Goal: Information Seeking & Learning: Learn about a topic

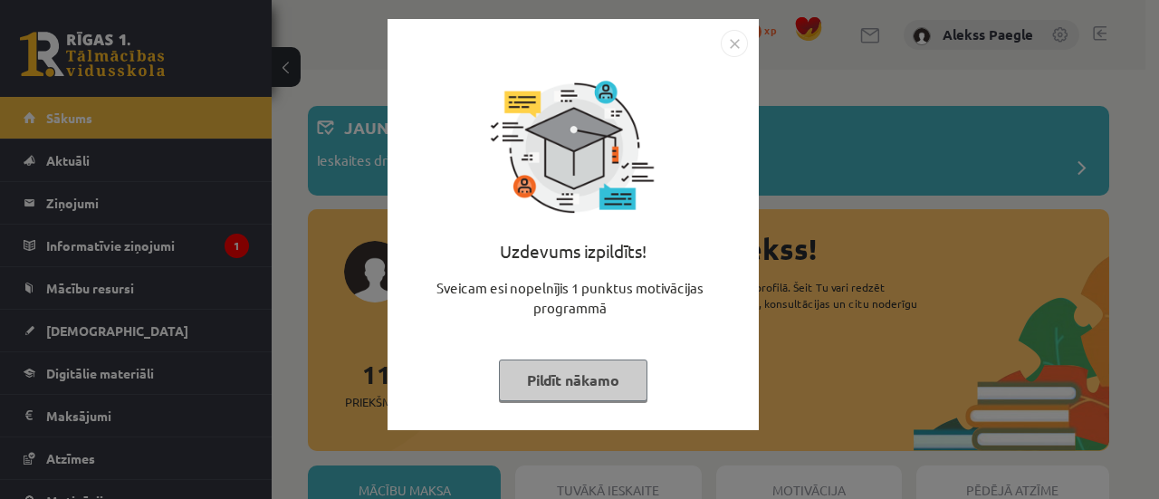
click at [737, 46] on img "Close" at bounding box center [734, 43] width 27 height 27
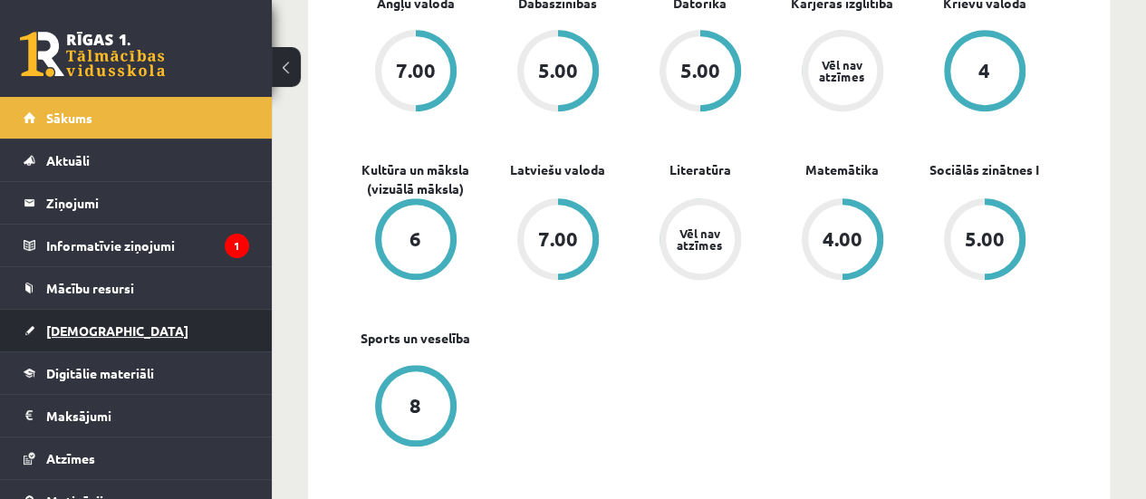
scroll to position [103, 0]
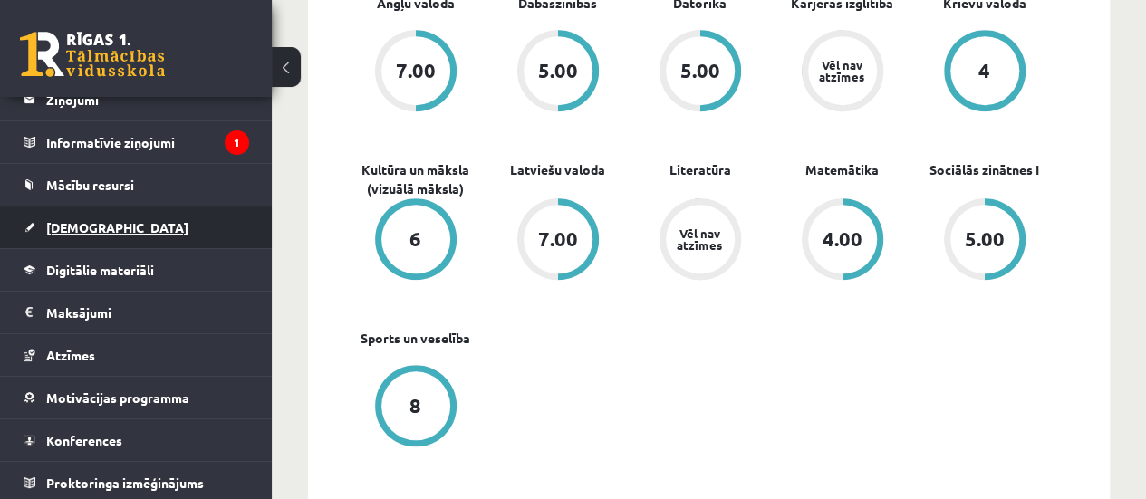
click at [117, 227] on link "[DEMOGRAPHIC_DATA]" at bounding box center [137, 227] width 226 height 42
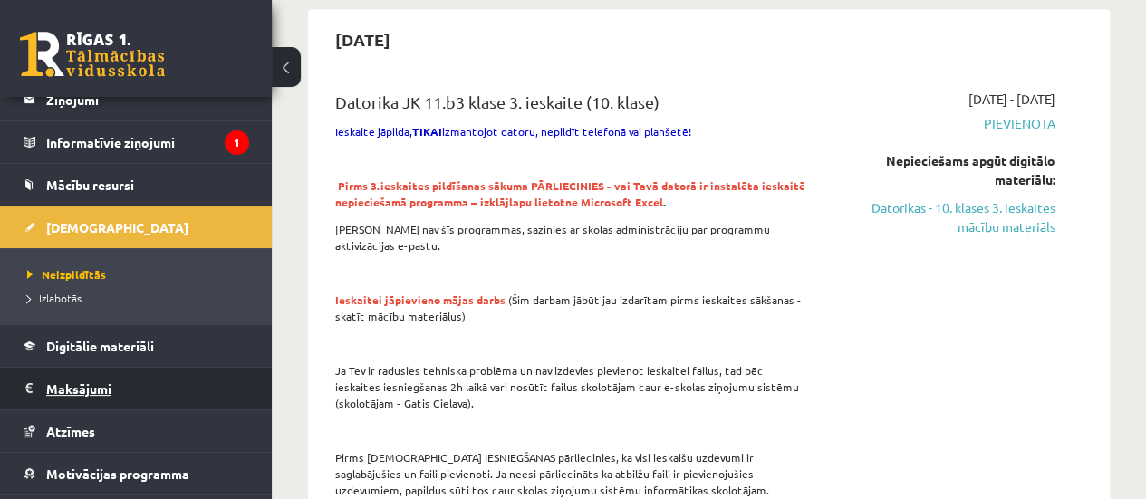
scroll to position [179, 0]
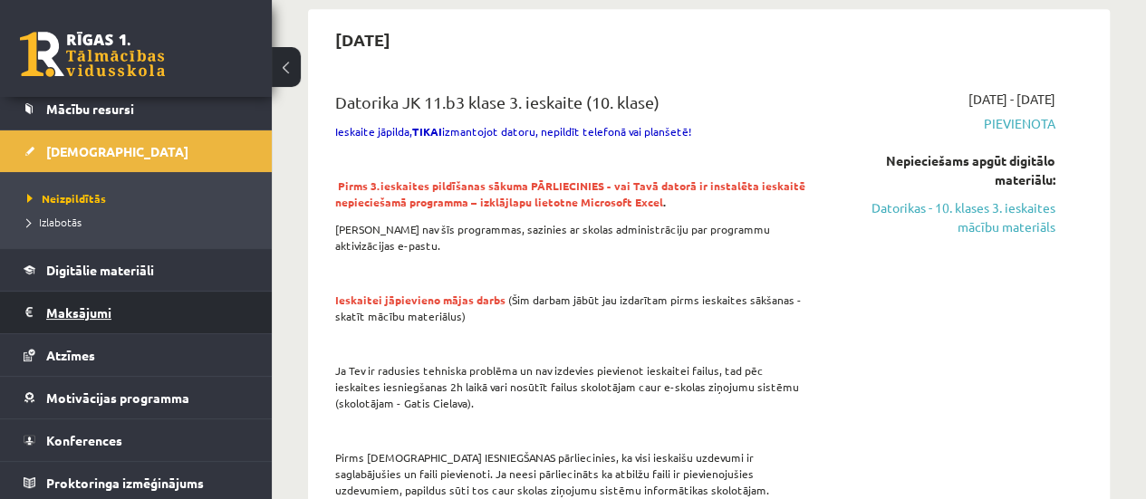
click at [173, 315] on legend "Maksājumi 0" at bounding box center [147, 313] width 203 height 42
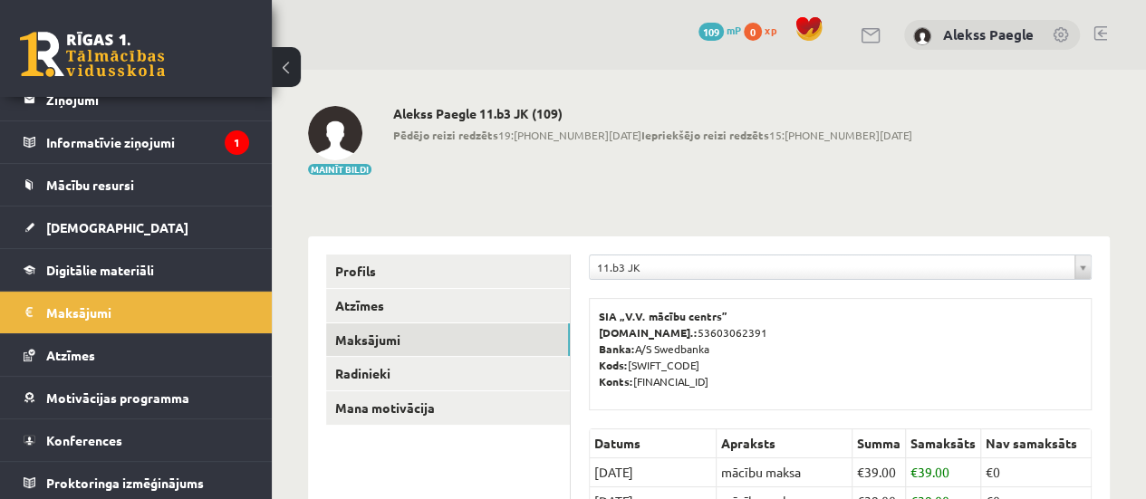
scroll to position [272, 0]
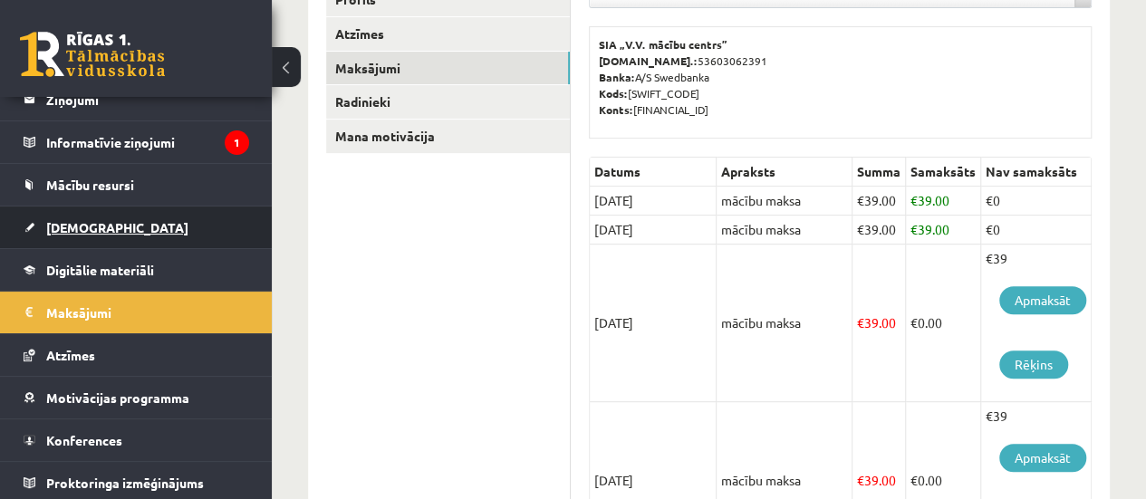
click at [172, 229] on link "[DEMOGRAPHIC_DATA]" at bounding box center [137, 227] width 226 height 42
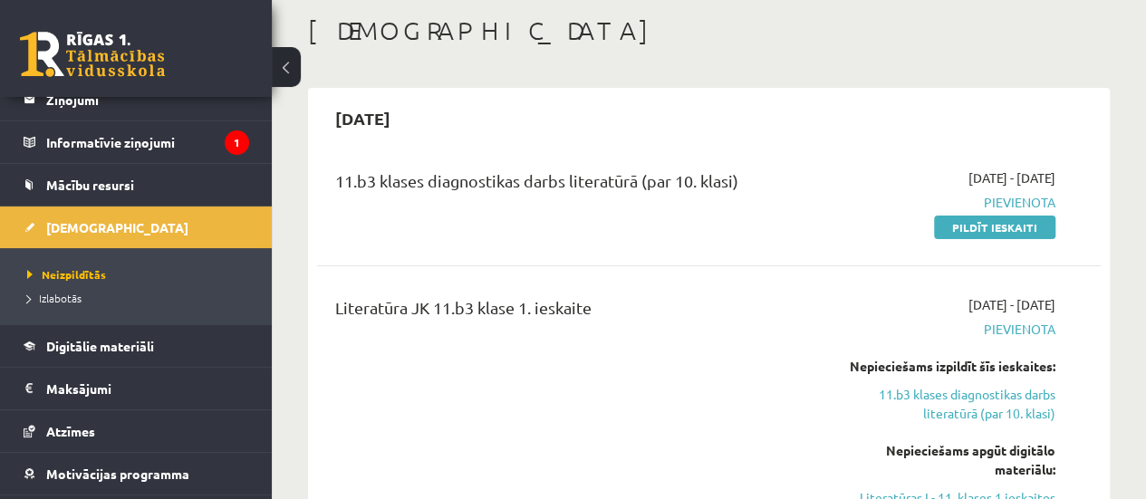
scroll to position [181, 0]
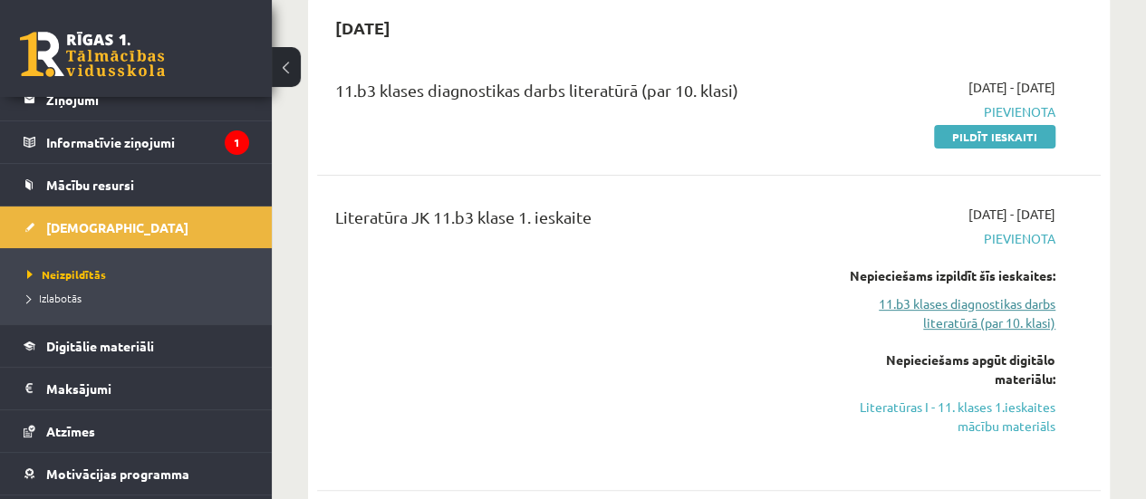
click at [990, 309] on link "11.b3 klases diagnostikas darbs literatūrā (par 10. klasi)" at bounding box center [944, 313] width 222 height 38
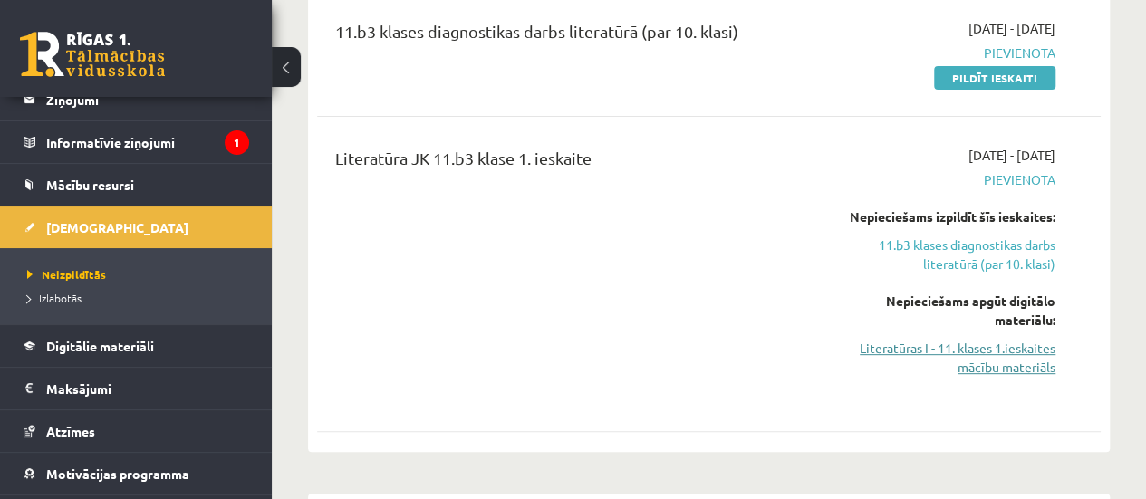
click at [986, 361] on link "Literatūras I - 11. klases 1.ieskaites mācību materiāls" at bounding box center [944, 358] width 222 height 38
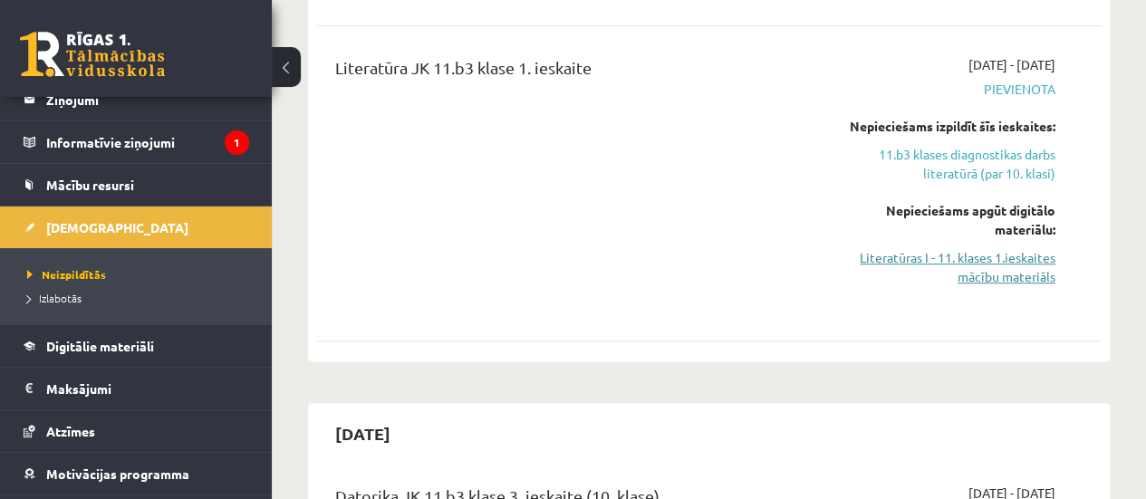
scroll to position [0, 0]
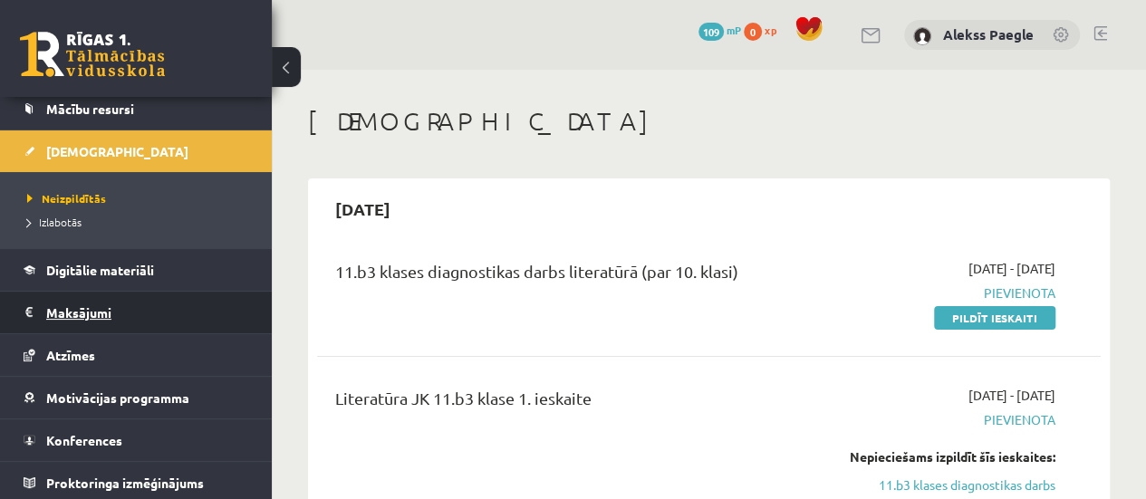
click at [186, 298] on legend "Maksājumi 0" at bounding box center [147, 313] width 203 height 42
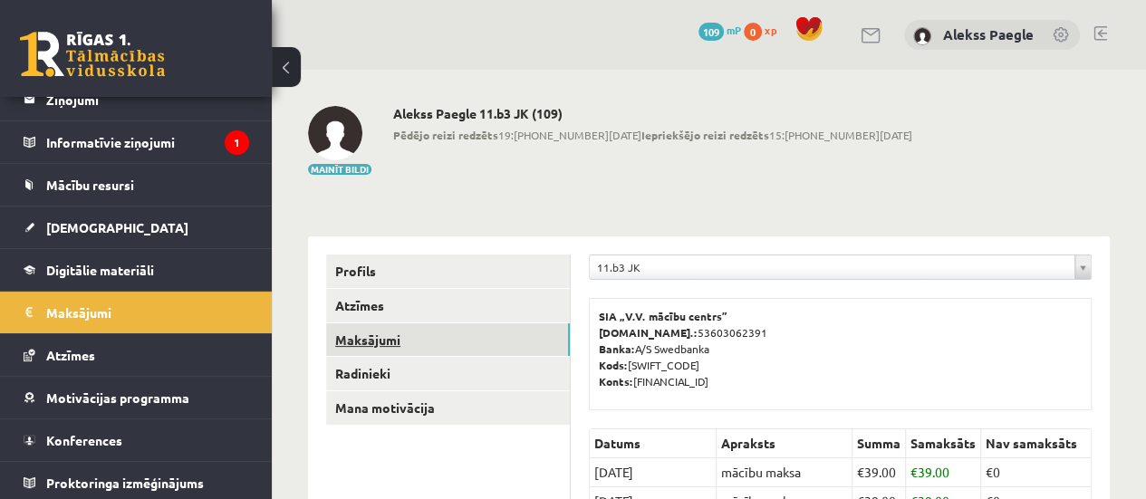
scroll to position [91, 0]
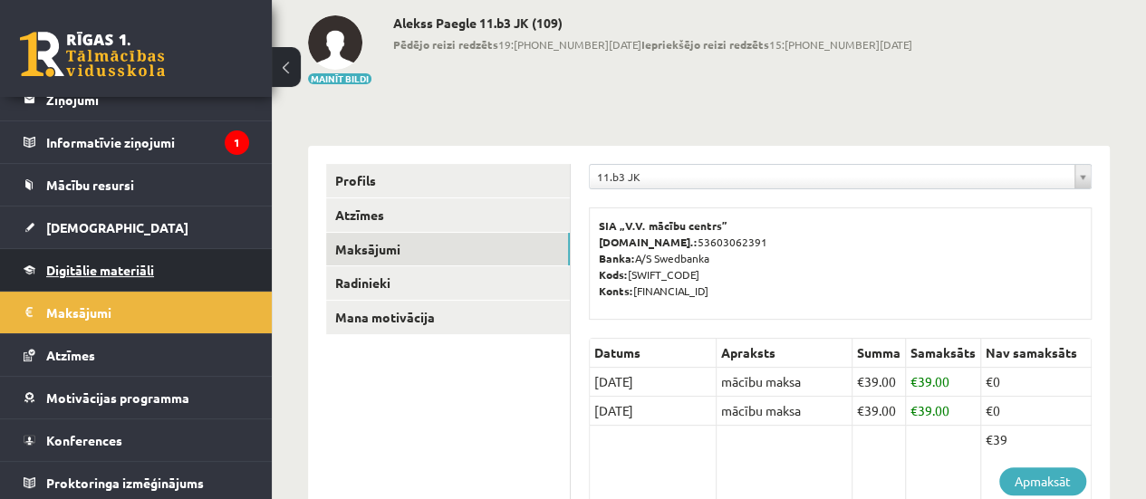
click at [177, 282] on link "Digitālie materiāli" at bounding box center [137, 270] width 226 height 42
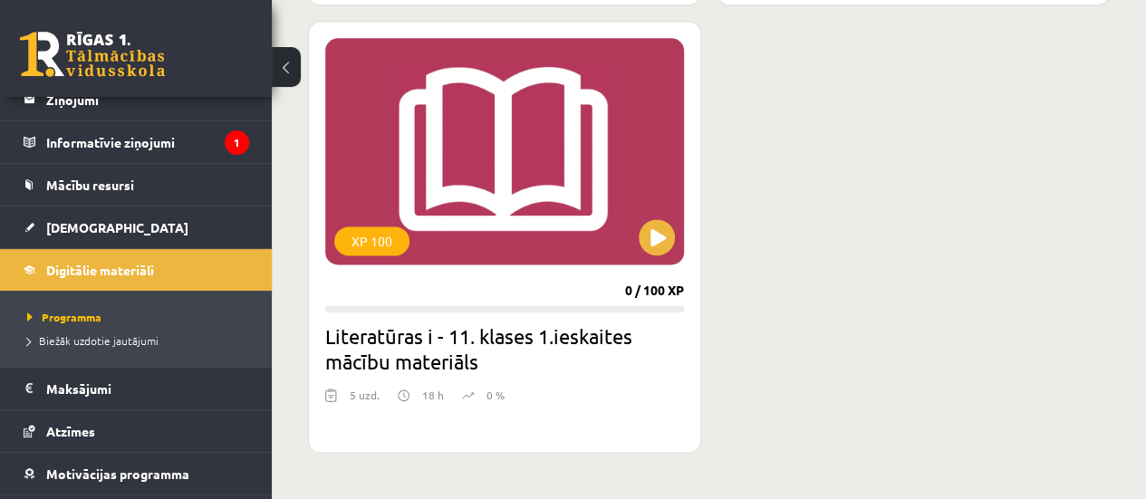
scroll to position [1160, 0]
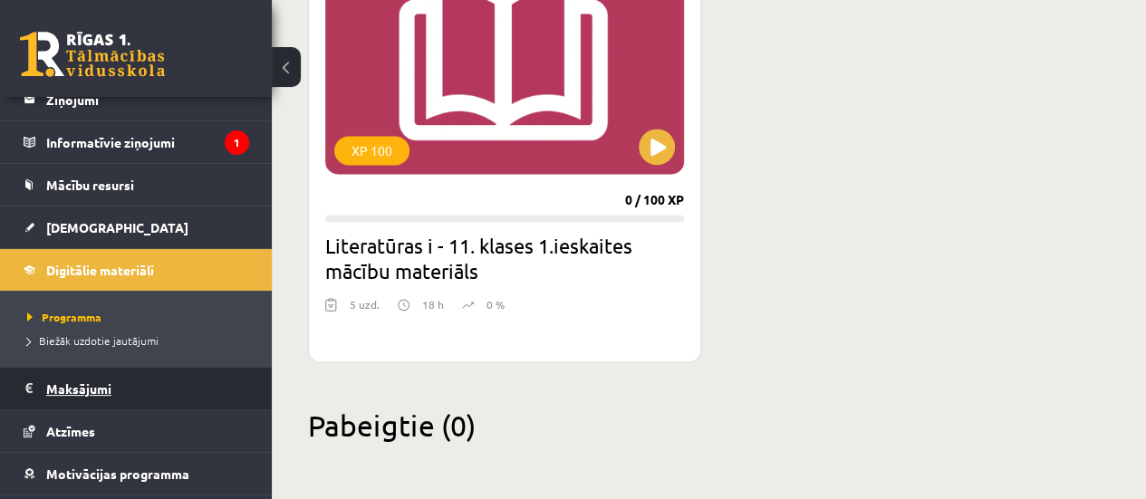
click at [141, 383] on legend "Maksājumi 0" at bounding box center [147, 389] width 203 height 42
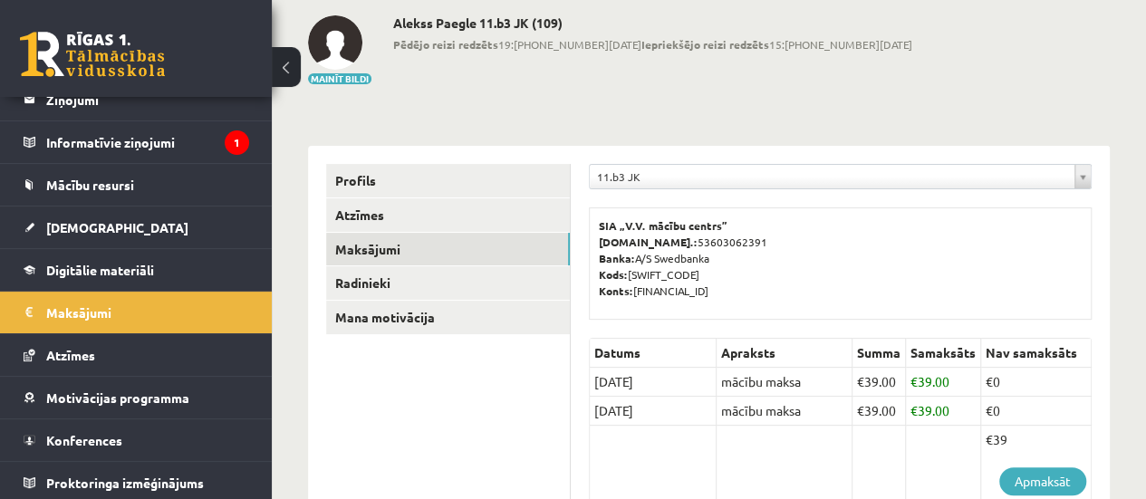
scroll to position [181, 0]
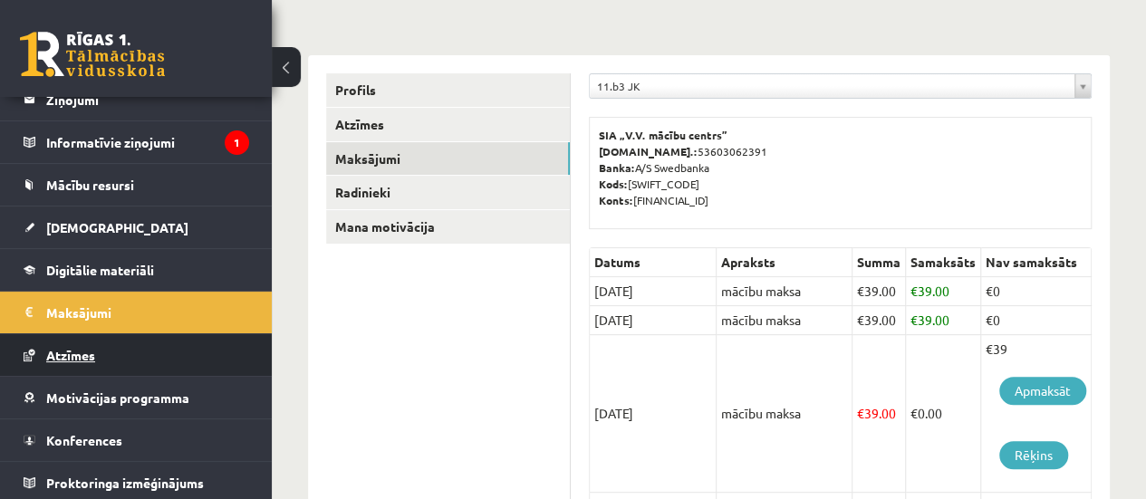
click at [110, 350] on link "Atzīmes" at bounding box center [137, 355] width 226 height 42
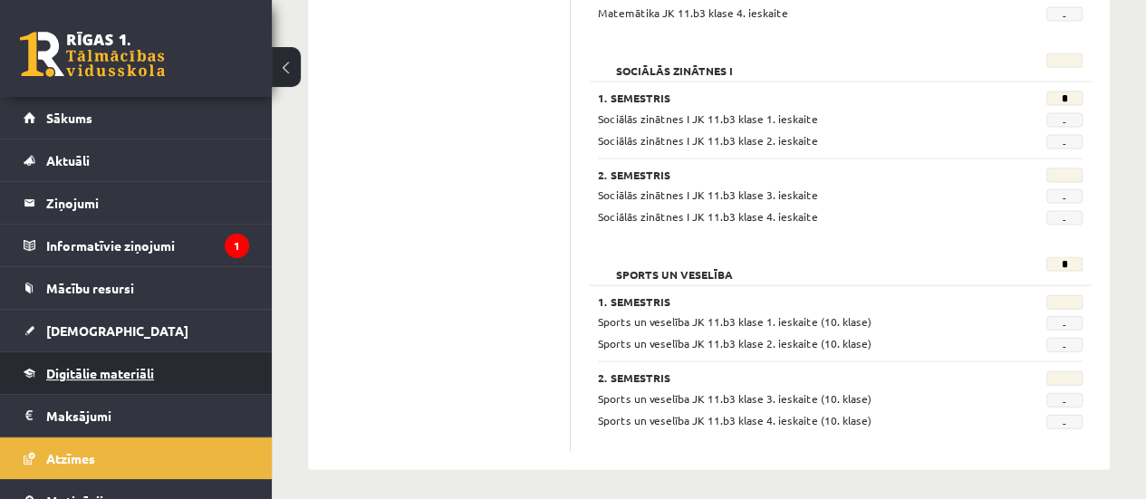
scroll to position [103, 0]
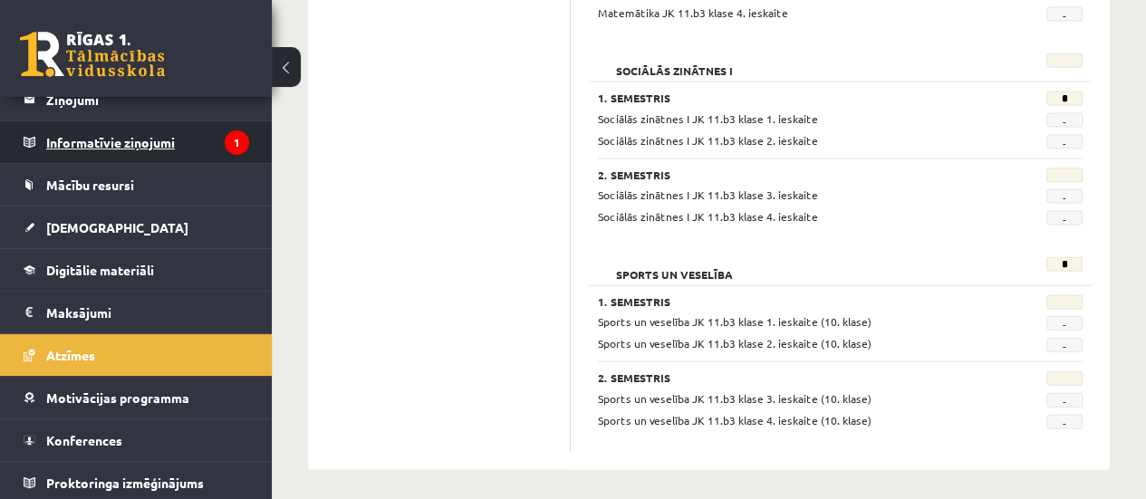
click at [191, 148] on legend "Informatīvie ziņojumi 1" at bounding box center [147, 142] width 203 height 42
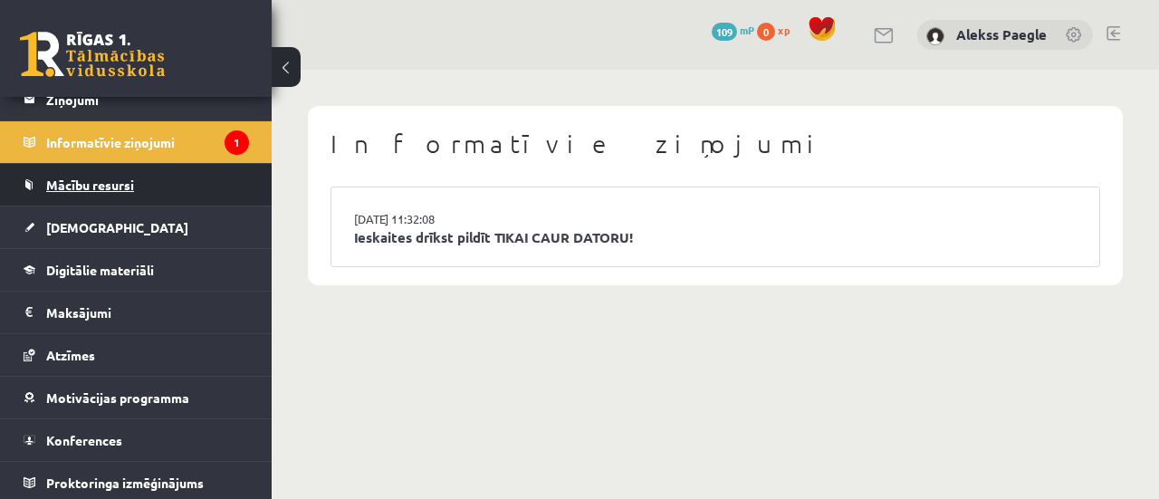
click at [159, 182] on link "Mācību resursi" at bounding box center [137, 185] width 226 height 42
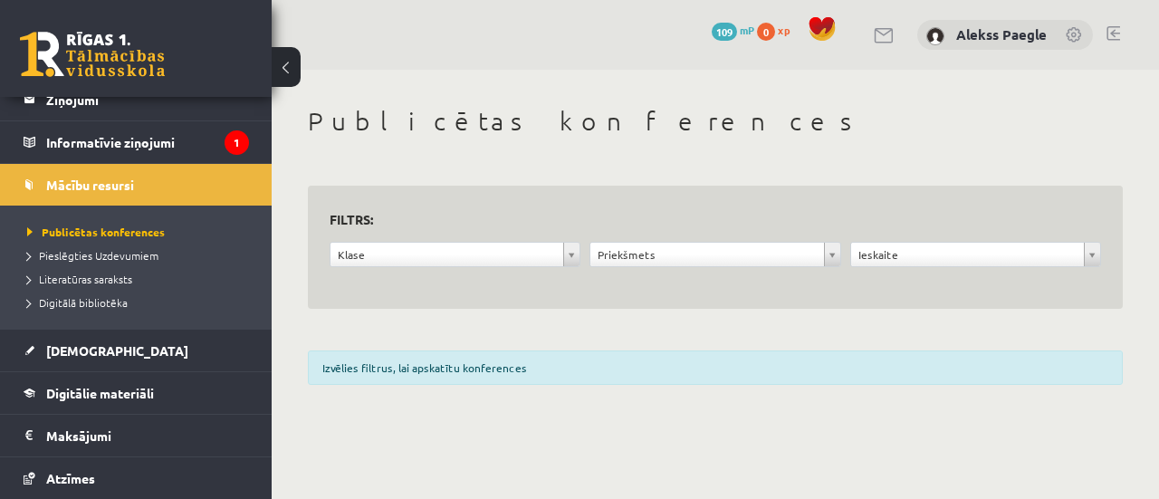
scroll to position [194, 0]
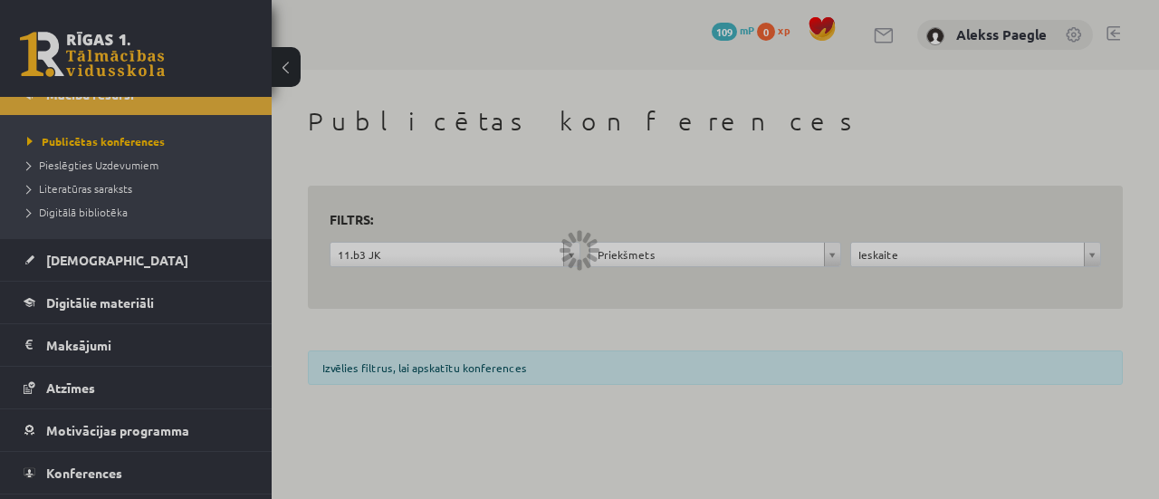
click at [664, 258] on div at bounding box center [579, 249] width 1159 height 499
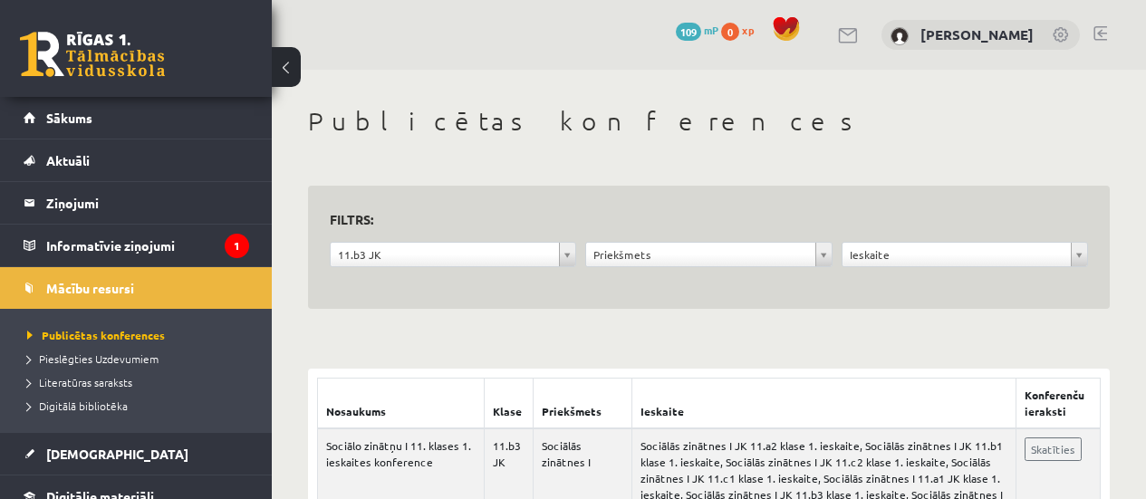
click at [825, 274] on div "**********" at bounding box center [708, 259] width 255 height 34
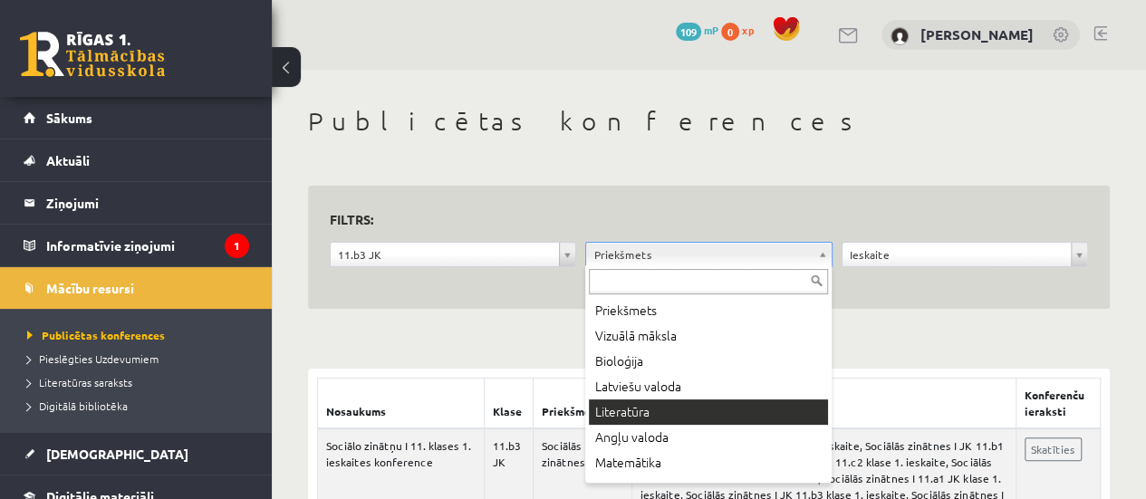
scroll to position [91, 0]
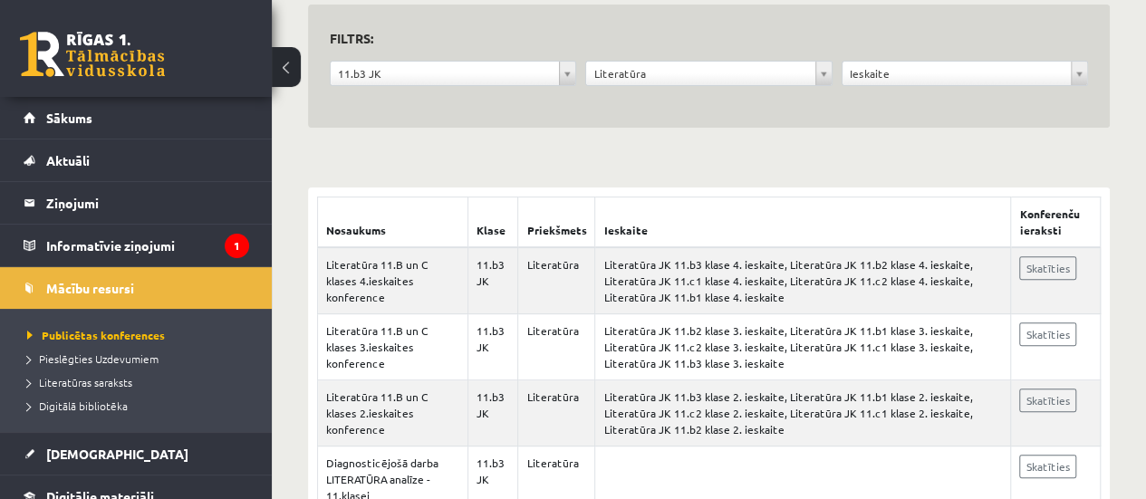
scroll to position [181, 0]
click at [1053, 57] on form "**********" at bounding box center [709, 66] width 758 height 81
drag, startPoint x: 989, startPoint y: 89, endPoint x: 950, endPoint y: 83, distance: 39.3
click at [985, 88] on div "**********" at bounding box center [964, 78] width 255 height 34
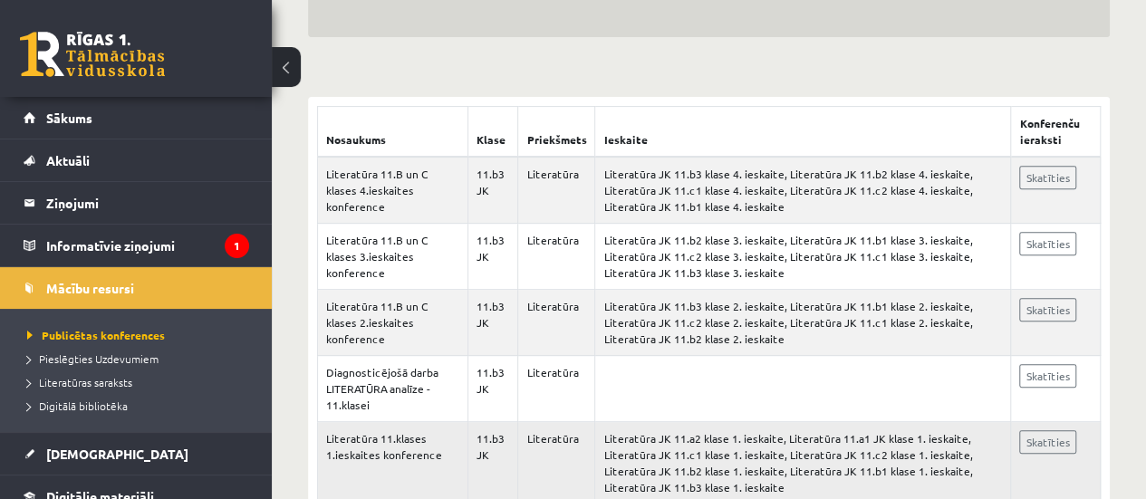
scroll to position [331, 0]
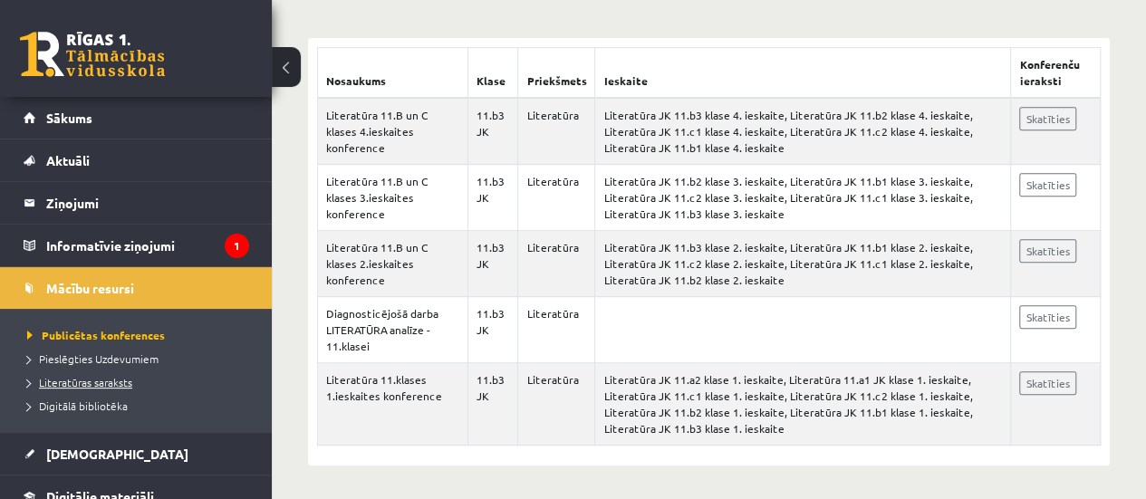
click at [124, 379] on span "Literatūras saraksts" at bounding box center [79, 382] width 105 height 14
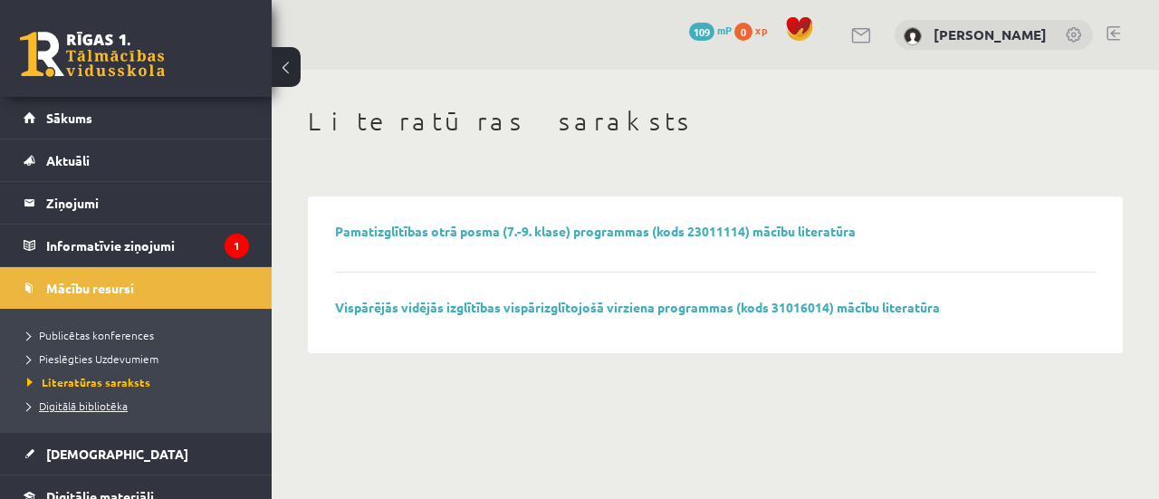
click at [89, 408] on span "Digitālā bibliotēka" at bounding box center [77, 405] width 101 height 14
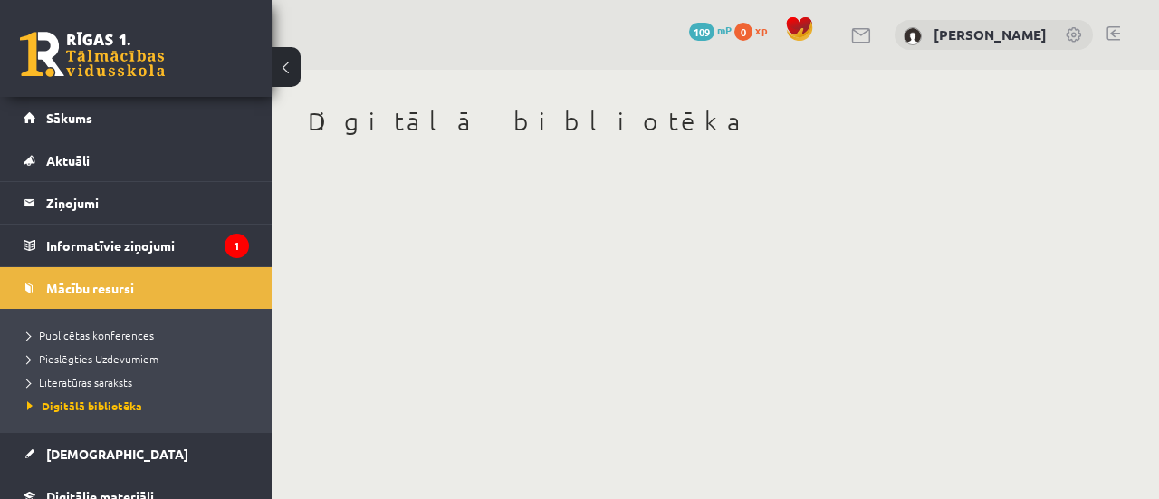
scroll to position [91, 0]
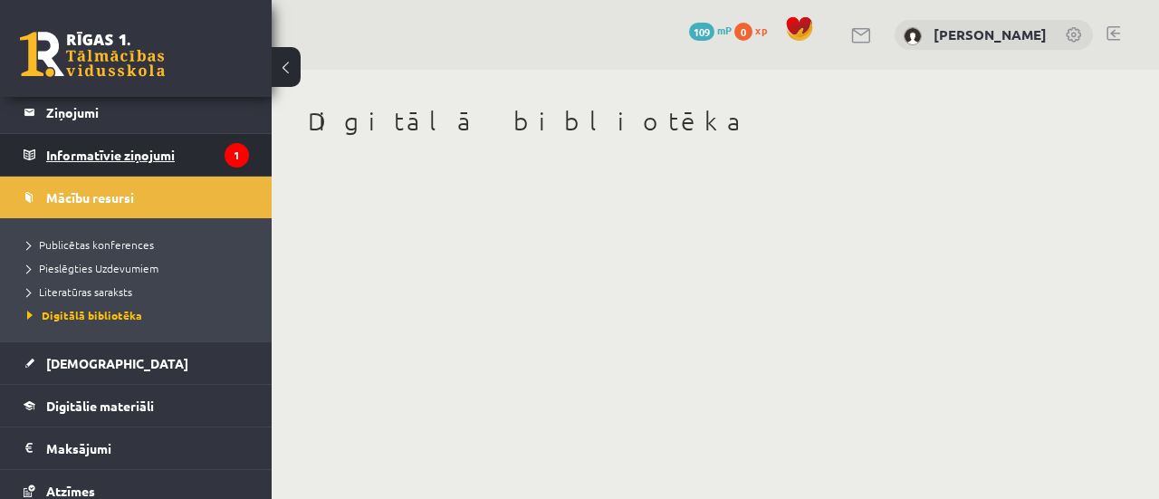
click at [134, 146] on legend "Informatīvie ziņojumi 1" at bounding box center [147, 155] width 203 height 42
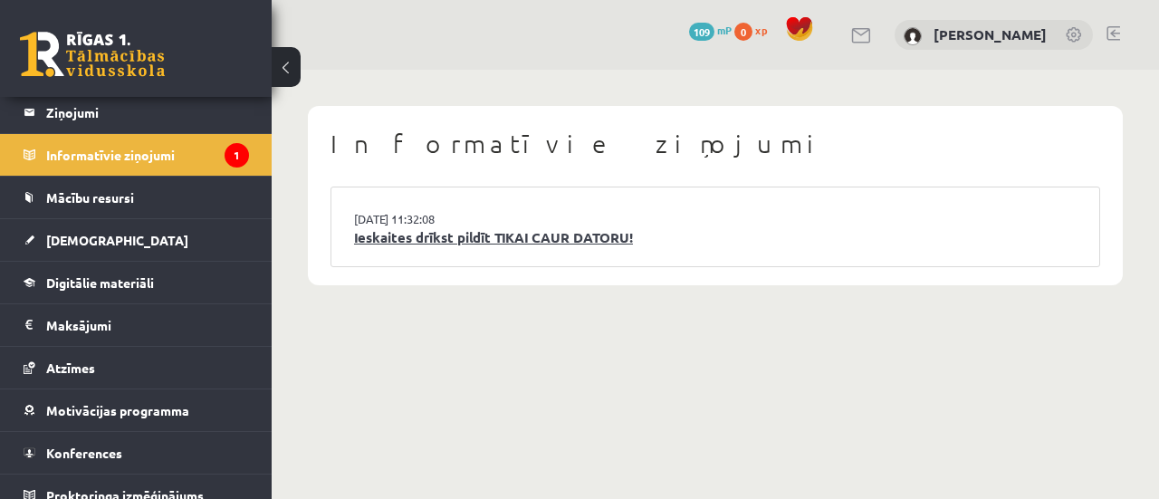
click at [466, 235] on link "Ieskaites drīkst pildīt TIKAI CAUR DATORU!" at bounding box center [715, 237] width 723 height 21
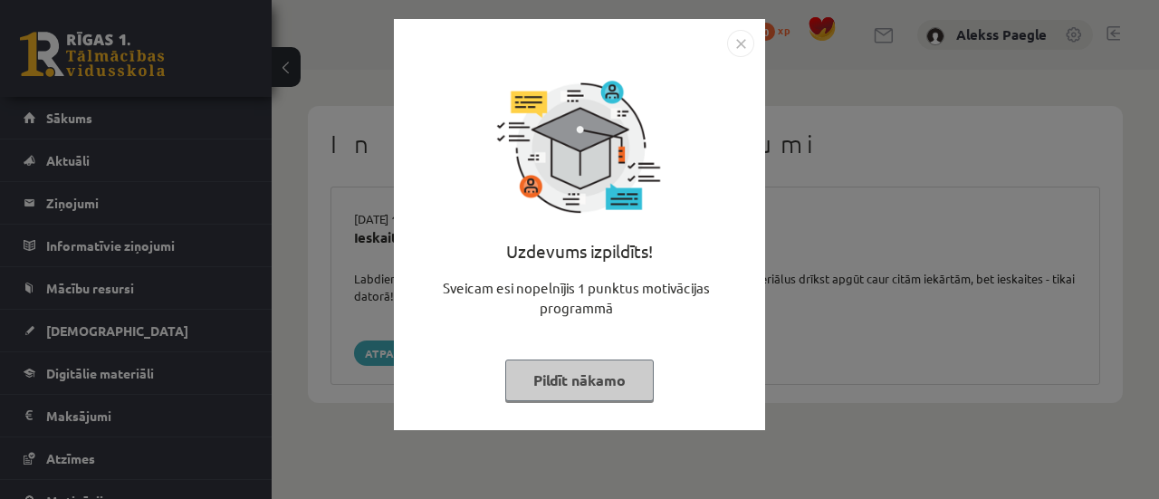
click at [597, 376] on button "Pildīt nākamo" at bounding box center [579, 381] width 149 height 42
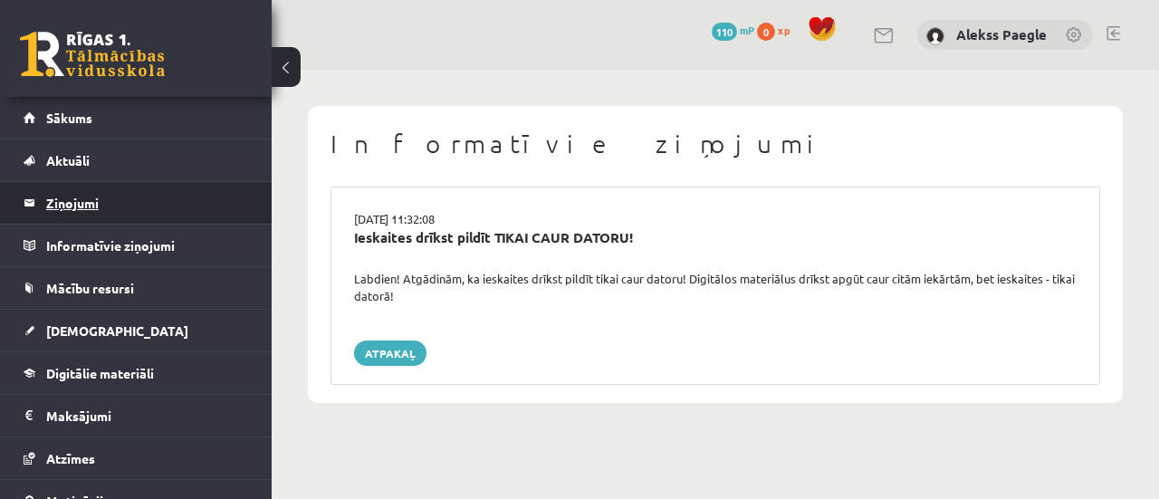
click at [161, 213] on legend "Ziņojumi 0" at bounding box center [147, 203] width 203 height 42
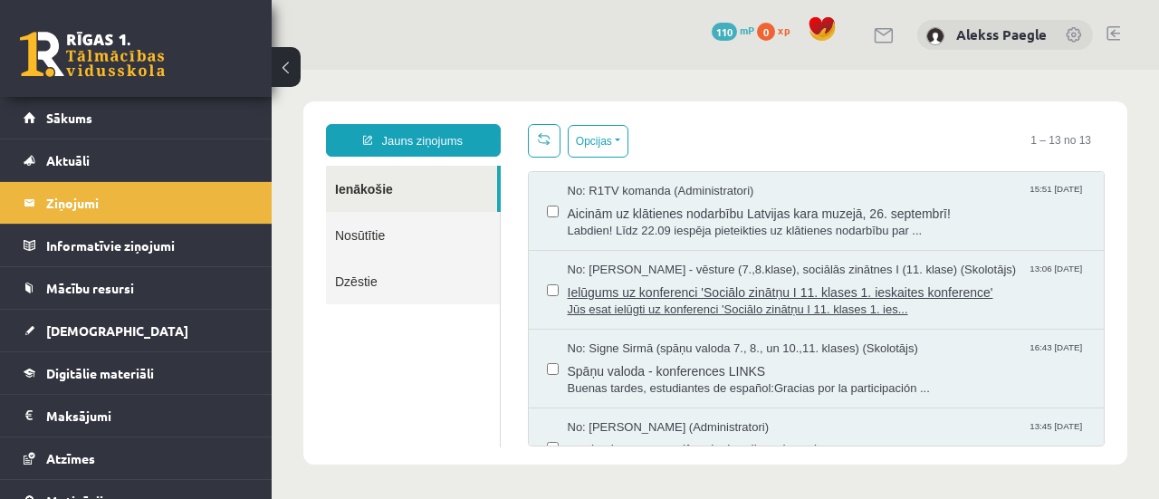
click at [781, 288] on span "Ielūgums uz konferenci 'Sociālo zinātņu I 11. klases 1. ieskaites konference'" at bounding box center [827, 290] width 519 height 23
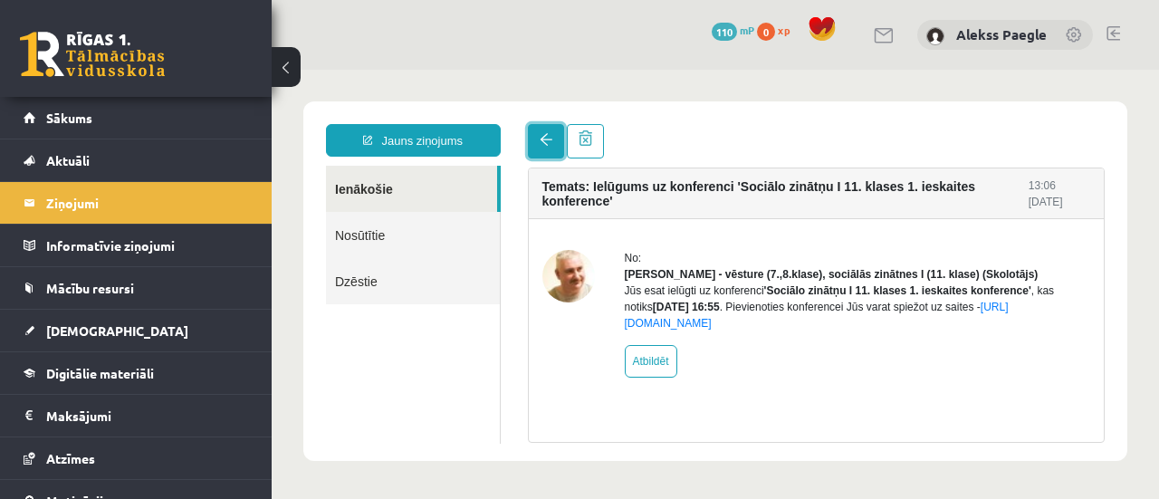
click at [540, 136] on span at bounding box center [546, 139] width 13 height 13
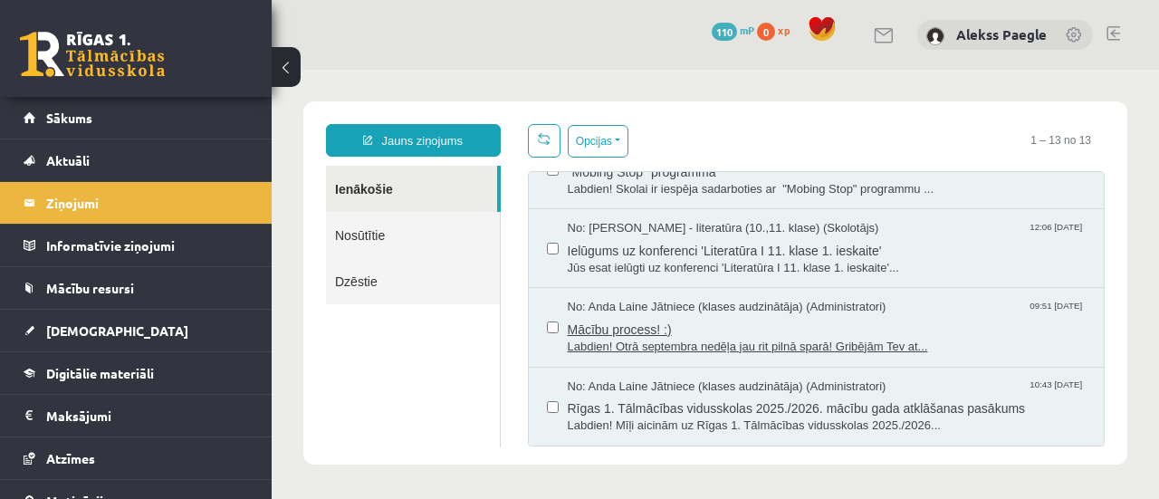
click at [843, 339] on span "Labdien! Otrā septembra nedēļa jau rit pilnā sparā! Gribējām Tev at..." at bounding box center [827, 347] width 519 height 17
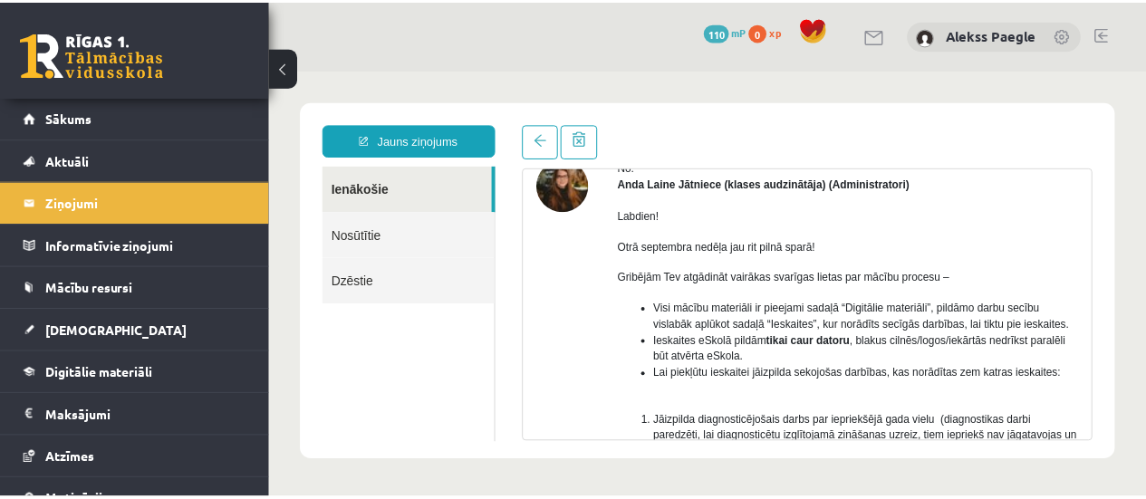
scroll to position [181, 0]
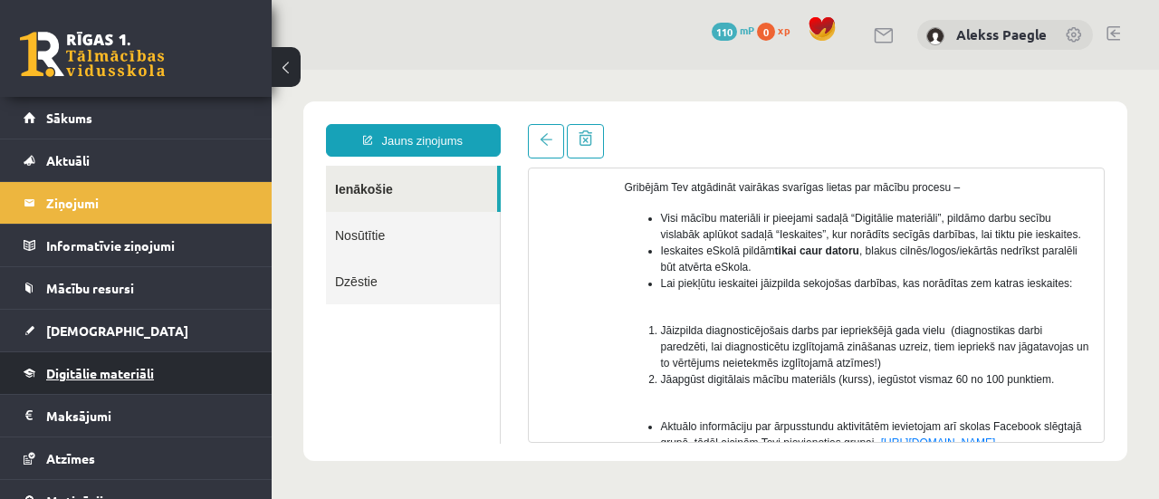
click at [177, 383] on link "Digitālie materiāli" at bounding box center [137, 373] width 226 height 42
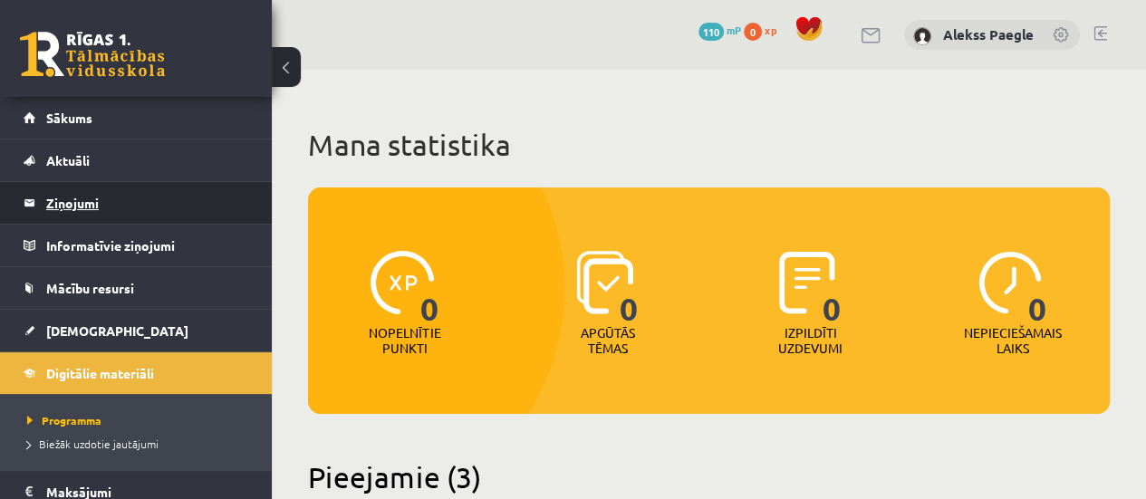
click at [134, 220] on legend "Ziņojumi 0" at bounding box center [147, 203] width 203 height 42
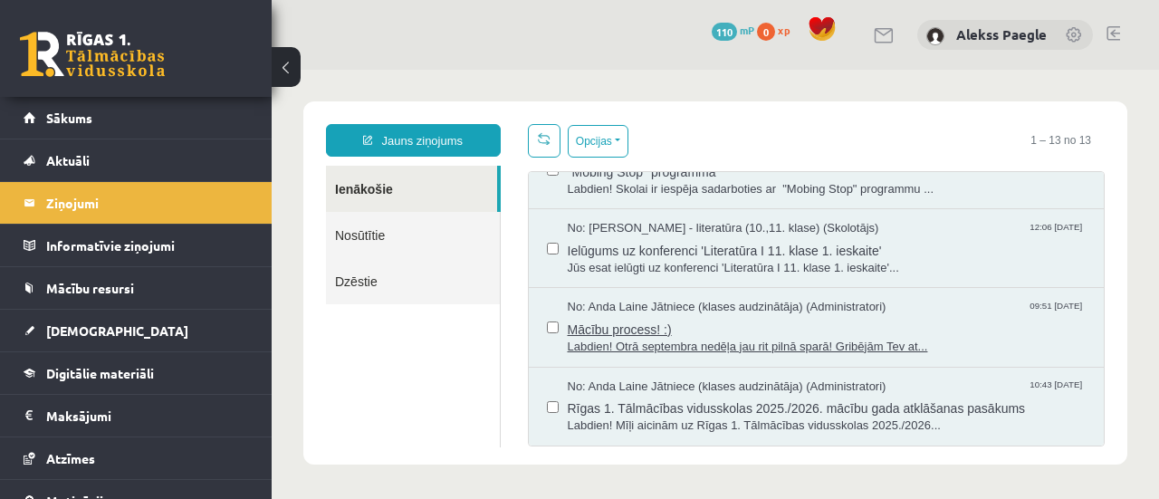
click at [745, 342] on span "Labdien! Otrā septembra nedēļa jau rit pilnā sparā! Gribējām Tev at..." at bounding box center [827, 347] width 519 height 17
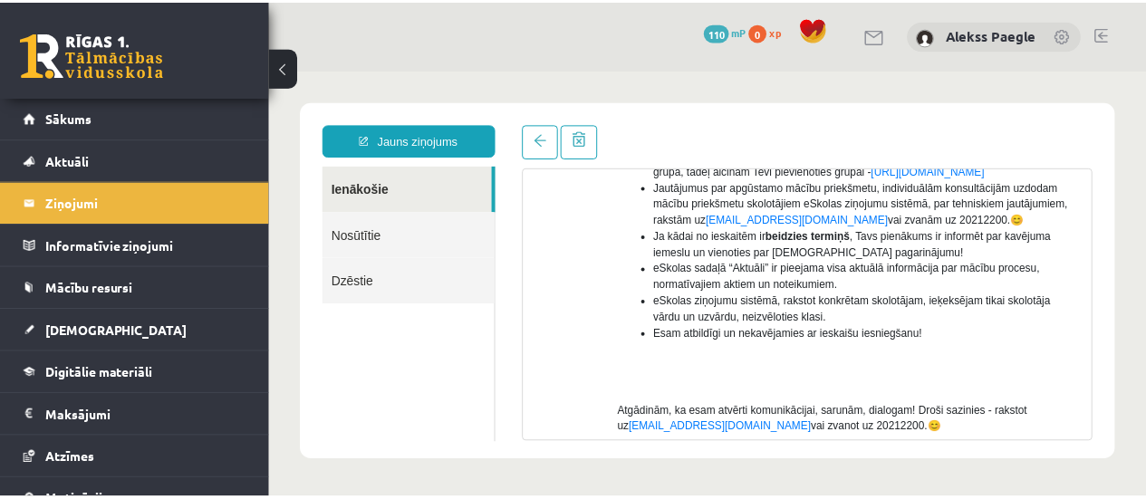
scroll to position [571, 0]
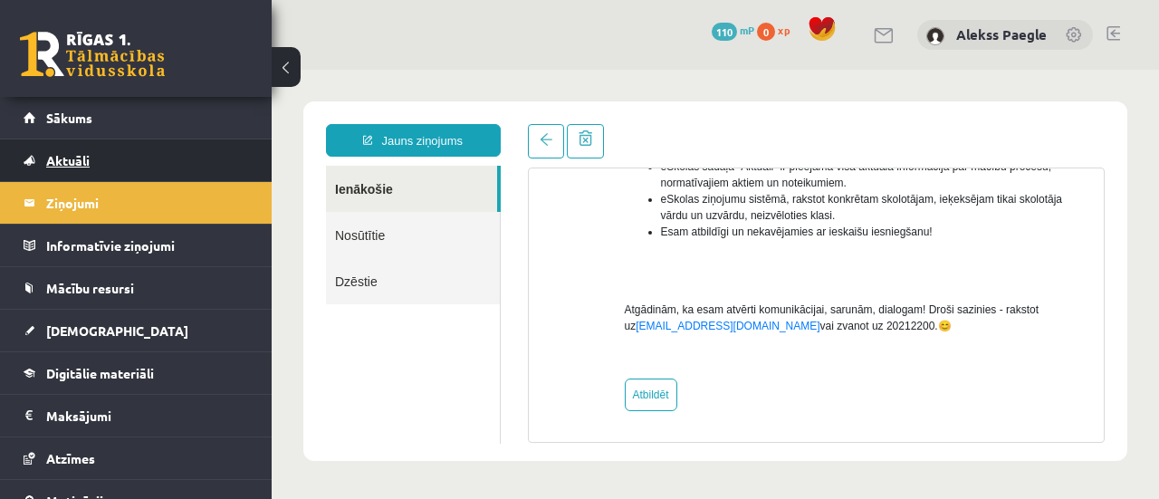
click at [73, 162] on span "Aktuāli" at bounding box center [67, 160] width 43 height 16
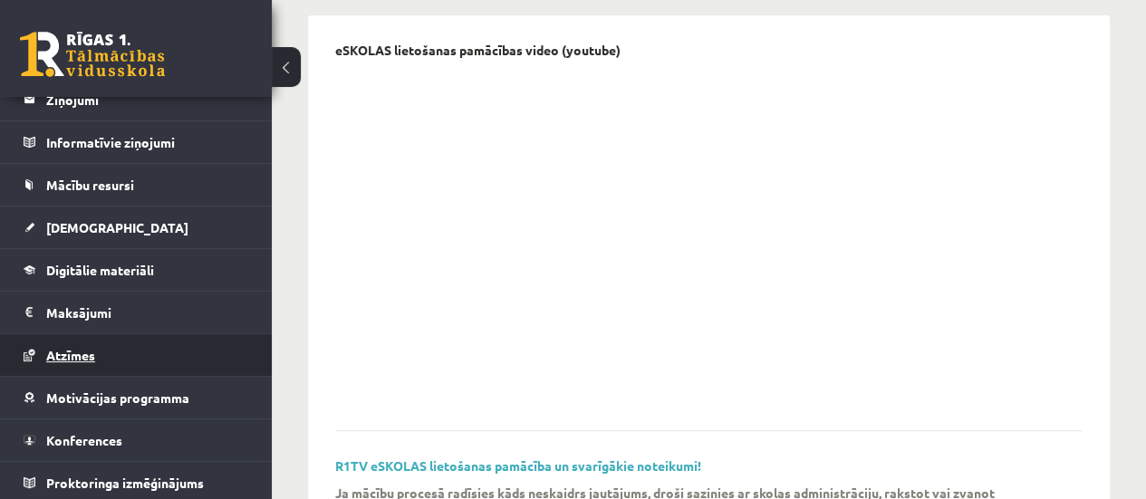
scroll to position [272, 0]
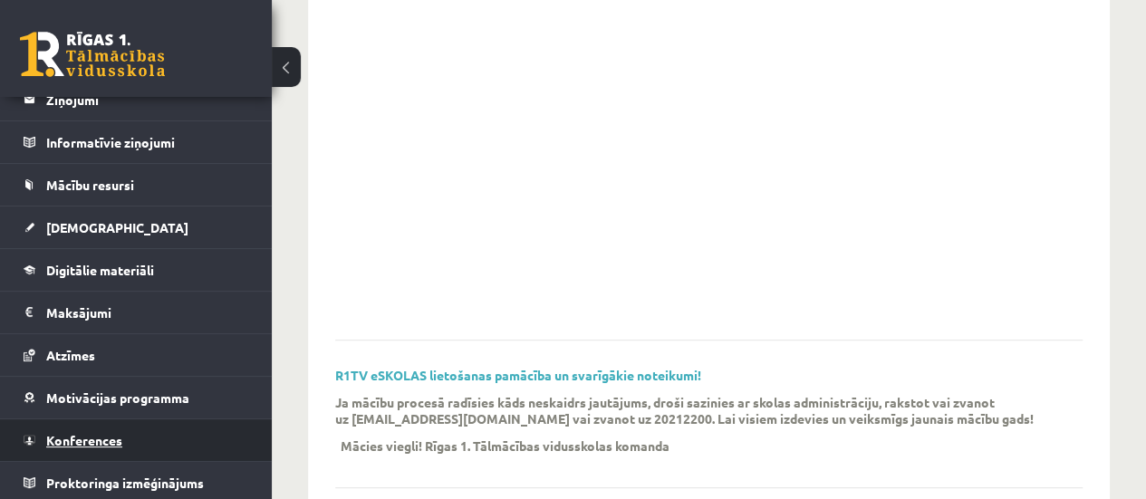
click at [185, 439] on link "Konferences" at bounding box center [137, 440] width 226 height 42
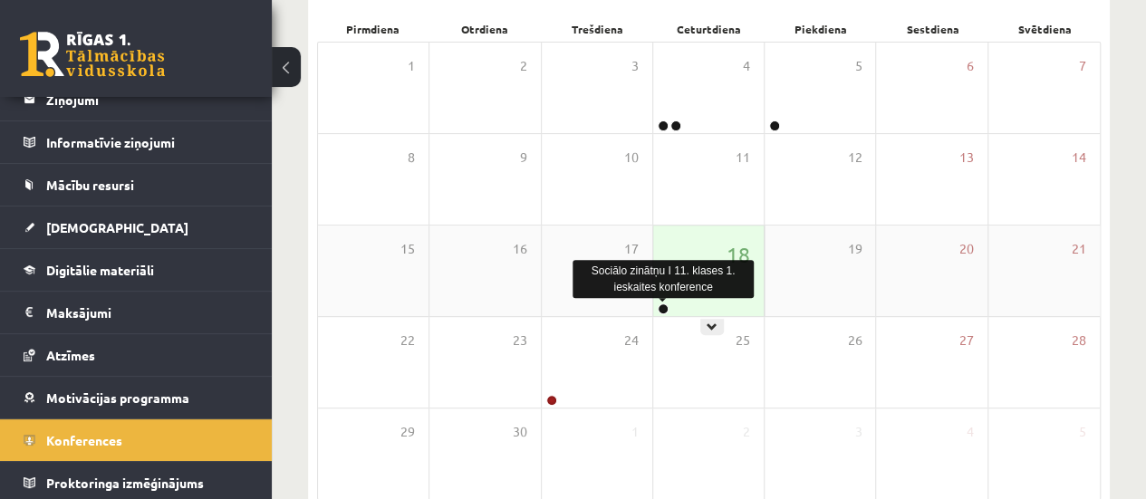
click at [658, 309] on link at bounding box center [663, 308] width 11 height 11
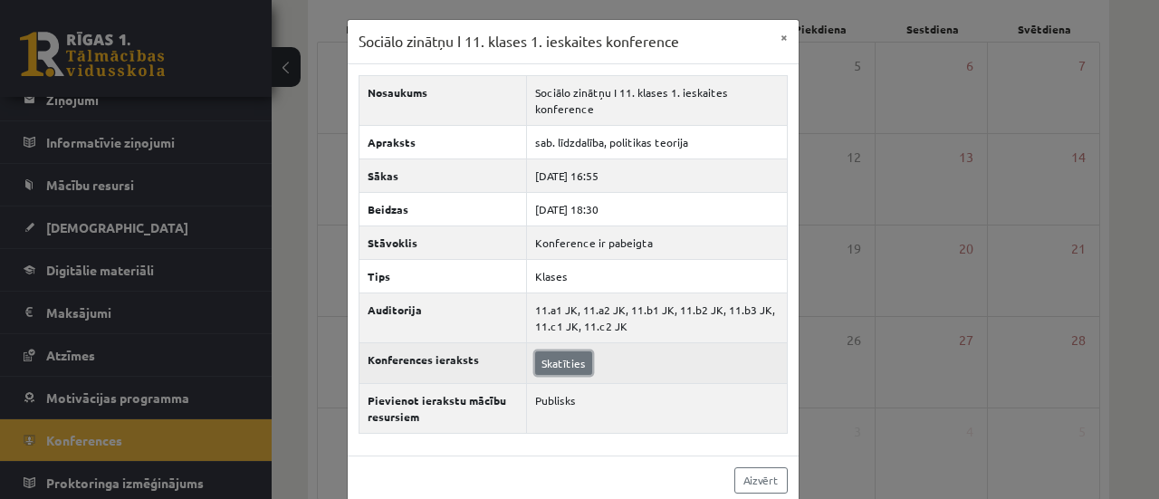
click at [565, 361] on link "Skatīties" at bounding box center [563, 363] width 57 height 24
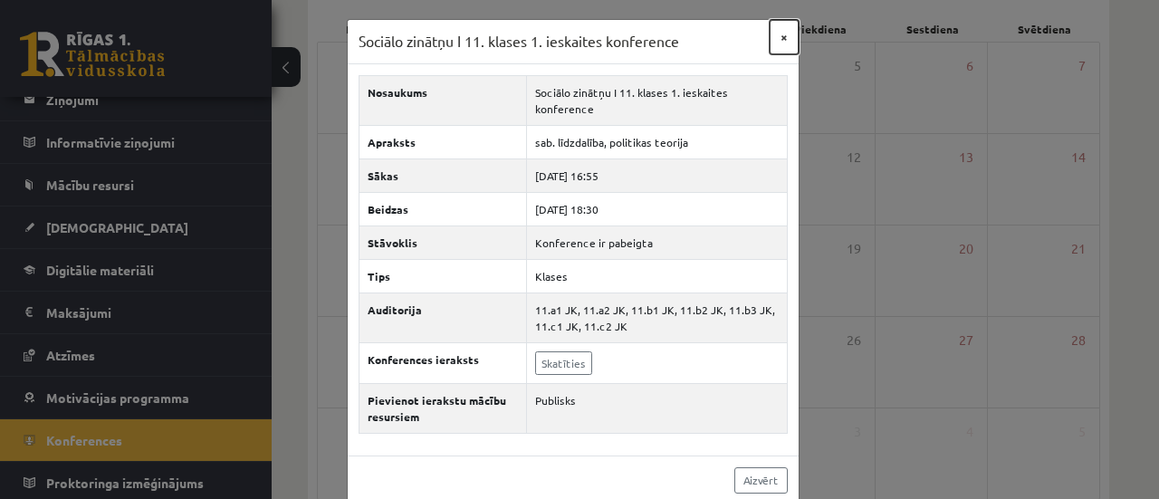
click at [775, 33] on button "×" at bounding box center [784, 37] width 29 height 34
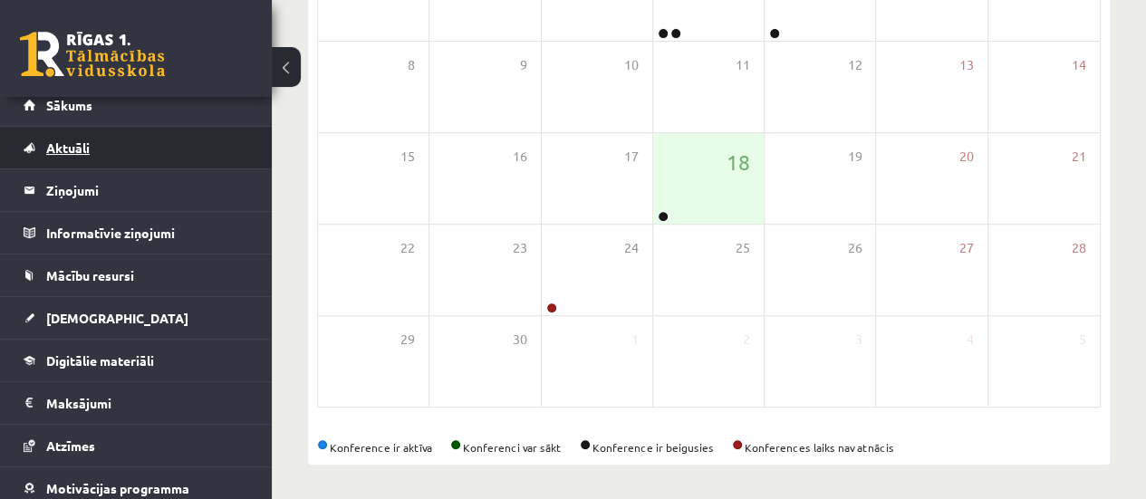
scroll to position [0, 0]
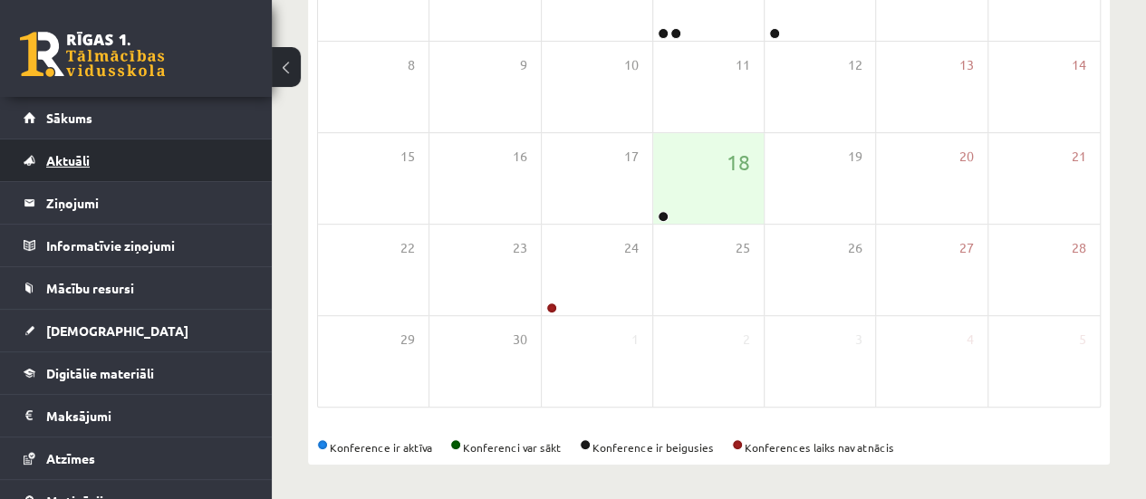
click at [136, 166] on link "Aktuāli" at bounding box center [137, 160] width 226 height 42
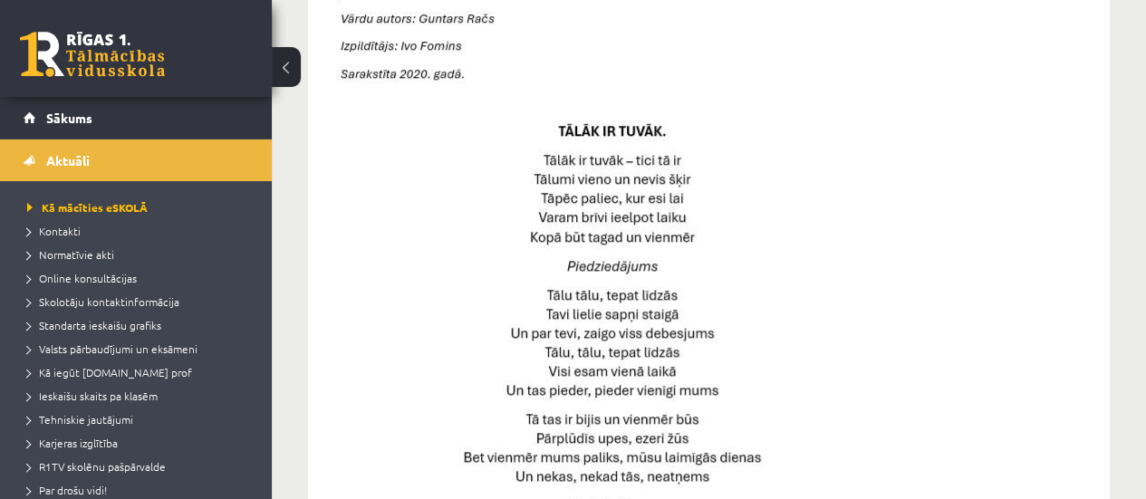
scroll to position [636, 0]
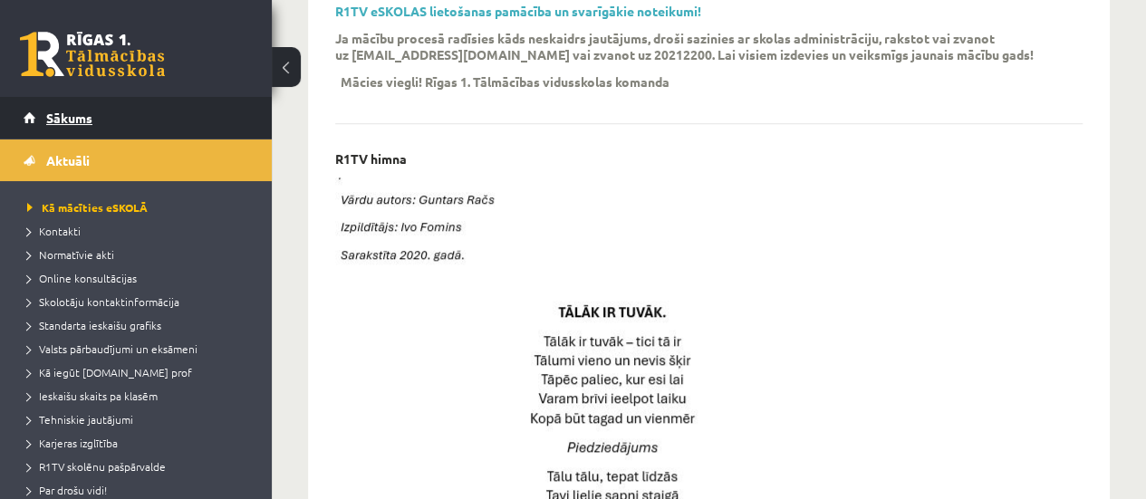
click at [108, 120] on link "Sākums" at bounding box center [137, 118] width 226 height 42
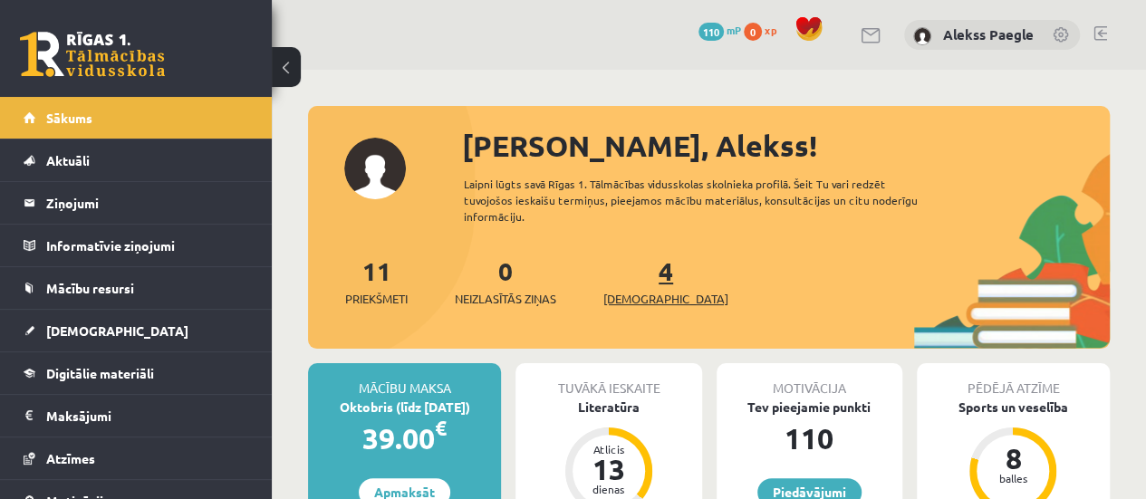
drag, startPoint x: 643, startPoint y: 269, endPoint x: 632, endPoint y: 291, distance: 24.3
click at [642, 271] on div "4 Ieskaites" at bounding box center [665, 280] width 125 height 56
click at [632, 296] on span "[DEMOGRAPHIC_DATA]" at bounding box center [665, 299] width 125 height 18
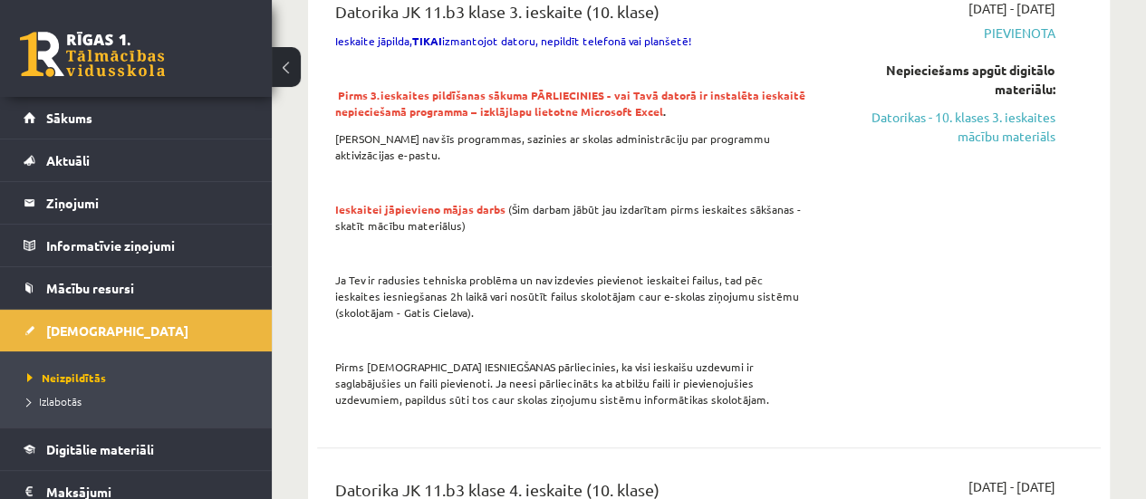
scroll to position [1358, 0]
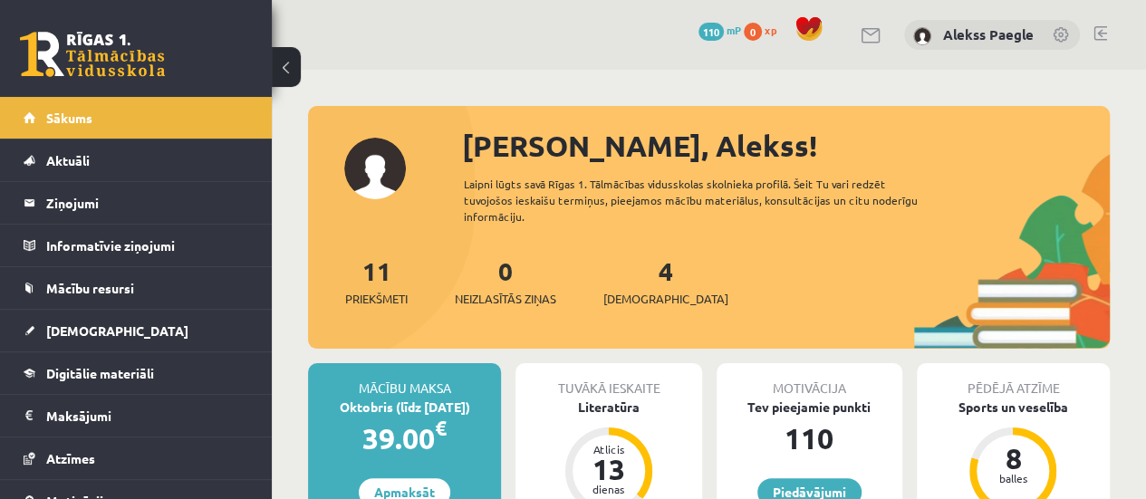
scroll to position [91, 0]
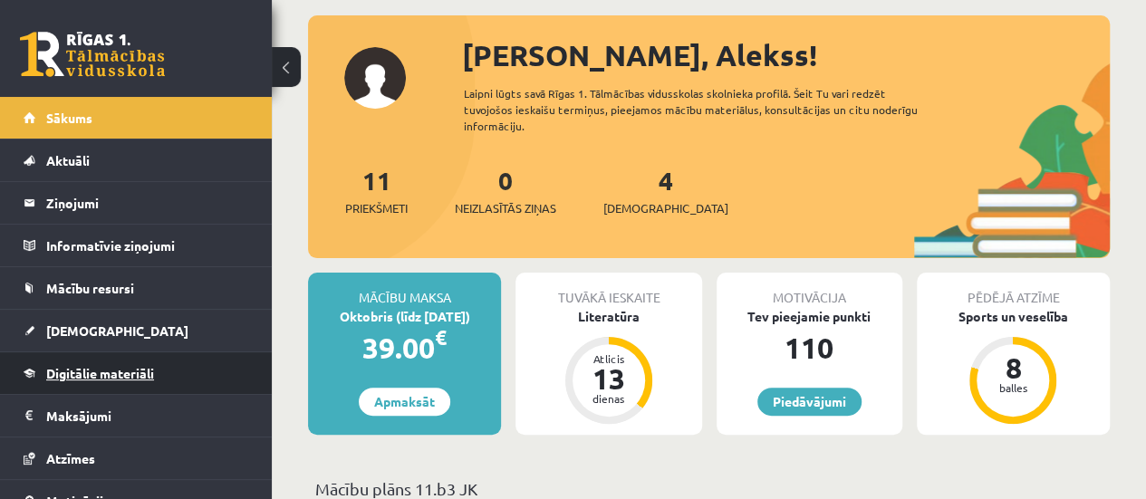
click at [177, 365] on link "Digitālie materiāli" at bounding box center [137, 373] width 226 height 42
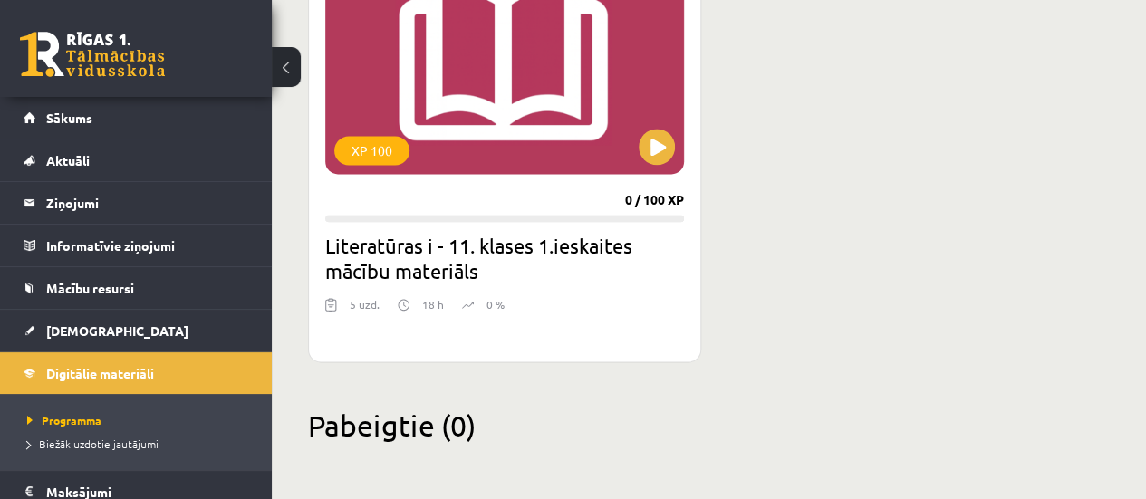
scroll to position [1070, 0]
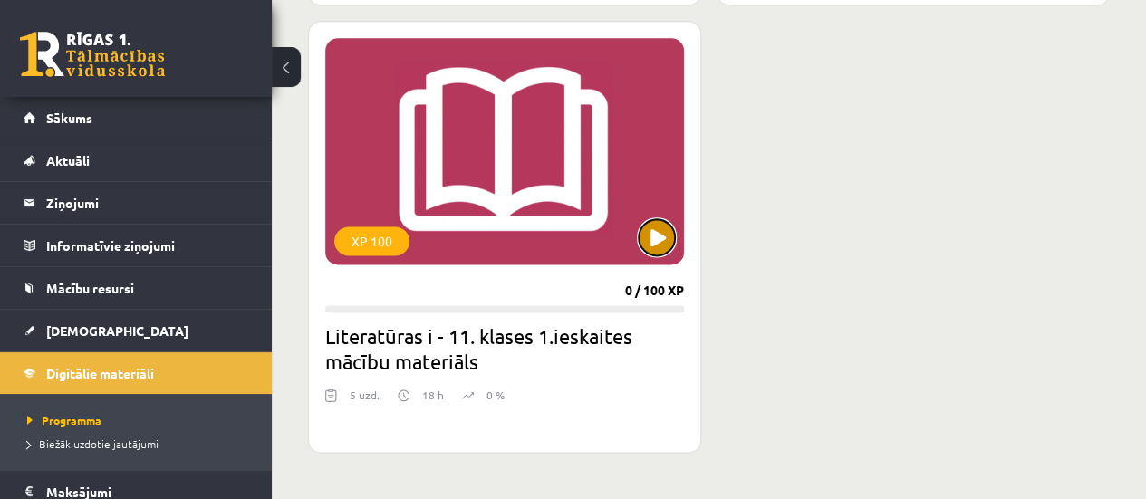
click at [654, 242] on button at bounding box center [656, 237] width 36 height 36
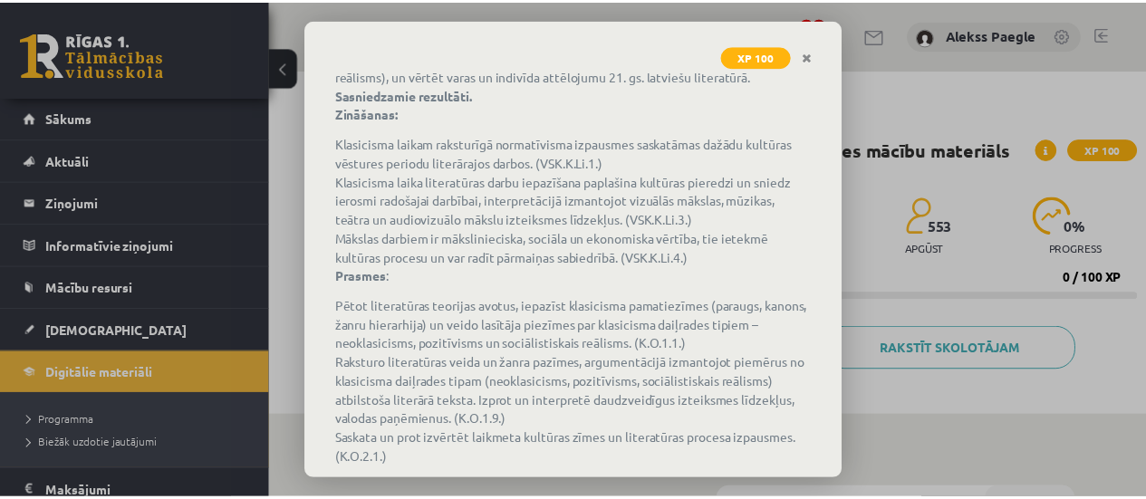
scroll to position [274, 0]
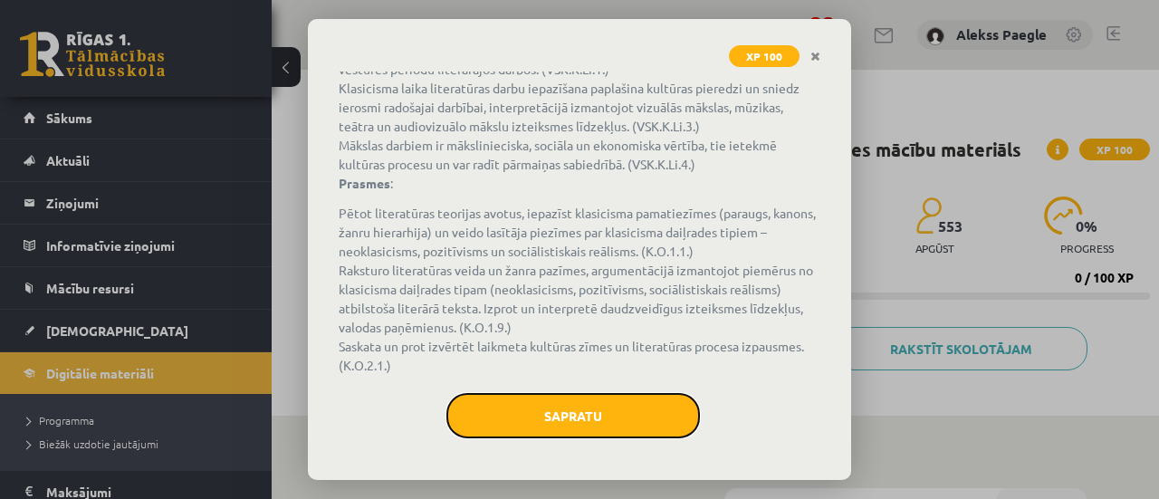
click at [610, 418] on button "Sapratu" at bounding box center [573, 415] width 254 height 45
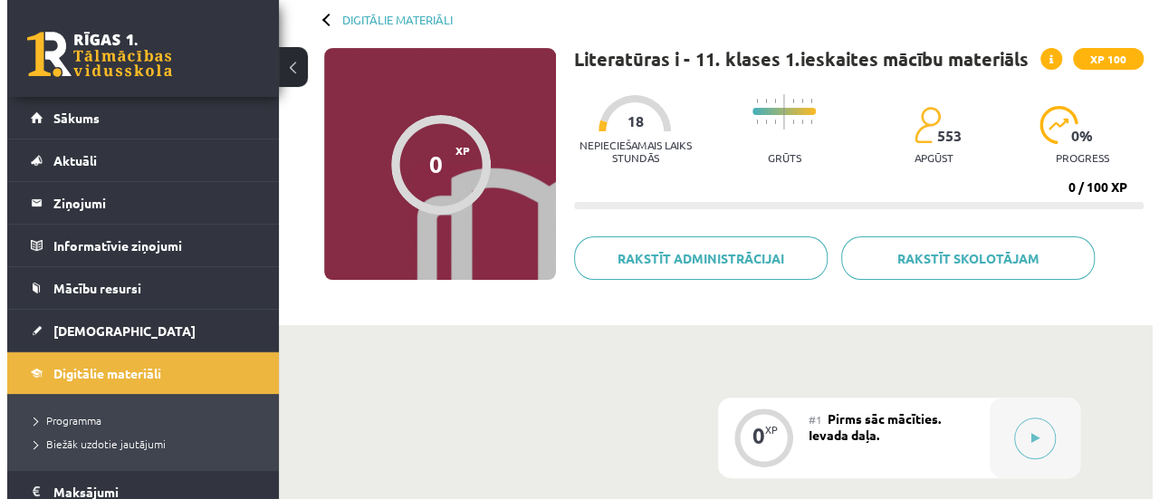
scroll to position [362, 0]
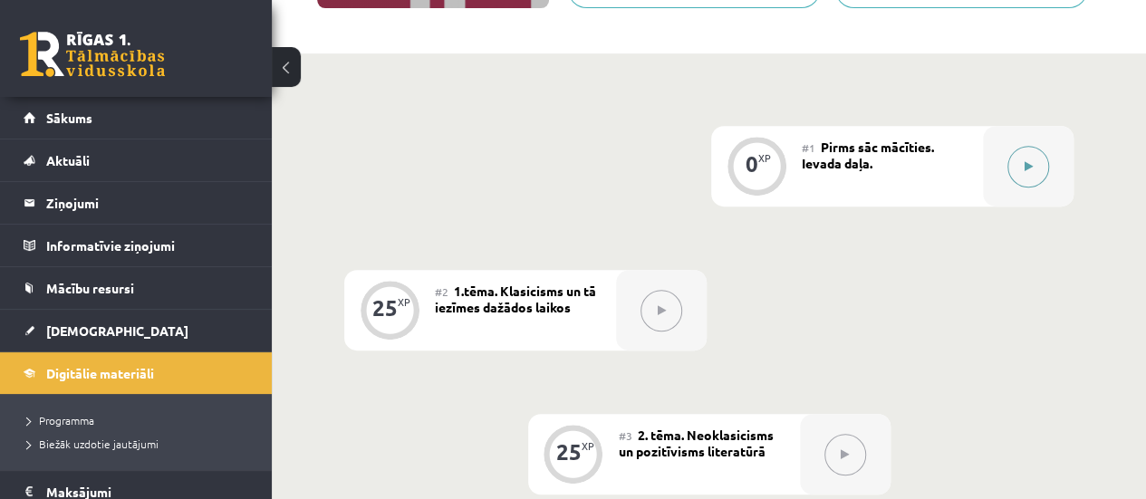
click at [1027, 161] on icon at bounding box center [1028, 166] width 8 height 11
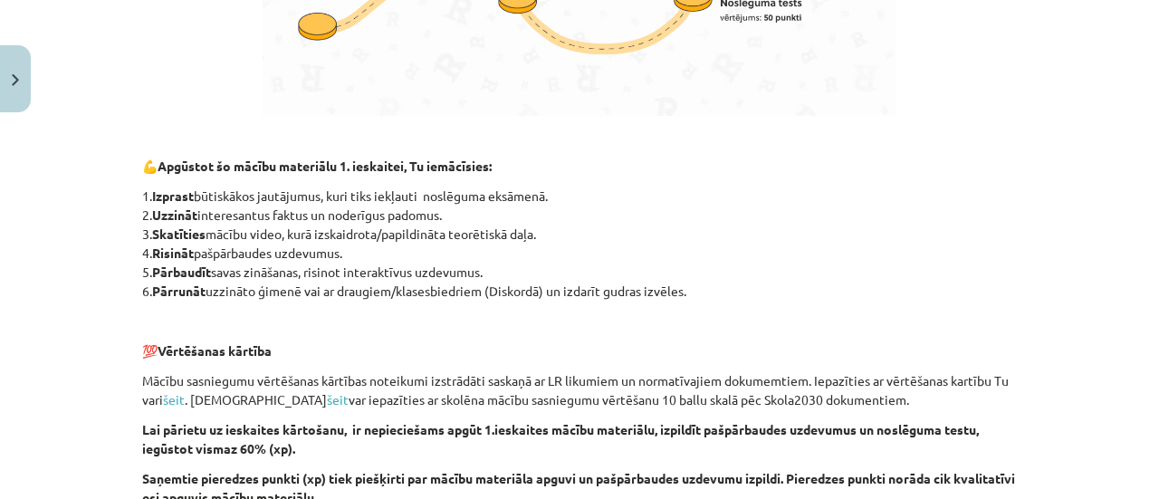
scroll to position [1394, 0]
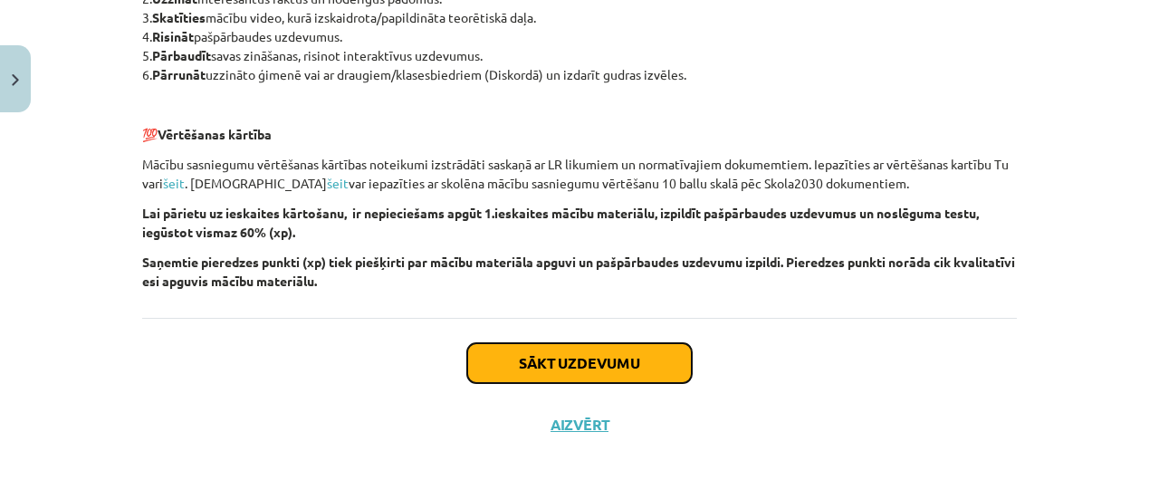
click at [602, 367] on button "Sākt uzdevumu" at bounding box center [579, 363] width 225 height 40
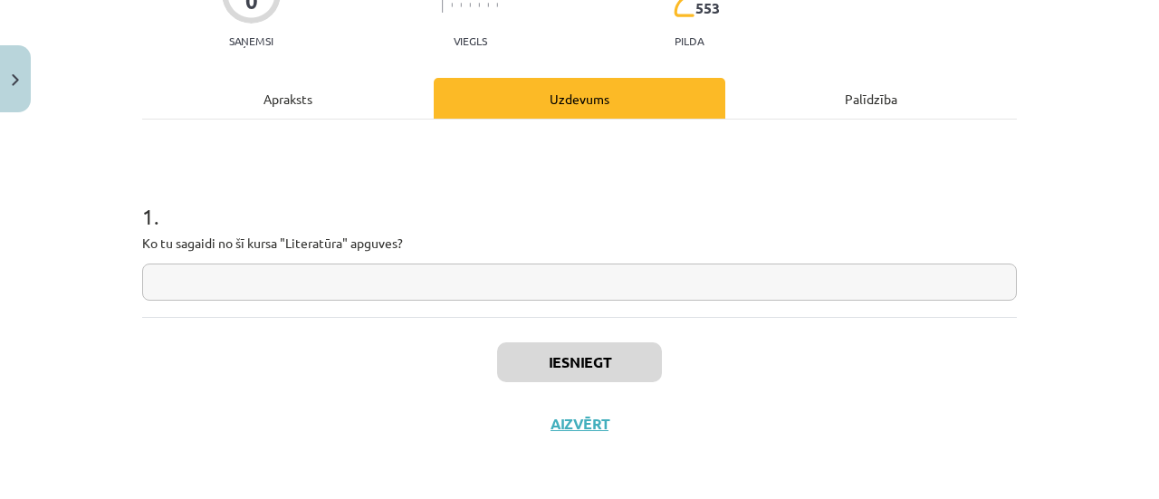
scroll to position [98, 0]
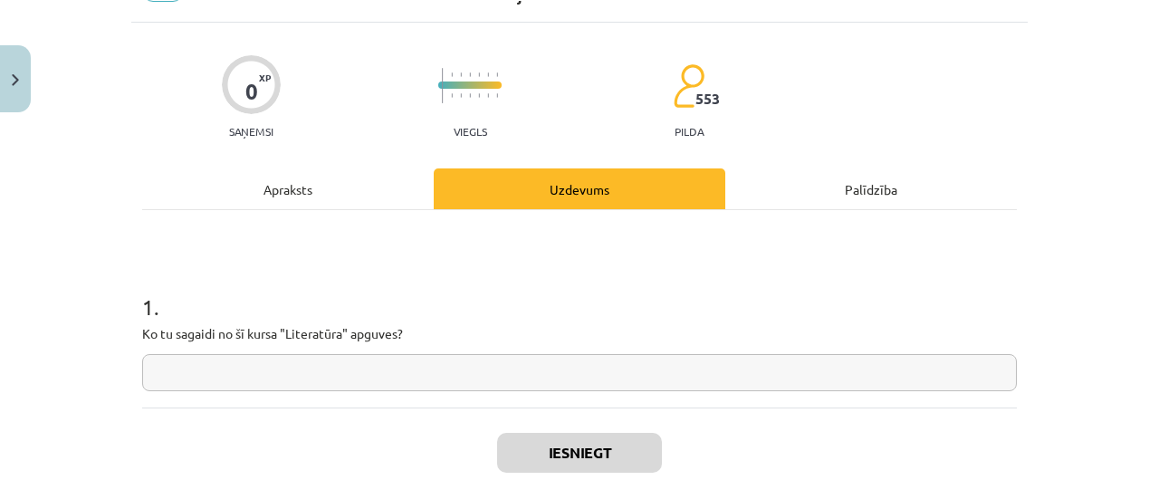
click at [305, 199] on div "Apraksts" at bounding box center [288, 188] width 292 height 41
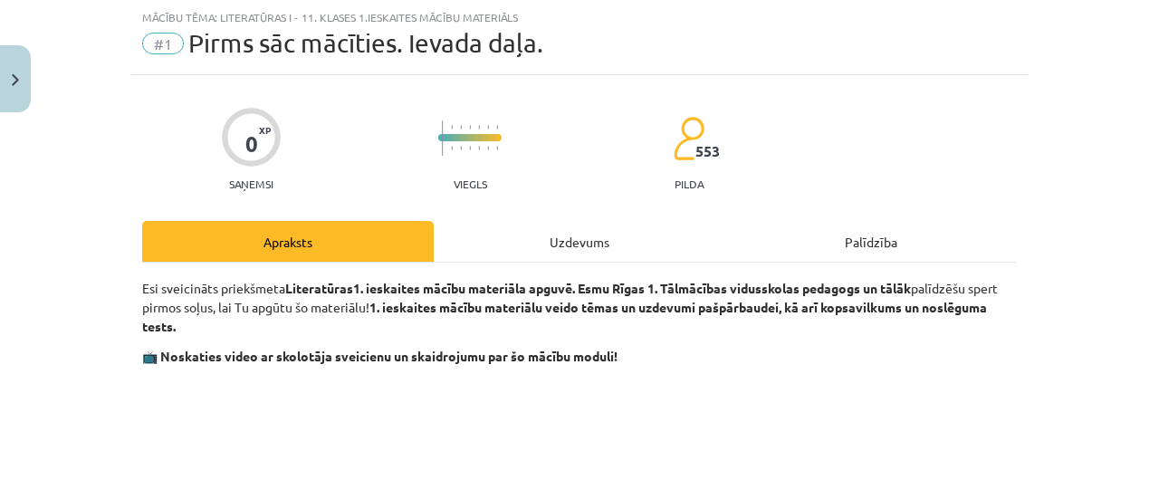
scroll to position [0, 0]
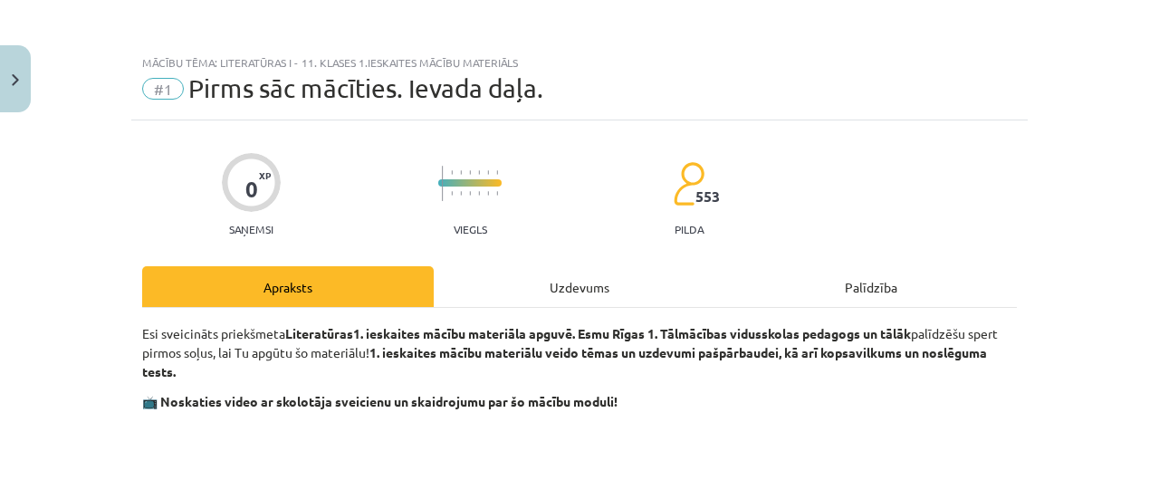
click at [551, 293] on div "Uzdevums" at bounding box center [580, 286] width 292 height 41
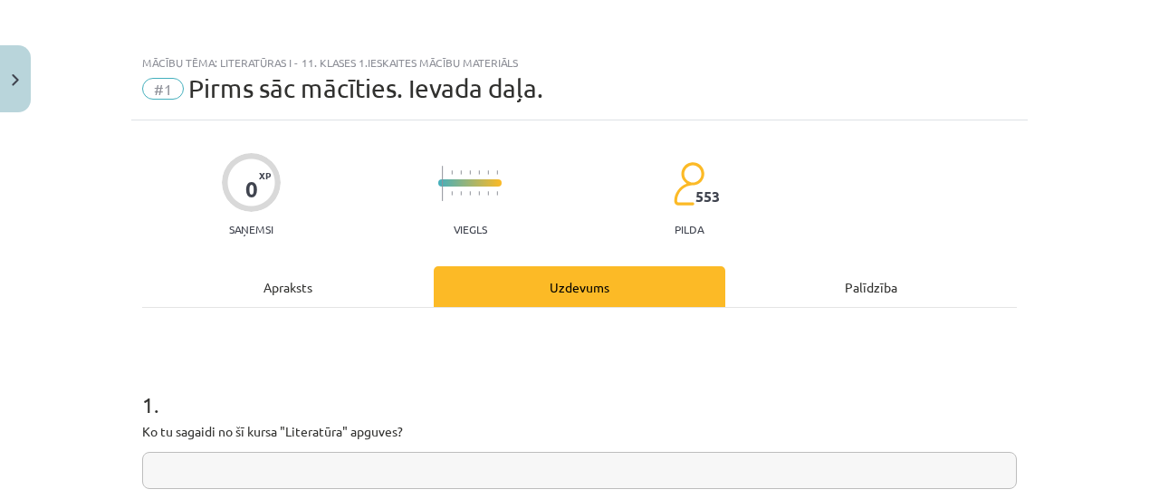
scroll to position [181, 0]
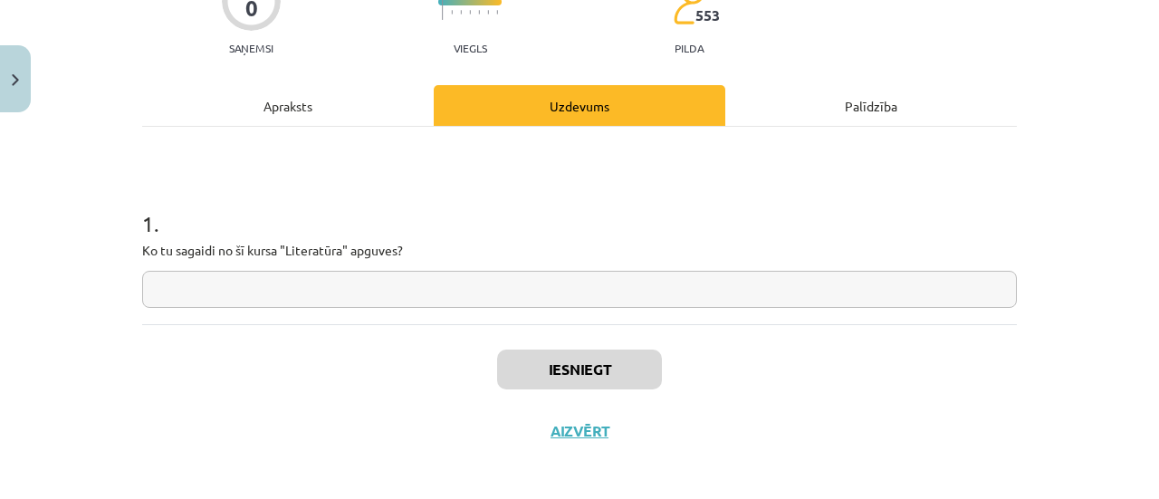
click at [340, 294] on input "text" at bounding box center [579, 289] width 875 height 37
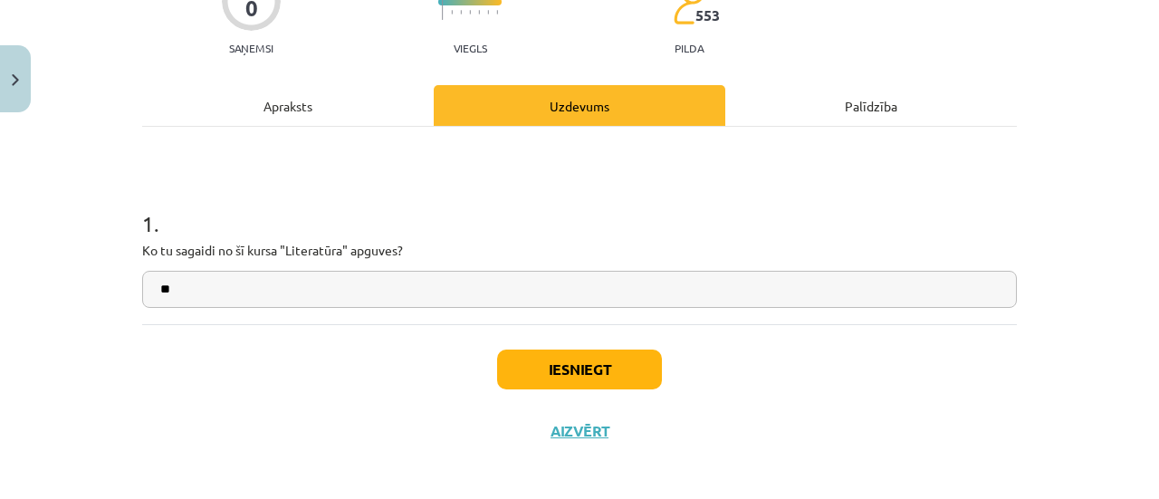
type input "*"
click at [743, 450] on div "**********" at bounding box center [579, 200] width 897 height 523
click at [294, 296] on input "**********" at bounding box center [579, 289] width 875 height 37
click at [241, 295] on input "**********" at bounding box center [579, 289] width 875 height 37
click at [234, 290] on input "**********" at bounding box center [579, 289] width 875 height 37
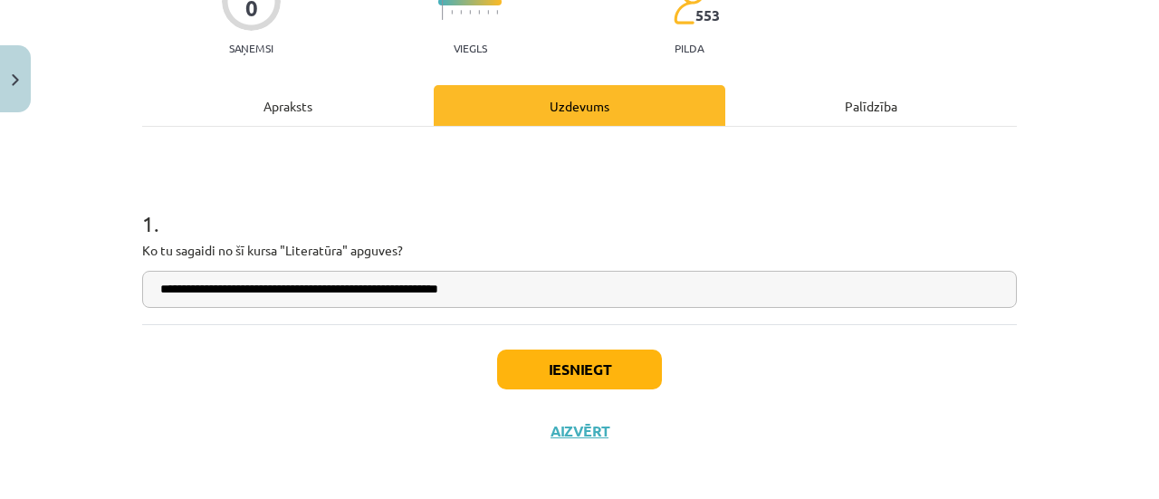
click at [502, 292] on input "**********" at bounding box center [579, 289] width 875 height 37
type input "**********"
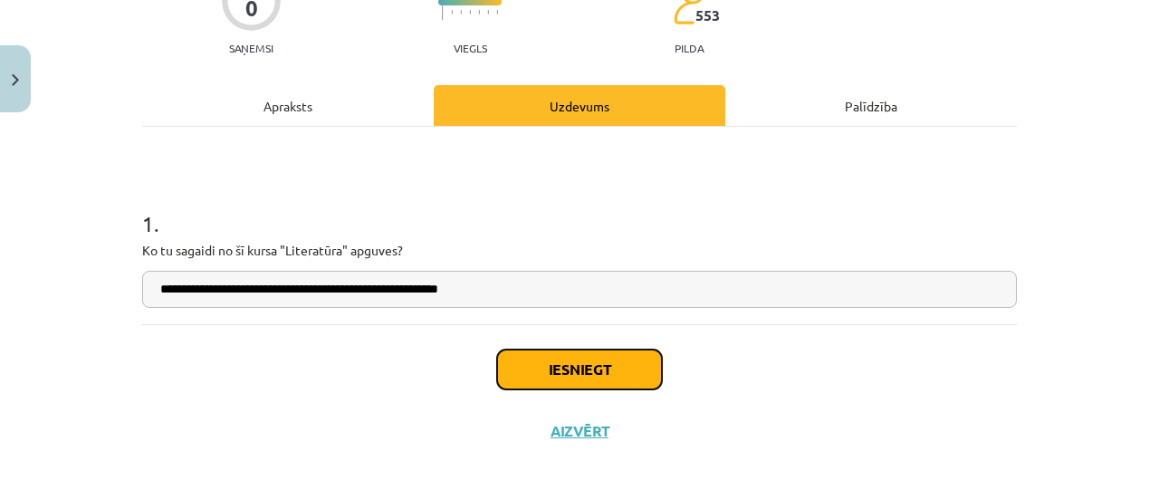
click at [618, 363] on button "Iesniegt" at bounding box center [579, 370] width 165 height 40
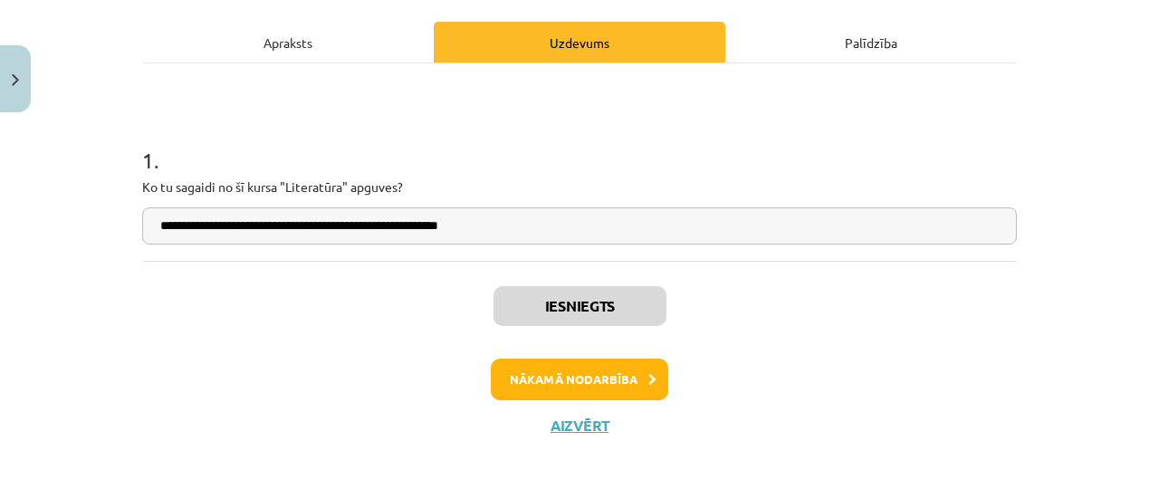
scroll to position [0, 0]
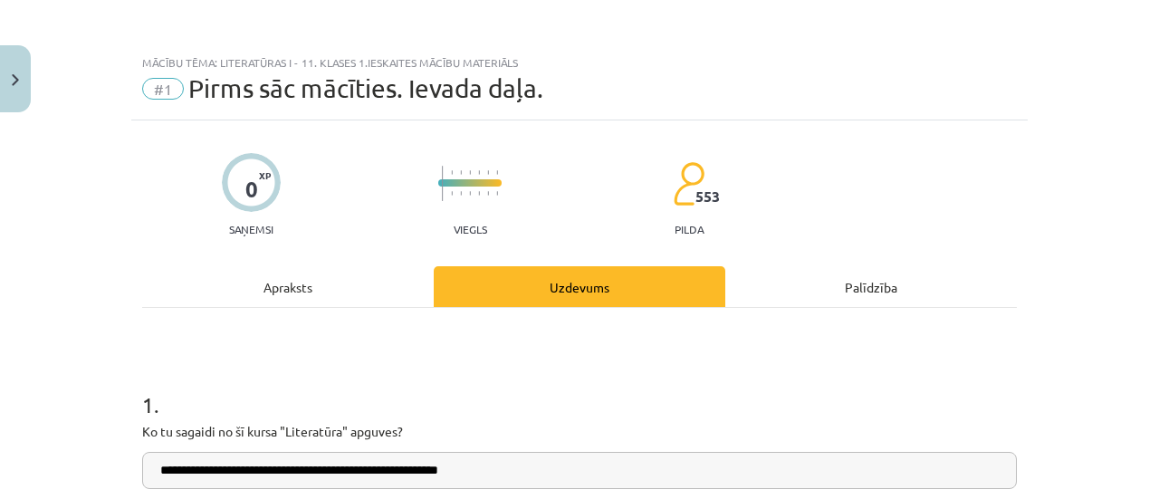
click at [268, 285] on div "Apraksts" at bounding box center [288, 286] width 292 height 41
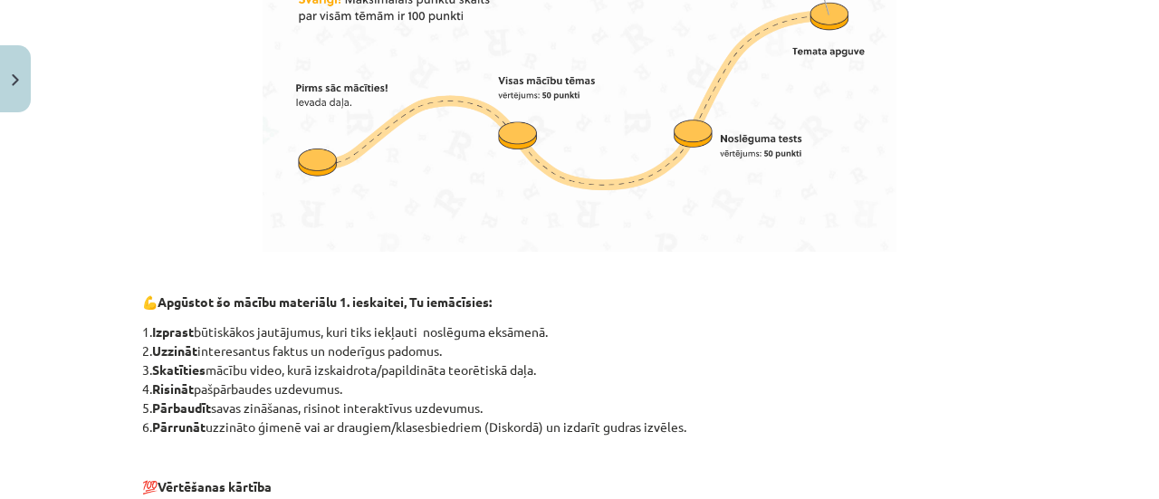
scroll to position [1451, 0]
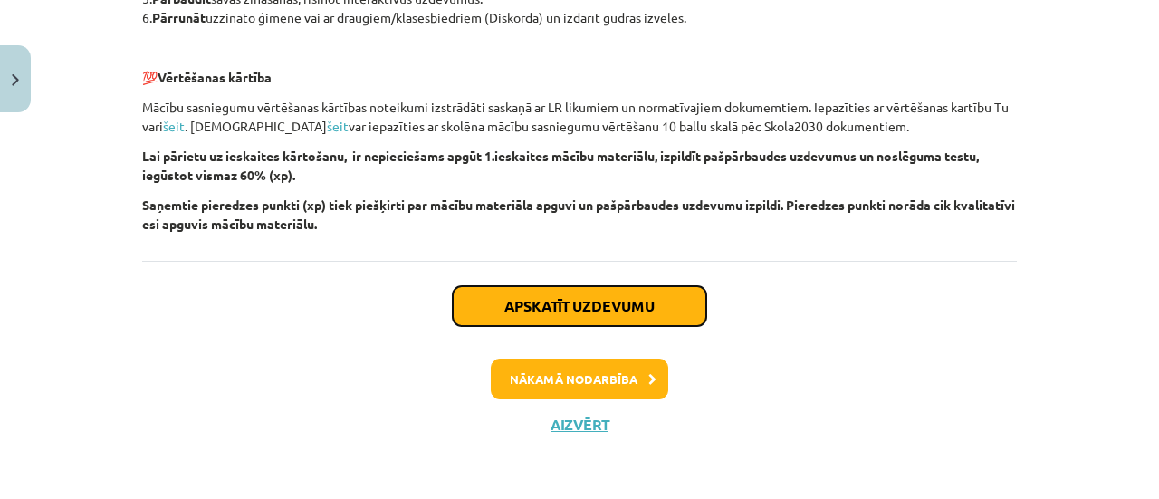
click at [629, 315] on button "Apskatīt uzdevumu" at bounding box center [580, 306] width 254 height 40
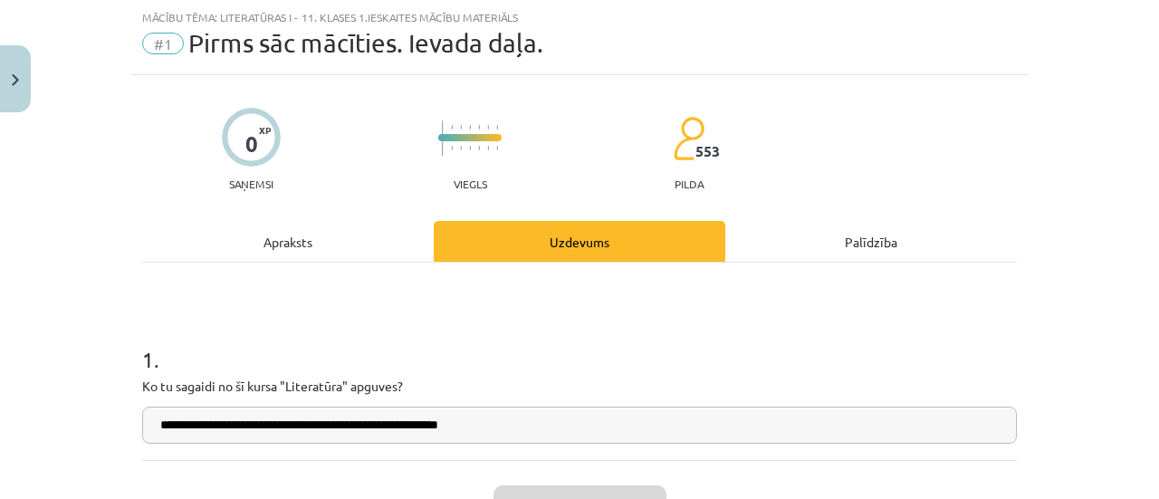
scroll to position [0, 0]
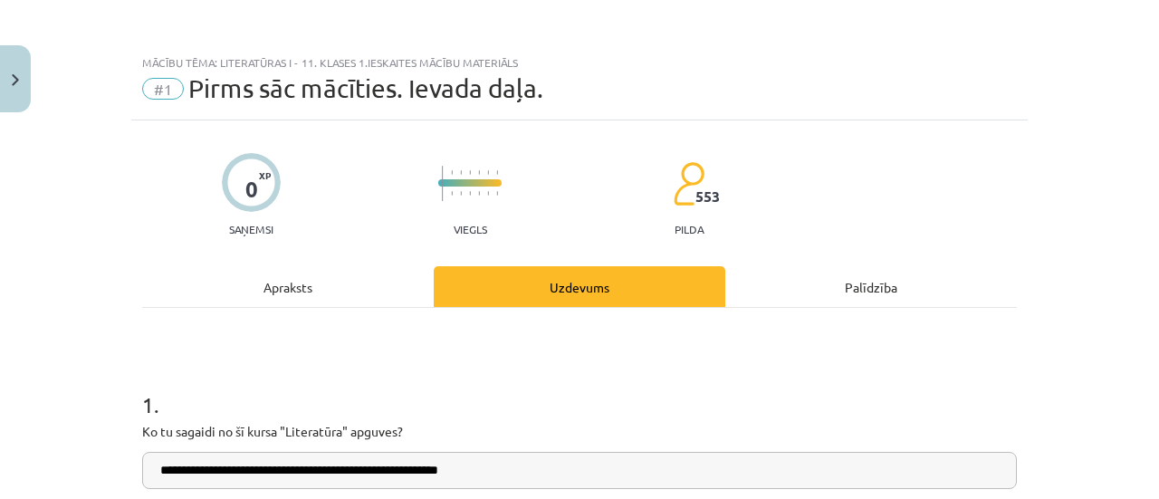
click at [847, 289] on div "Palīdzība" at bounding box center [871, 286] width 292 height 41
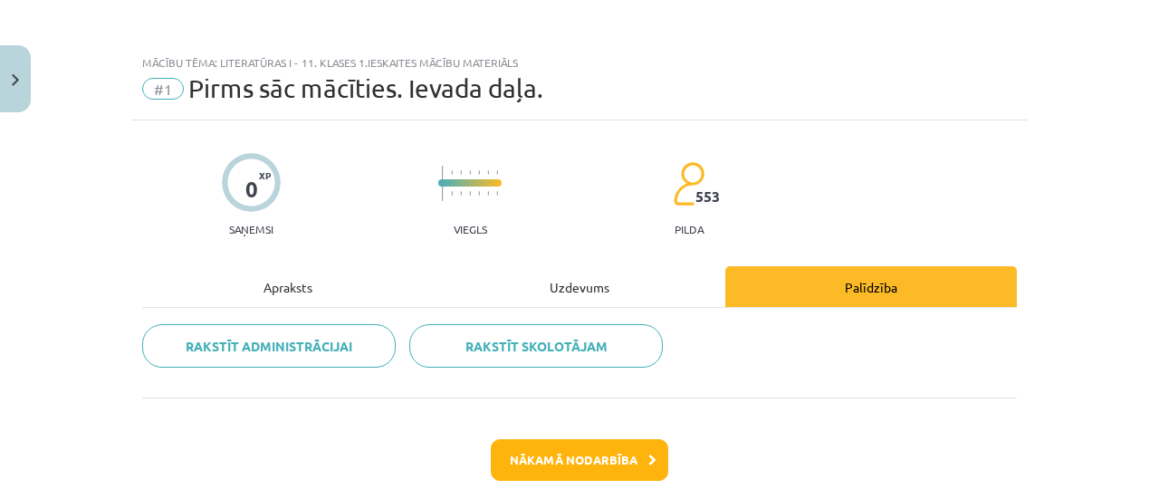
click at [601, 296] on div "Uzdevums" at bounding box center [580, 286] width 292 height 41
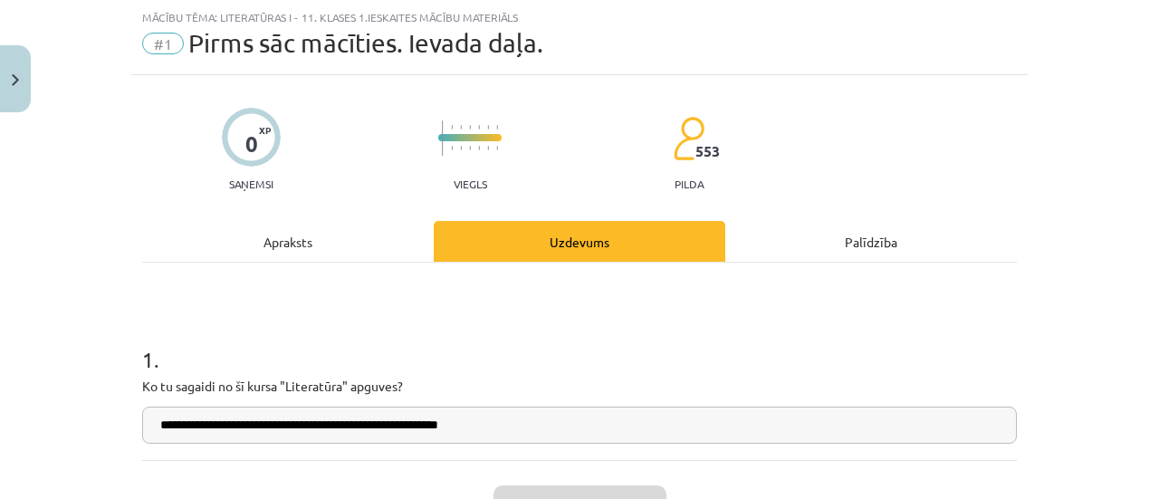
scroll to position [245, 0]
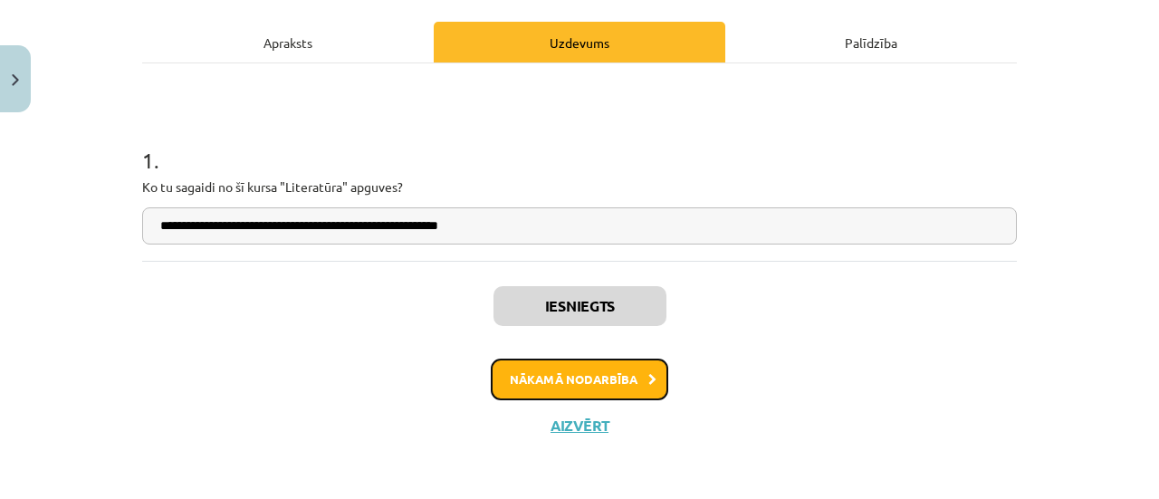
click at [604, 379] on button "Nākamā nodarbība" at bounding box center [580, 380] width 178 height 42
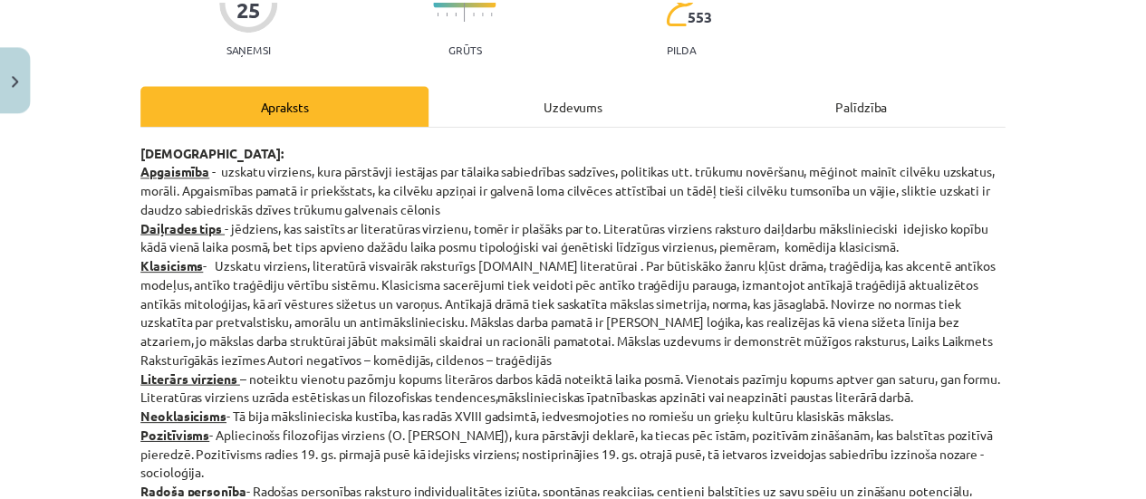
scroll to position [0, 0]
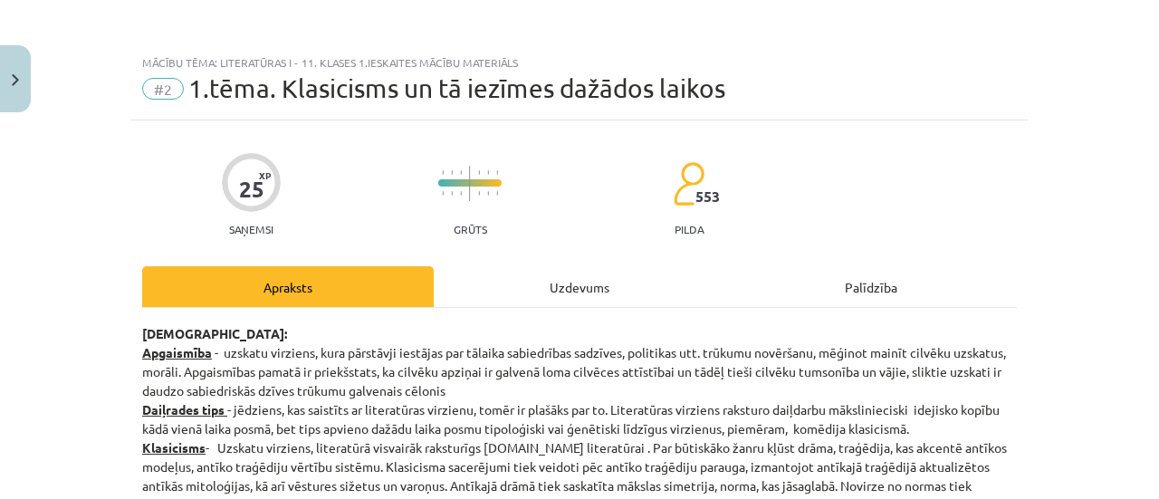
drag, startPoint x: 7, startPoint y: 1, endPoint x: 83, endPoint y: 102, distance: 126.8
click at [83, 108] on div "Mācību tēma: Literatūras i - 11. klases 1.ieskaites mācību materiāls #2 1.tēma.…" at bounding box center [579, 249] width 1159 height 499
click at [25, 86] on button "Close" at bounding box center [15, 78] width 31 height 67
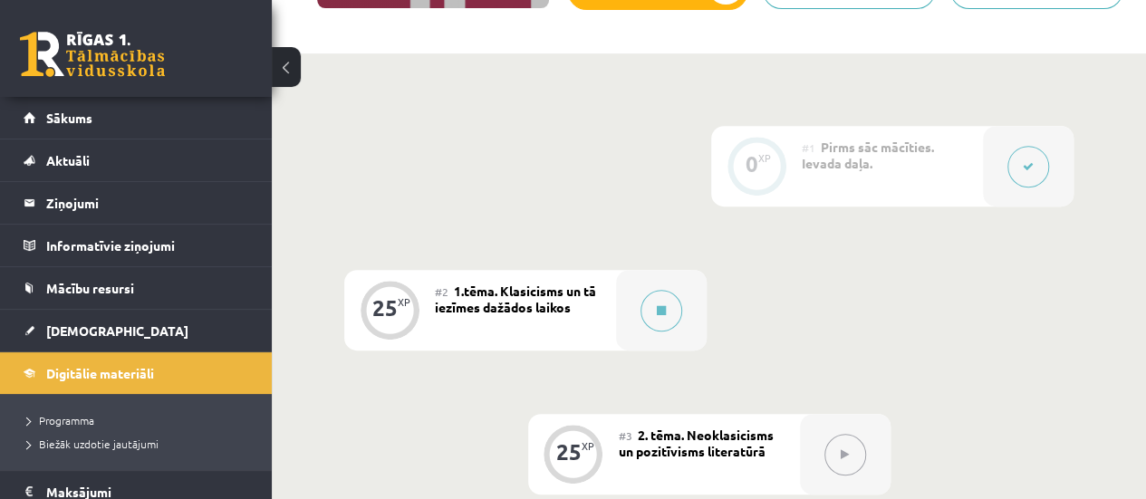
click at [285, 70] on button at bounding box center [286, 67] width 29 height 40
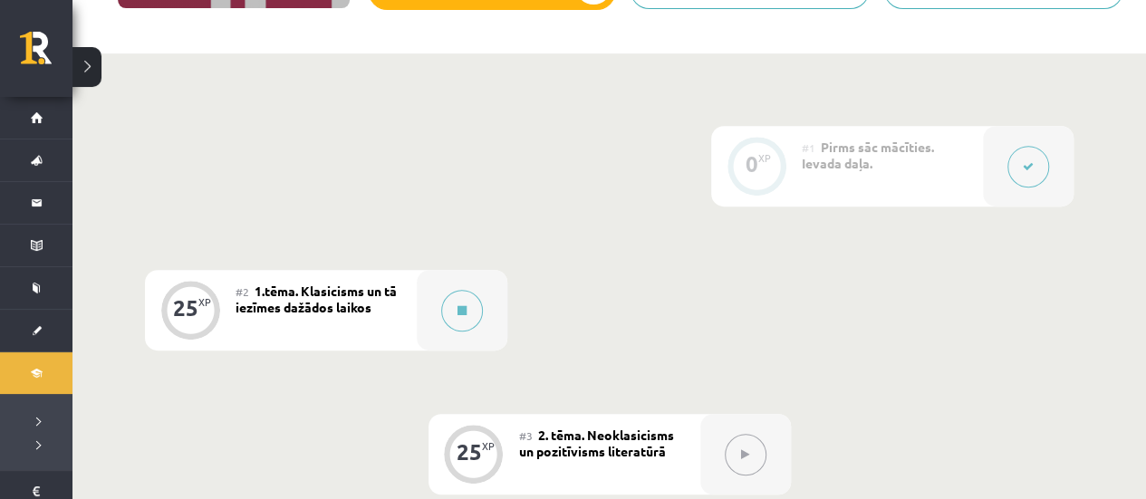
click at [95, 76] on button at bounding box center [86, 67] width 29 height 40
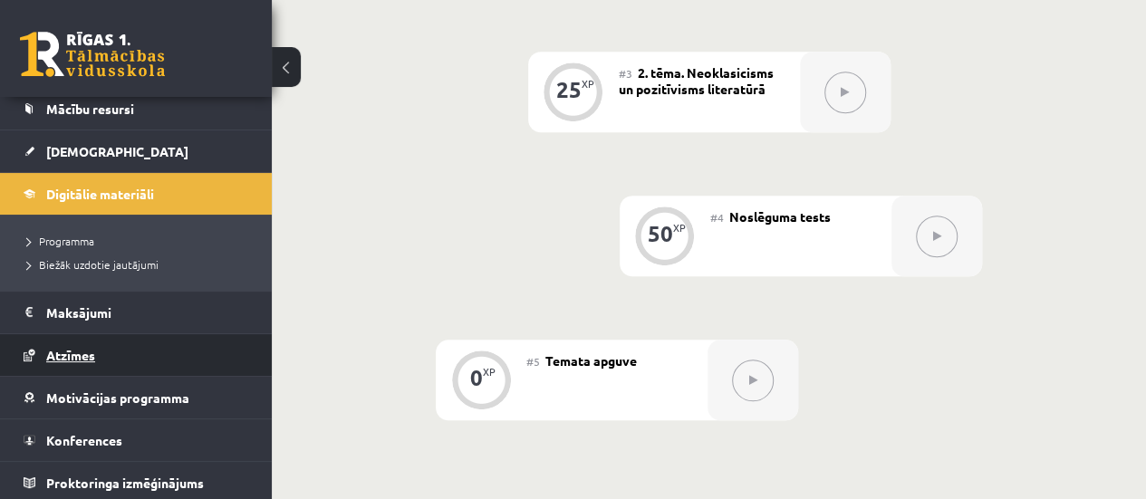
scroll to position [815, 0]
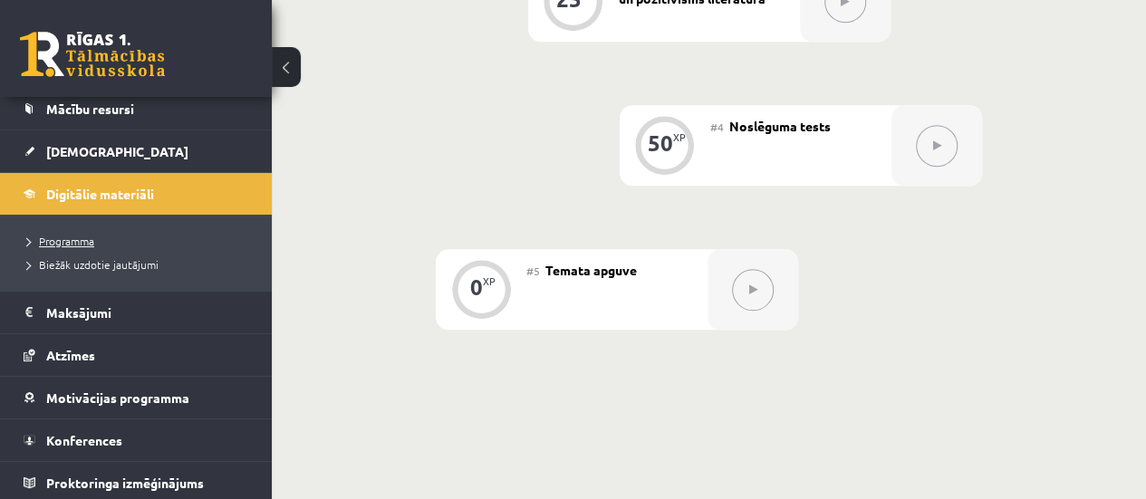
click at [81, 240] on span "Programma" at bounding box center [60, 241] width 67 height 14
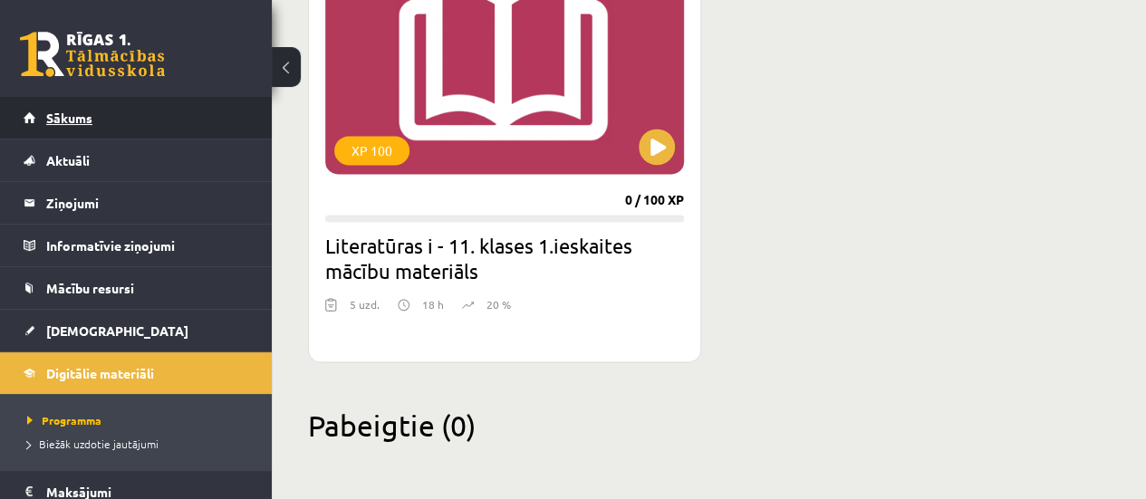
click at [184, 128] on link "Sākums" at bounding box center [137, 118] width 226 height 42
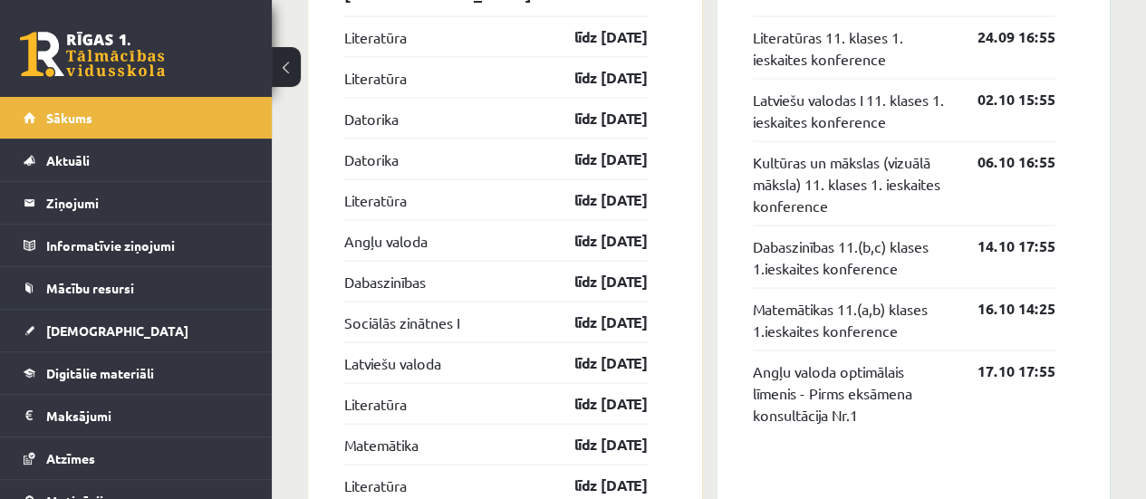
scroll to position [1999, 0]
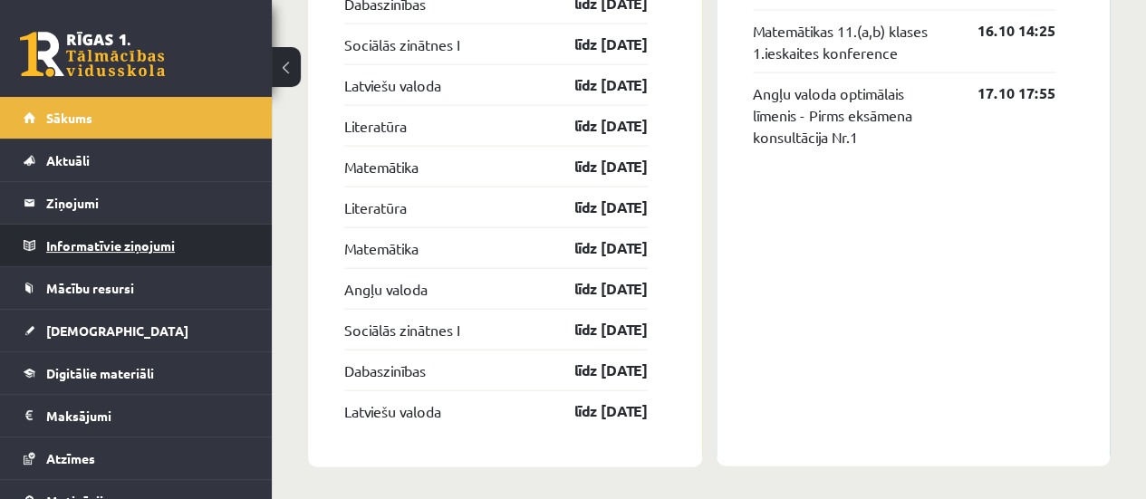
click at [209, 240] on legend "Informatīvie ziņojumi 0" at bounding box center [147, 246] width 203 height 42
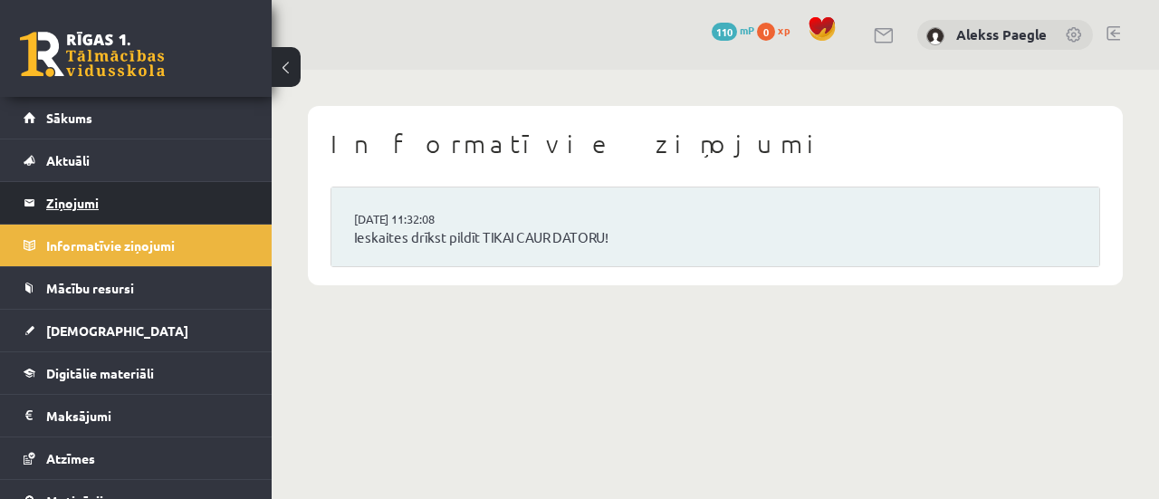
click at [172, 197] on legend "Ziņojumi 0" at bounding box center [147, 203] width 203 height 42
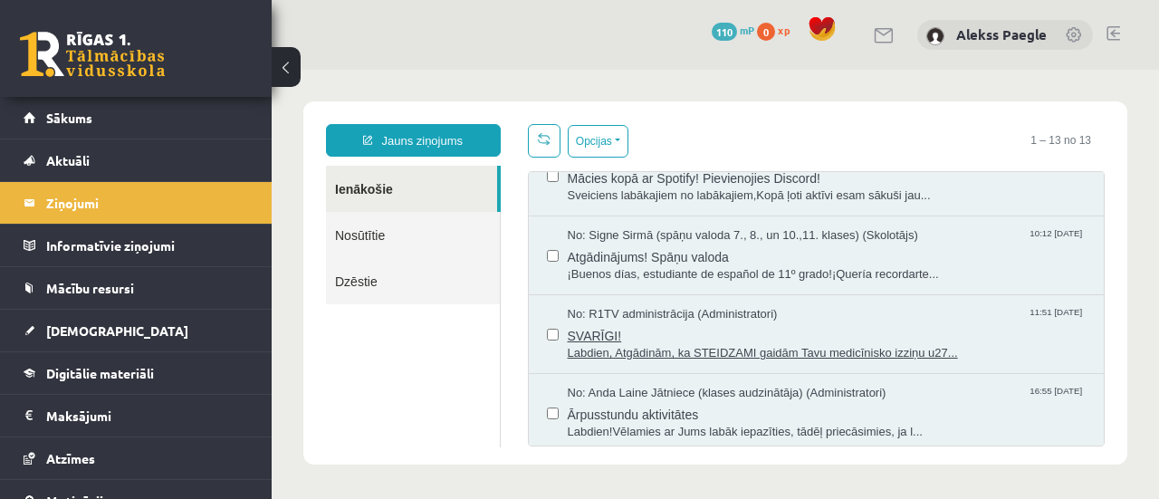
scroll to position [453, 0]
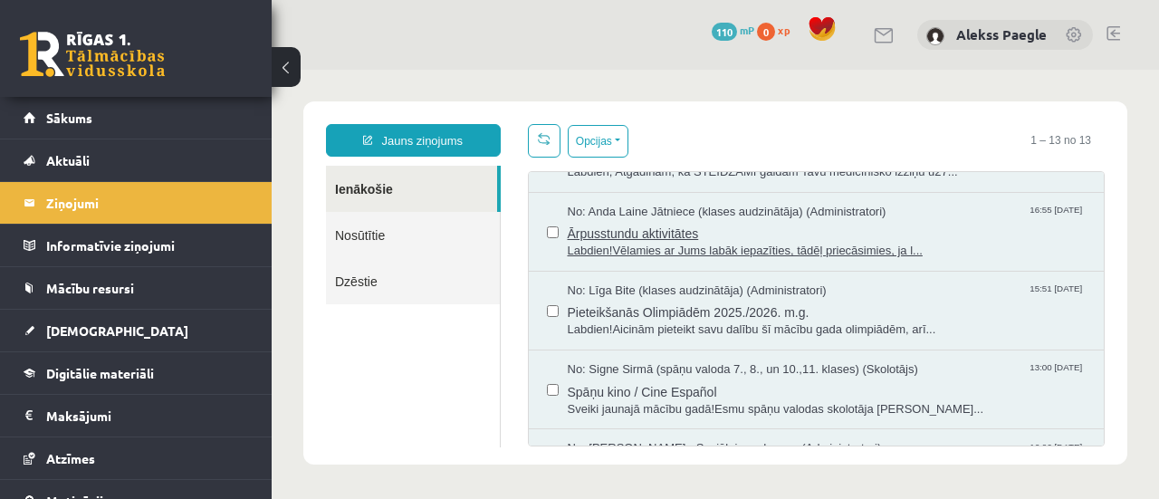
click at [897, 260] on span "Labdien!Vēlamies ar Jums labāk iepazīties, tādēļ priecāsimies, ja l..." at bounding box center [827, 251] width 519 height 17
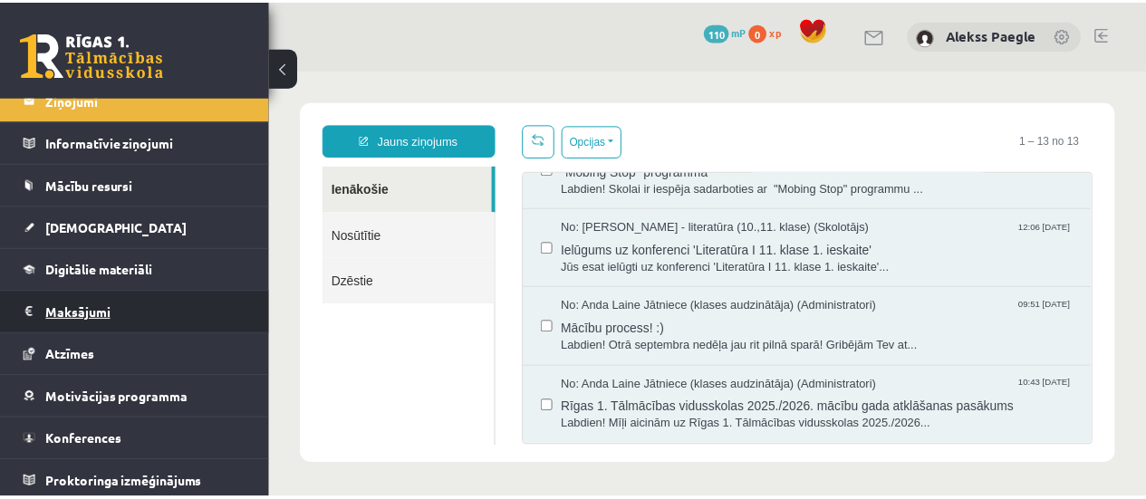
scroll to position [0, 0]
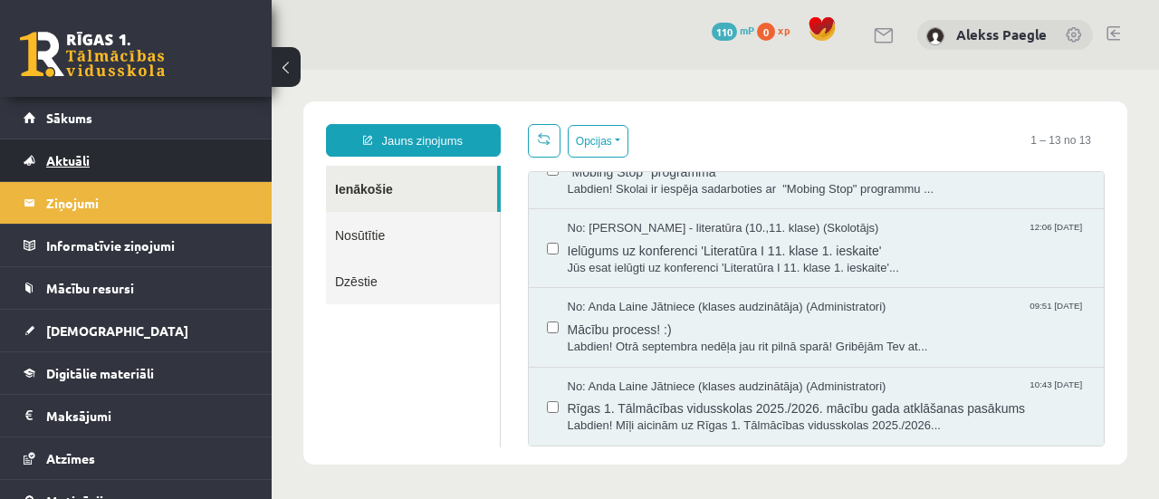
click at [110, 157] on link "Aktuāli" at bounding box center [137, 160] width 226 height 42
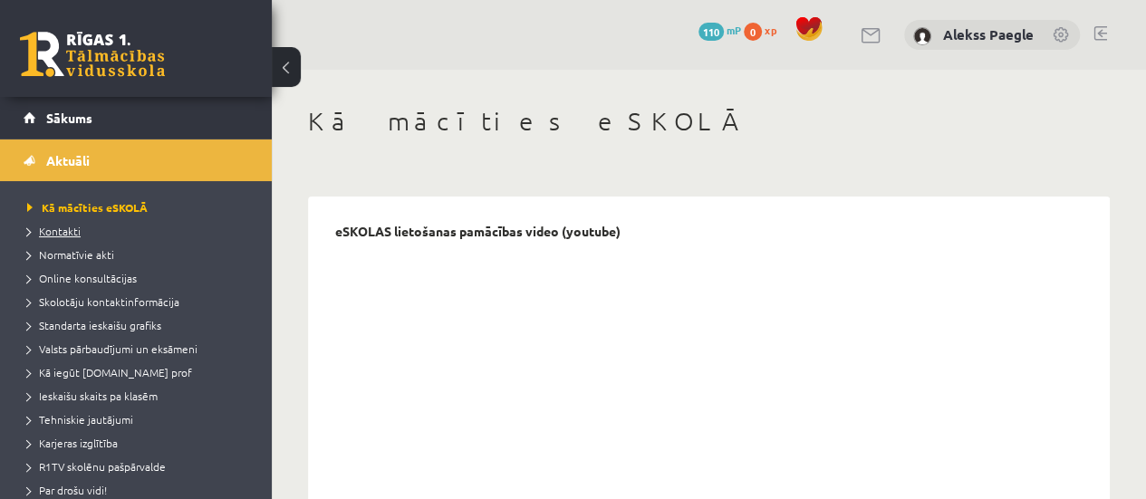
click at [76, 235] on span "Kontakti" at bounding box center [53, 231] width 53 height 14
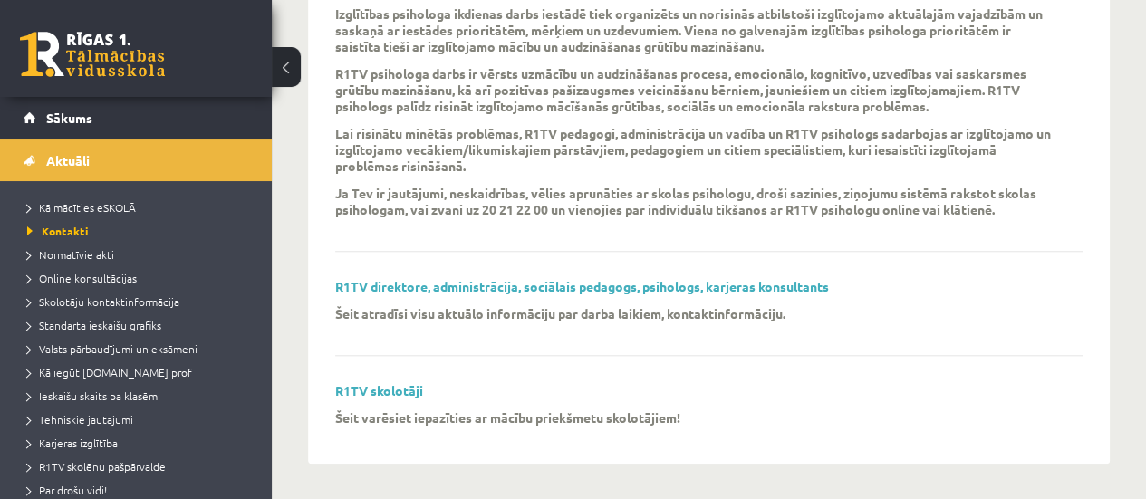
scroll to position [506, 0]
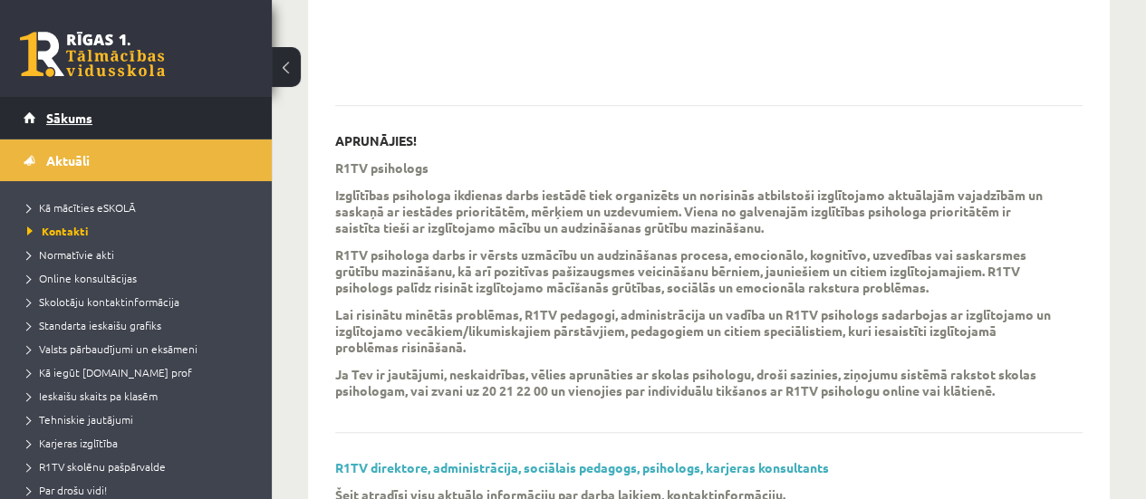
click at [136, 124] on link "Sākums" at bounding box center [137, 118] width 226 height 42
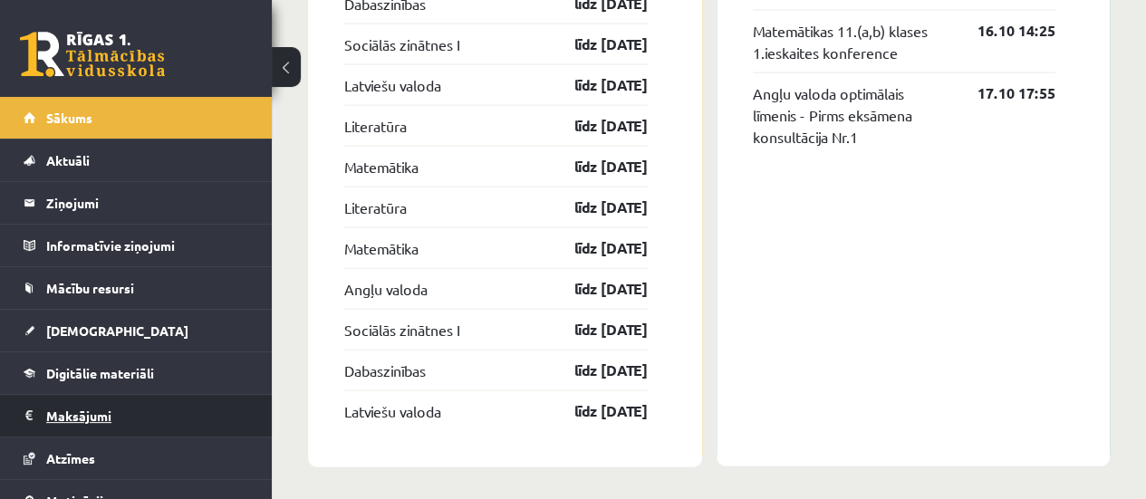
scroll to position [91, 0]
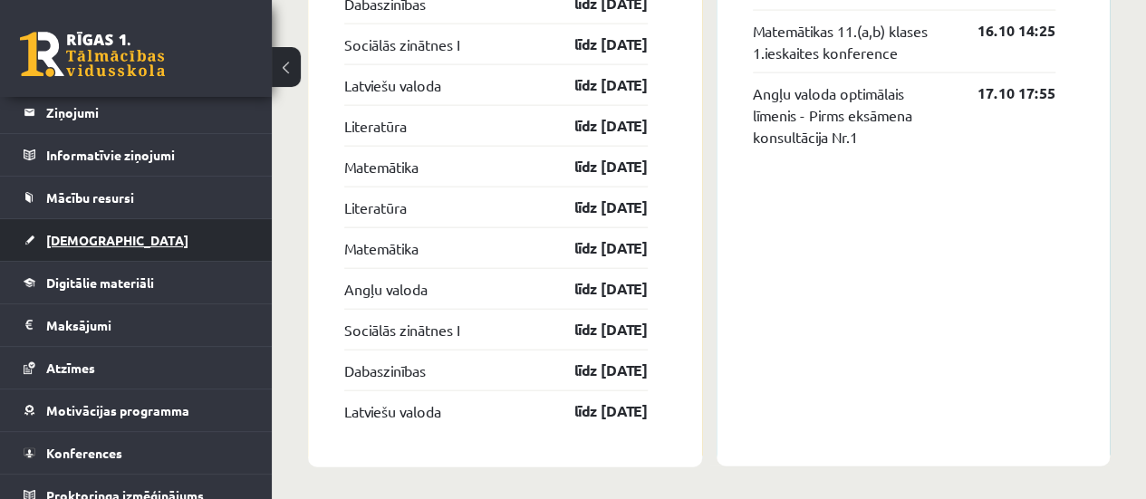
click at [179, 228] on link "[DEMOGRAPHIC_DATA]" at bounding box center [137, 240] width 226 height 42
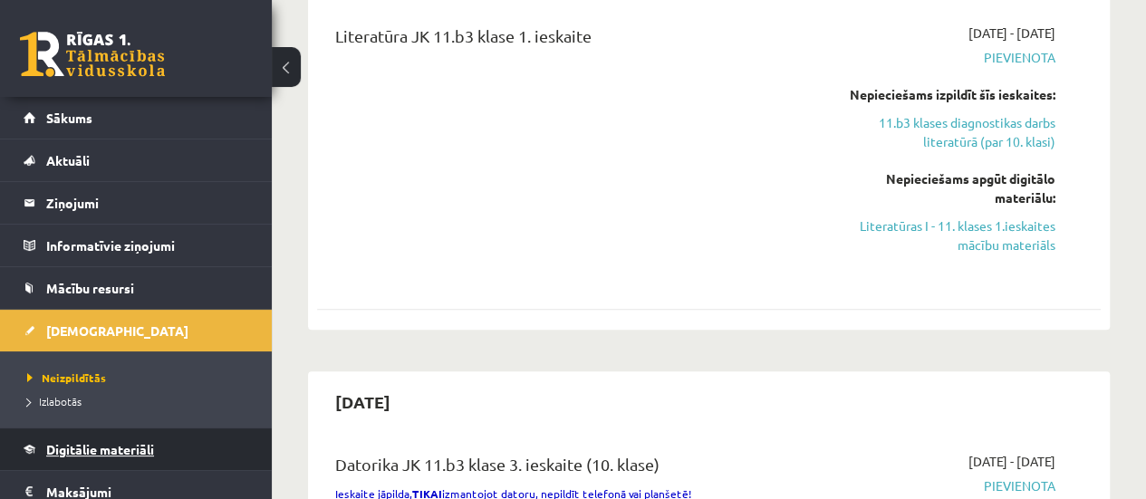
scroll to position [179, 0]
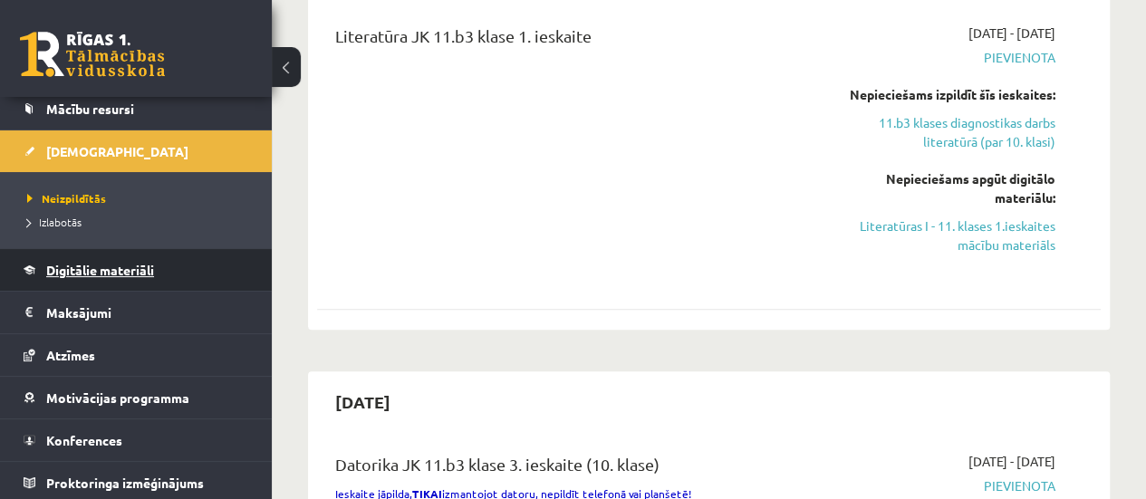
click at [178, 267] on link "Digitālie materiāli" at bounding box center [137, 270] width 226 height 42
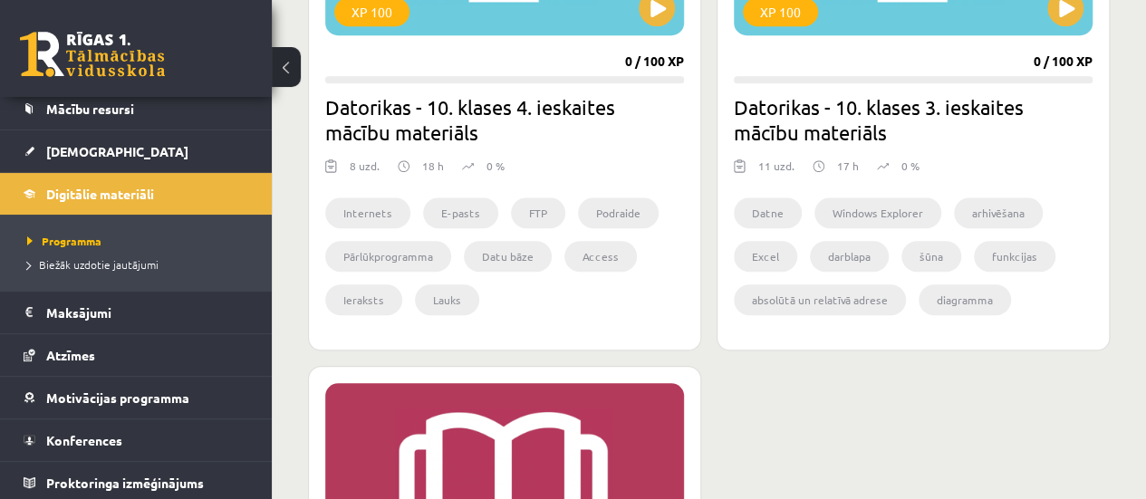
scroll to position [1160, 0]
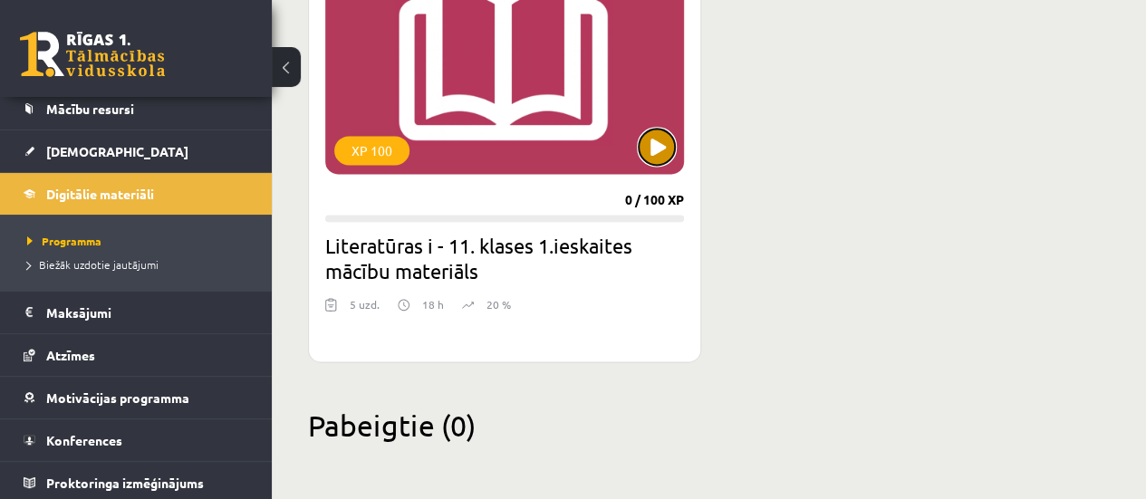
click at [647, 155] on button at bounding box center [656, 147] width 36 height 36
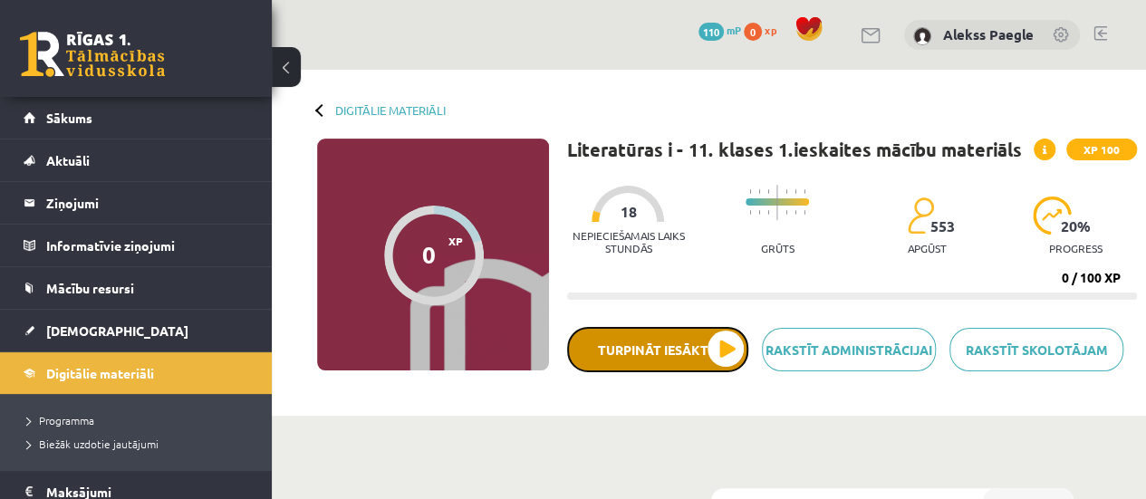
click at [676, 351] on button "Turpināt iesākto" at bounding box center [657, 349] width 181 height 45
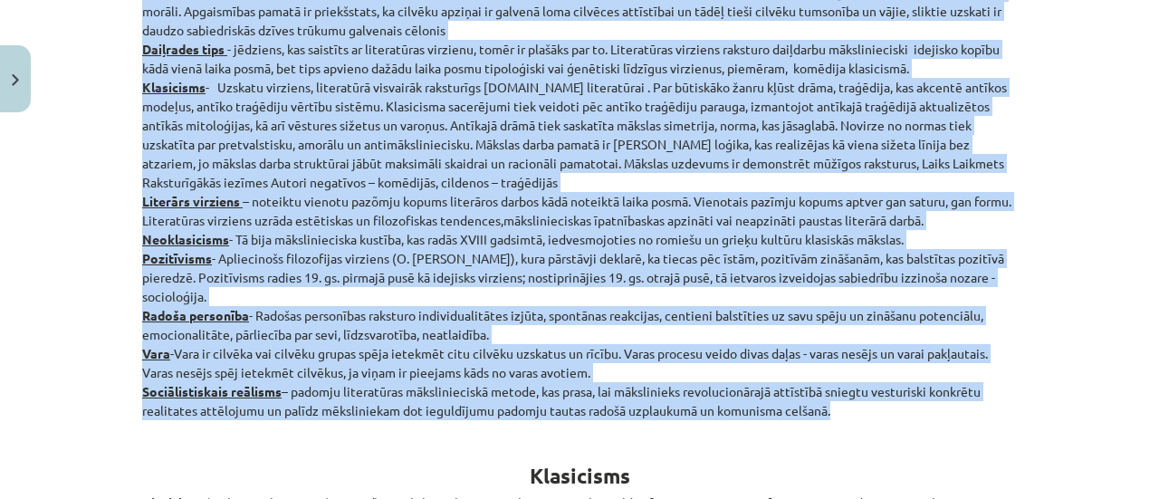
scroll to position [362, 0]
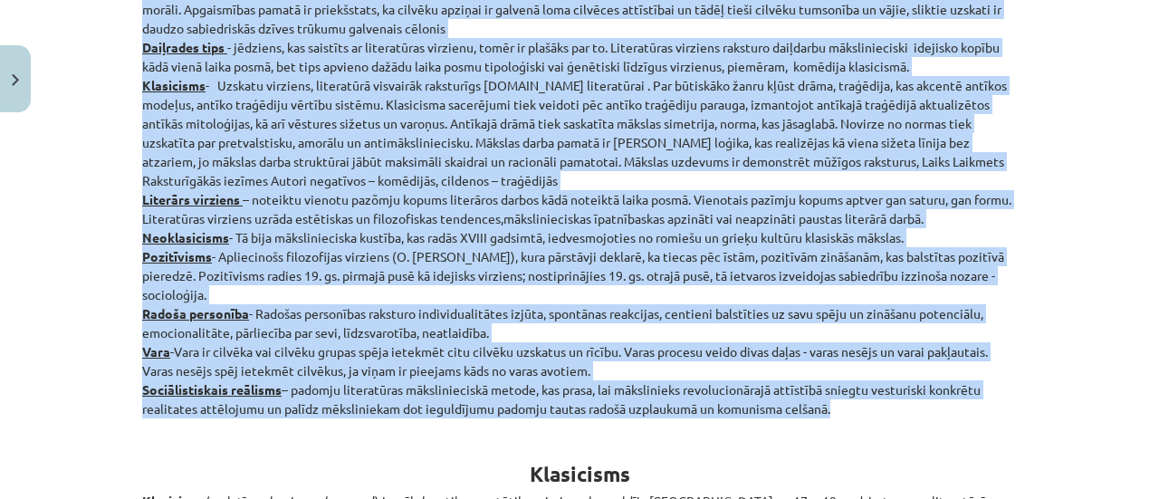
drag, startPoint x: 138, startPoint y: 61, endPoint x: 830, endPoint y: 396, distance: 768.8
click at [836, 407] on p "Jēdzieni: Apgaismība - uzskatu virziens, kura pārstāvji iestājas par tālaika sa…" at bounding box center [579, 190] width 875 height 456
copy p "Jēdzieni: Apgaismība - uzskatu virziens, kura pārstāvji iestājas par tālaika sa…"
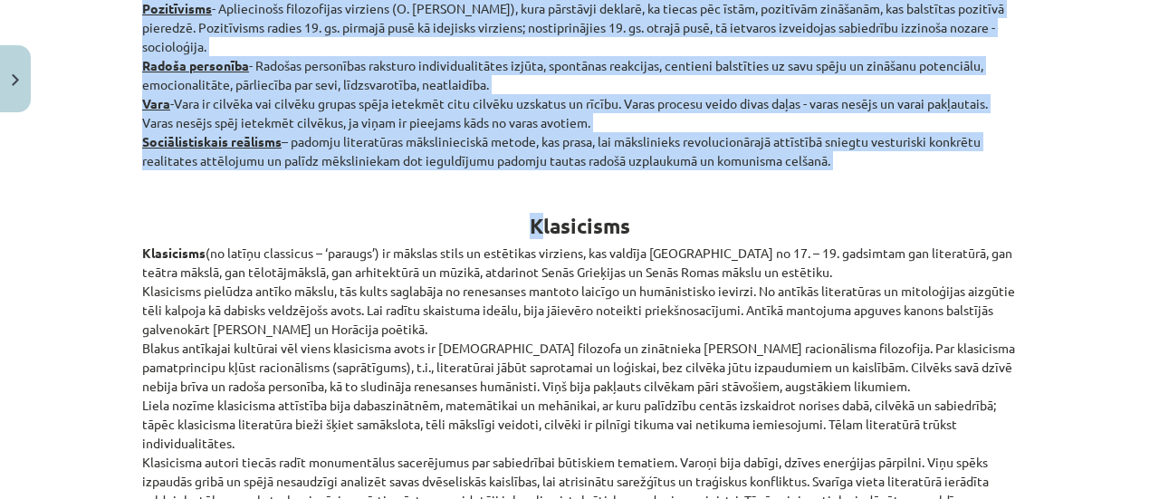
scroll to position [552, 0]
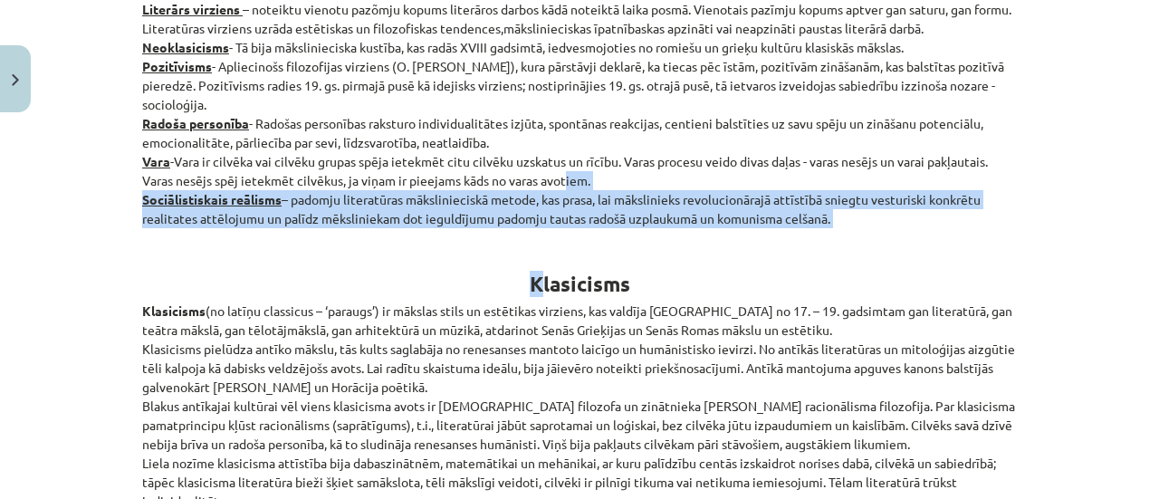
drag, startPoint x: 529, startPoint y: 199, endPoint x: 556, endPoint y: 200, distance: 27.2
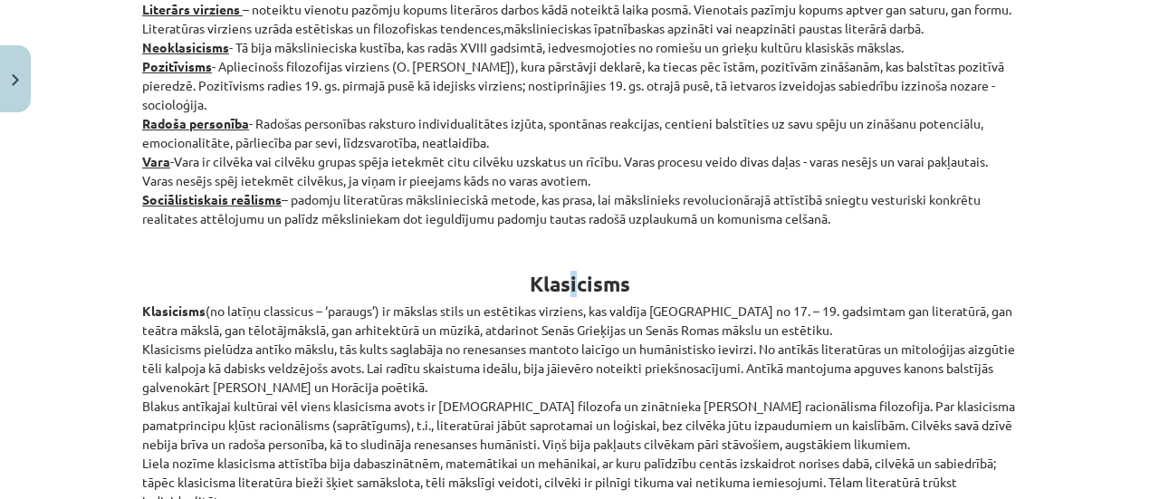
drag, startPoint x: 566, startPoint y: 263, endPoint x: 587, endPoint y: 263, distance: 20.8
click at [571, 263] on h1 "Klasicisms" at bounding box center [579, 267] width 875 height 57
click at [522, 284] on h1 "Klasicisms" at bounding box center [579, 267] width 875 height 57
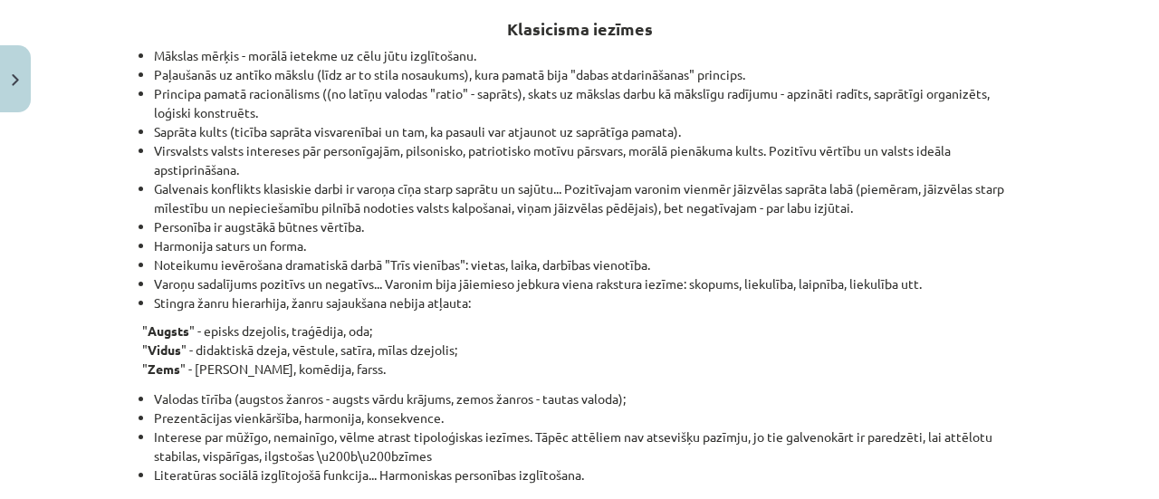
scroll to position [1311, 0]
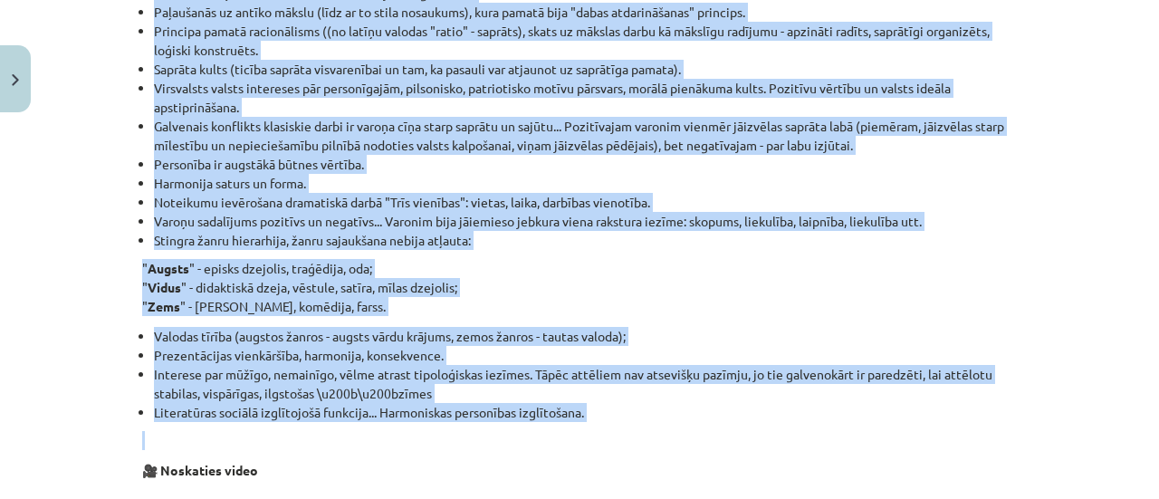
drag, startPoint x: 527, startPoint y: 283, endPoint x: 650, endPoint y: 420, distance: 184.0
copy div "Klasicisms Klasicisms (no latīņu classicus – ‘paraugs’) ir mākslas stils un est…"
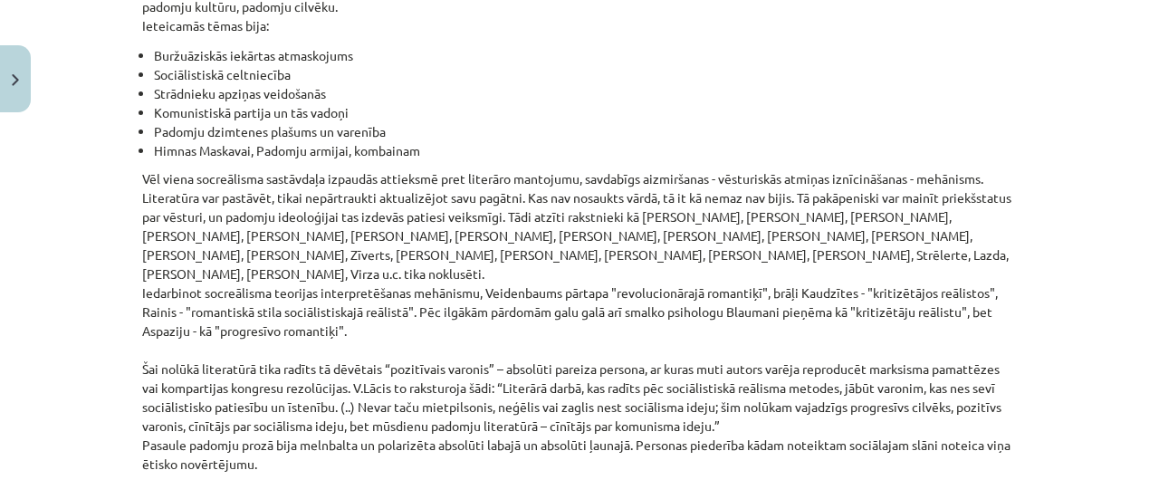
scroll to position [4300, 0]
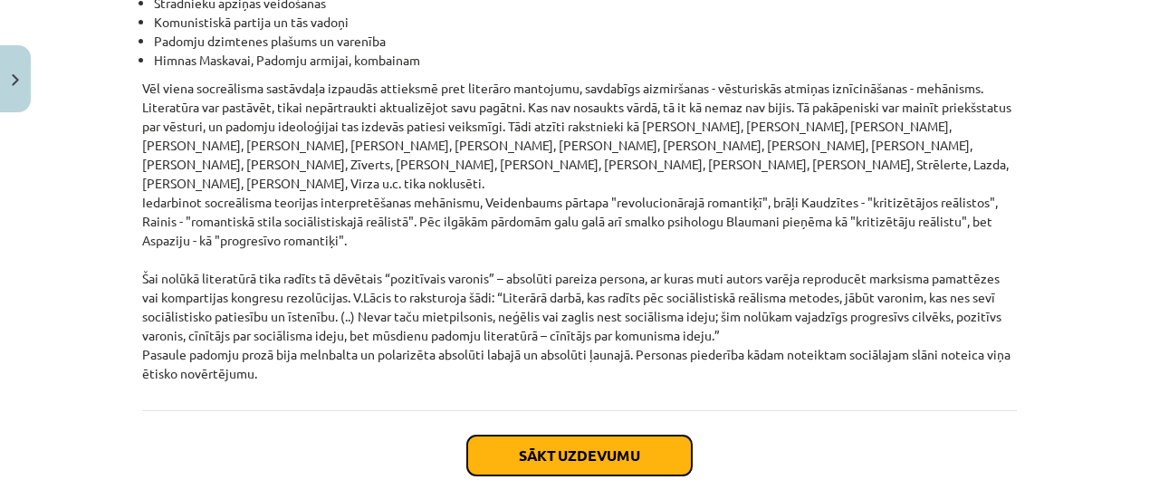
click at [530, 436] on button "Sākt uzdevumu" at bounding box center [579, 456] width 225 height 40
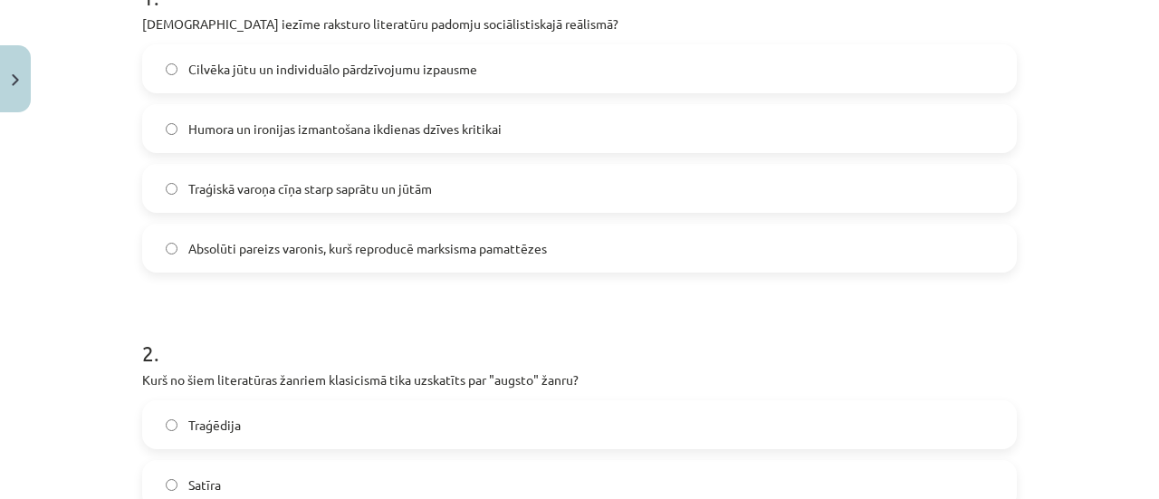
scroll to position [317, 0]
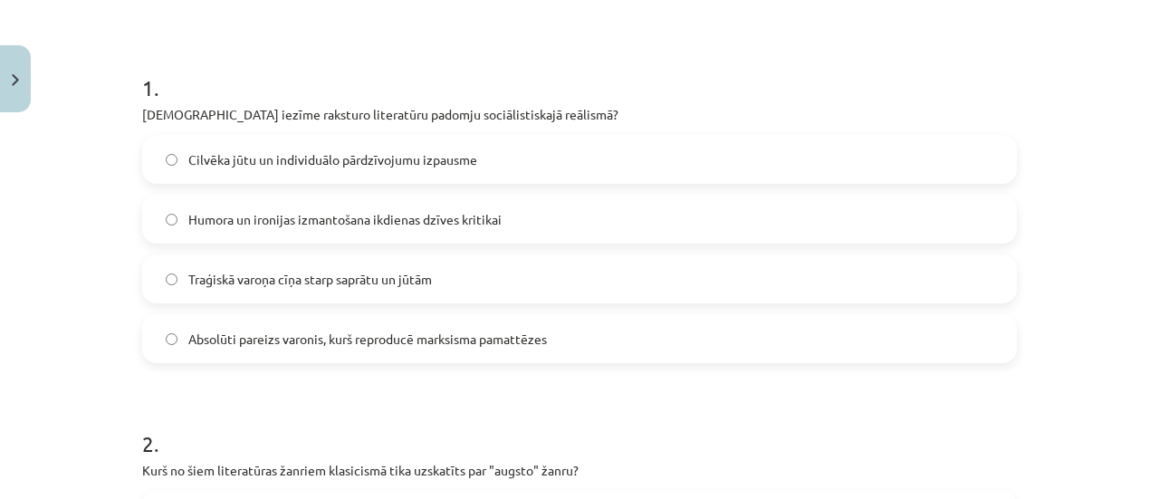
click at [161, 349] on label "Absolūti pareizs varonis, kurš reproducē marksisma pamattēzes" at bounding box center [579, 338] width 871 height 45
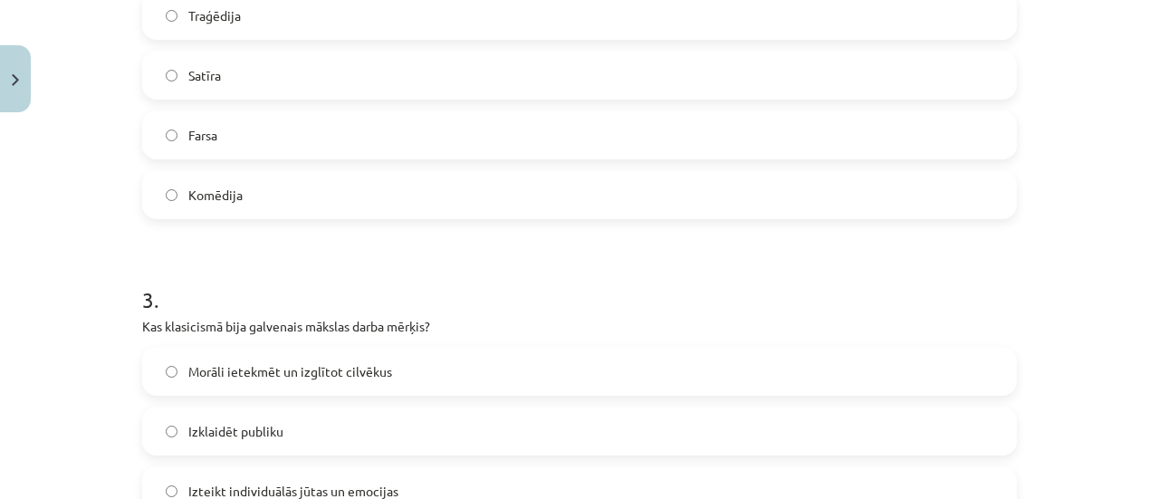
scroll to position [907, 0]
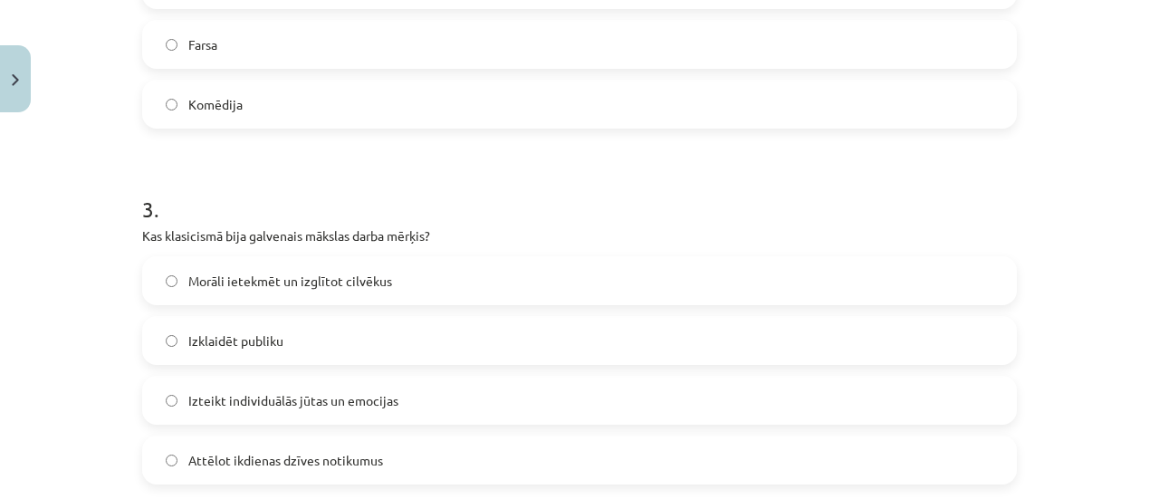
drag, startPoint x: 178, startPoint y: 274, endPoint x: 178, endPoint y: 283, distance: 9.1
click at [178, 276] on label "Morāli ietekmēt un izglītot cilvēkus" at bounding box center [579, 280] width 871 height 45
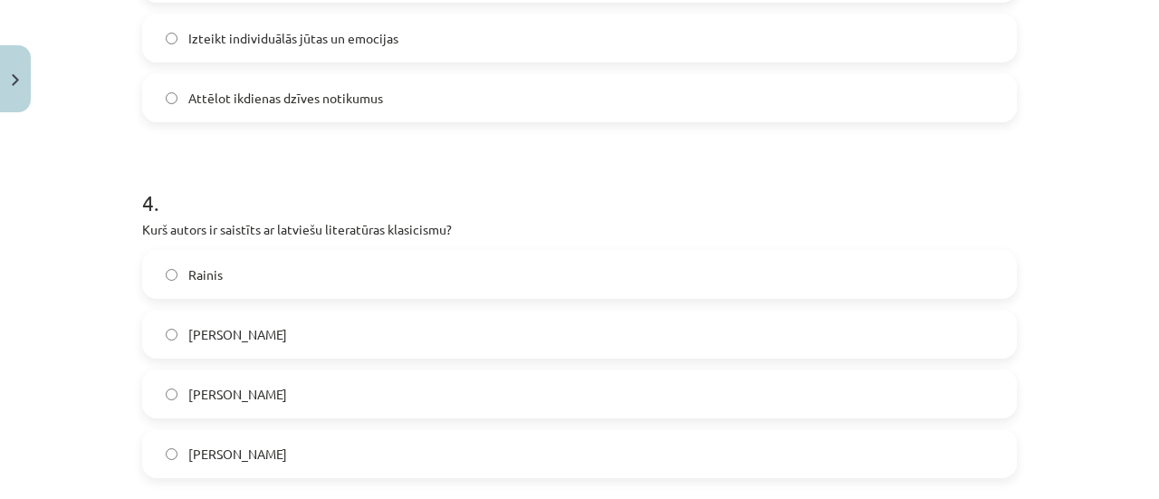
scroll to position [1360, 0]
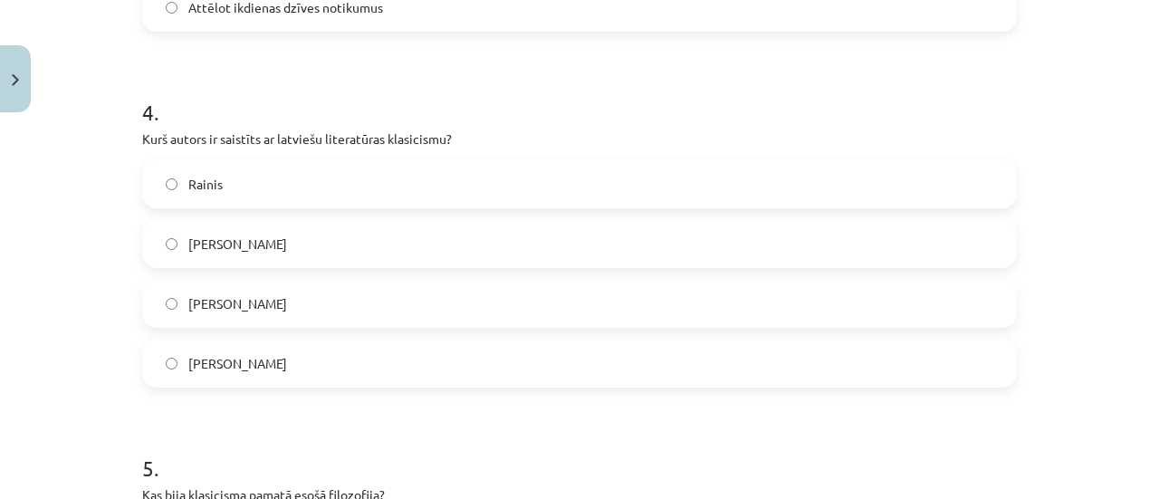
click at [188, 367] on span "[PERSON_NAME]" at bounding box center [237, 363] width 99 height 19
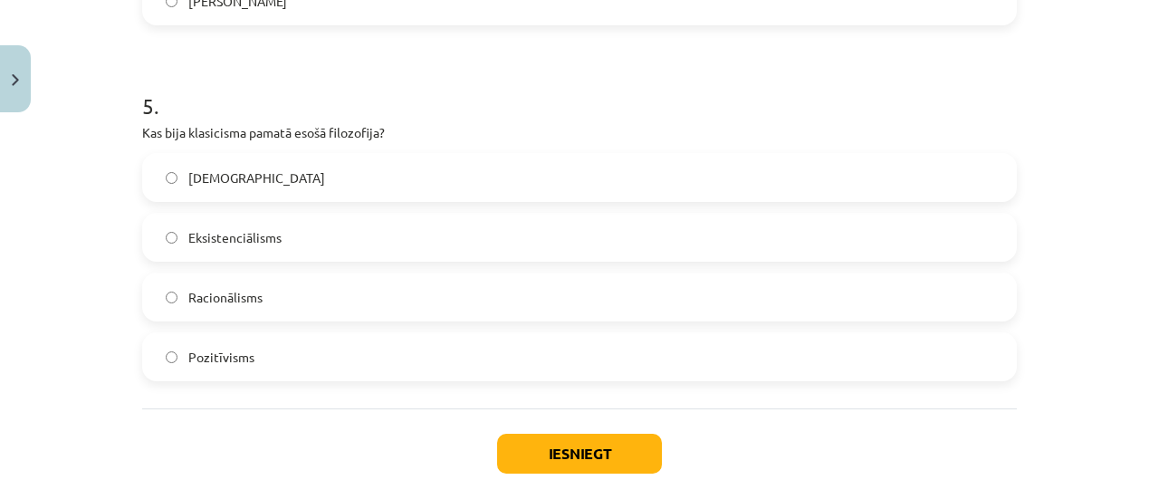
scroll to position [1813, 0]
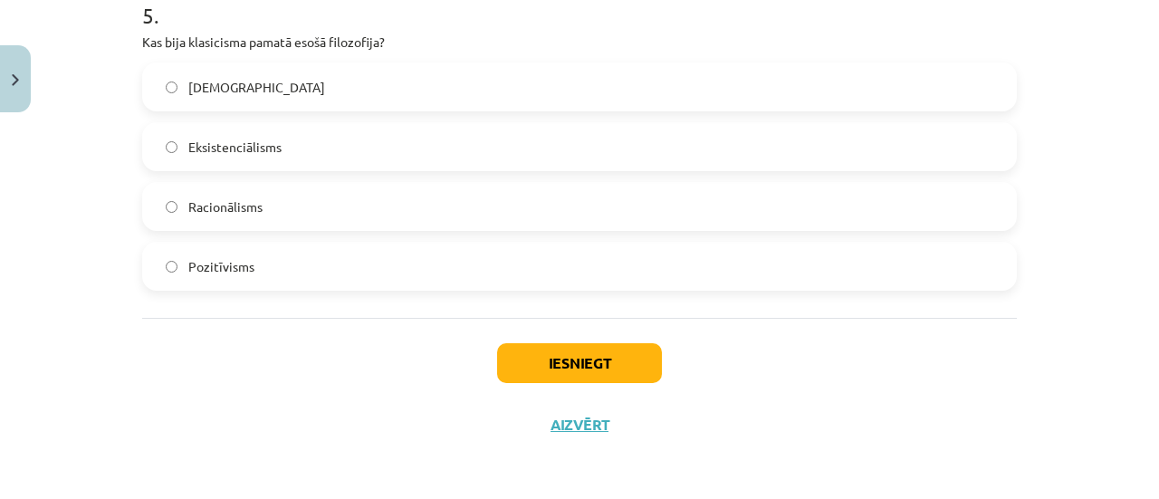
click at [162, 216] on label "Racionālisms" at bounding box center [579, 206] width 871 height 45
click at [552, 362] on button "Iesniegt" at bounding box center [579, 363] width 165 height 40
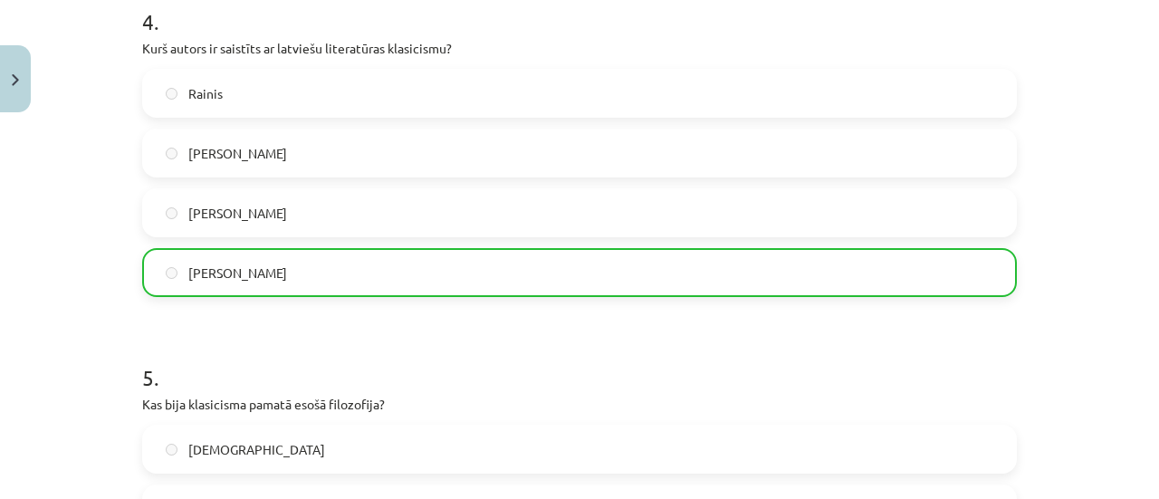
scroll to position [1870, 0]
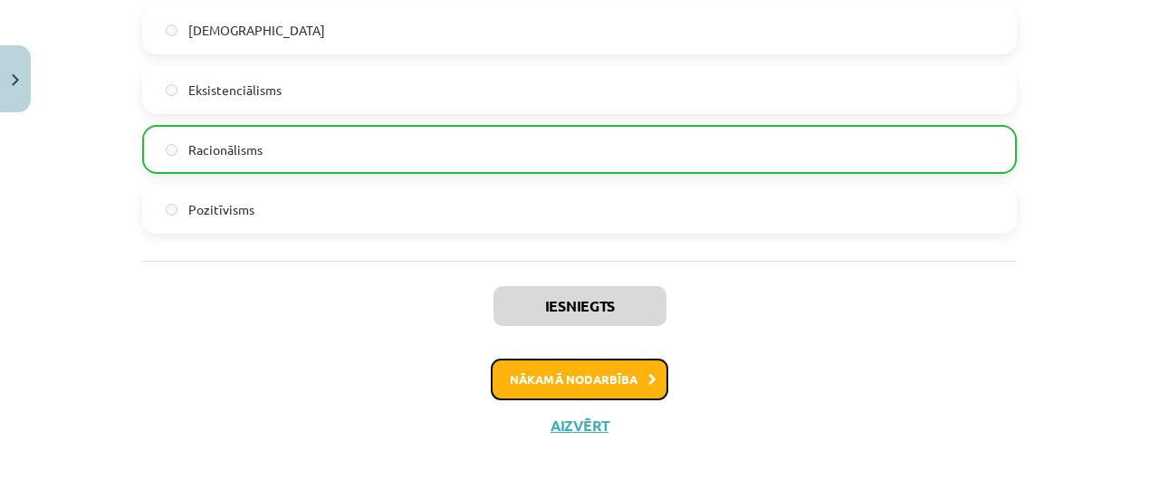
click at [641, 374] on button "Nākamā nodarbība" at bounding box center [580, 380] width 178 height 42
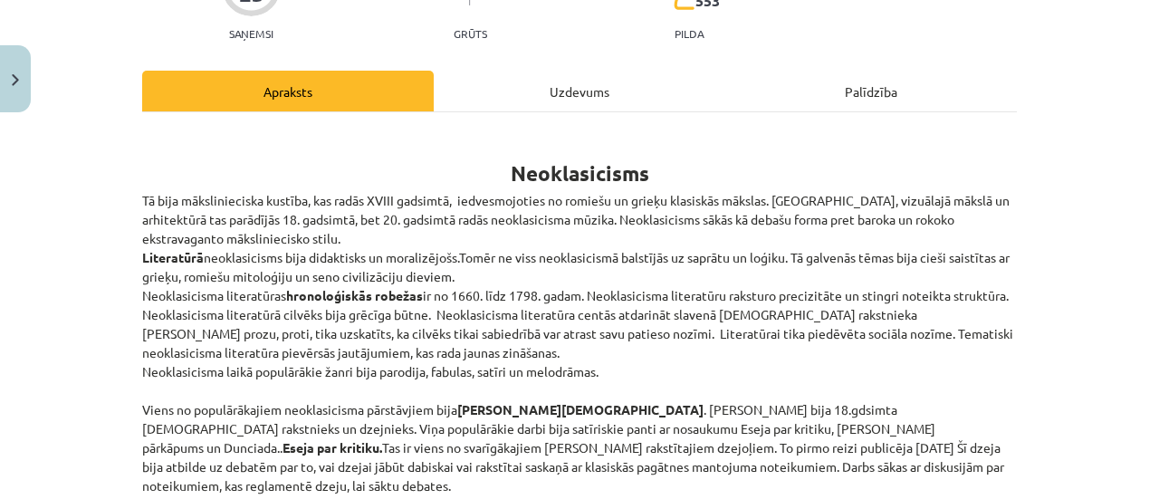
scroll to position [286, 0]
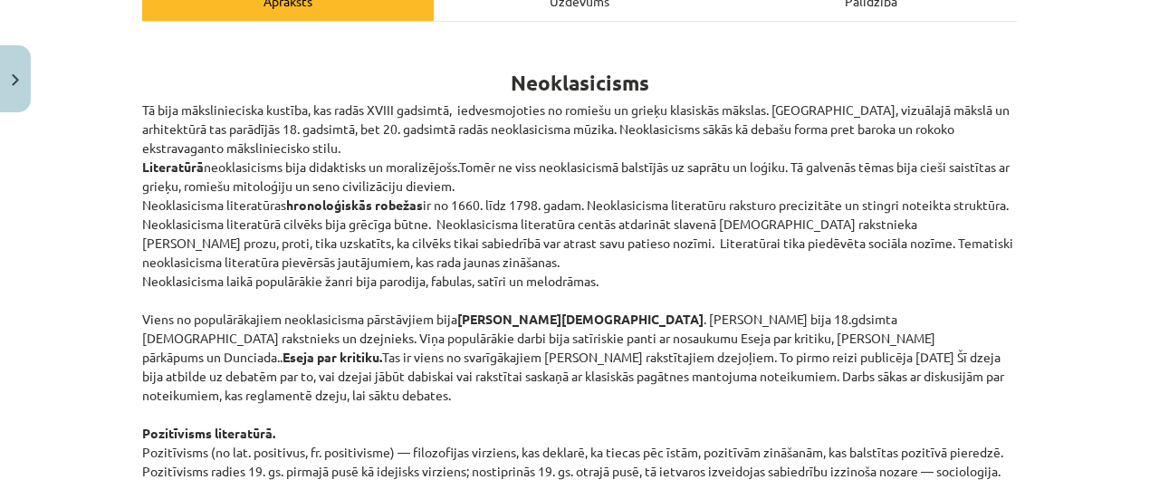
drag, startPoint x: 515, startPoint y: 169, endPoint x: 523, endPoint y: 62, distance: 107.2
click at [548, 74] on h1 "Neoklasicisms" at bounding box center [579, 66] width 875 height 57
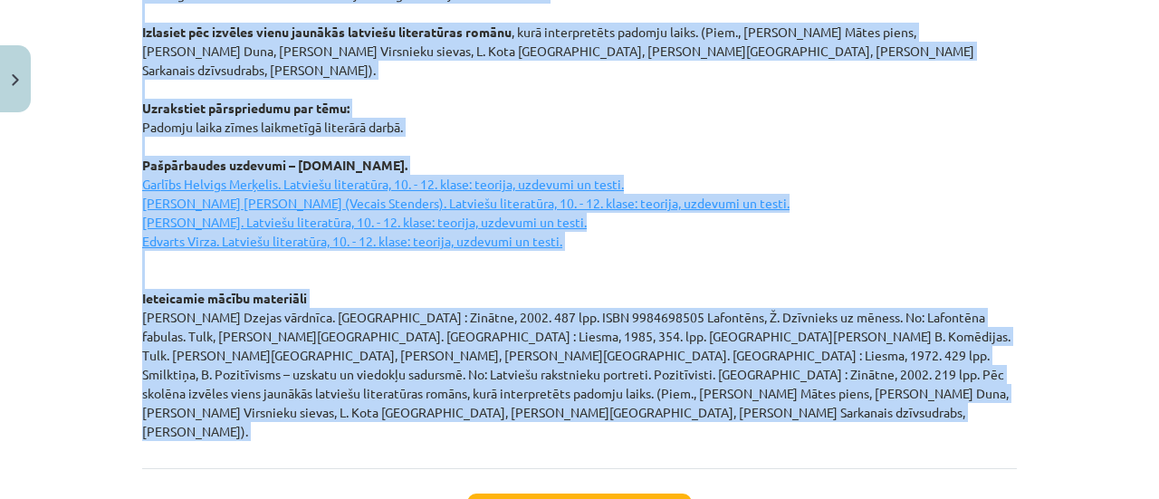
scroll to position [2623, 0]
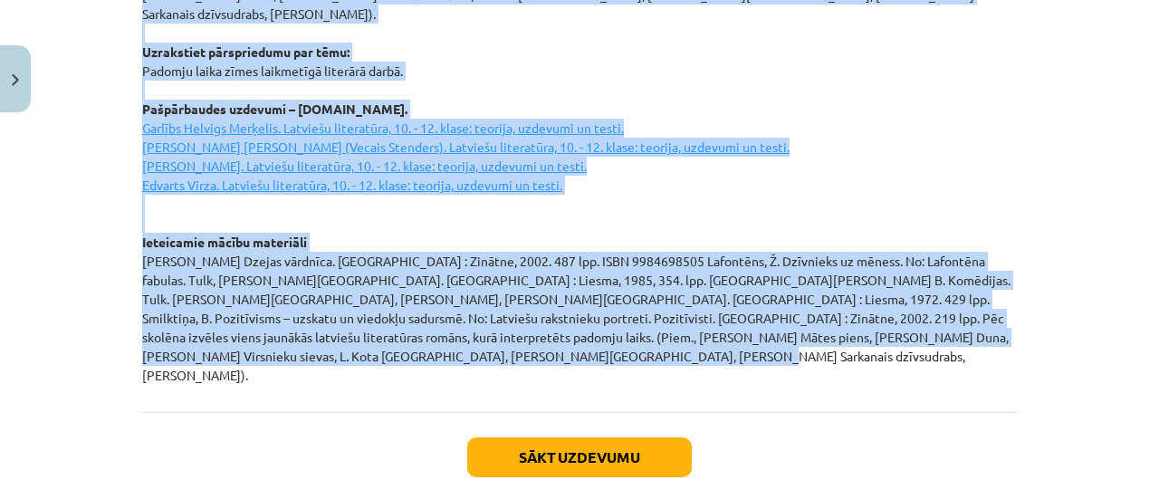
drag, startPoint x: 507, startPoint y: 80, endPoint x: 672, endPoint y: 307, distance: 280.8
copy div "Neoklasicisms Tā bija mākslinieciska kustība, kas radās XVIII gadsimtā, iedvesm…"
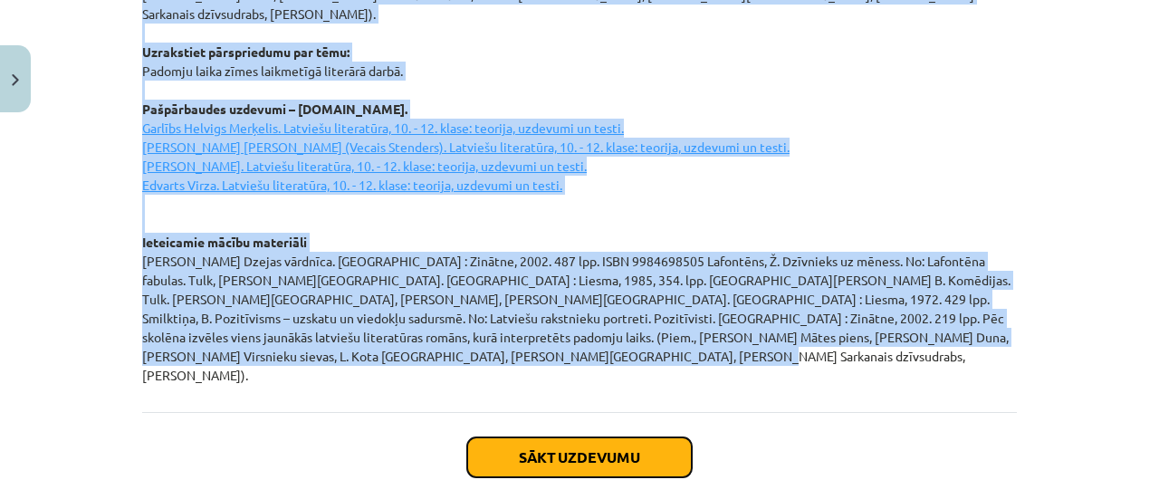
click at [533, 437] on button "Sākt uzdevumu" at bounding box center [579, 457] width 225 height 40
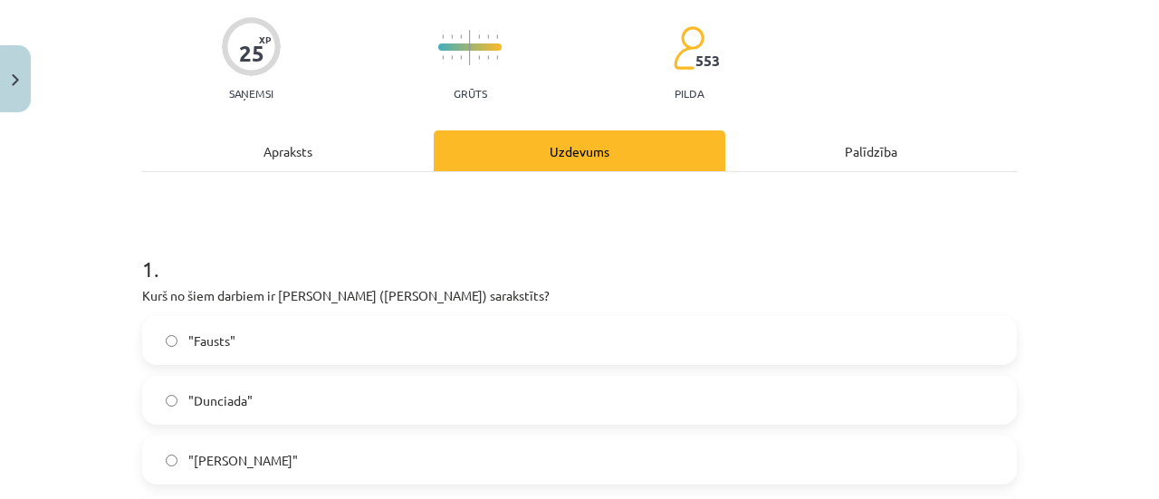
scroll to position [226, 0]
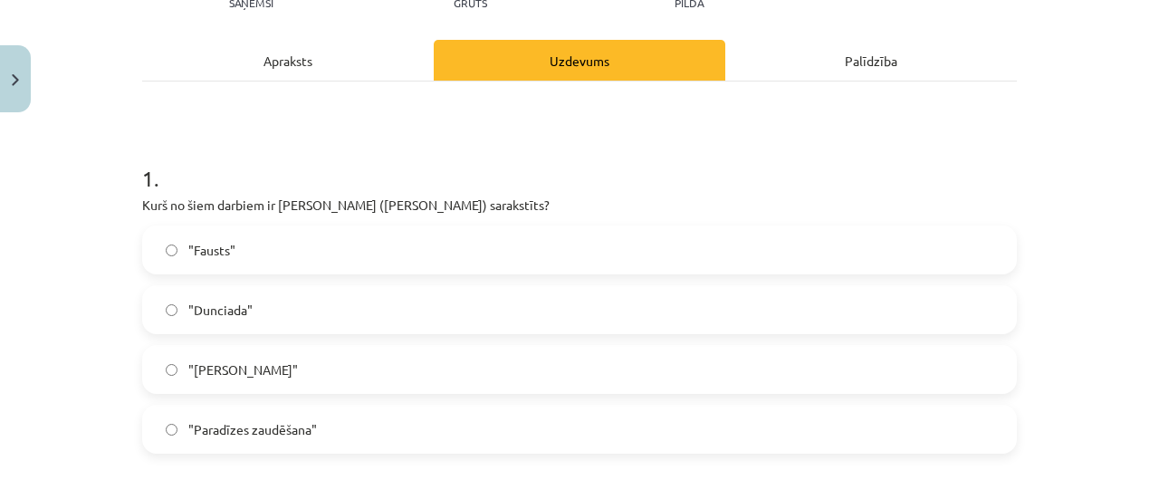
click at [176, 371] on label ""Don Kihots"" at bounding box center [579, 369] width 871 height 45
click at [163, 318] on label ""Dunciada"" at bounding box center [579, 309] width 871 height 45
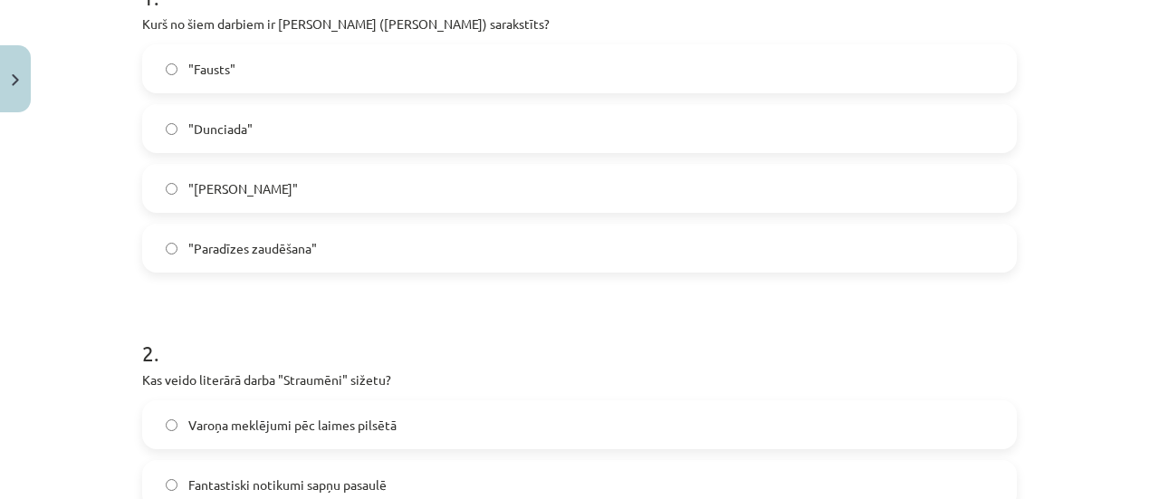
scroll to position [589, 0]
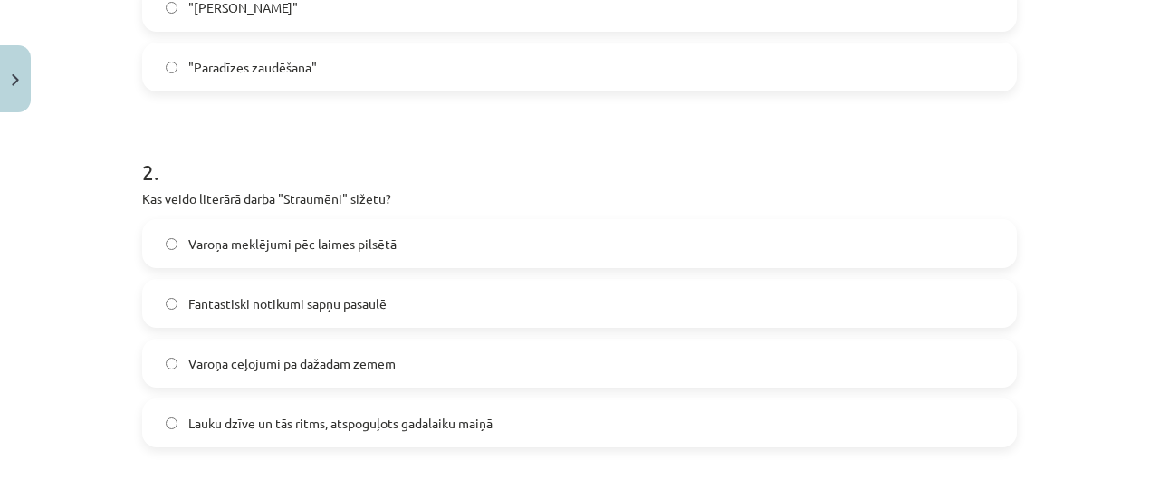
click at [173, 427] on label "Lauku dzīve un tās ritms, atspoguļots gadalaiku maiņā" at bounding box center [579, 422] width 871 height 45
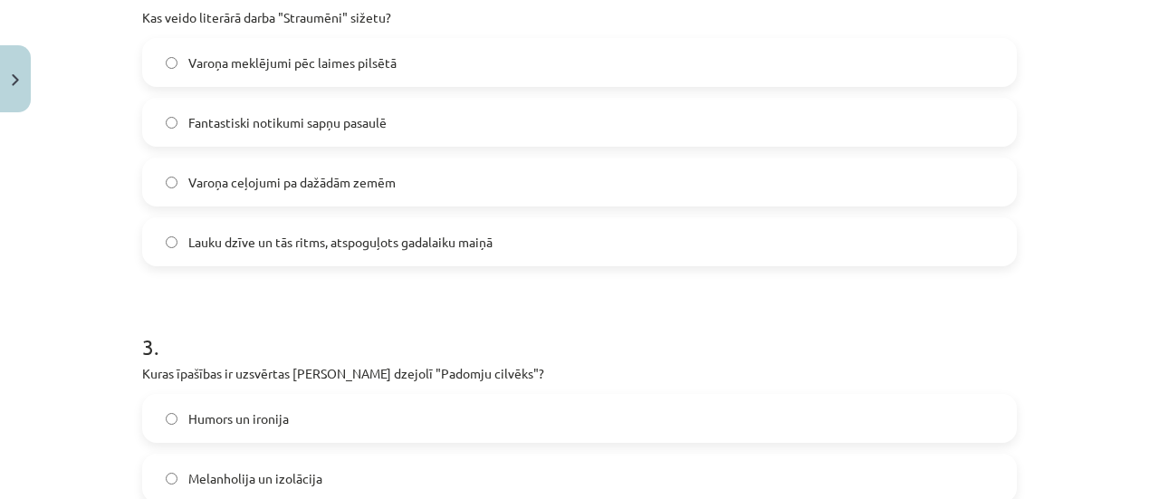
scroll to position [951, 0]
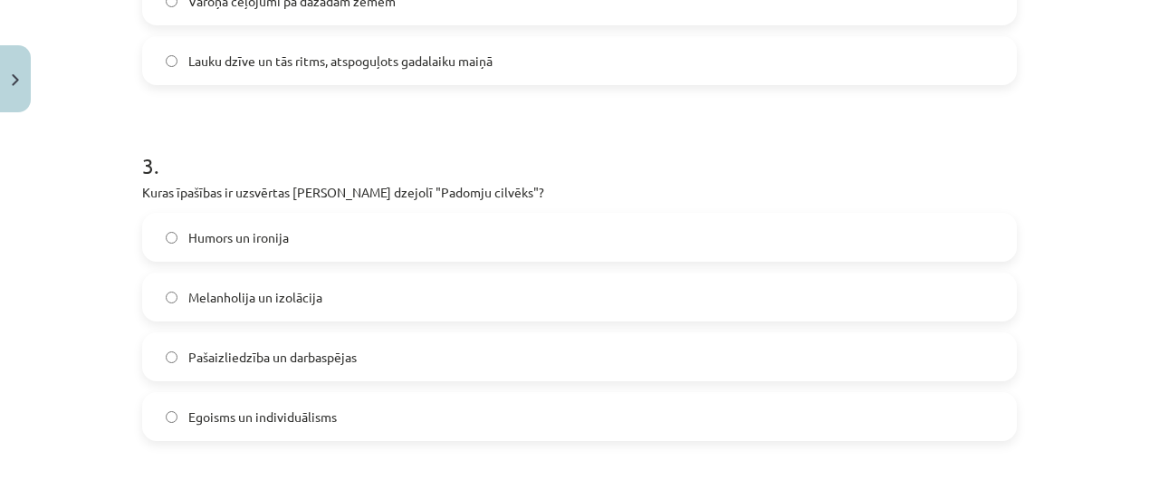
drag, startPoint x: 183, startPoint y: 353, endPoint x: 159, endPoint y: 369, distance: 28.1
click at [180, 355] on label "Pašaizliedzība un darbaspējas" at bounding box center [579, 356] width 871 height 45
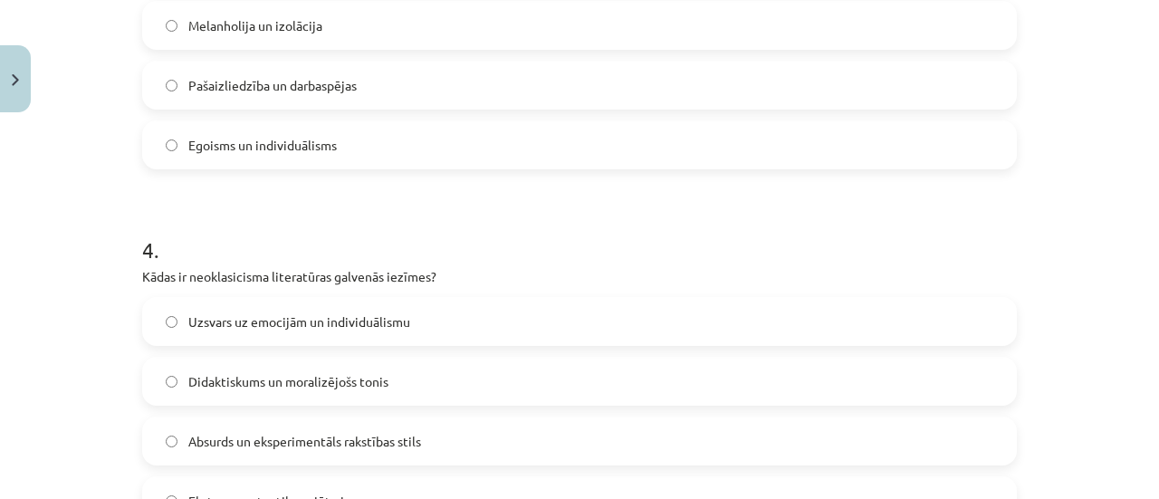
scroll to position [1313, 0]
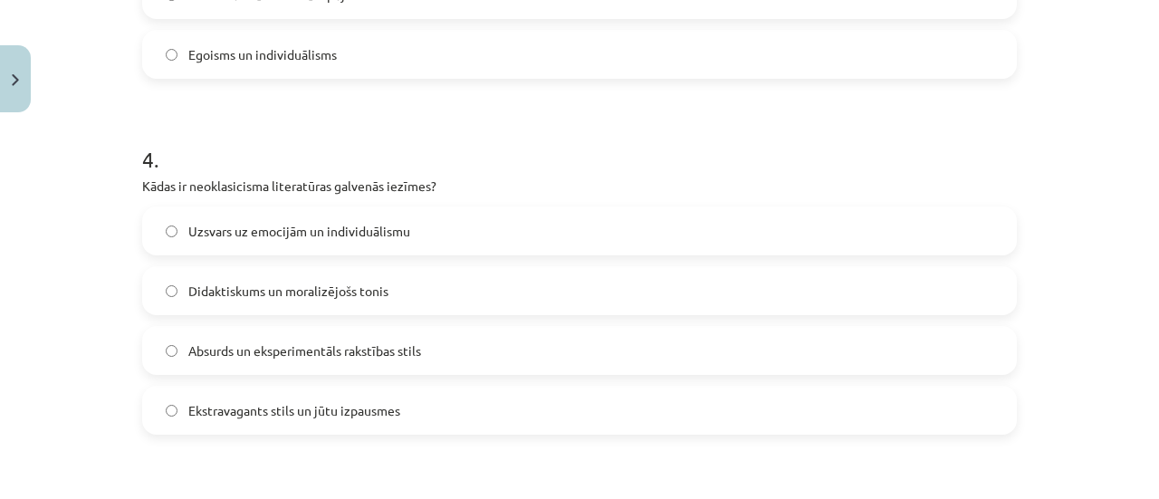
click at [465, 285] on label "Didaktiskums un moralizējošs tonis" at bounding box center [579, 290] width 871 height 45
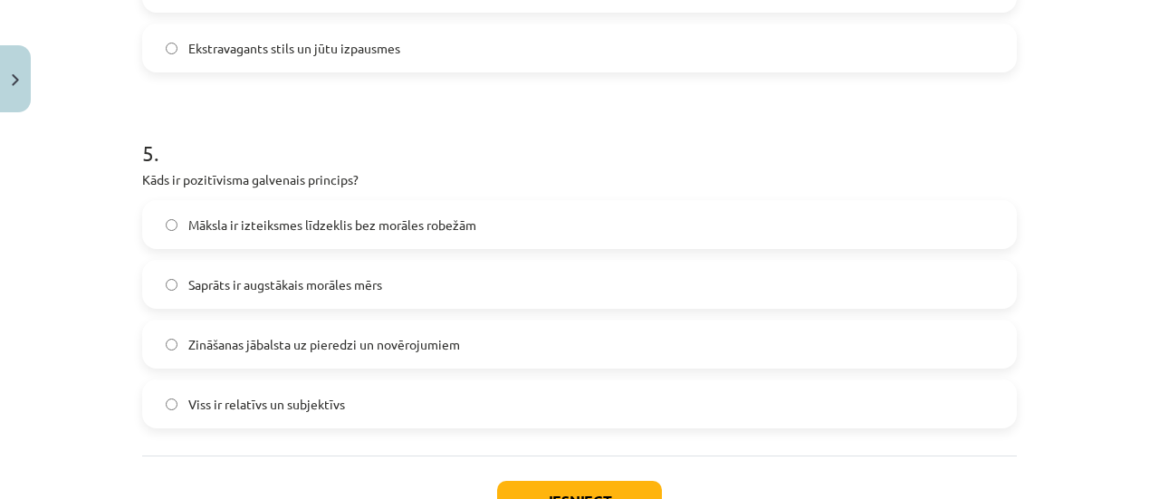
scroll to position [1813, 0]
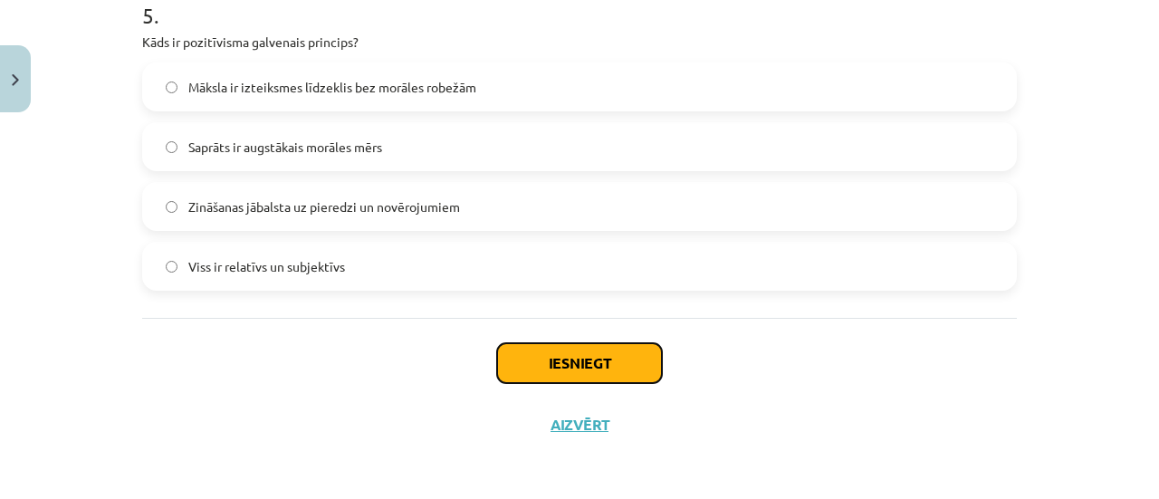
click at [612, 348] on button "Iesniegt" at bounding box center [579, 363] width 165 height 40
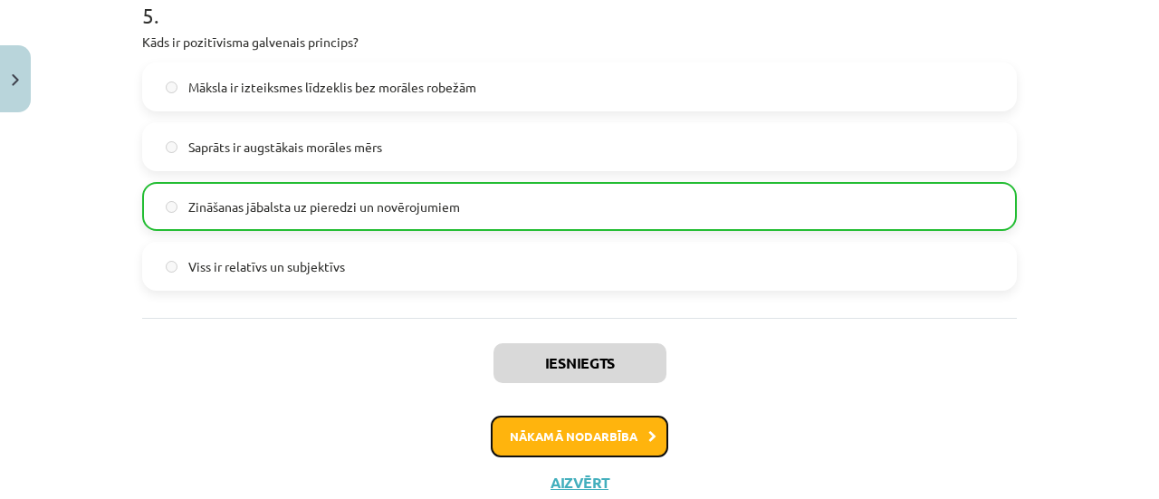
click at [587, 430] on button "Nākamā nodarbība" at bounding box center [580, 437] width 178 height 42
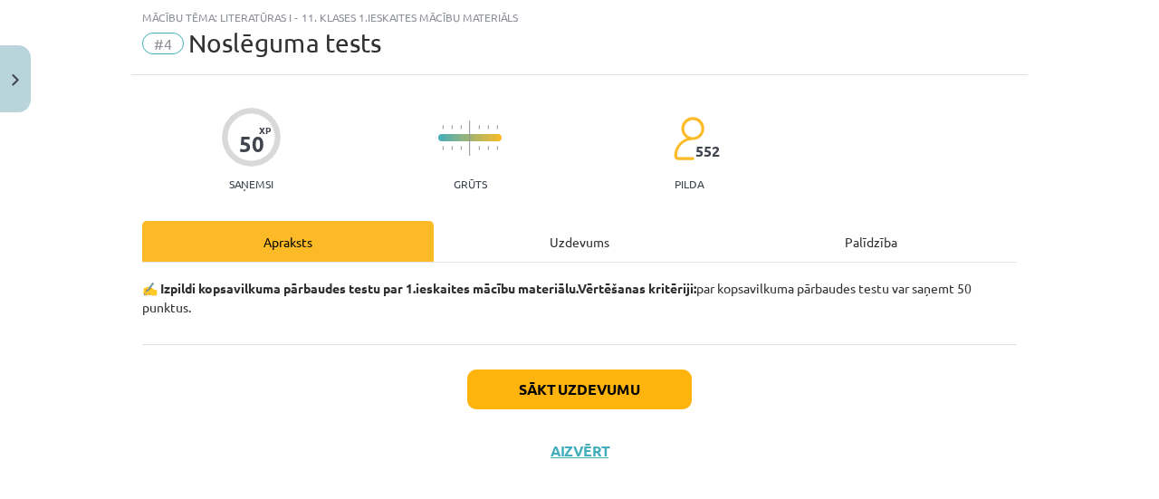
scroll to position [0, 0]
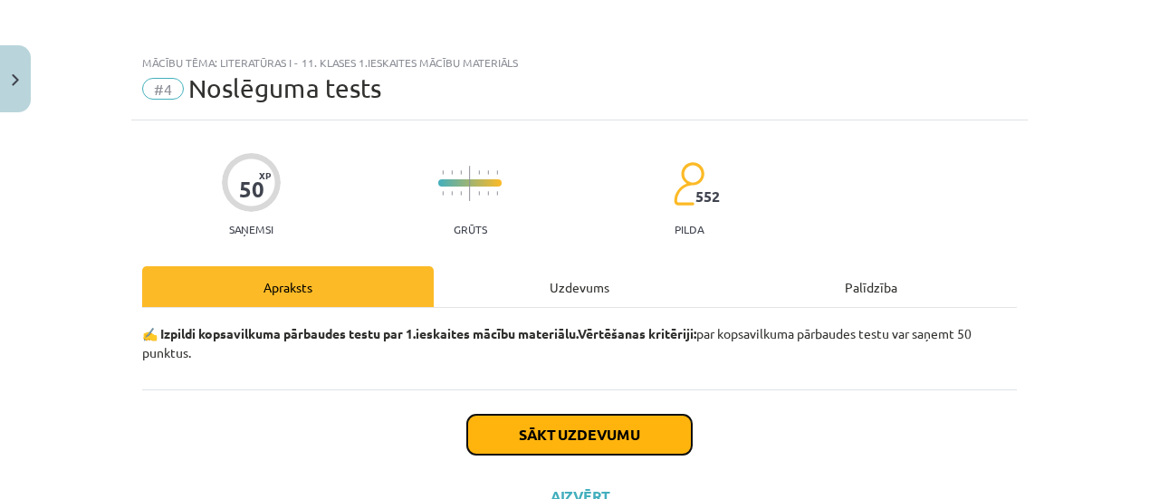
click at [585, 428] on button "Sākt uzdevumu" at bounding box center [579, 435] width 225 height 40
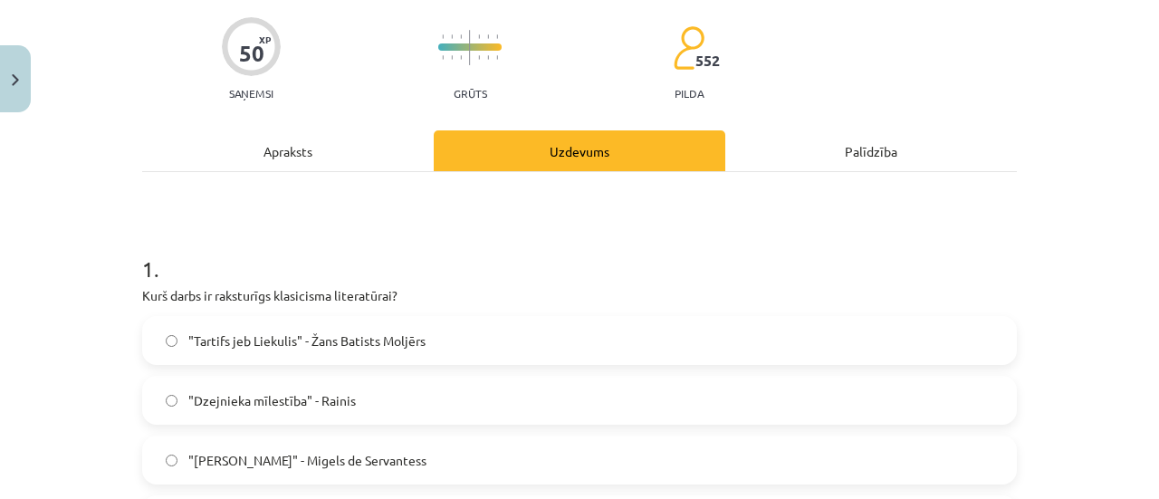
scroll to position [226, 0]
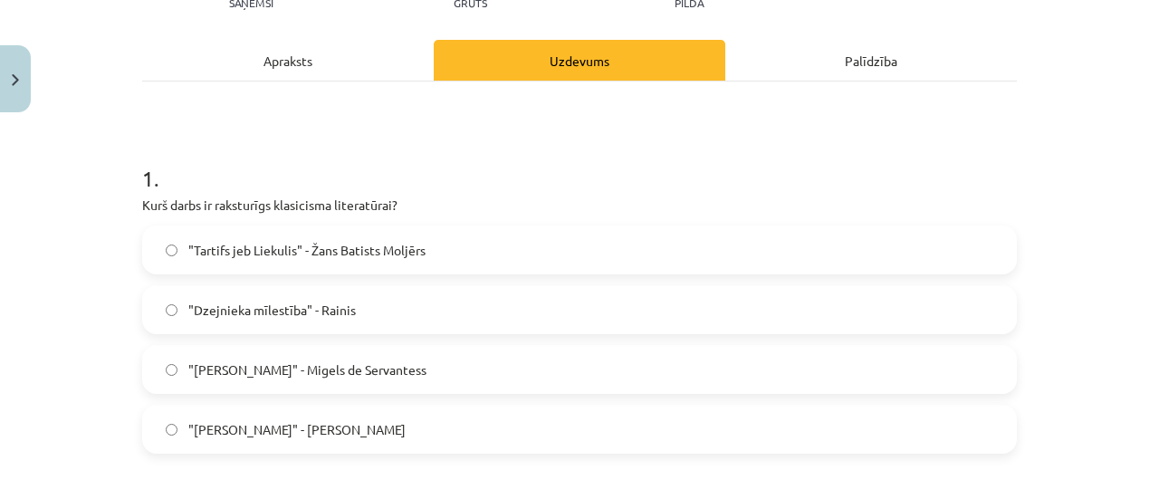
click at [201, 249] on span ""Tartifs jeb Liekulis" - Žans Batists Moljērs" at bounding box center [306, 250] width 237 height 19
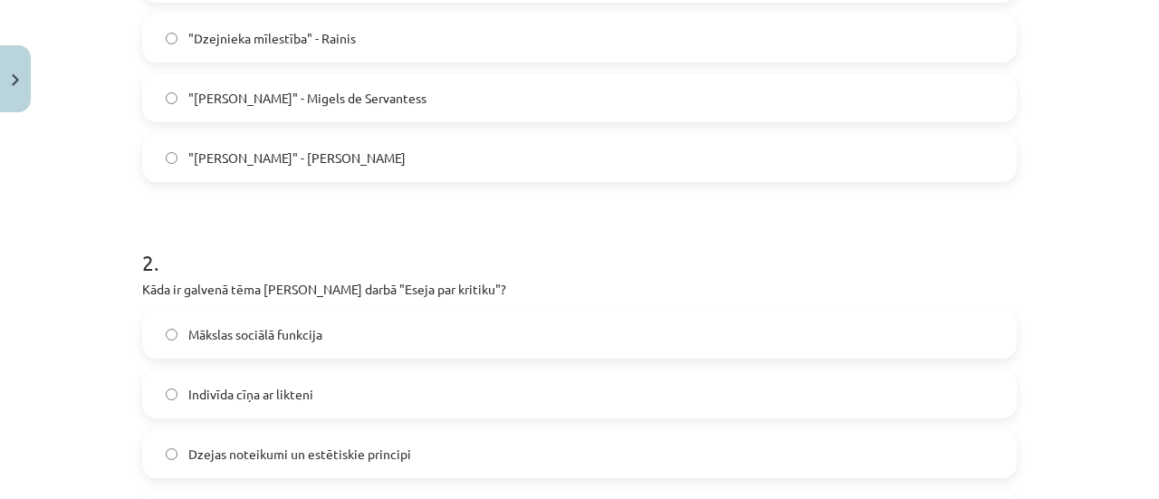
scroll to position [589, 0]
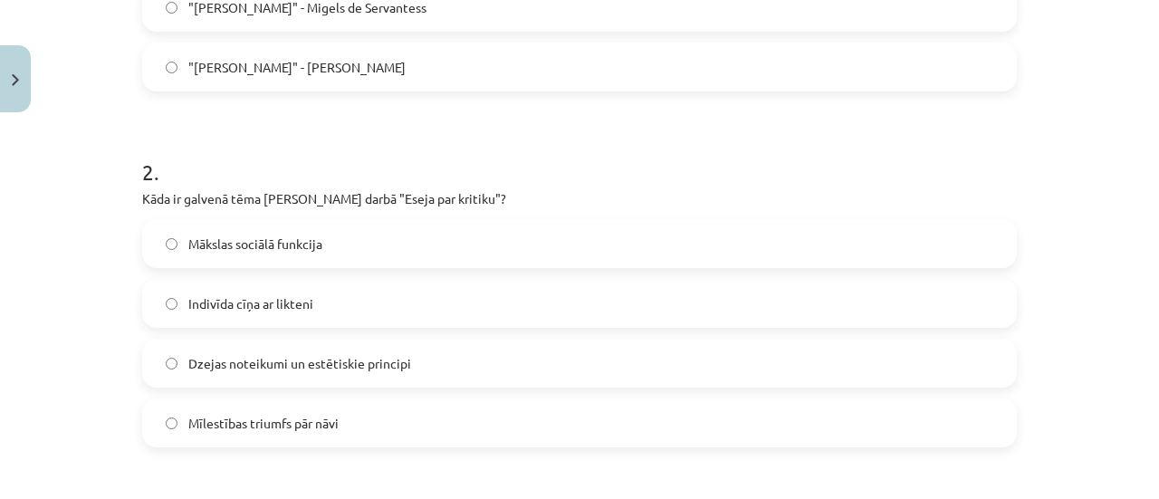
click at [177, 350] on label "Dzejas noteikumi un estētiskie principi" at bounding box center [579, 363] width 871 height 45
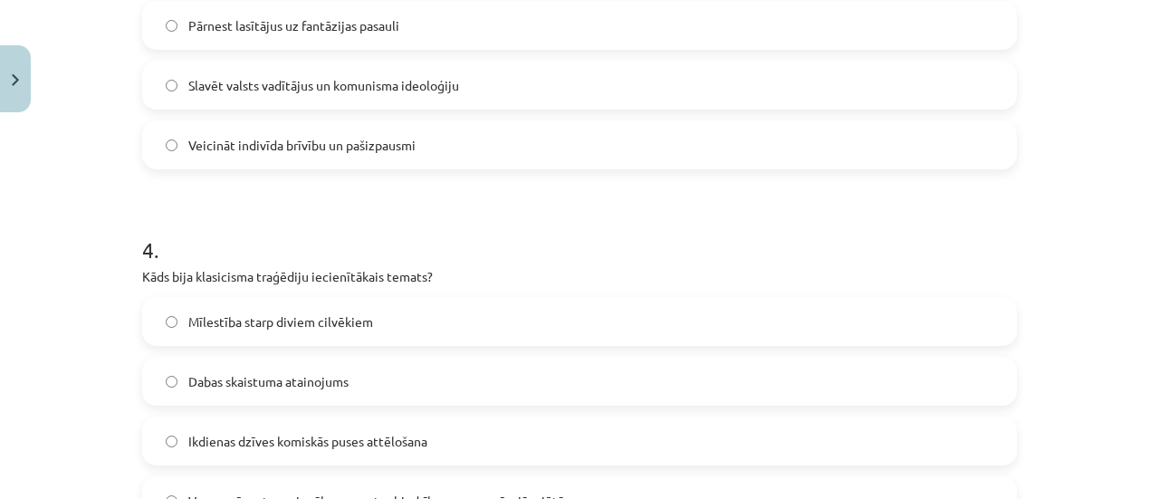
scroll to position [1313, 0]
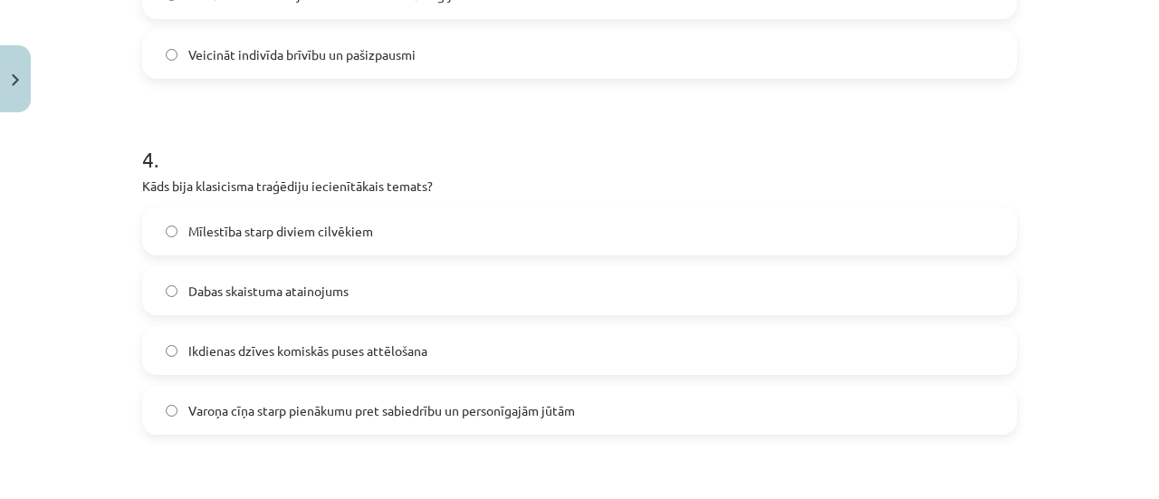
click at [188, 354] on span "Ikdienas dzīves komiskās puses attēlošana" at bounding box center [307, 350] width 239 height 19
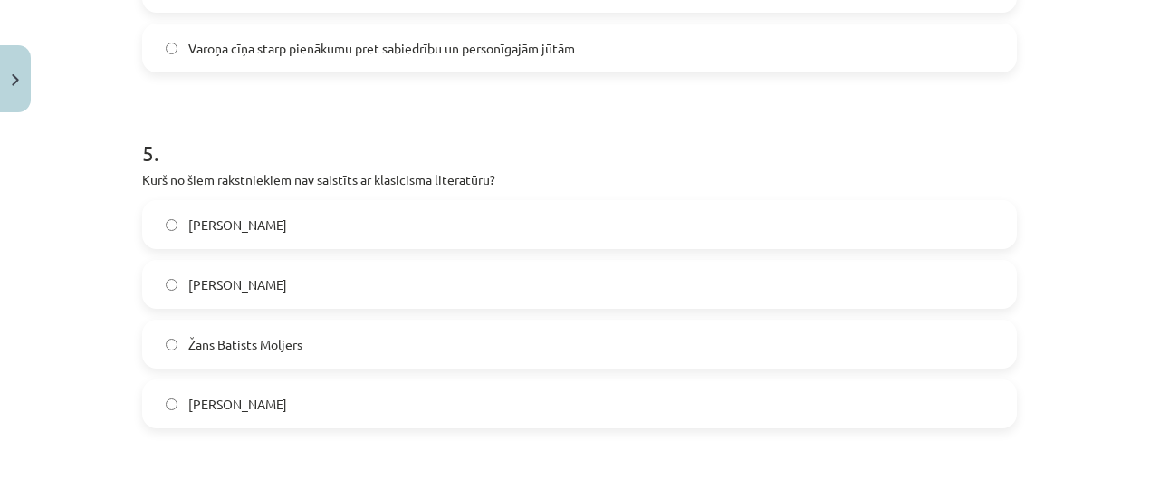
scroll to position [1766, 0]
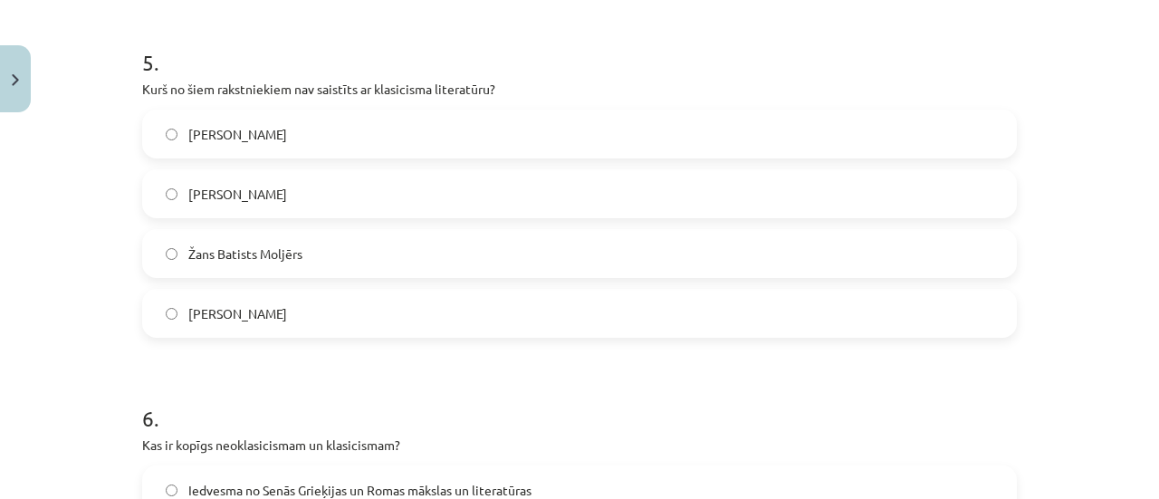
click at [194, 192] on span "Vilis Lācis" at bounding box center [237, 194] width 99 height 19
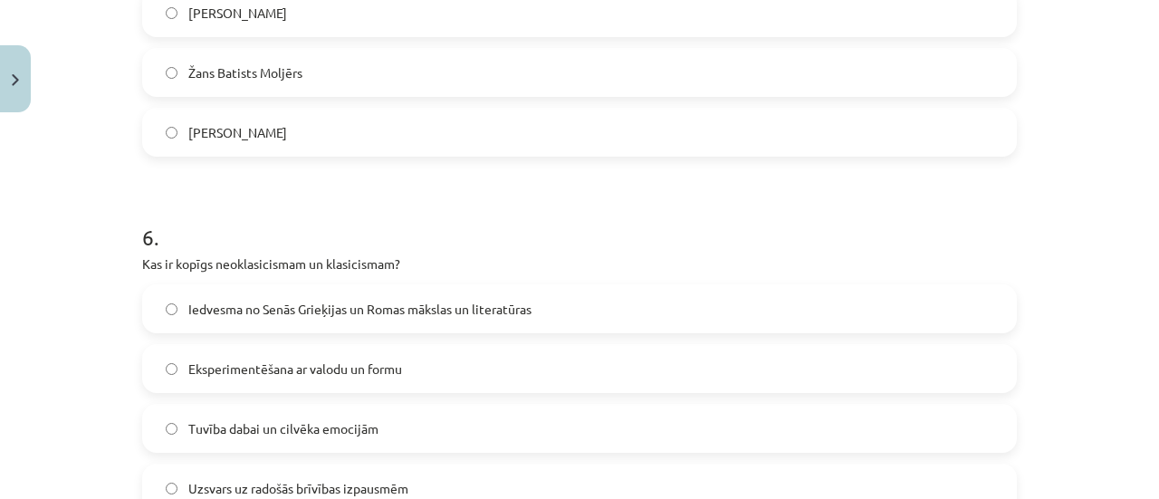
scroll to position [2038, 0]
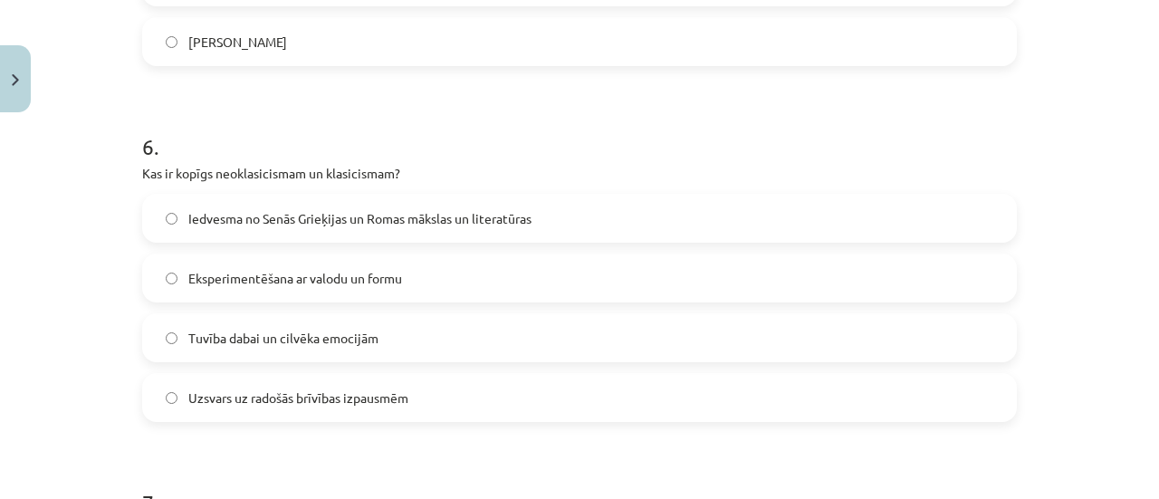
click at [166, 226] on label "Iedvesma no Senās Grieķijas un Romas mākslas un literatūras" at bounding box center [579, 218] width 871 height 45
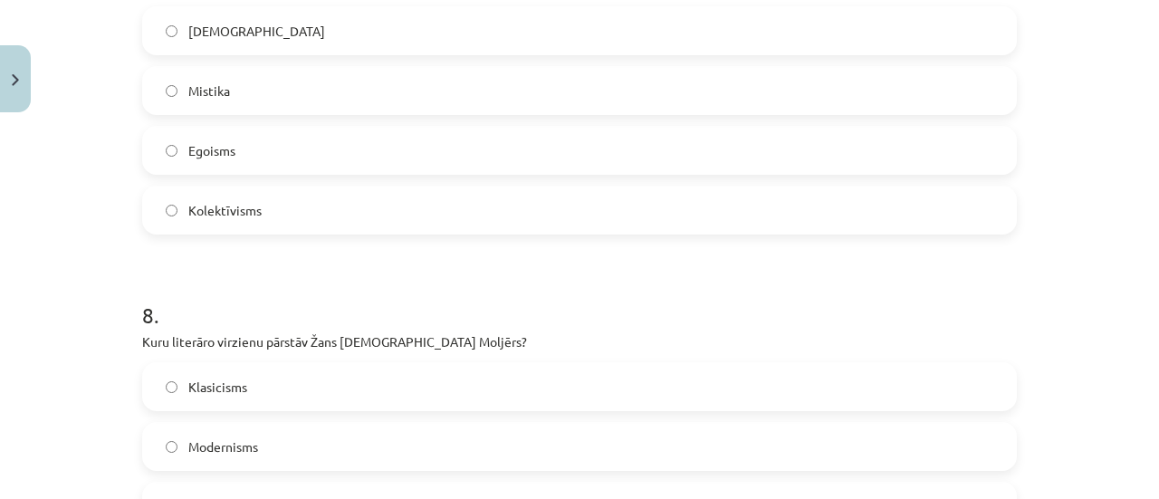
scroll to position [2491, 0]
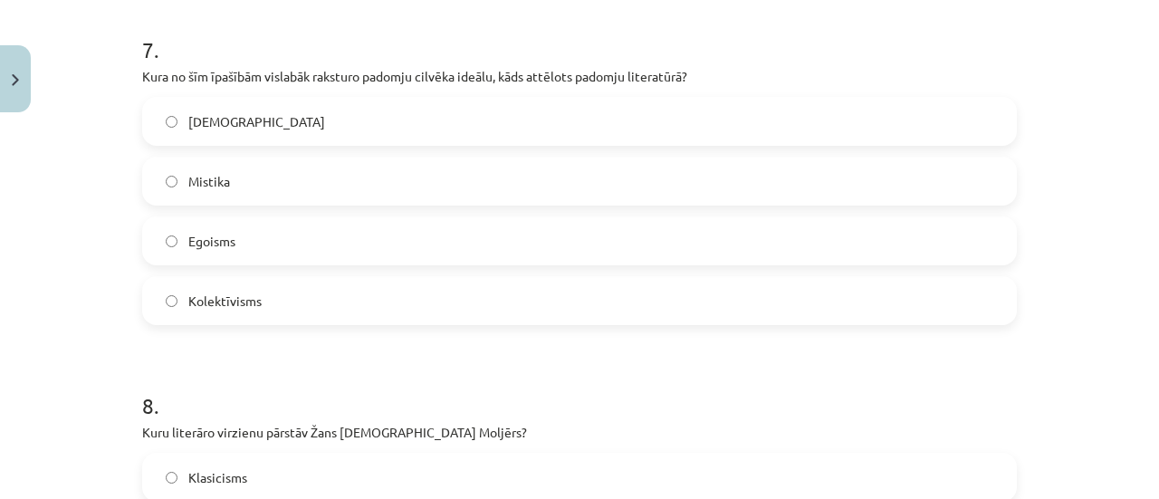
click at [178, 303] on label "Kolektīvisms" at bounding box center [579, 300] width 871 height 45
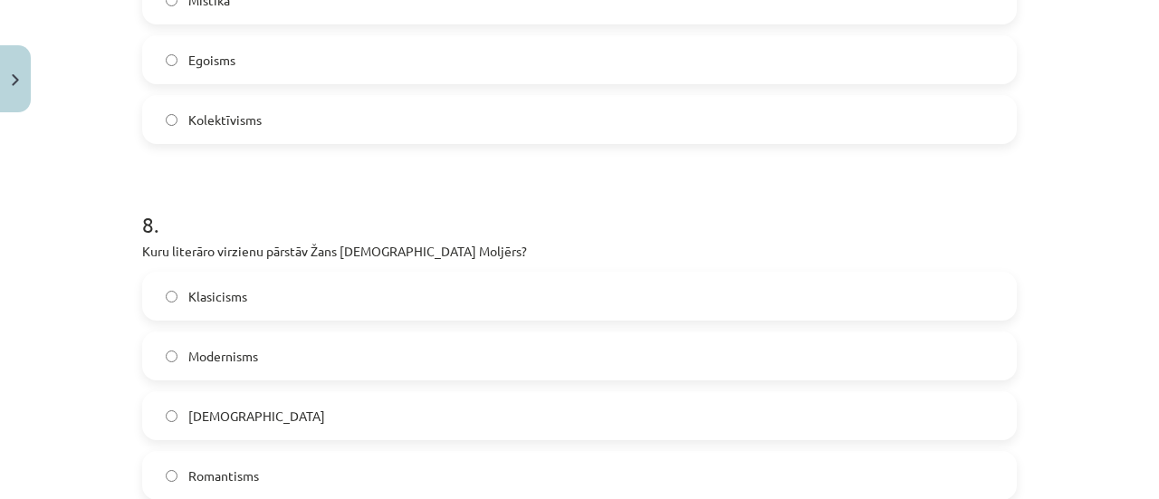
scroll to position [2762, 0]
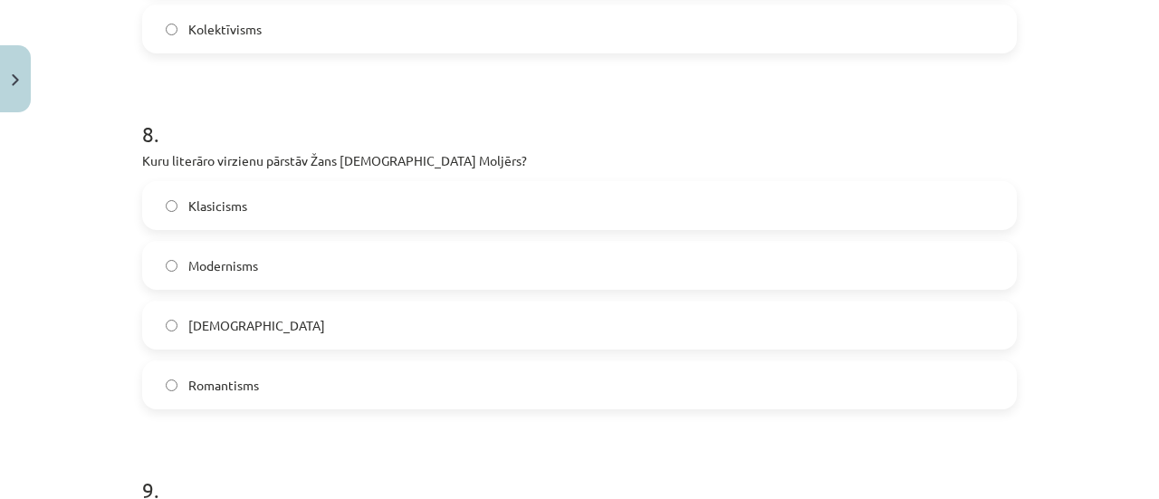
click at [357, 187] on label "Klasicisms" at bounding box center [579, 205] width 871 height 45
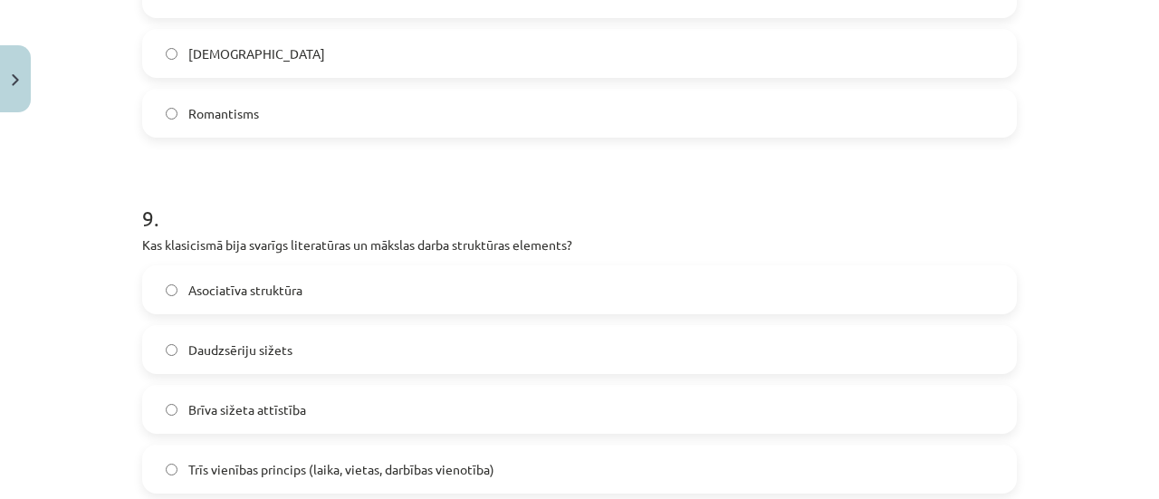
scroll to position [3125, 0]
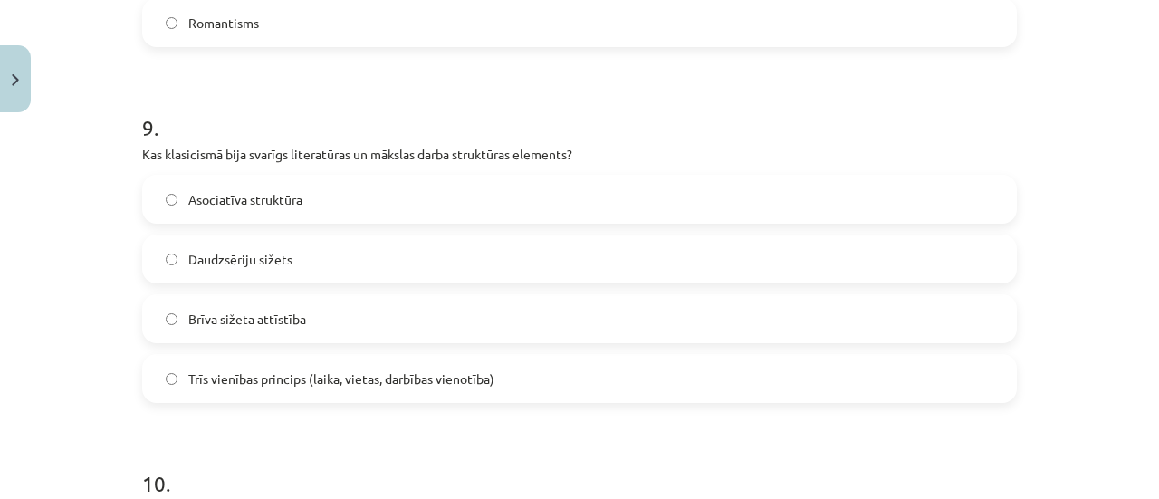
click at [174, 191] on label "Asociatīva struktūra" at bounding box center [579, 199] width 871 height 45
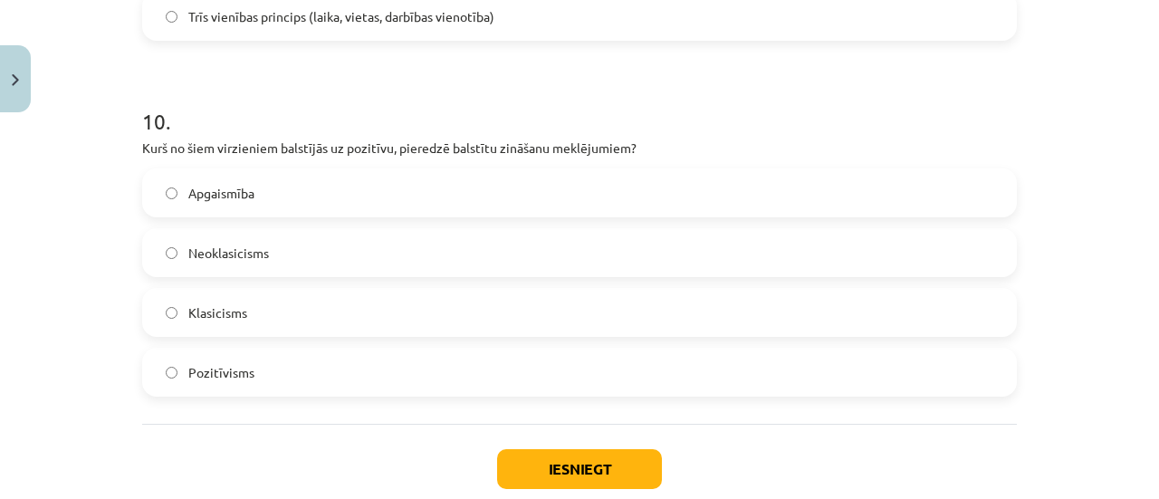
scroll to position [3577, 0]
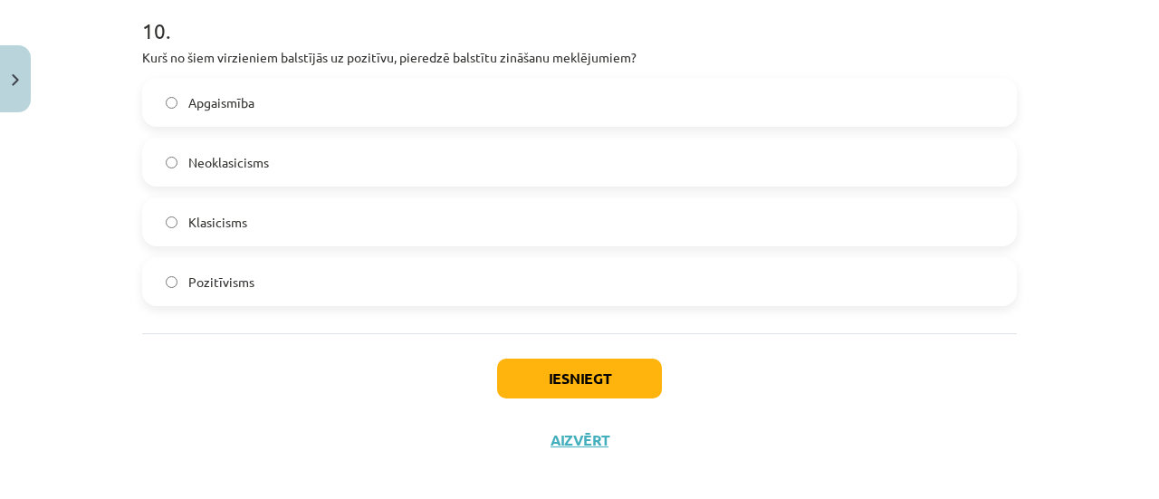
click at [178, 275] on label "Pozitīvisms" at bounding box center [579, 281] width 871 height 45
click at [581, 371] on button "Iesniegt" at bounding box center [579, 379] width 165 height 40
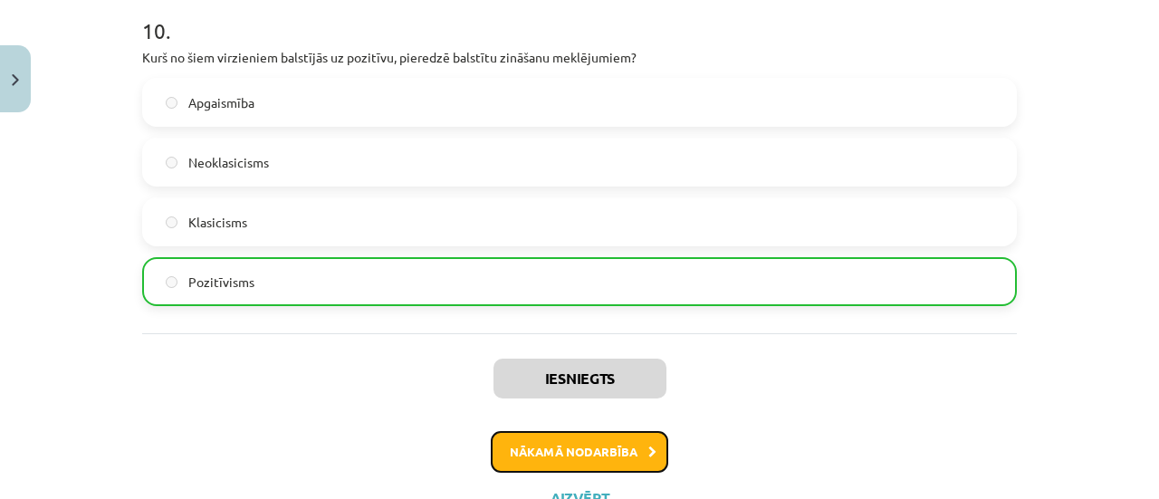
click at [629, 450] on button "Nākamā nodarbība" at bounding box center [580, 452] width 178 height 42
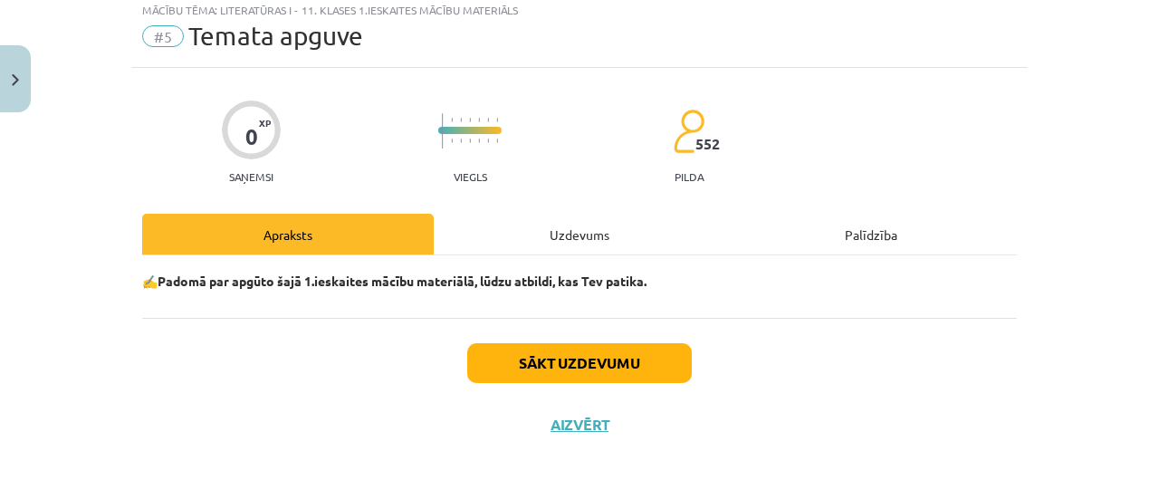
scroll to position [0, 0]
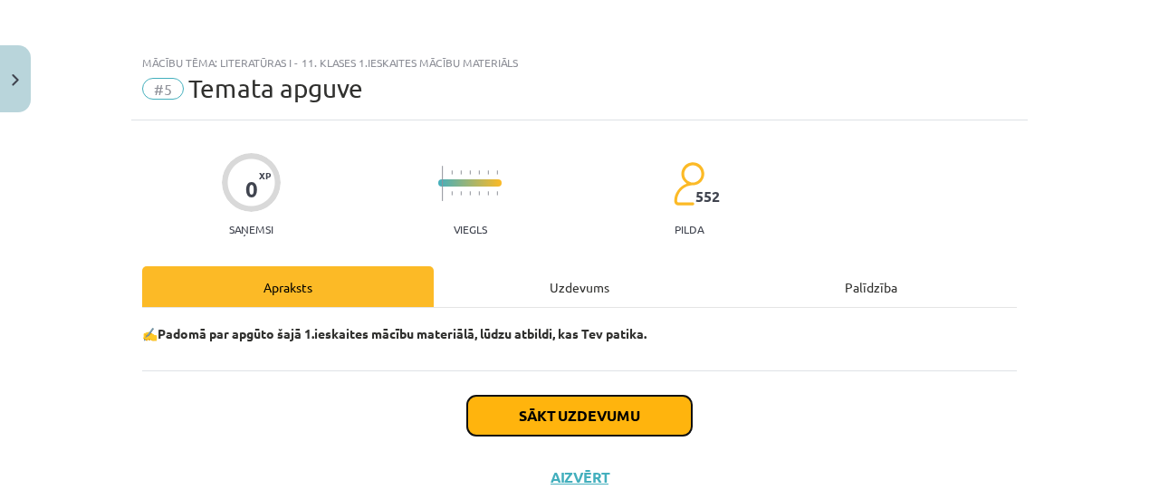
click at [619, 418] on button "Sākt uzdevumu" at bounding box center [579, 416] width 225 height 40
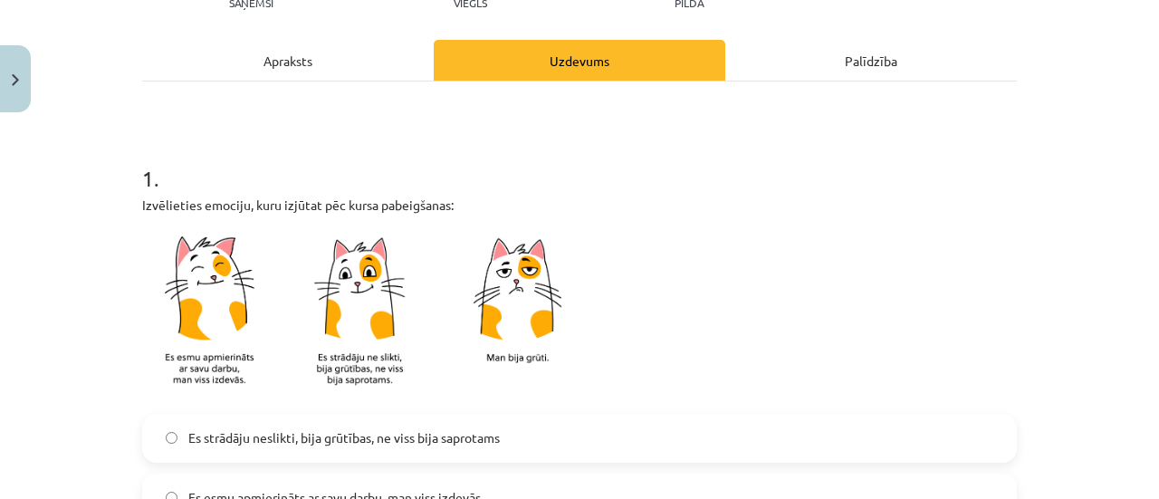
scroll to position [317, 0]
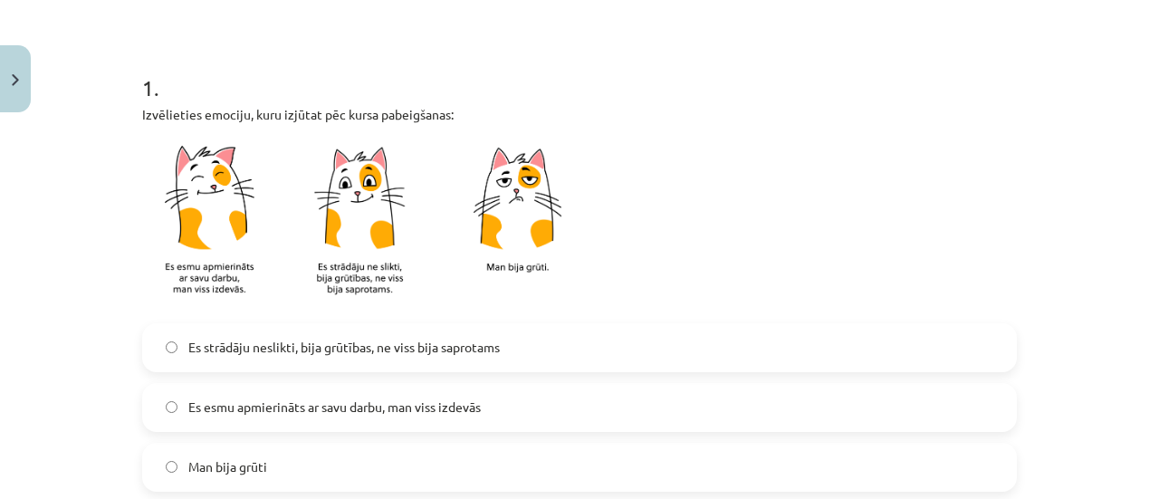
click at [167, 395] on label "Es esmu apmierināts ar savu darbu, man viss izdevās" at bounding box center [579, 407] width 871 height 45
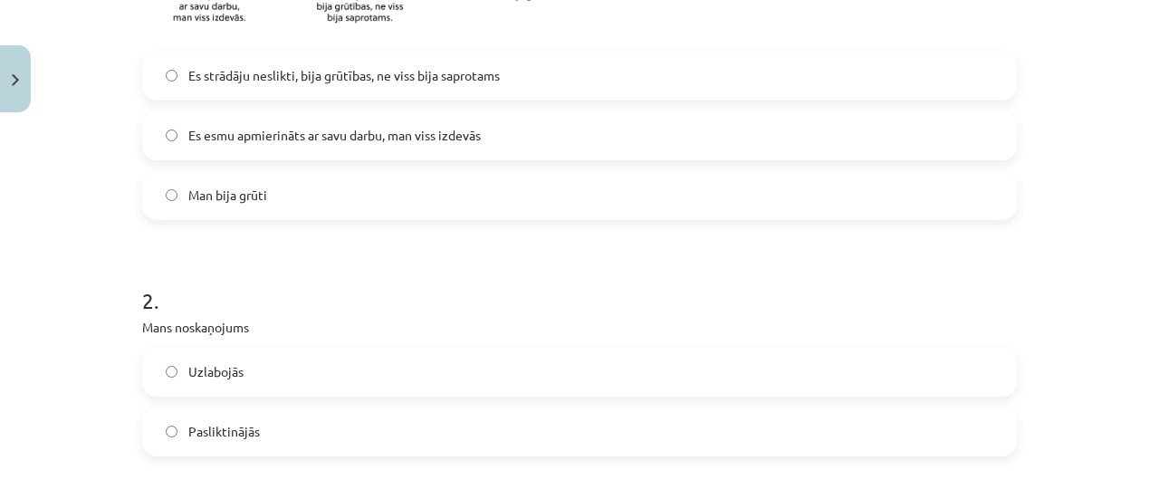
click at [162, 394] on div "Uzlabojās" at bounding box center [579, 372] width 875 height 49
drag, startPoint x: 177, startPoint y: 373, endPoint x: 206, endPoint y: 376, distance: 29.1
click at [177, 376] on label "Uzlabojās" at bounding box center [579, 372] width 871 height 45
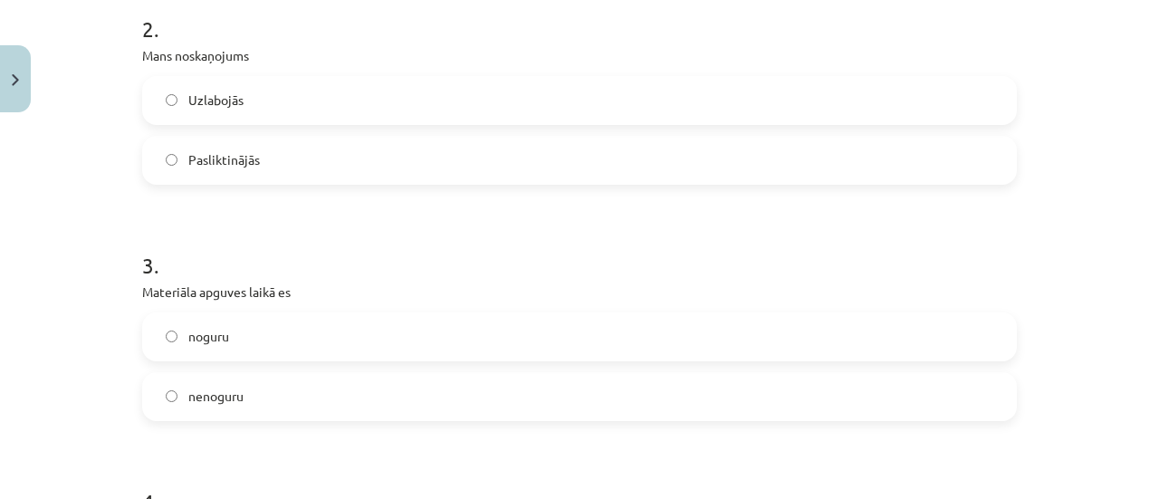
scroll to position [951, 0]
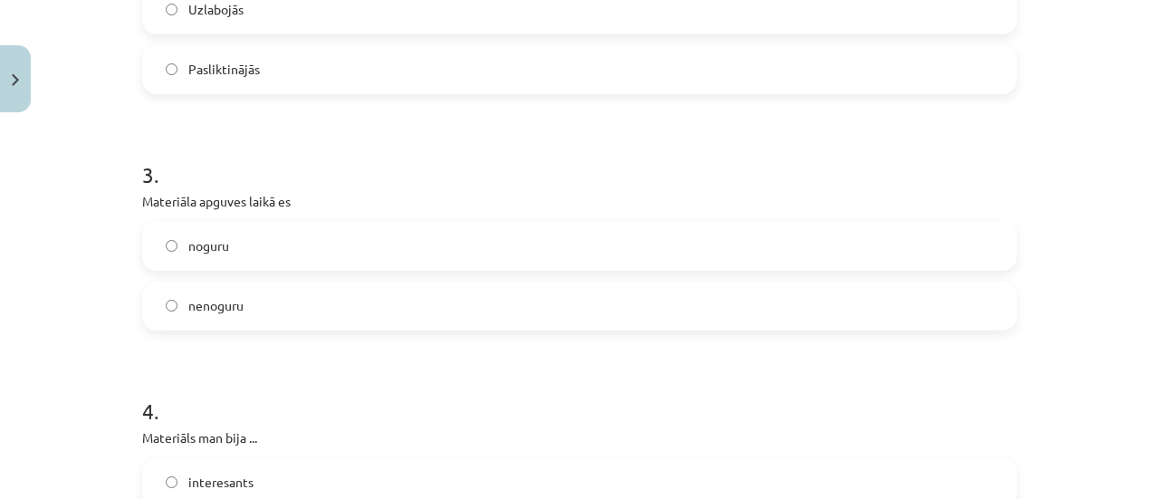
click at [174, 331] on form "1 . Izvēlieties emociju, kuru izjūtat pēc kursa pabeigšanas: Es strādāju neslik…" at bounding box center [579, 255] width 875 height 1690
drag, startPoint x: 177, startPoint y: 308, endPoint x: 186, endPoint y: 335, distance: 28.6
click at [178, 309] on label "nenoguru" at bounding box center [579, 305] width 871 height 45
drag, startPoint x: 152, startPoint y: 233, endPoint x: 178, endPoint y: 310, distance: 81.1
click at [152, 235] on label "noguru" at bounding box center [579, 246] width 871 height 45
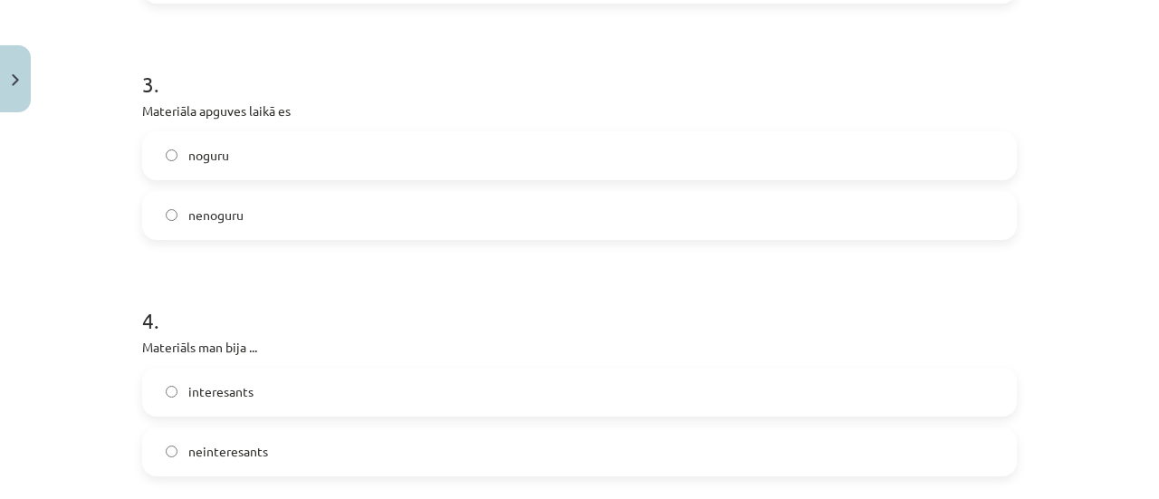
scroll to position [1132, 0]
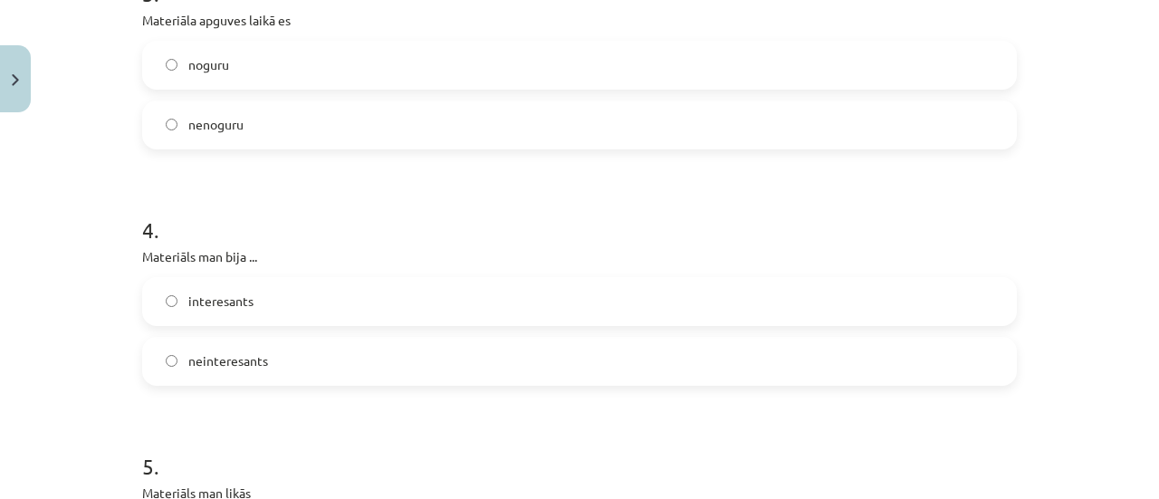
click at [201, 354] on span "neinteresants" at bounding box center [228, 360] width 80 height 19
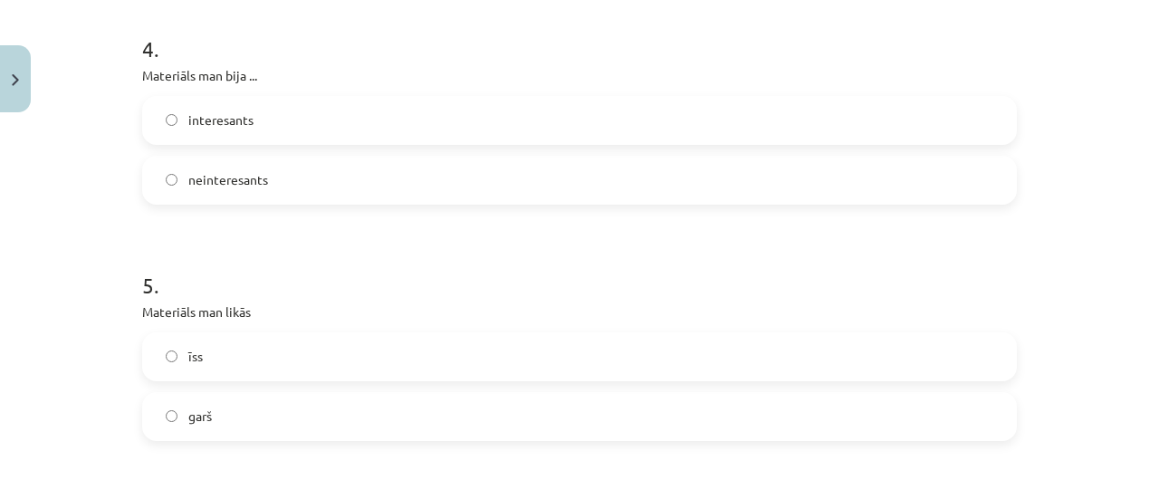
scroll to position [1404, 0]
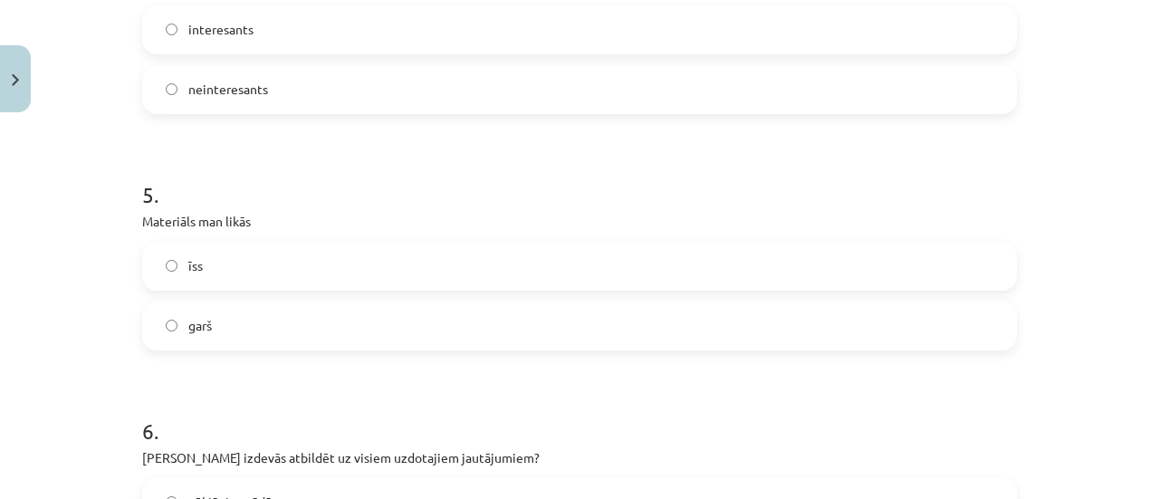
click at [188, 328] on span "garš" at bounding box center [200, 325] width 24 height 19
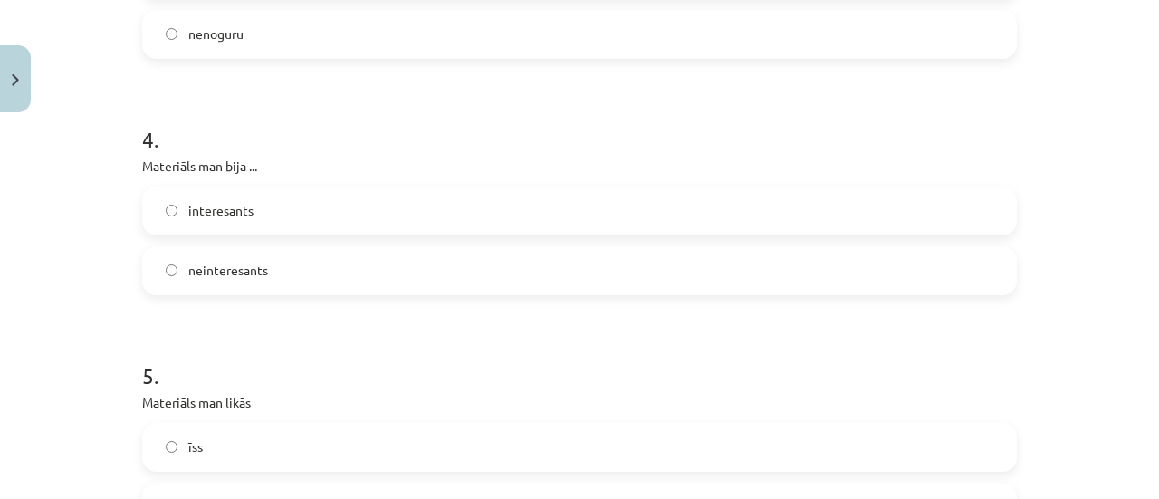
scroll to position [1132, 0]
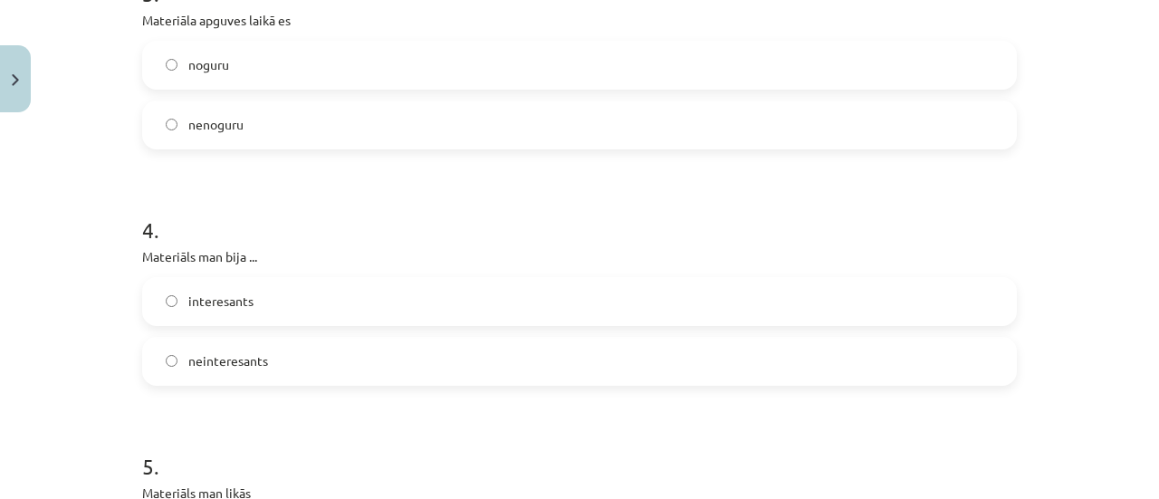
click at [194, 321] on label "interesants" at bounding box center [579, 301] width 871 height 45
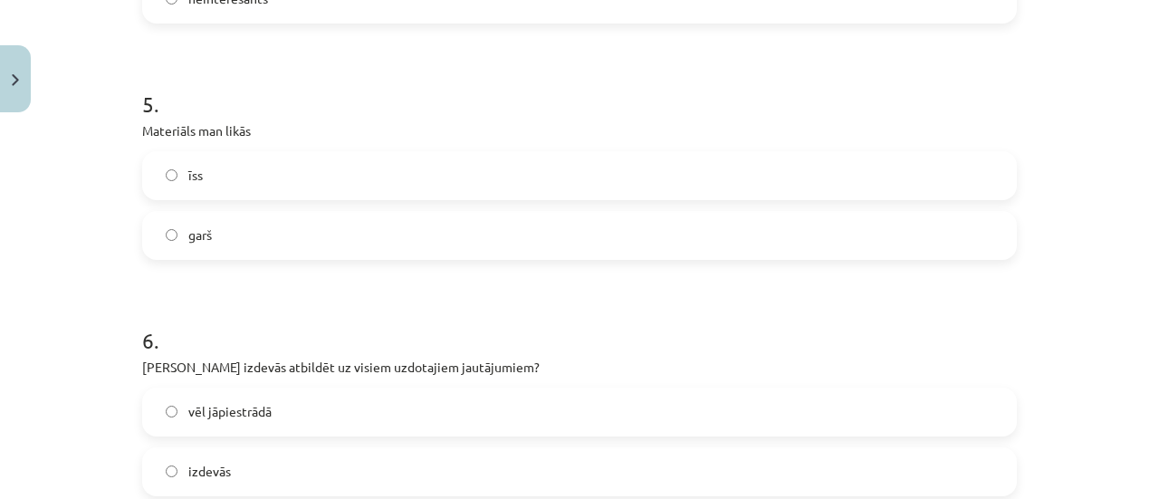
scroll to position [1585, 0]
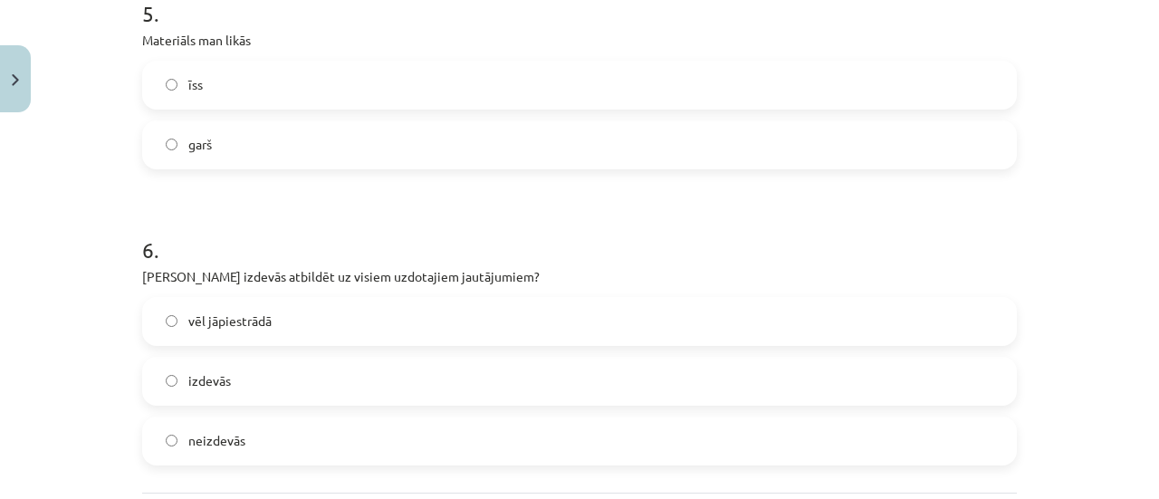
click at [220, 383] on span "izdevās" at bounding box center [209, 380] width 43 height 19
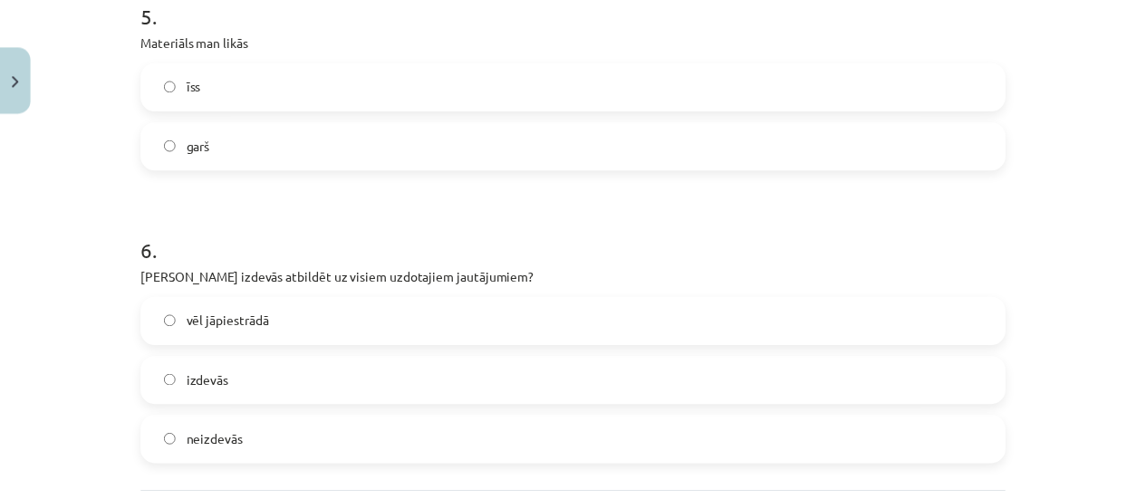
scroll to position [1760, 0]
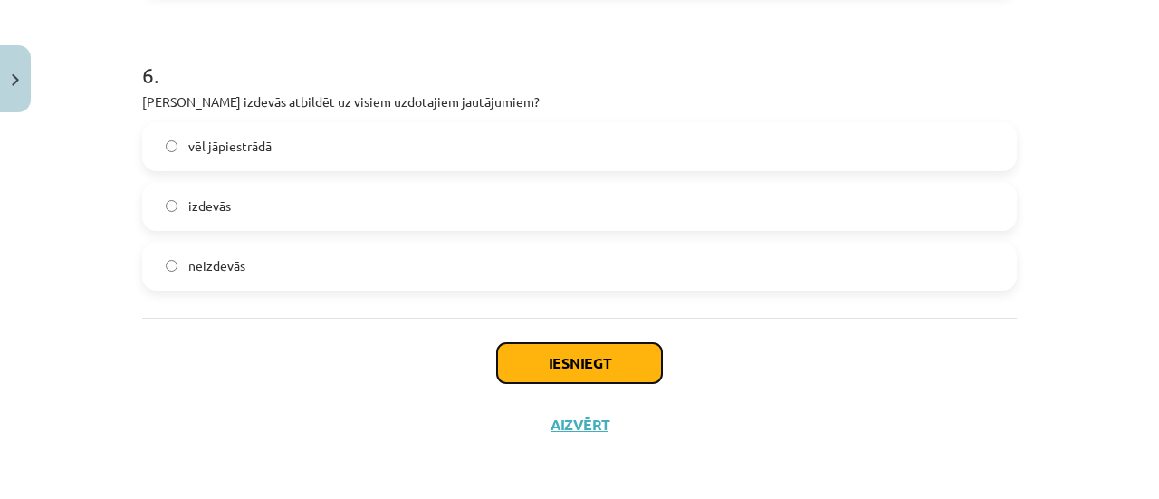
click at [512, 350] on button "Iesniegt" at bounding box center [579, 363] width 165 height 40
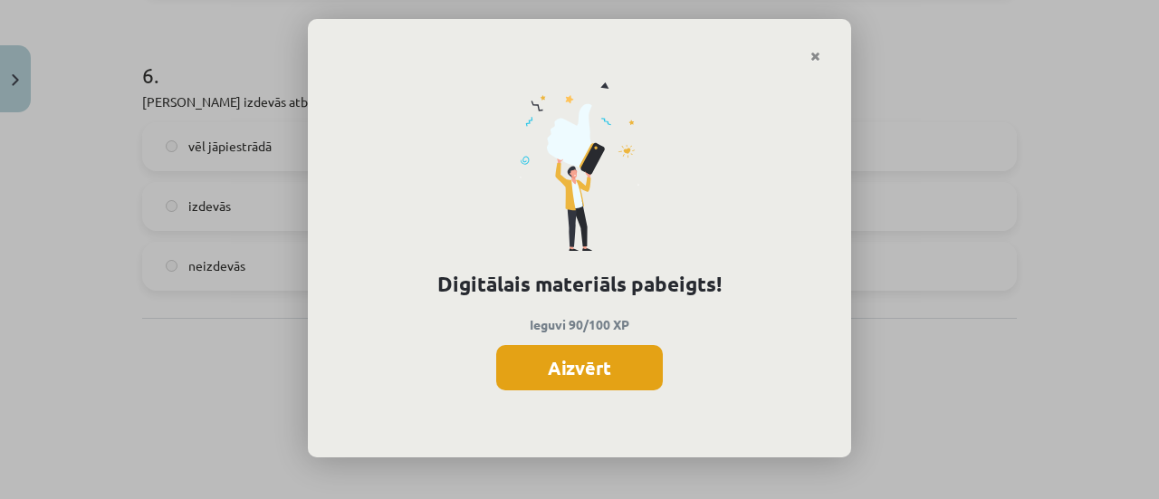
click at [571, 368] on button "Aizvērt" at bounding box center [579, 367] width 167 height 45
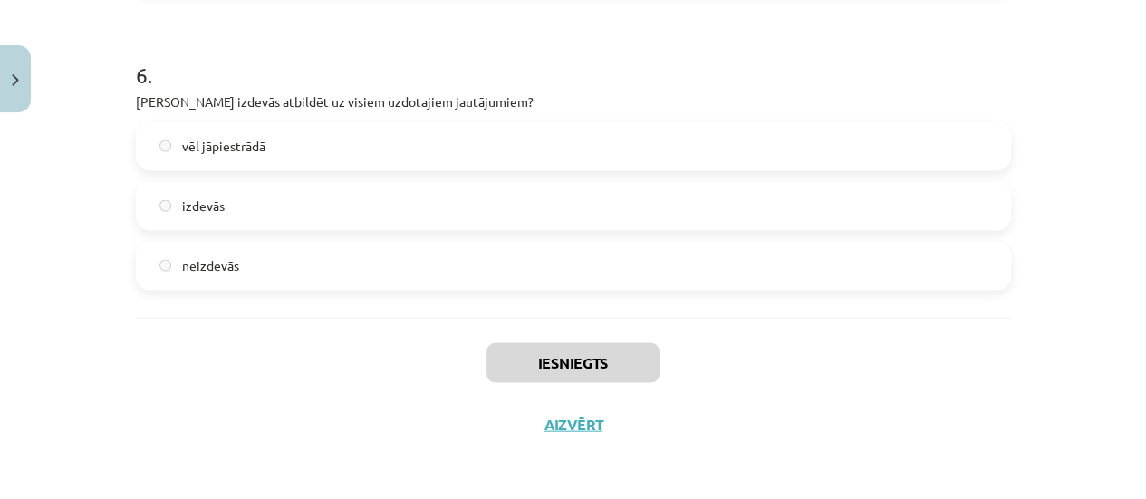
click at [592, 407] on div "Iesniegts Aizvērt" at bounding box center [573, 381] width 875 height 127
click at [581, 427] on button "Aizvērt" at bounding box center [573, 425] width 69 height 18
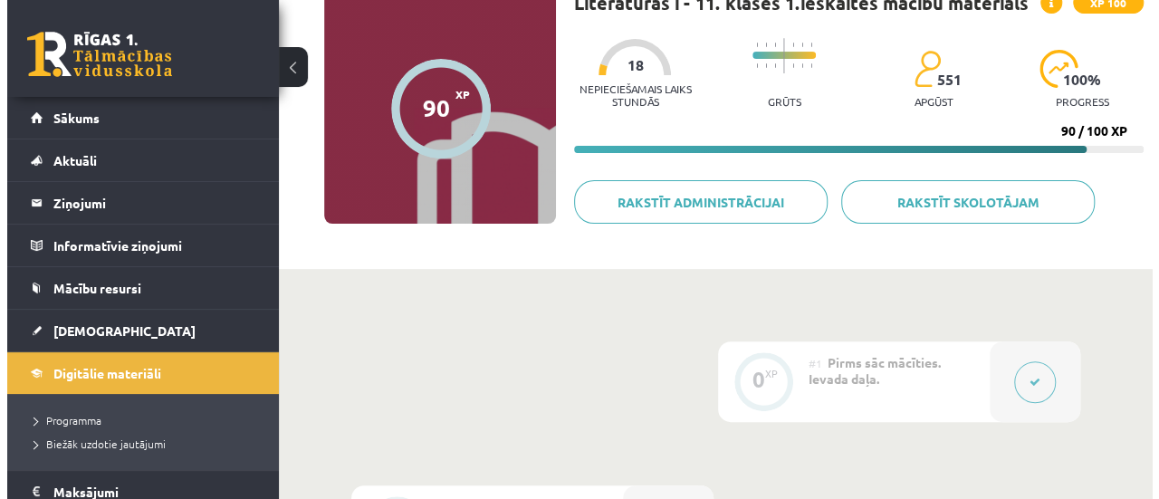
scroll to position [0, 0]
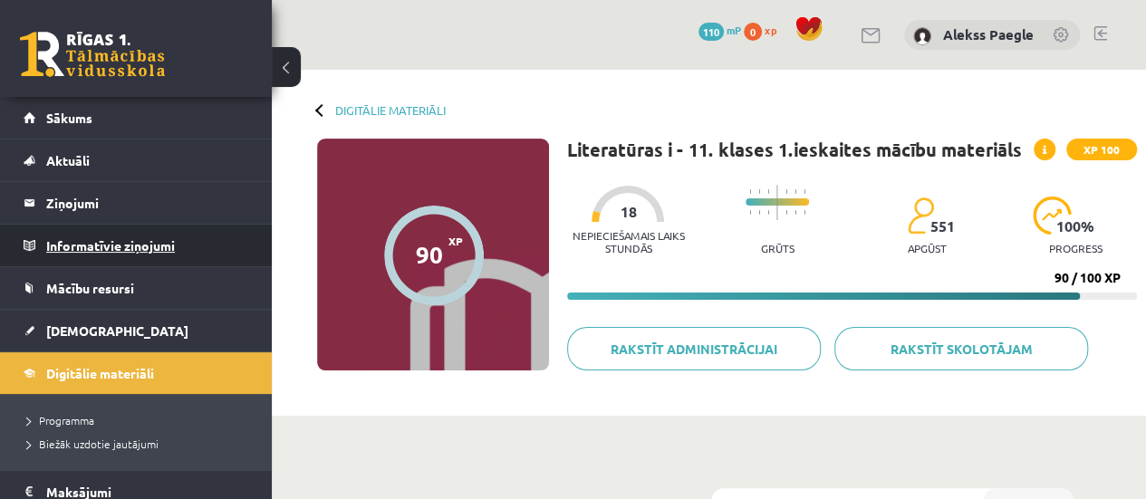
click at [206, 246] on legend "Informatīvie ziņojumi 0" at bounding box center [147, 246] width 203 height 42
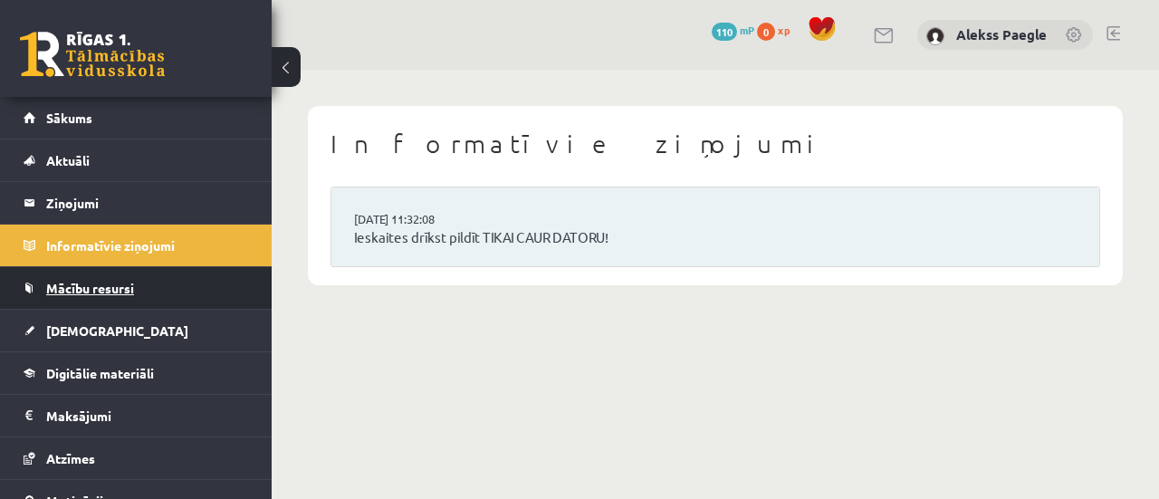
click at [189, 296] on link "Mācību resursi" at bounding box center [137, 288] width 226 height 42
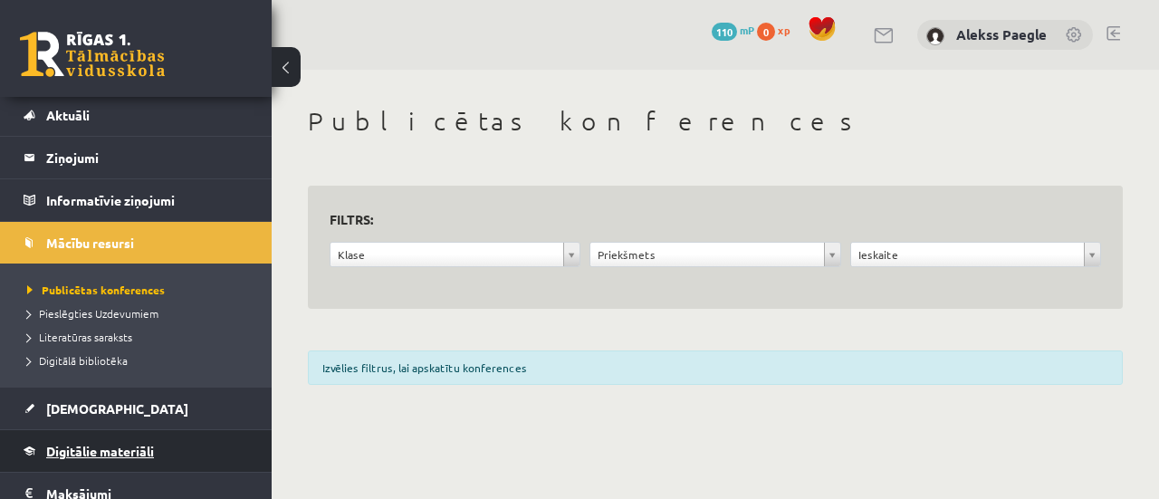
scroll to position [226, 0]
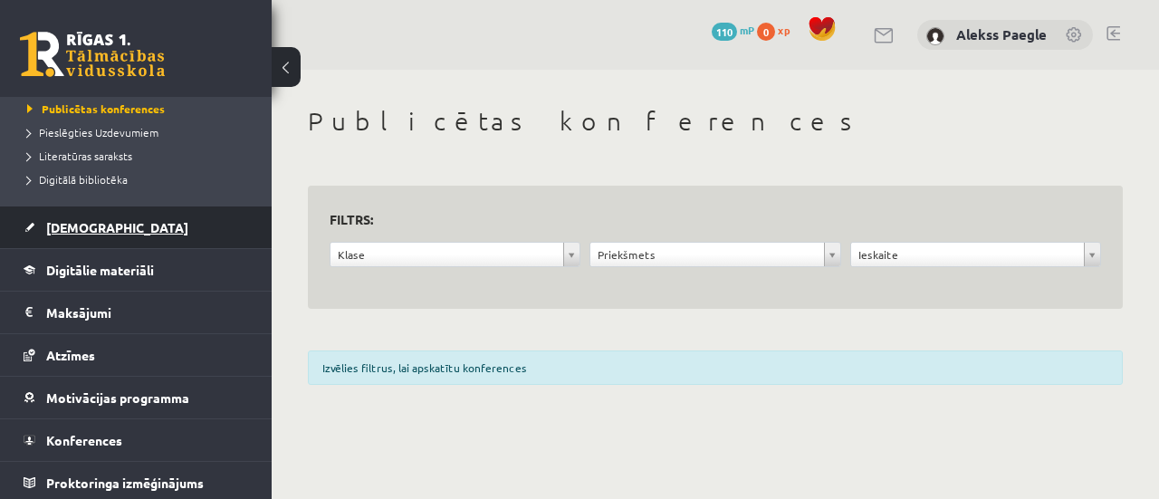
click at [202, 237] on link "[DEMOGRAPHIC_DATA]" at bounding box center [137, 227] width 226 height 42
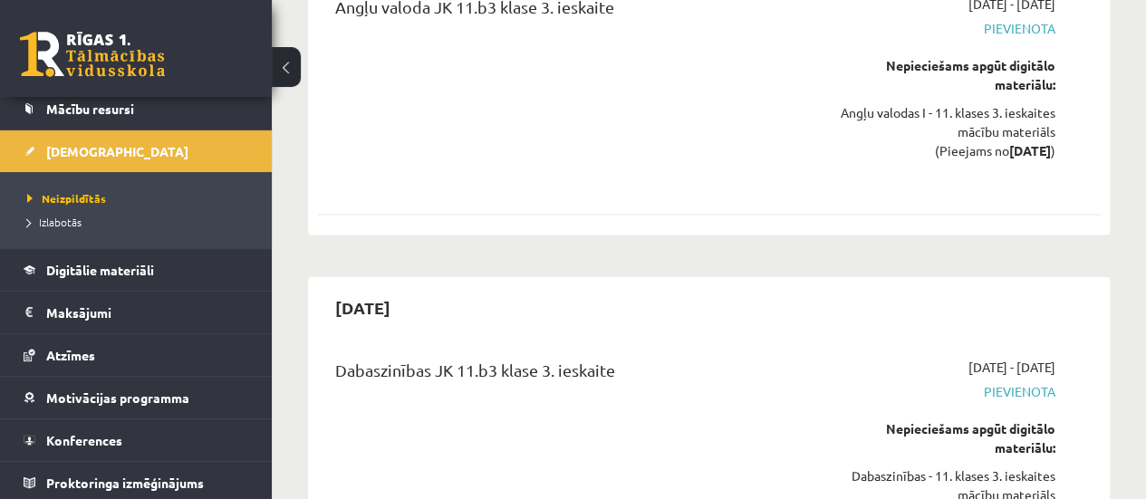
scroll to position [1992, 0]
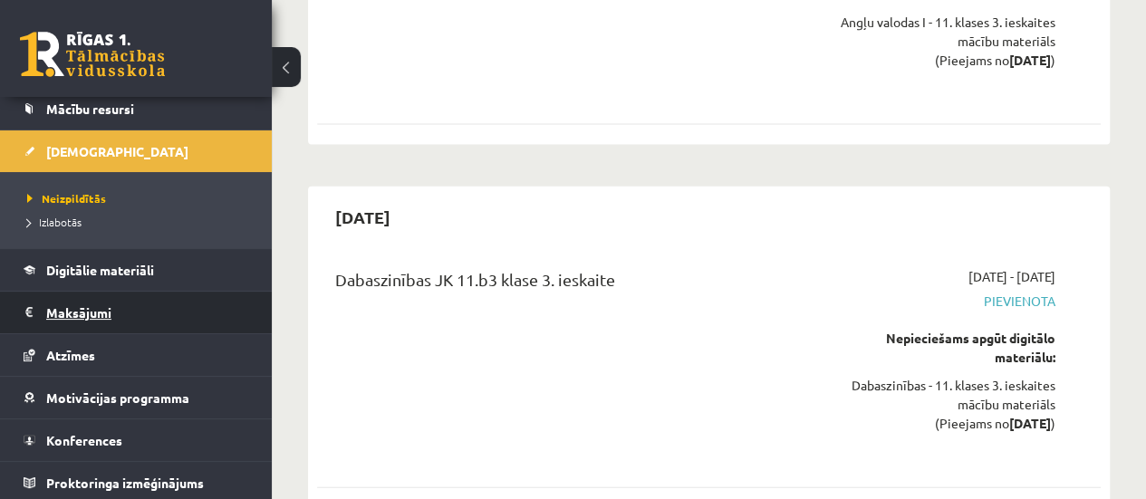
click at [130, 312] on legend "Maksājumi 0" at bounding box center [147, 313] width 203 height 42
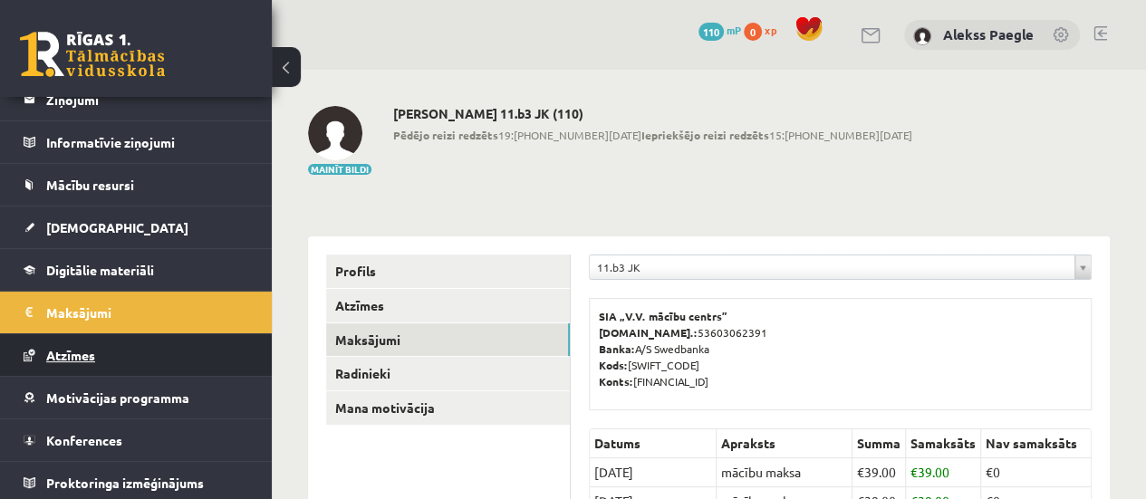
click at [208, 358] on link "Atzīmes" at bounding box center [137, 355] width 226 height 42
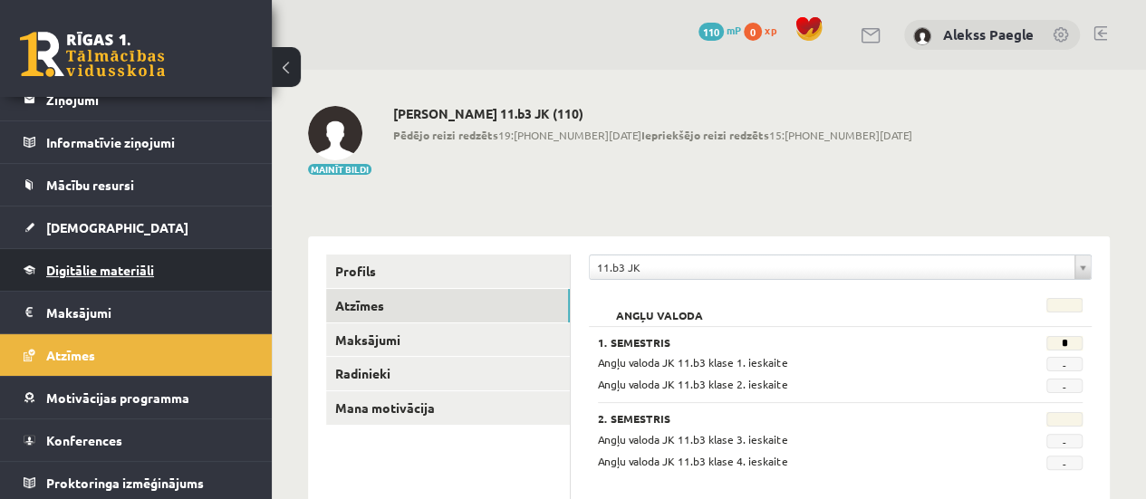
click at [205, 263] on link "Digitālie materiāli" at bounding box center [137, 270] width 226 height 42
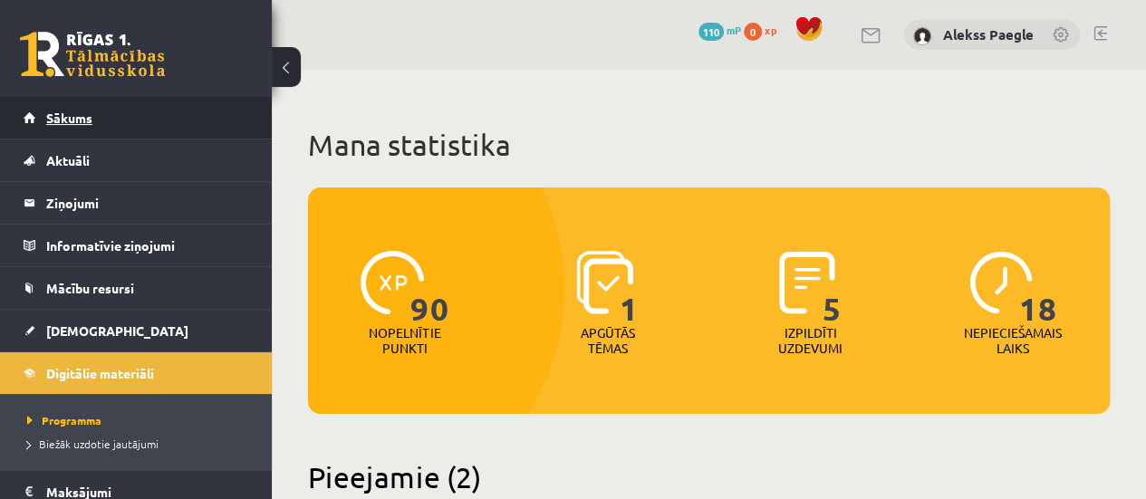
click at [177, 111] on link "Sākums" at bounding box center [137, 118] width 226 height 42
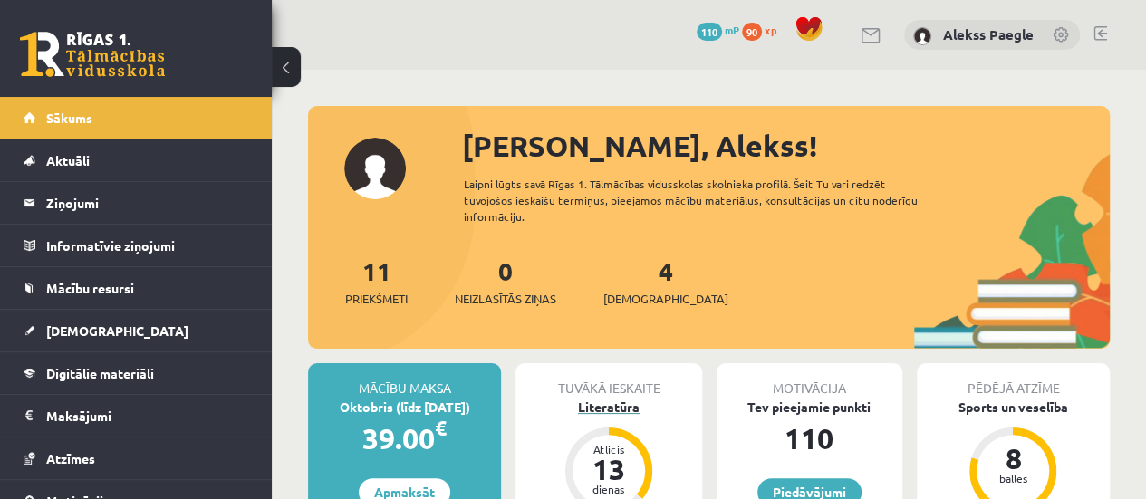
scroll to position [181, 0]
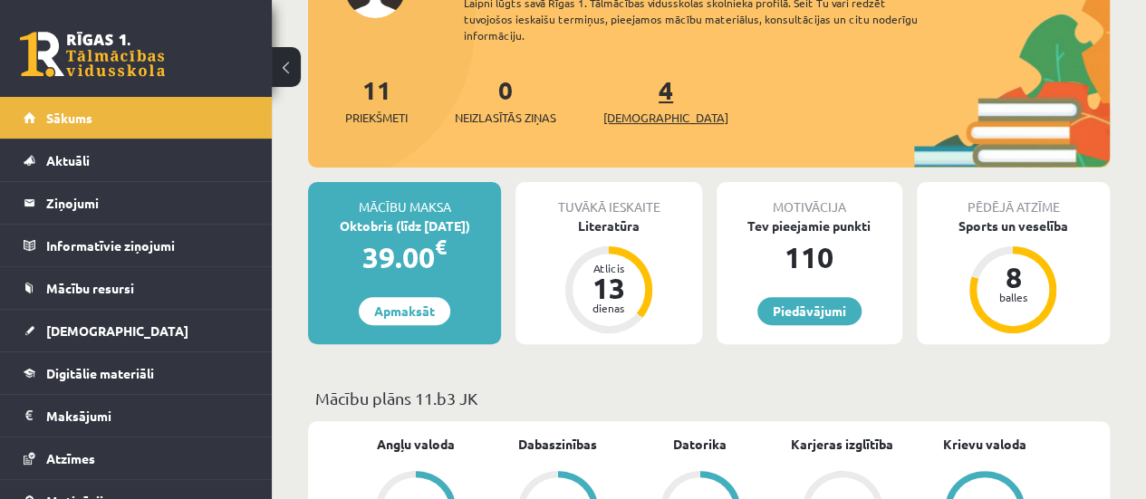
click at [645, 109] on span "[DEMOGRAPHIC_DATA]" at bounding box center [665, 118] width 125 height 18
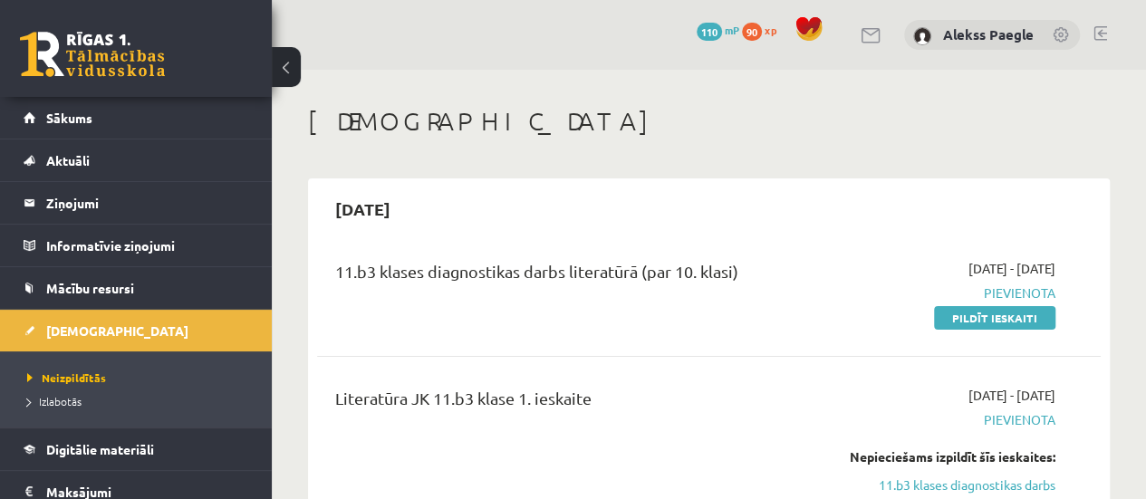
scroll to position [181, 0]
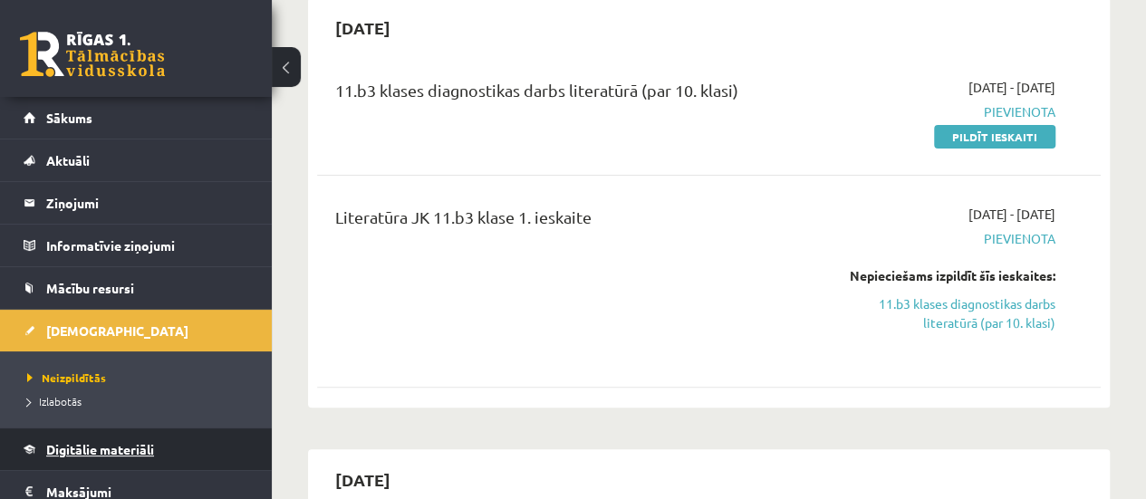
click at [117, 436] on link "Digitālie materiāli" at bounding box center [137, 449] width 226 height 42
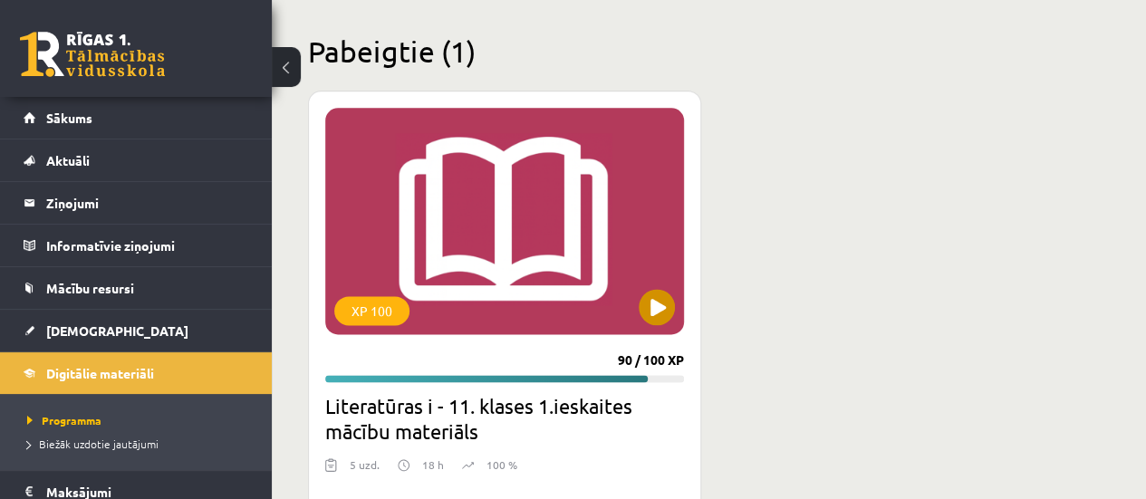
scroll to position [1145, 0]
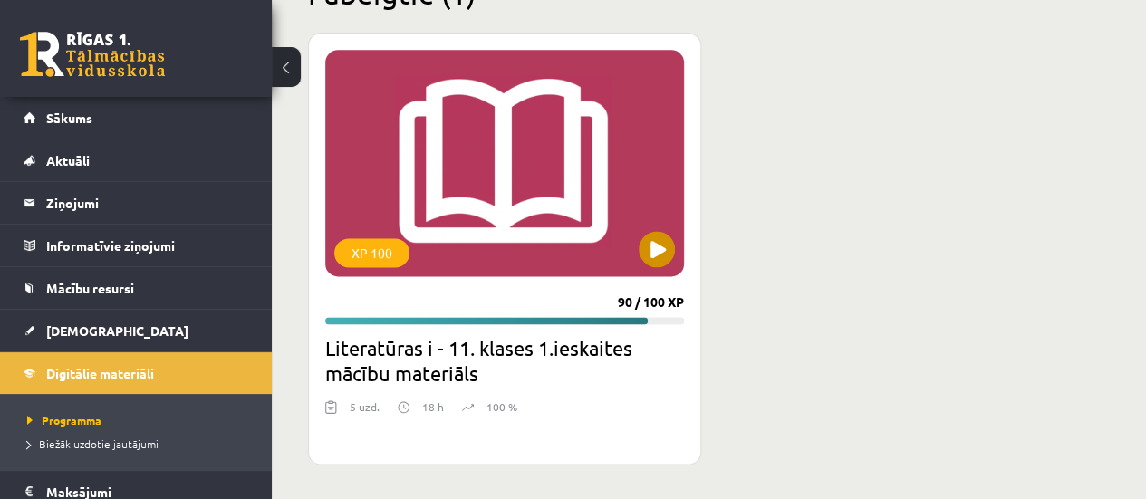
click at [500, 241] on div "XP 100" at bounding box center [504, 163] width 359 height 226
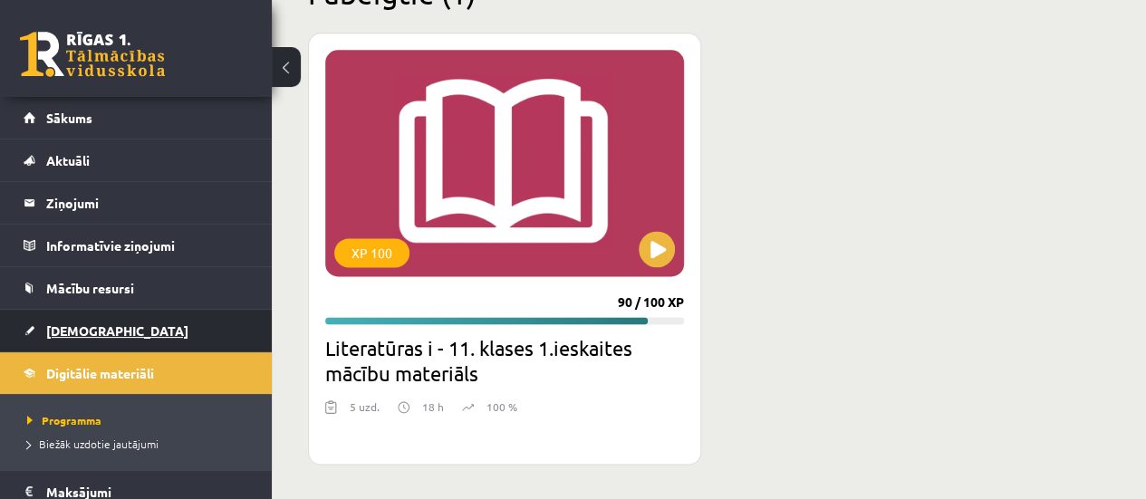
click at [127, 323] on link "[DEMOGRAPHIC_DATA]" at bounding box center [137, 331] width 226 height 42
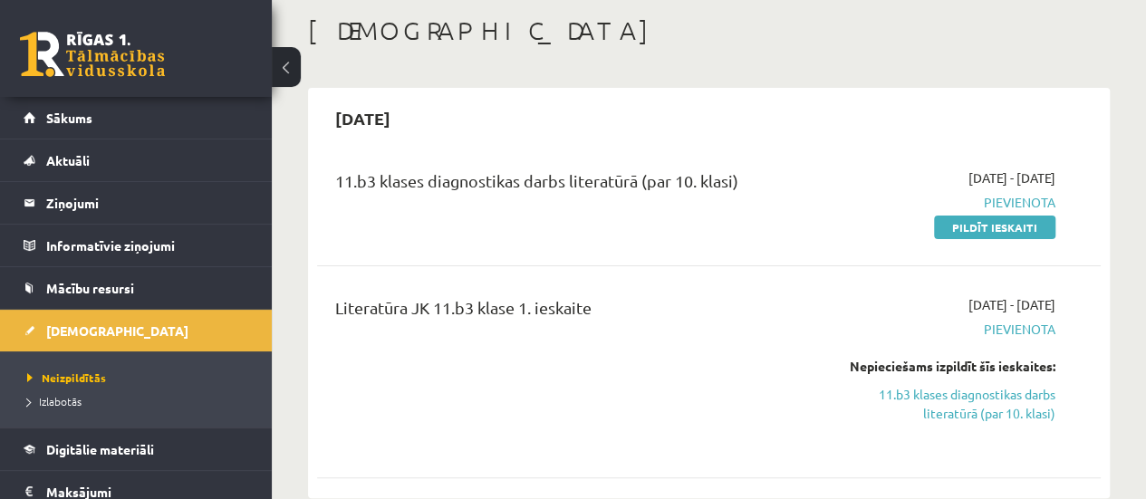
scroll to position [181, 0]
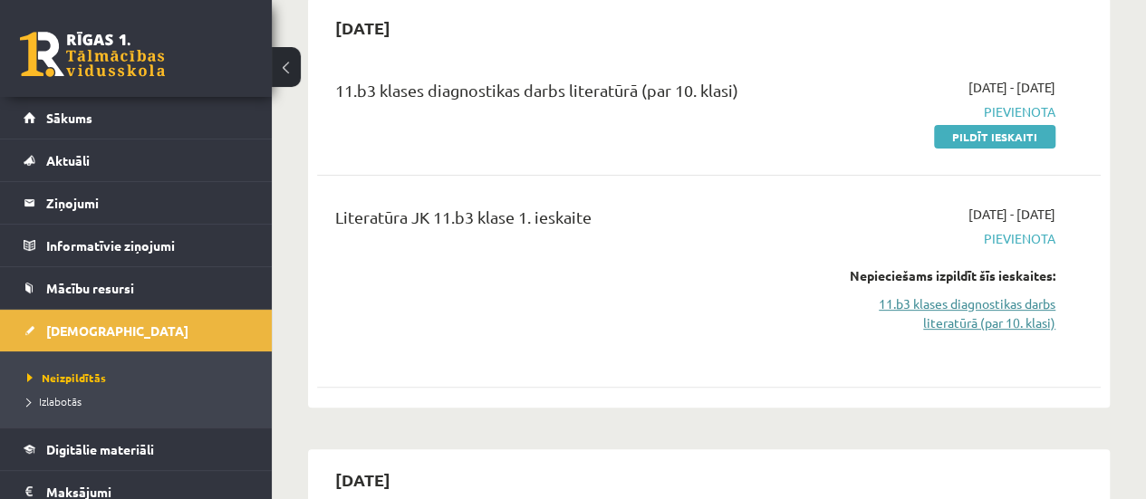
click at [973, 307] on link "11.b3 klases diagnostikas darbs literatūrā (par 10. klasi)" at bounding box center [944, 313] width 222 height 38
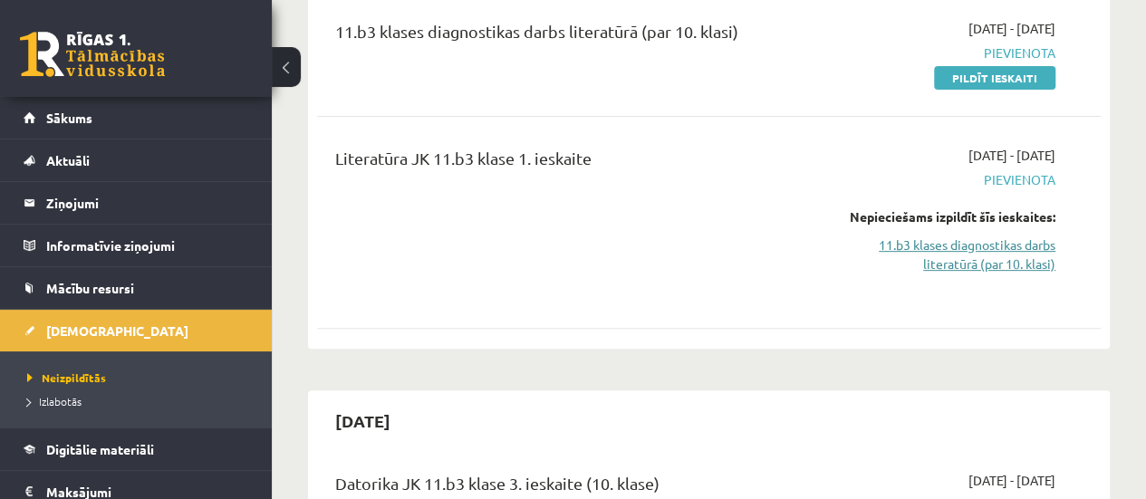
click at [952, 243] on link "11.b3 klases diagnostikas darbs literatūrā (par 10. klasi)" at bounding box center [944, 254] width 222 height 38
click at [952, 247] on link "11.b3 klases diagnostikas darbs literatūrā (par 10. klasi)" at bounding box center [944, 254] width 222 height 38
click at [962, 267] on link "11.b3 klases diagnostikas darbs literatūrā (par 10. klasi)" at bounding box center [944, 254] width 222 height 38
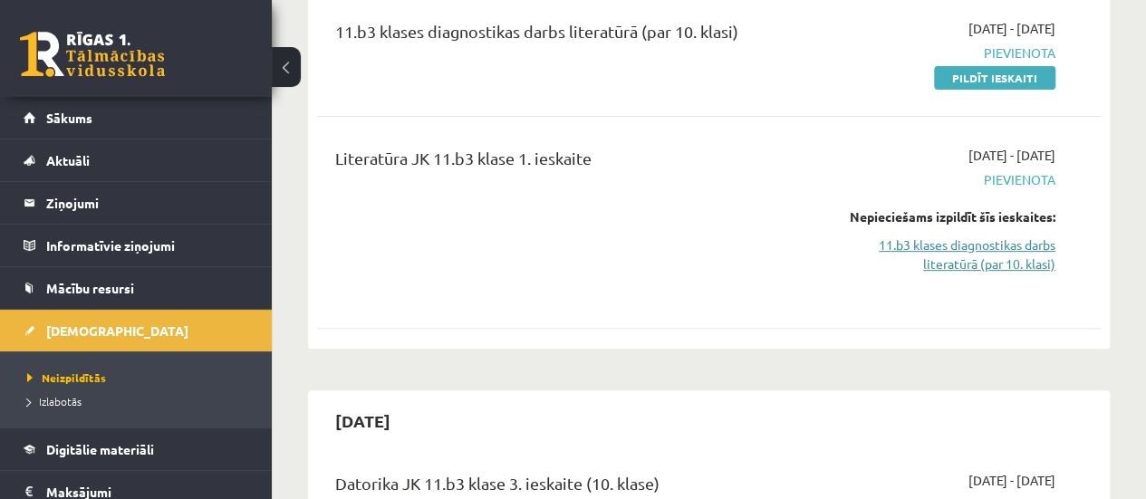
click at [962, 268] on link "11.b3 klases diagnostikas darbs literatūrā (par 10. klasi)" at bounding box center [944, 254] width 222 height 38
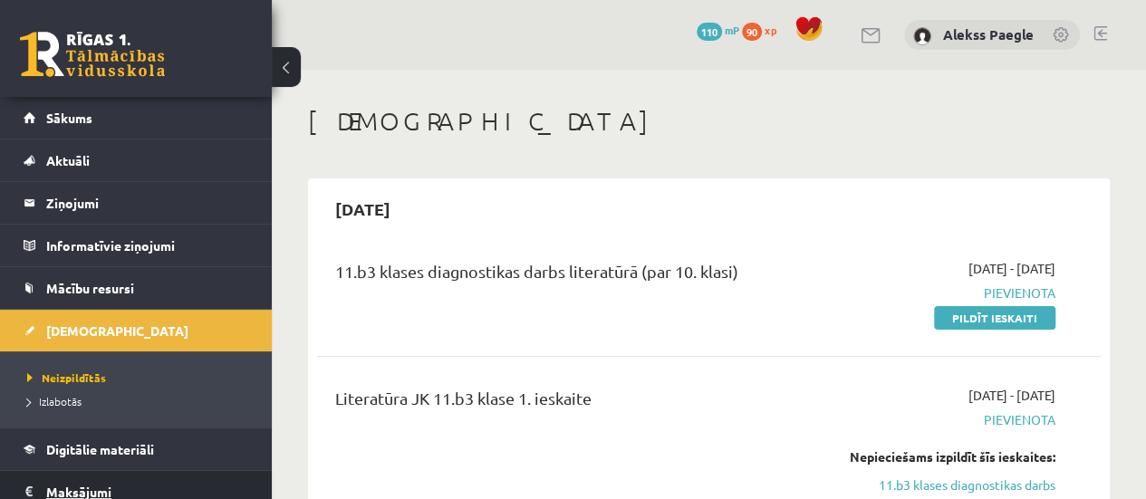
scroll to position [91, 0]
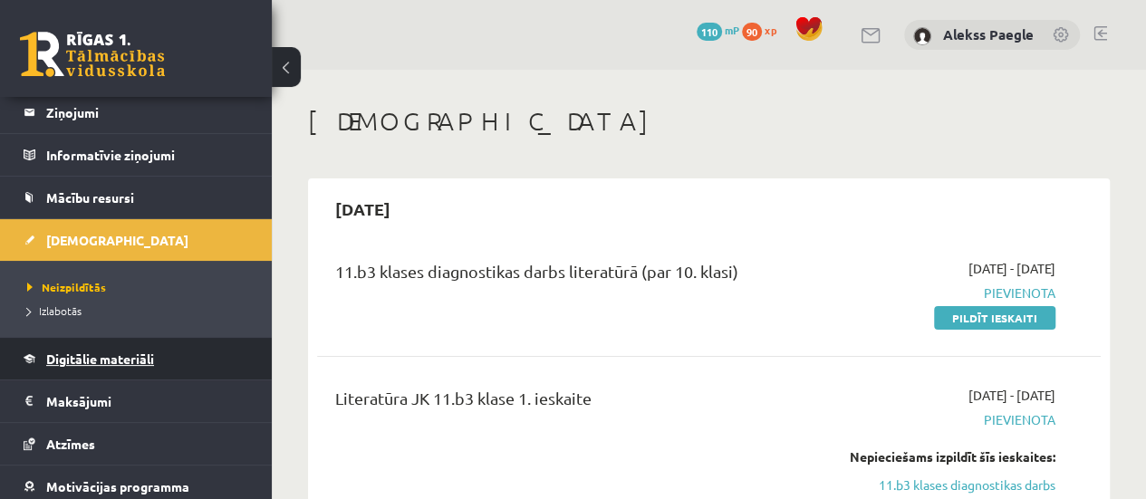
click at [125, 354] on span "Digitālie materiāli" at bounding box center [100, 358] width 108 height 16
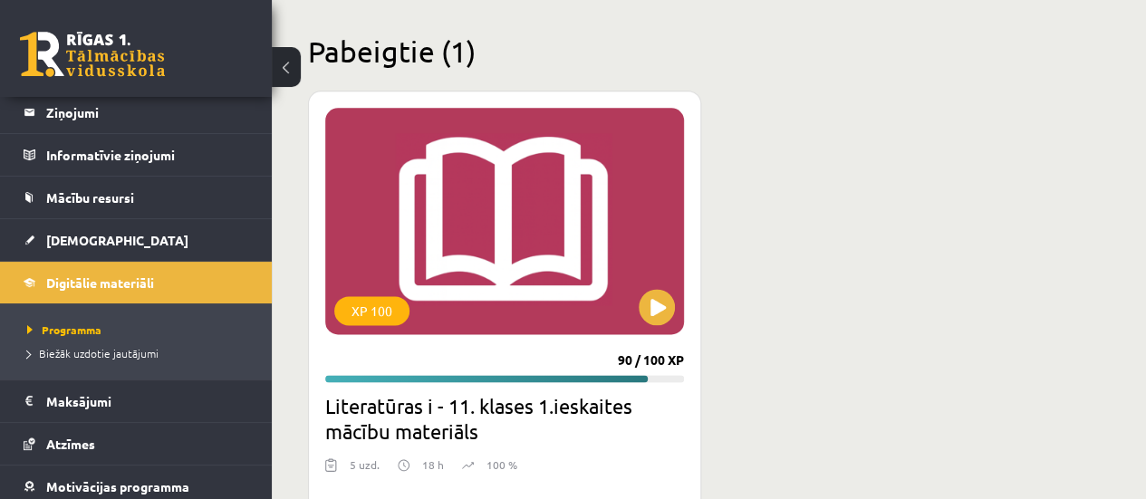
scroll to position [1145, 0]
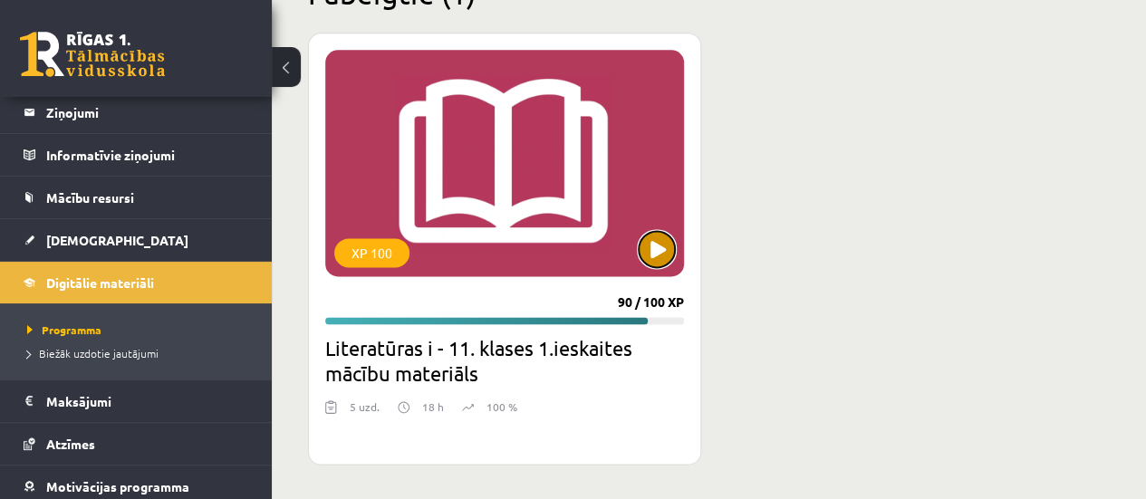
click at [654, 247] on button at bounding box center [656, 249] width 36 height 36
click at [565, 226] on div "XP 100" at bounding box center [504, 163] width 359 height 226
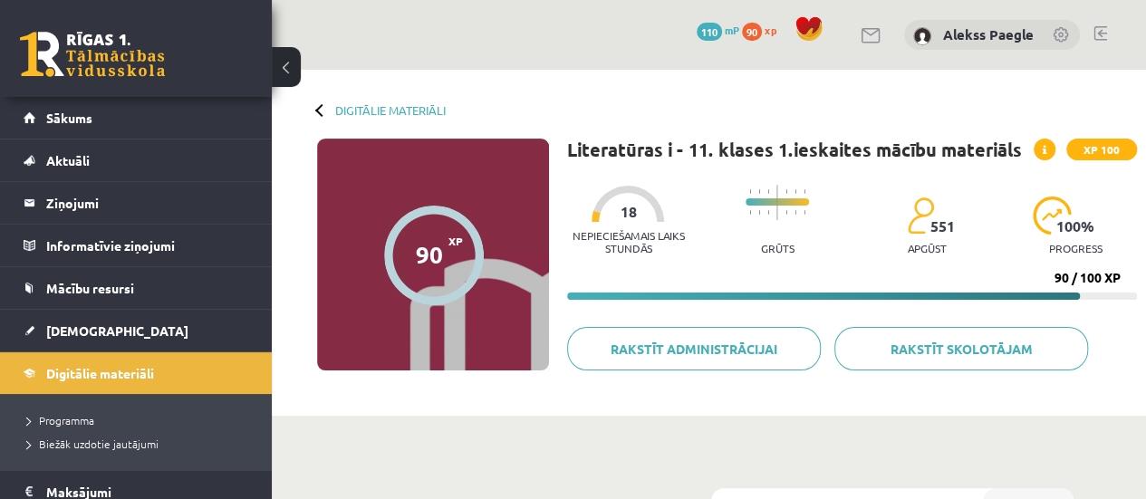
drag, startPoint x: 438, startPoint y: 269, endPoint x: 473, endPoint y: 262, distance: 35.2
click at [440, 269] on div at bounding box center [434, 256] width 100 height 100
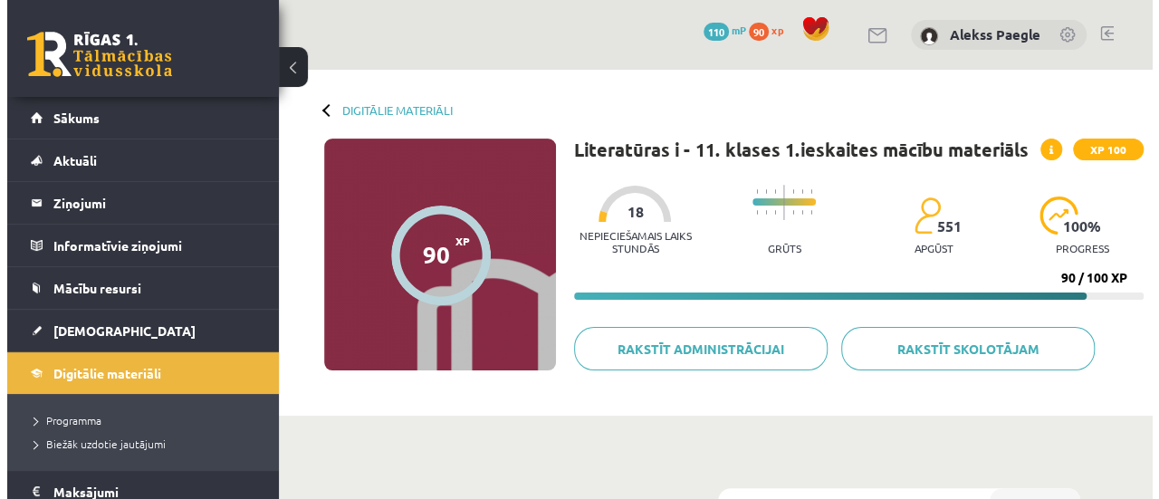
scroll to position [453, 0]
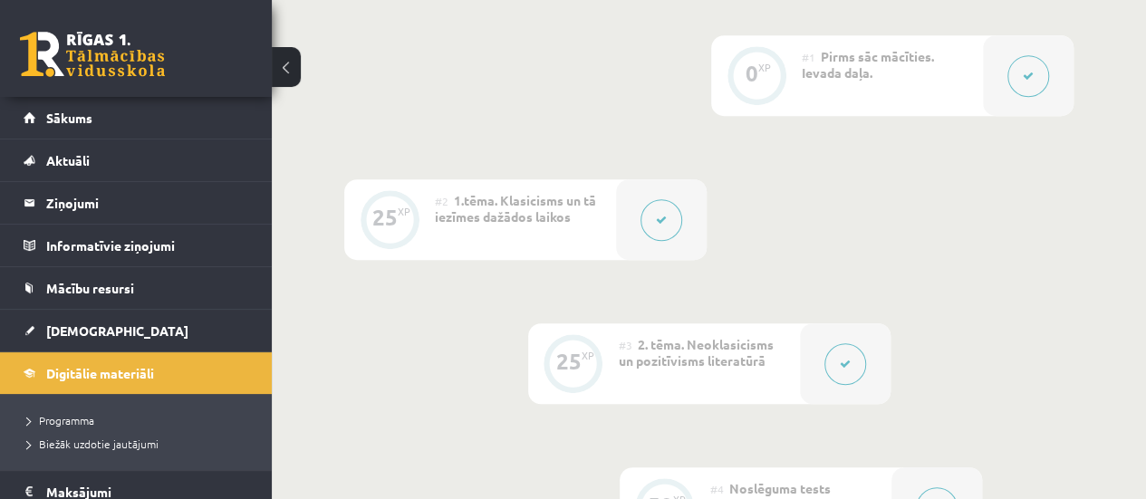
click at [647, 217] on button at bounding box center [661, 220] width 42 height 42
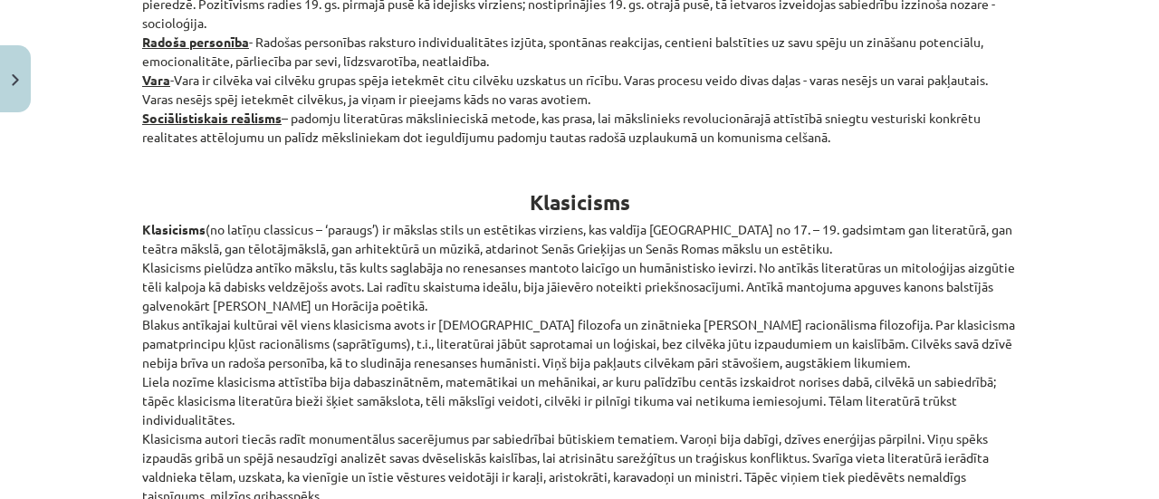
scroll to position [0, 0]
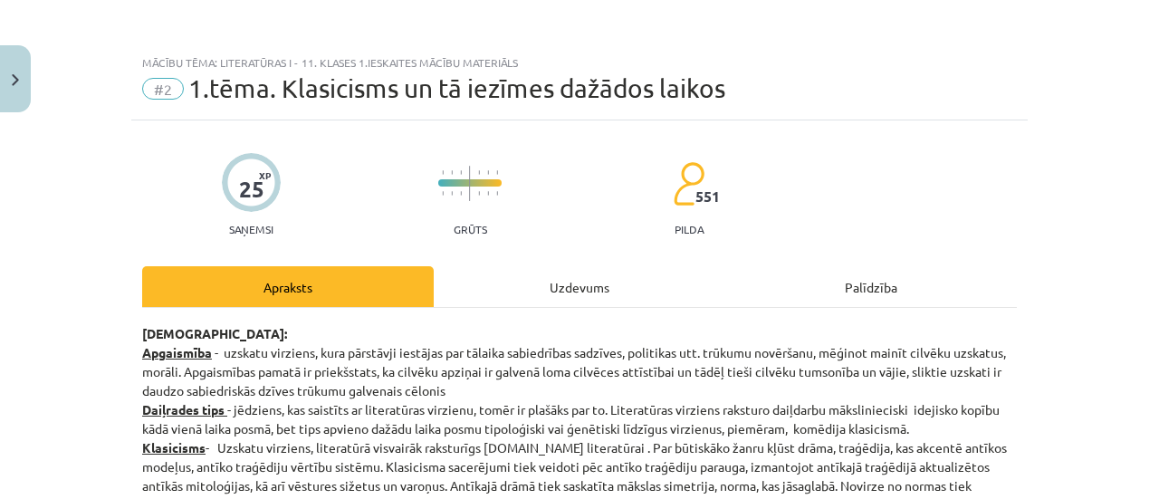
click at [563, 278] on div "Uzdevums" at bounding box center [580, 286] width 292 height 41
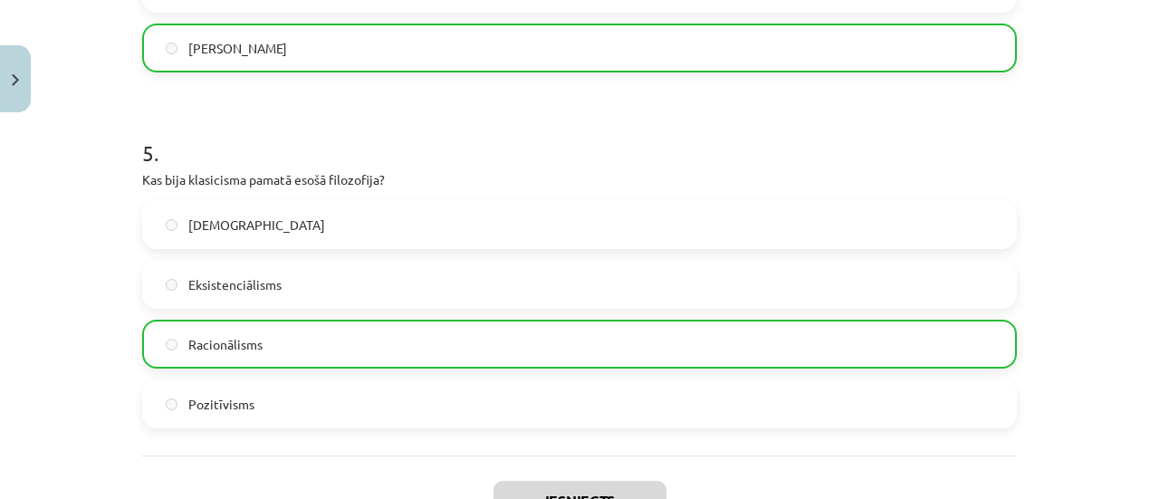
scroll to position [1870, 0]
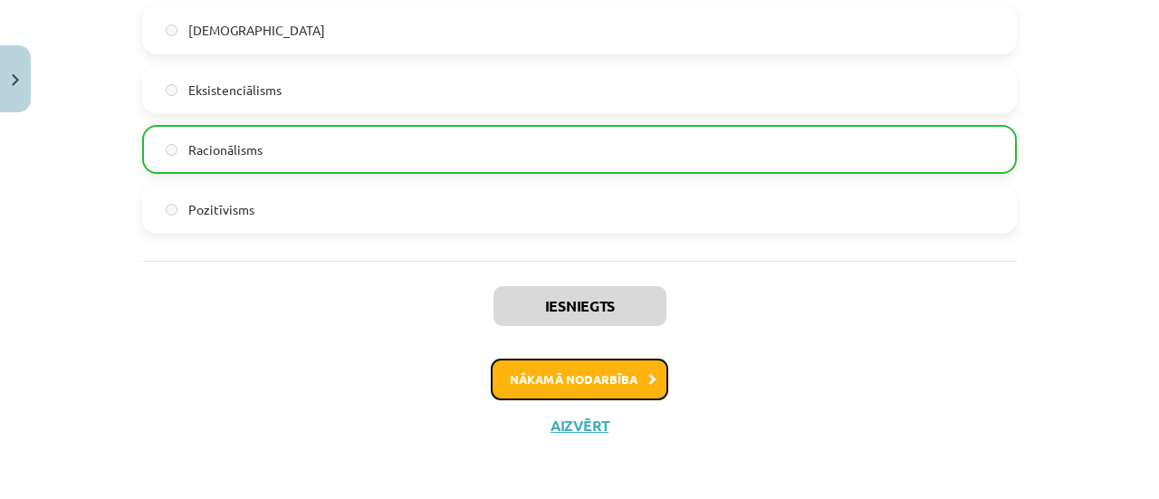
click at [627, 374] on button "Nākamā nodarbība" at bounding box center [580, 380] width 178 height 42
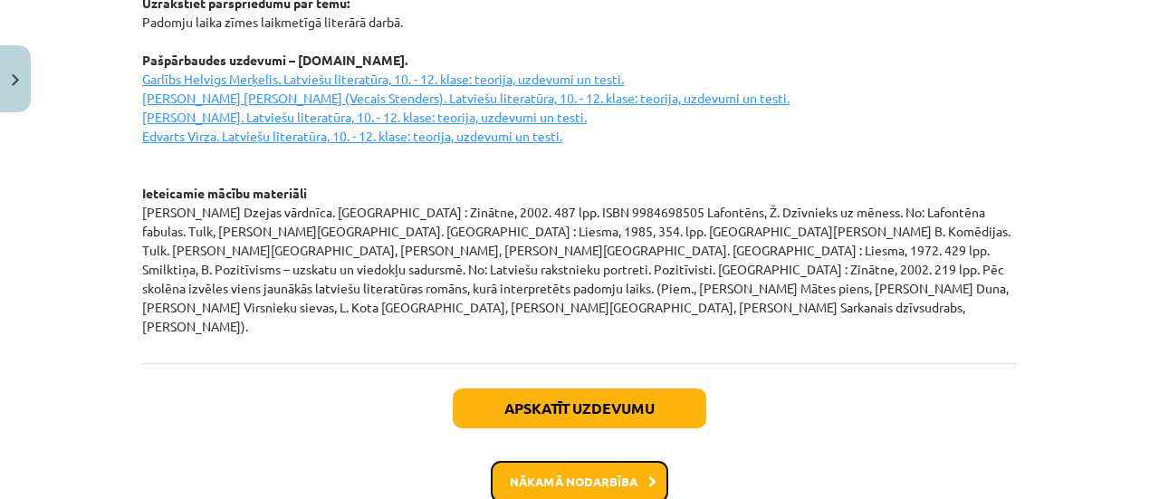
scroll to position [2697, 0]
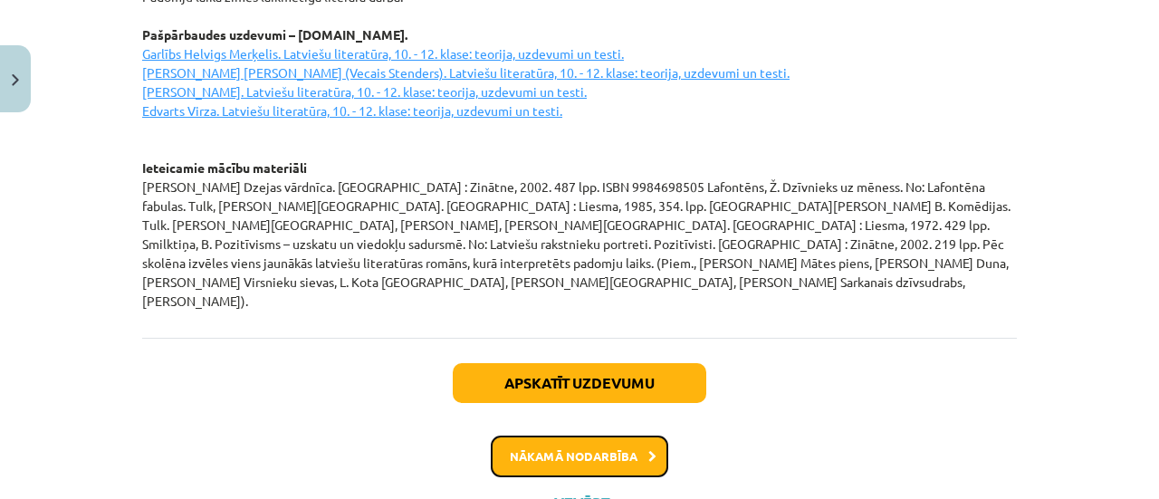
click at [623, 436] on button "Nākamā nodarbība" at bounding box center [580, 457] width 178 height 42
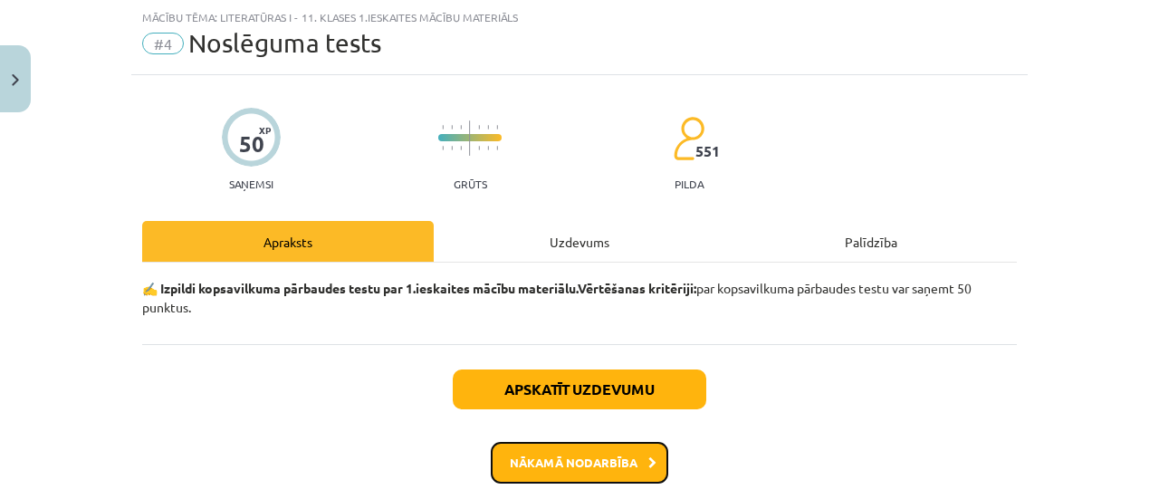
scroll to position [129, 0]
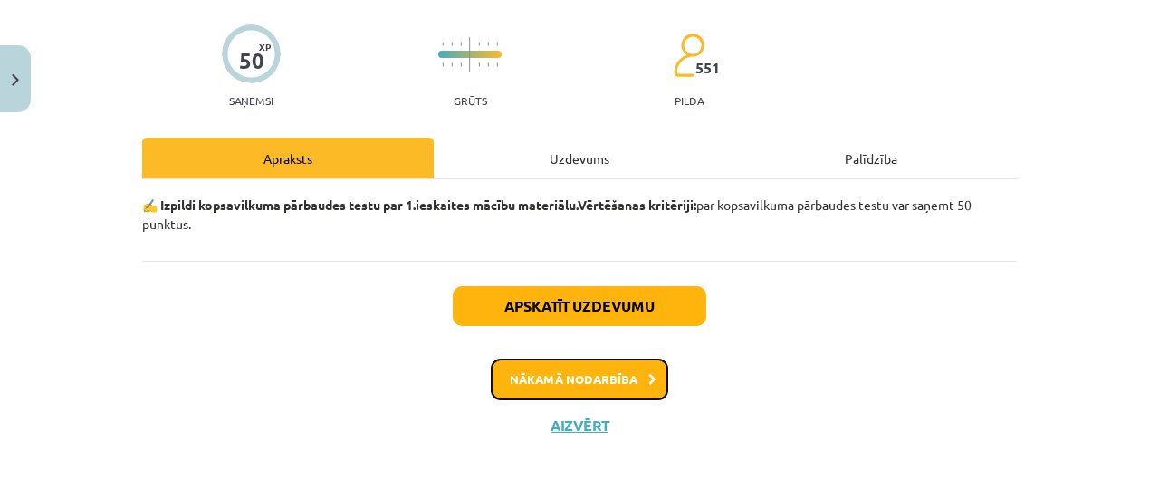
click at [585, 376] on button "Nākamā nodarbība" at bounding box center [580, 380] width 178 height 42
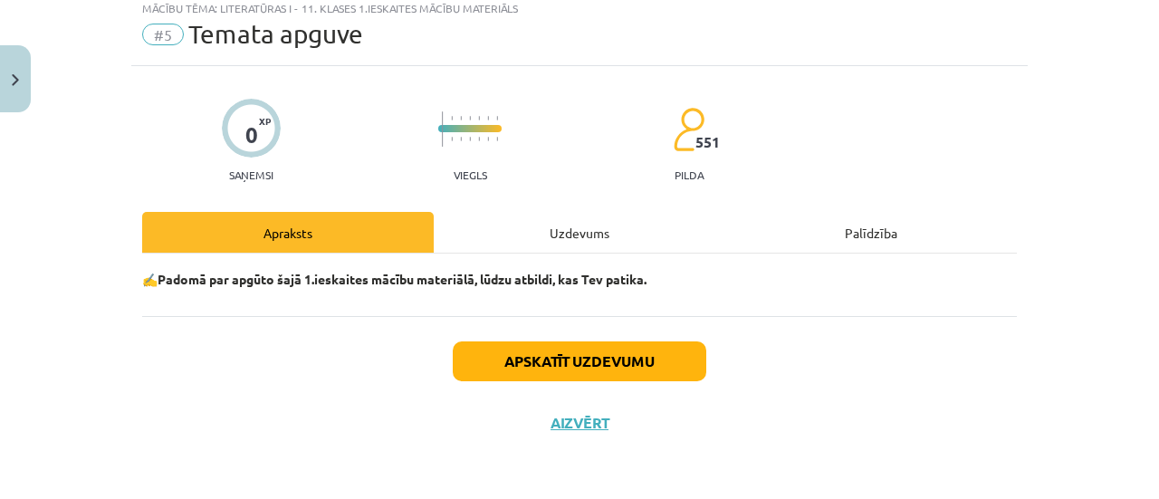
scroll to position [45, 0]
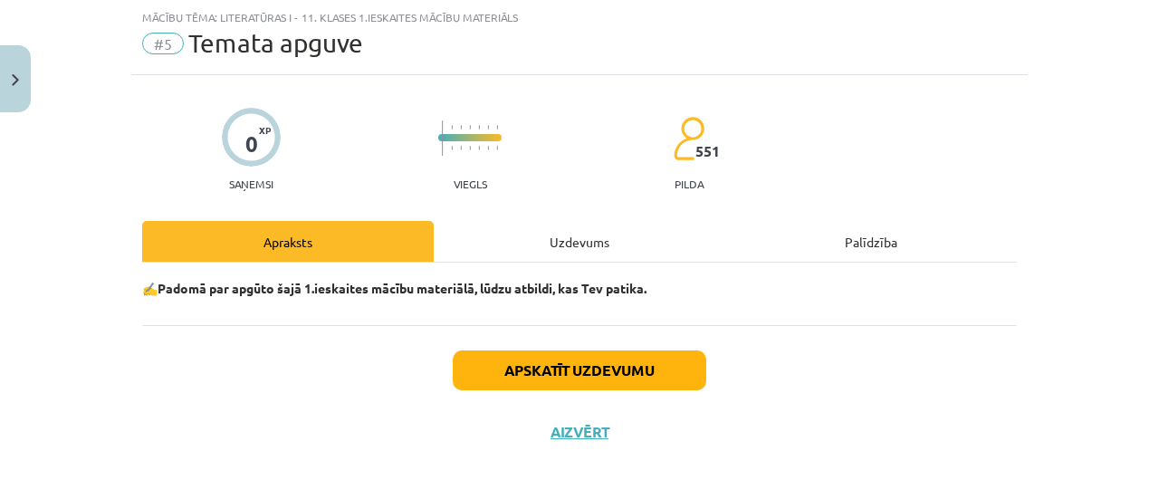
click at [593, 237] on div "Uzdevums" at bounding box center [580, 241] width 292 height 41
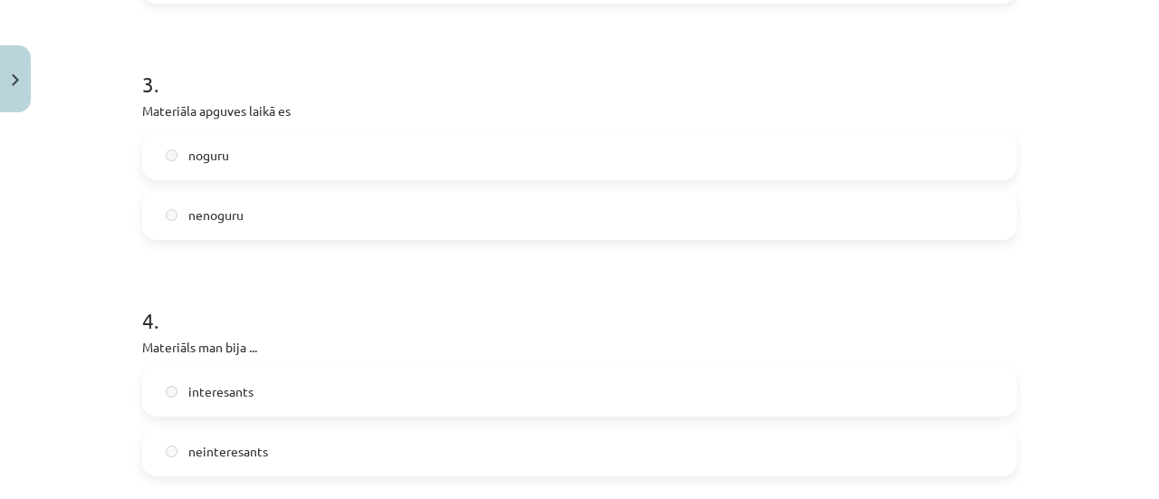
scroll to position [1585, 0]
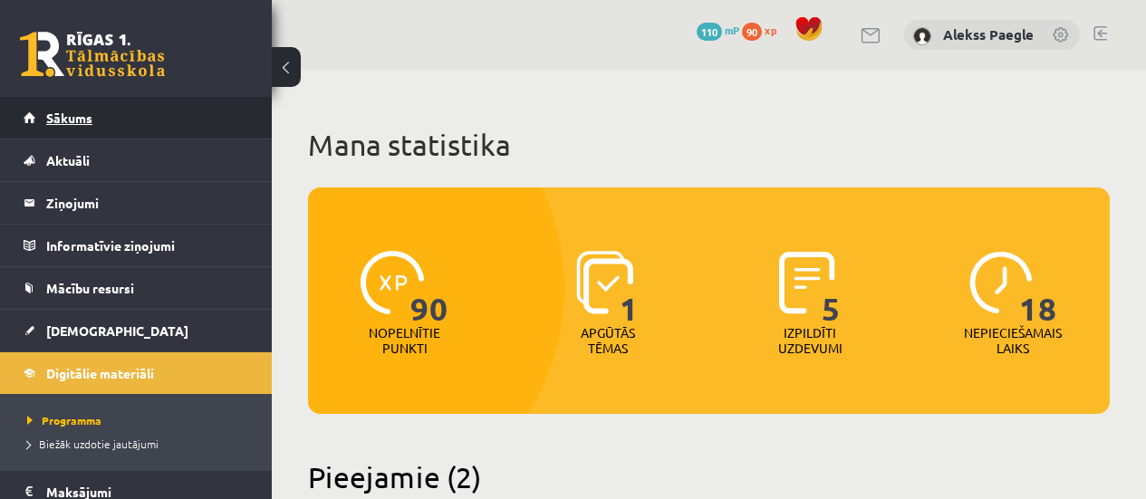
scroll to position [1144, 0]
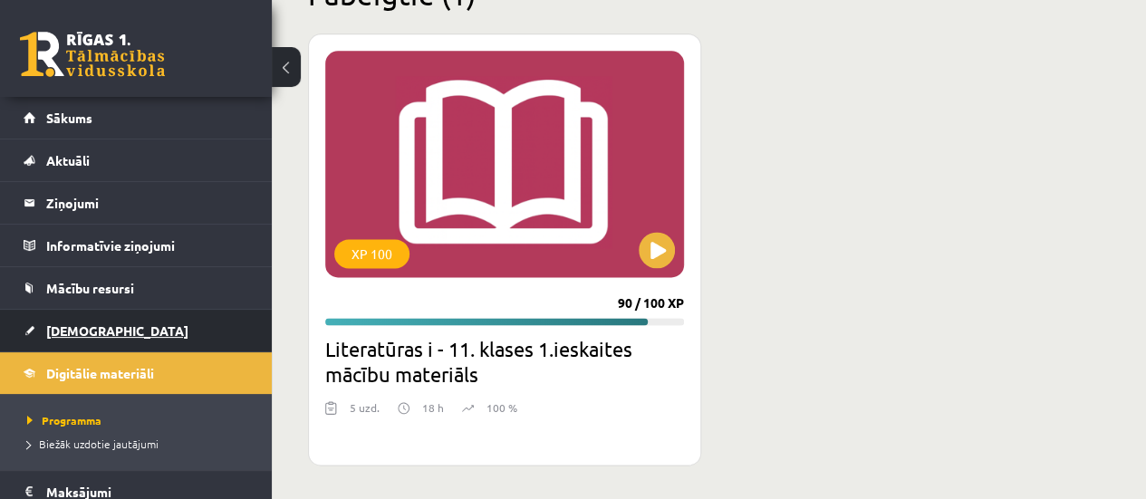
click at [129, 321] on link "[DEMOGRAPHIC_DATA]" at bounding box center [137, 331] width 226 height 42
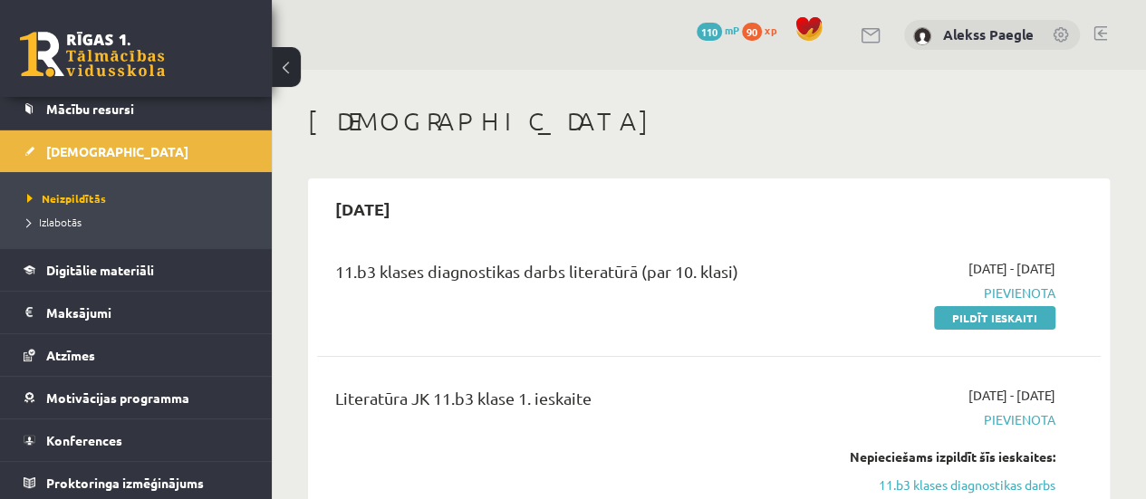
scroll to position [91, 0]
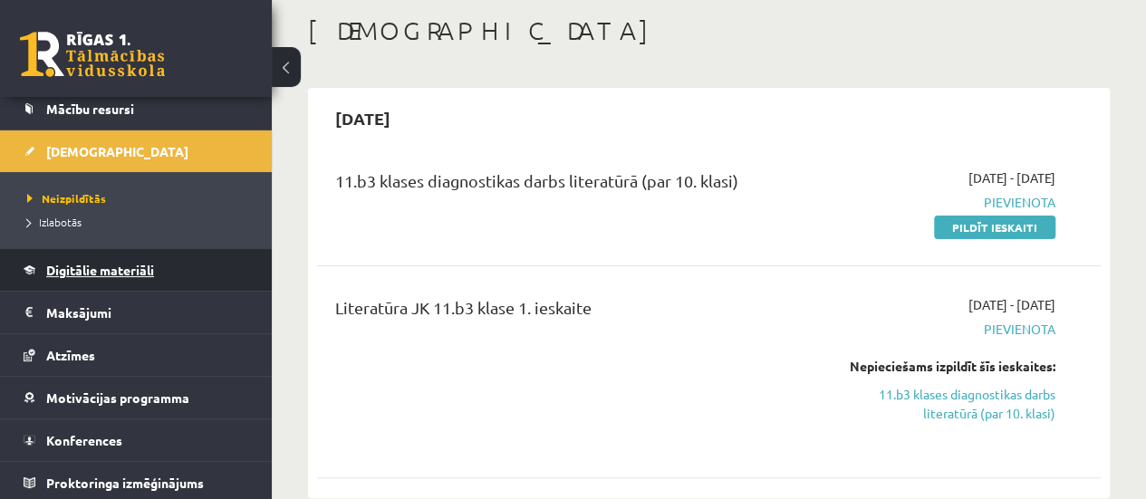
click at [171, 264] on link "Digitālie materiāli" at bounding box center [137, 270] width 226 height 42
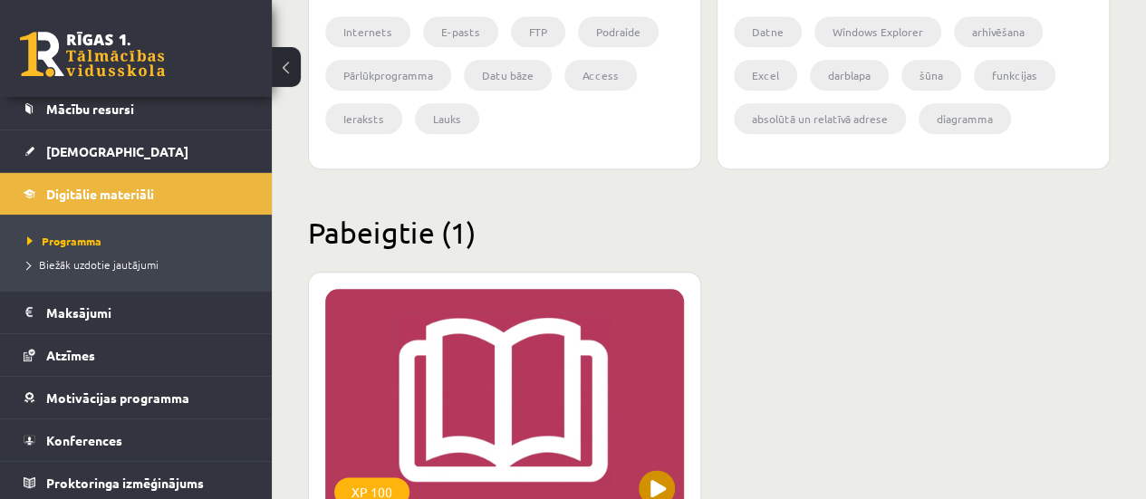
scroll to position [1087, 0]
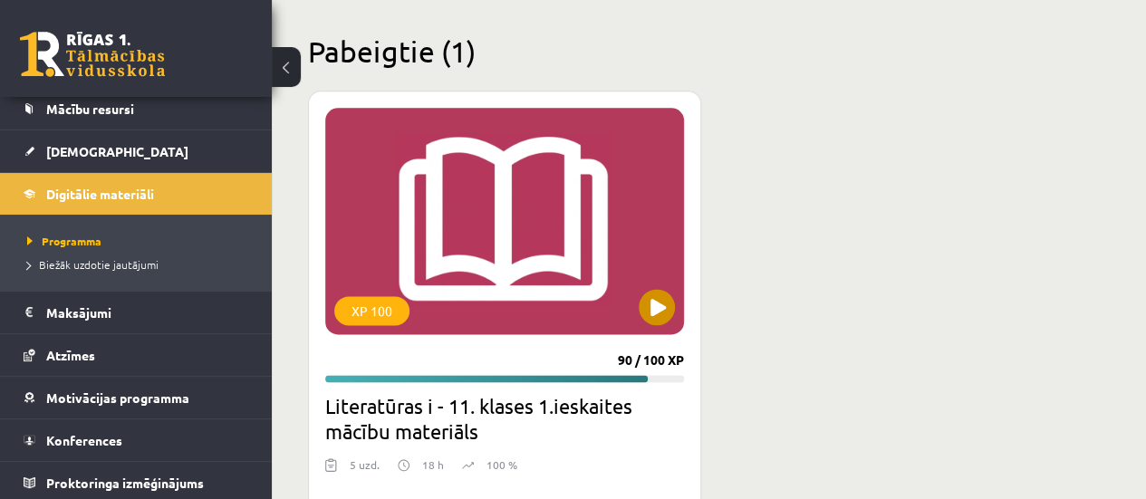
click at [542, 258] on div "XP 100" at bounding box center [504, 221] width 359 height 226
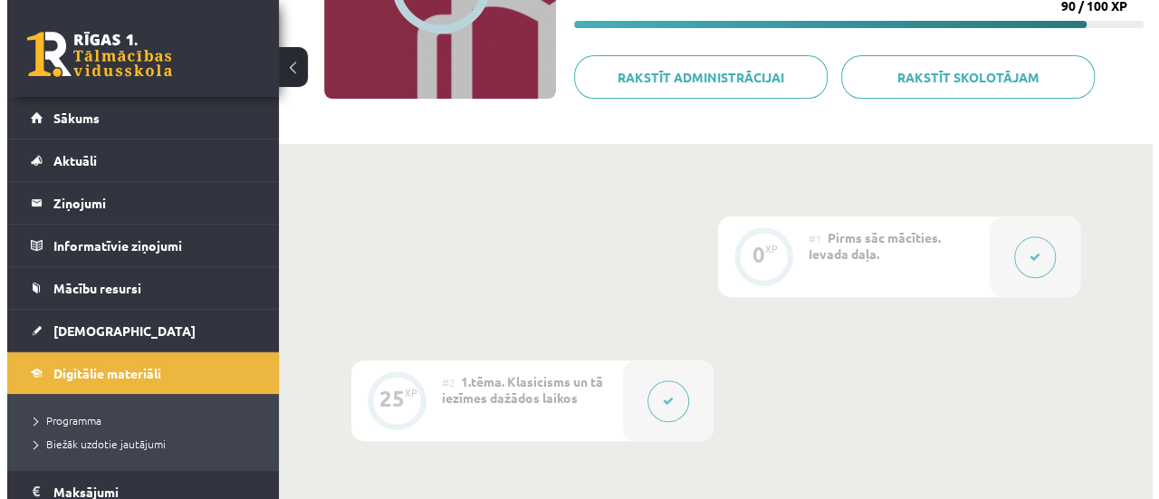
scroll to position [634, 0]
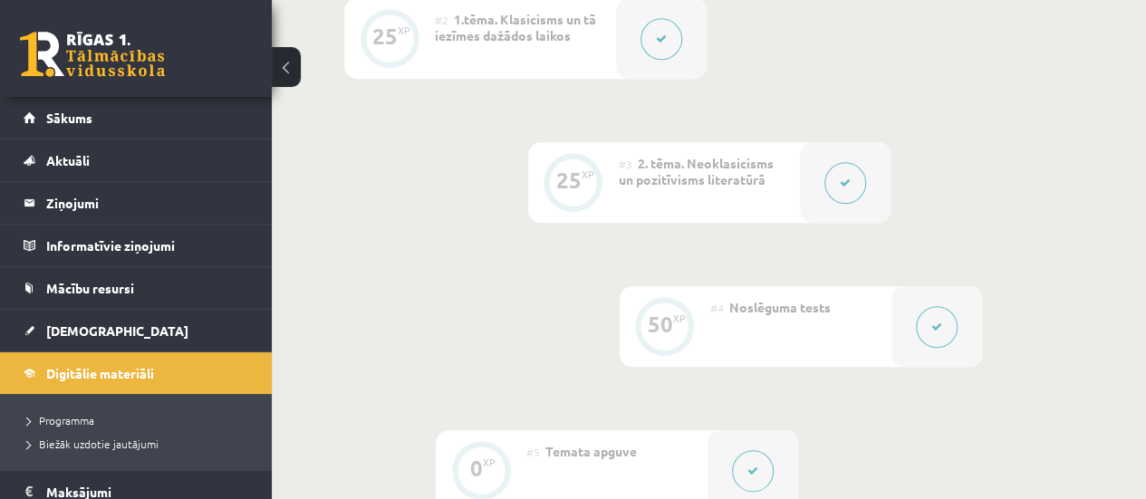
click at [834, 196] on button at bounding box center [845, 183] width 42 height 42
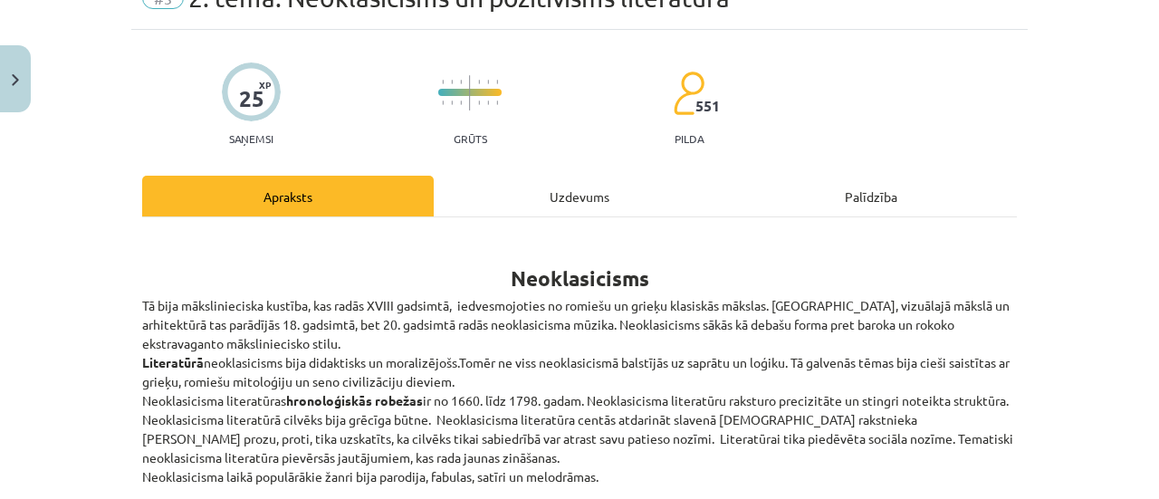
click at [613, 181] on div "Uzdevums" at bounding box center [580, 196] width 292 height 41
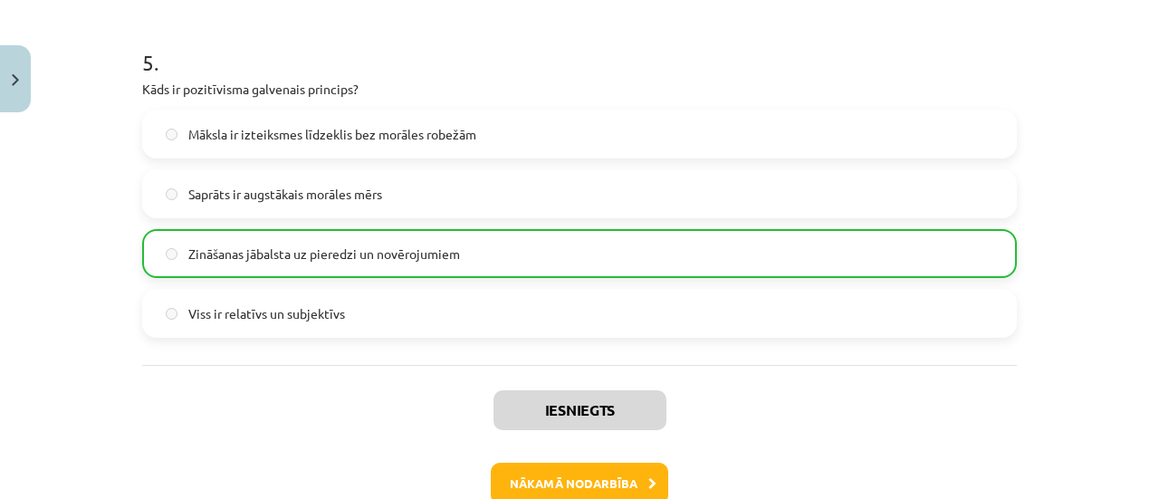
scroll to position [1870, 0]
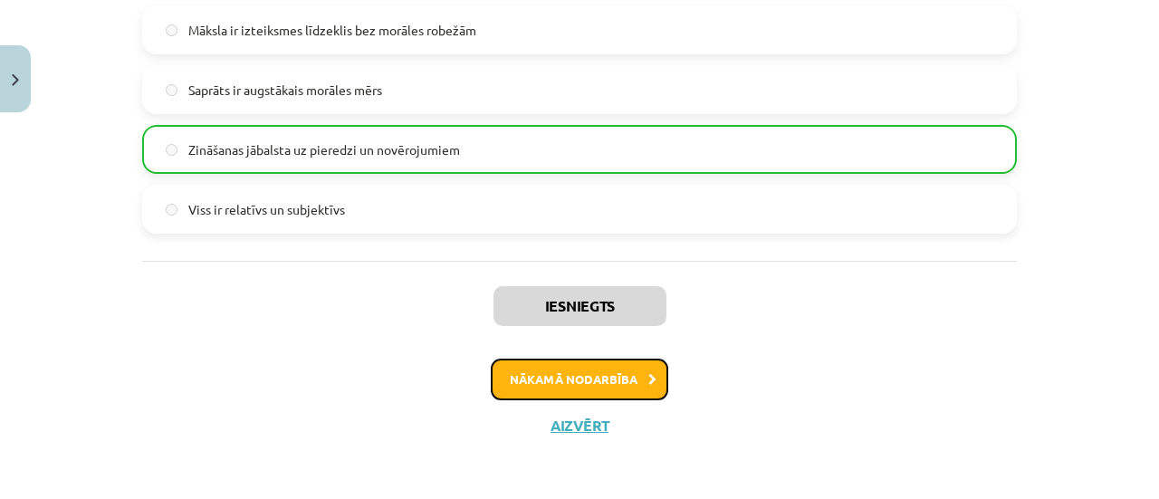
click at [606, 391] on button "Nākamā nodarbība" at bounding box center [580, 380] width 178 height 42
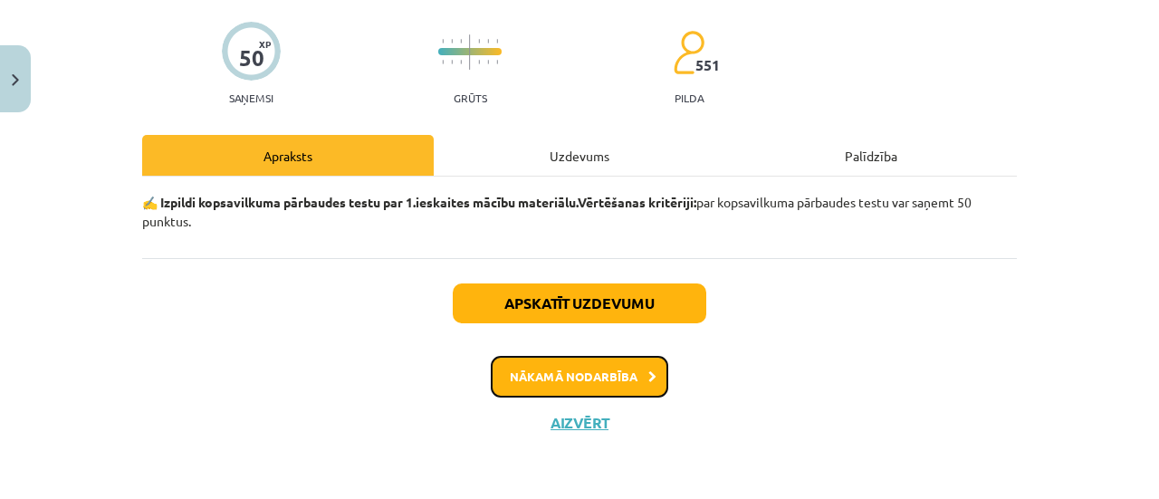
scroll to position [45, 0]
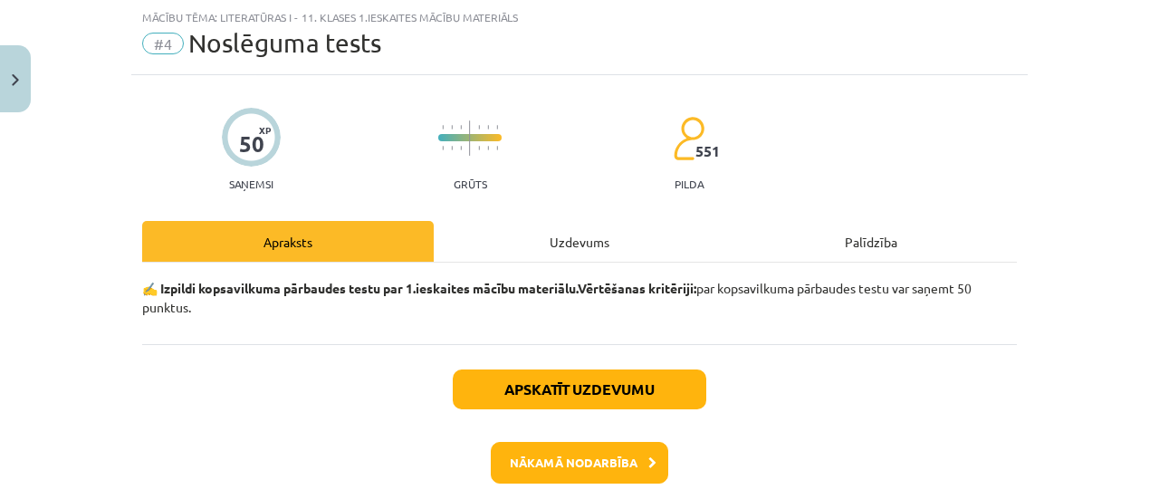
click at [591, 258] on div "Uzdevums" at bounding box center [580, 241] width 292 height 41
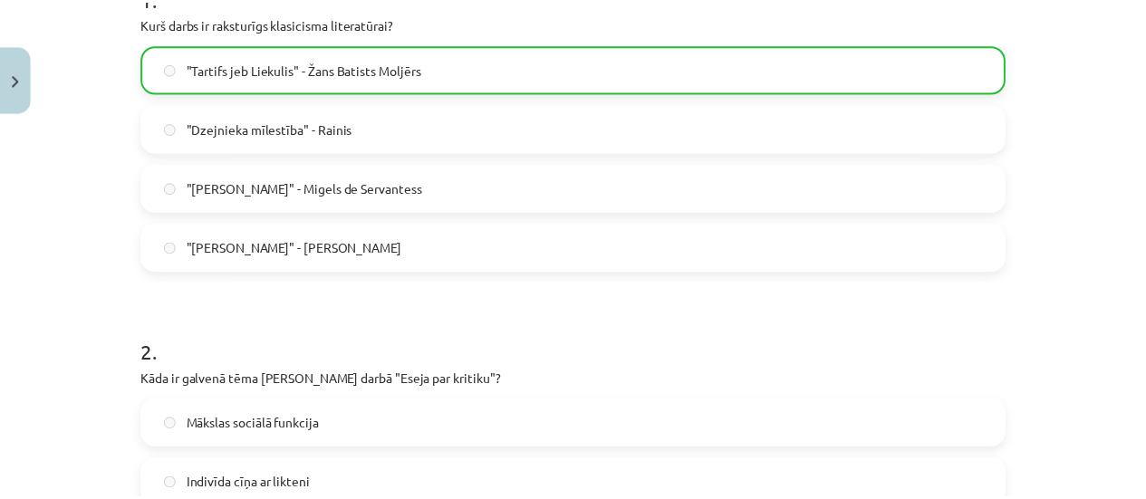
scroll to position [0, 0]
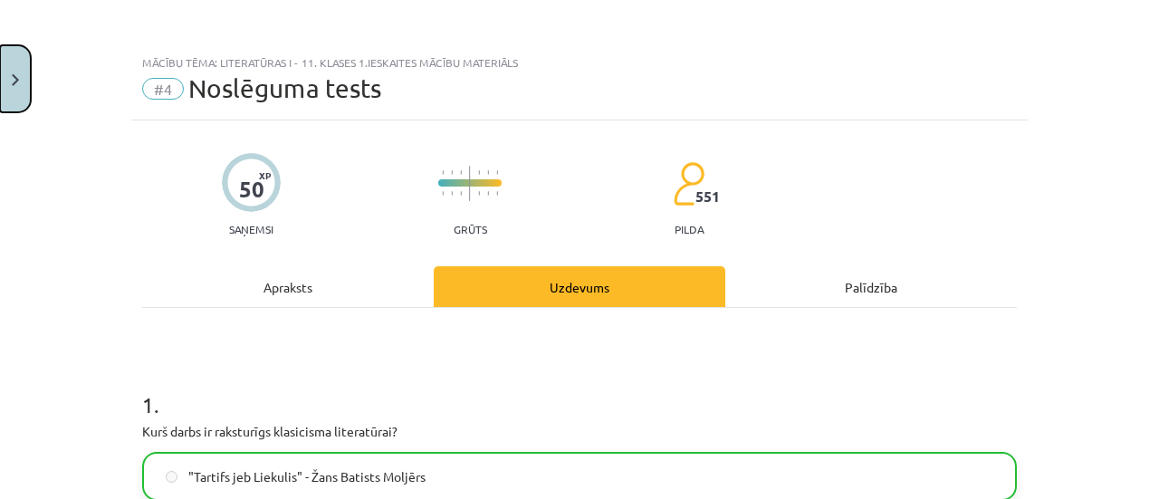
click at [14, 61] on button "Close" at bounding box center [15, 78] width 31 height 67
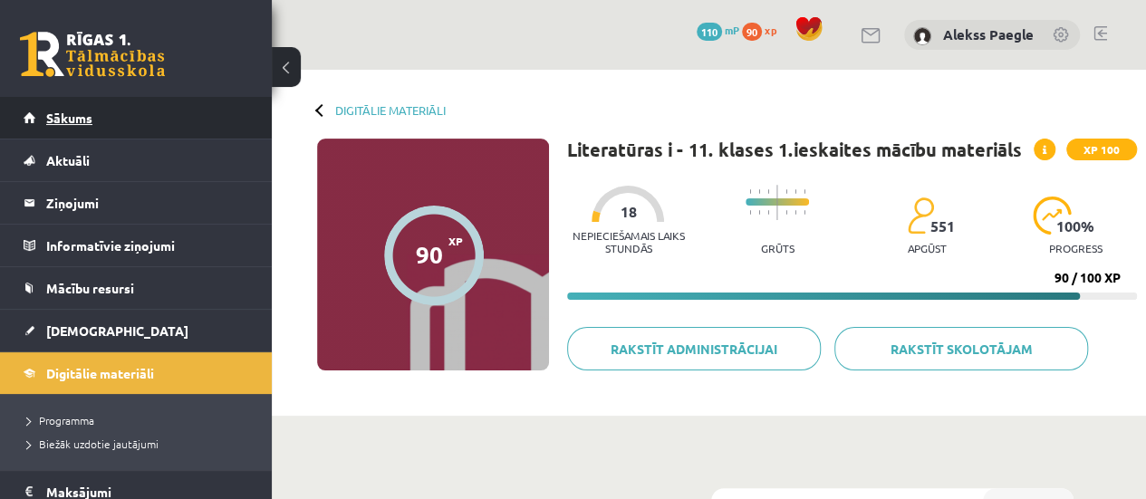
click at [211, 122] on link "Sākums" at bounding box center [137, 118] width 226 height 42
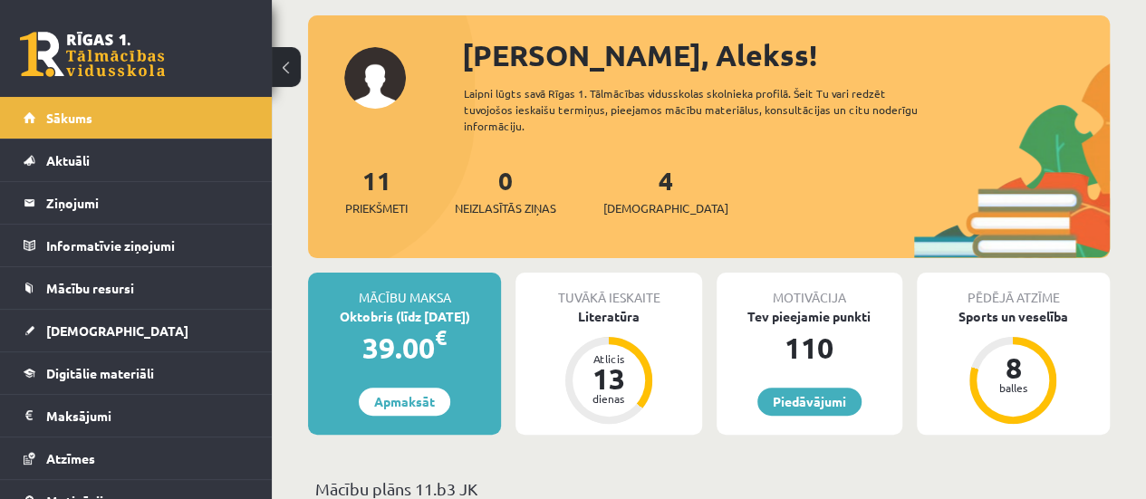
scroll to position [181, 0]
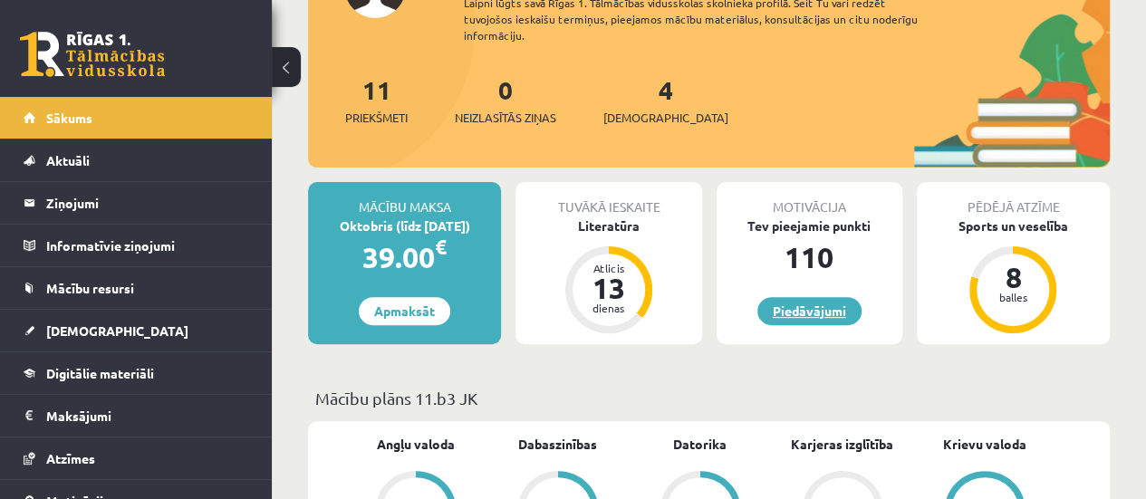
click at [790, 309] on link "Piedāvājumi" at bounding box center [809, 311] width 104 height 28
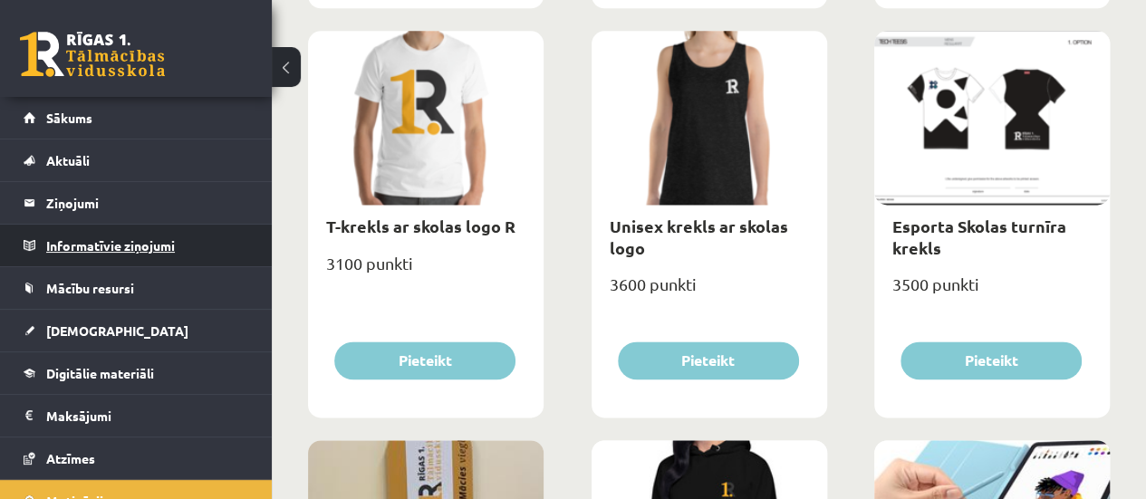
scroll to position [543, 0]
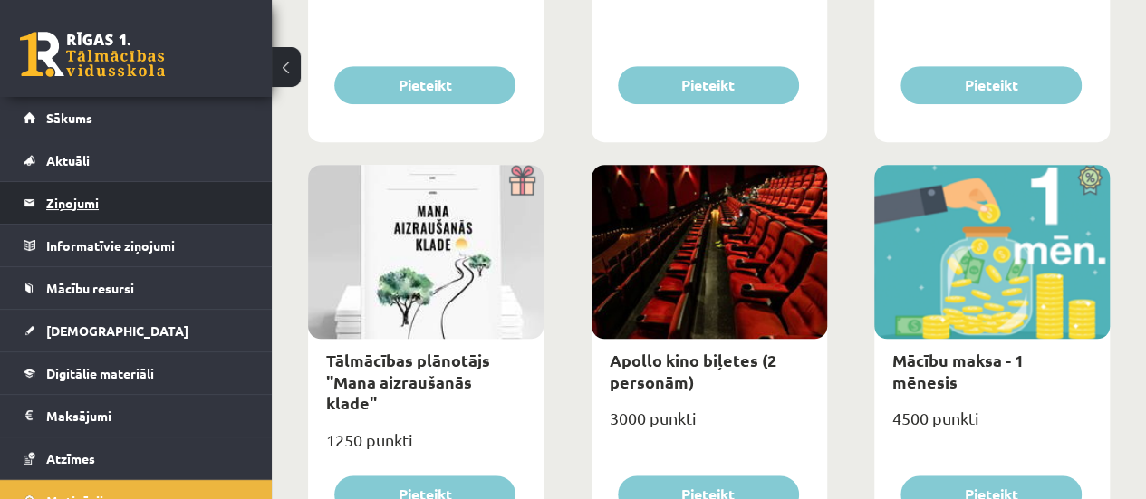
click at [159, 200] on legend "Ziņojumi 0" at bounding box center [147, 203] width 203 height 42
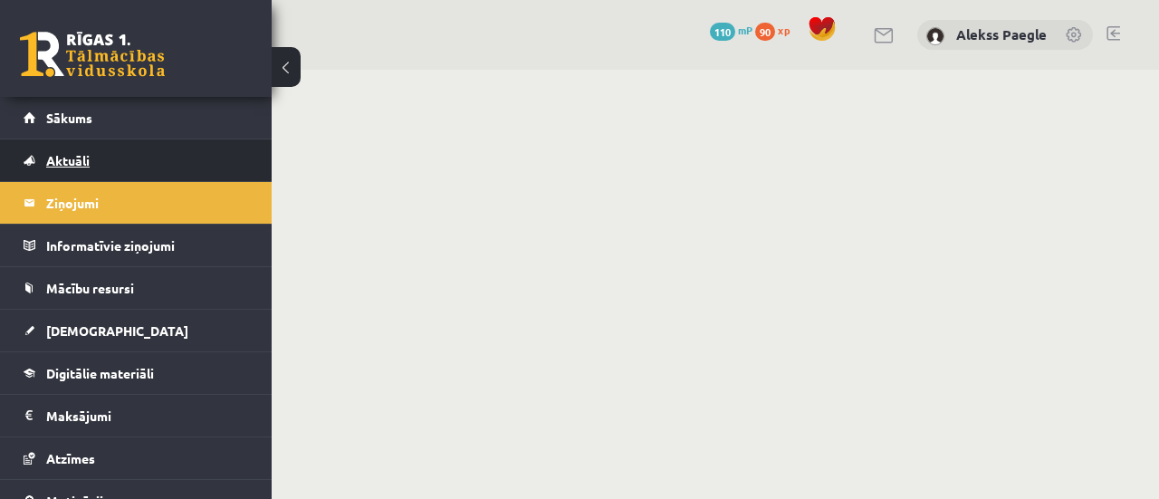
click at [159, 156] on link "Aktuāli" at bounding box center [137, 160] width 226 height 42
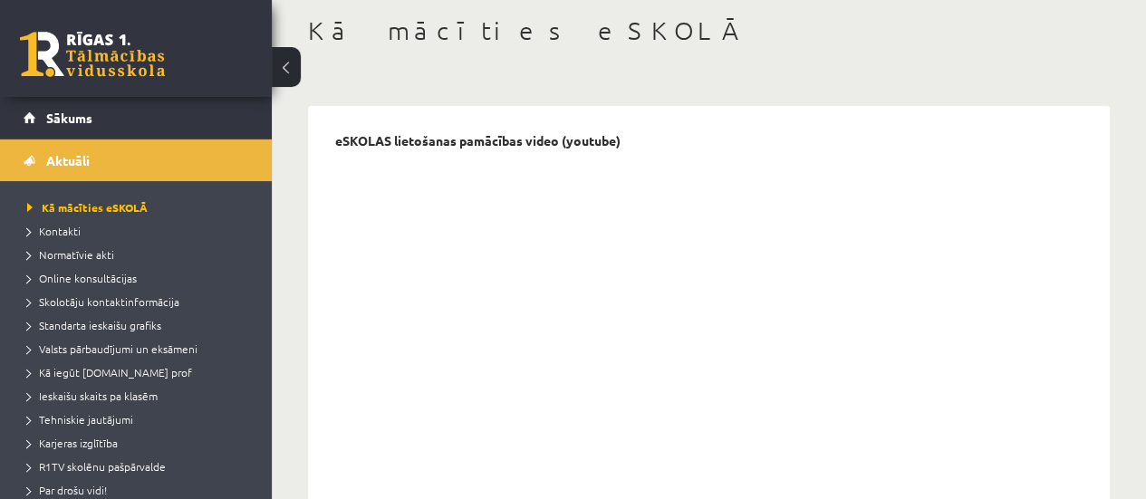
scroll to position [181, 0]
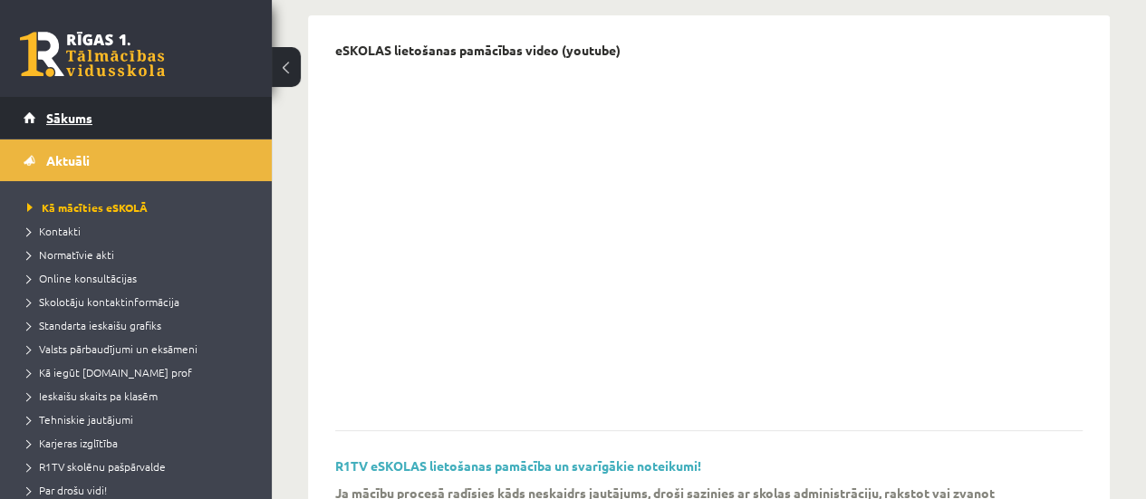
click at [183, 125] on link "Sākums" at bounding box center [137, 118] width 226 height 42
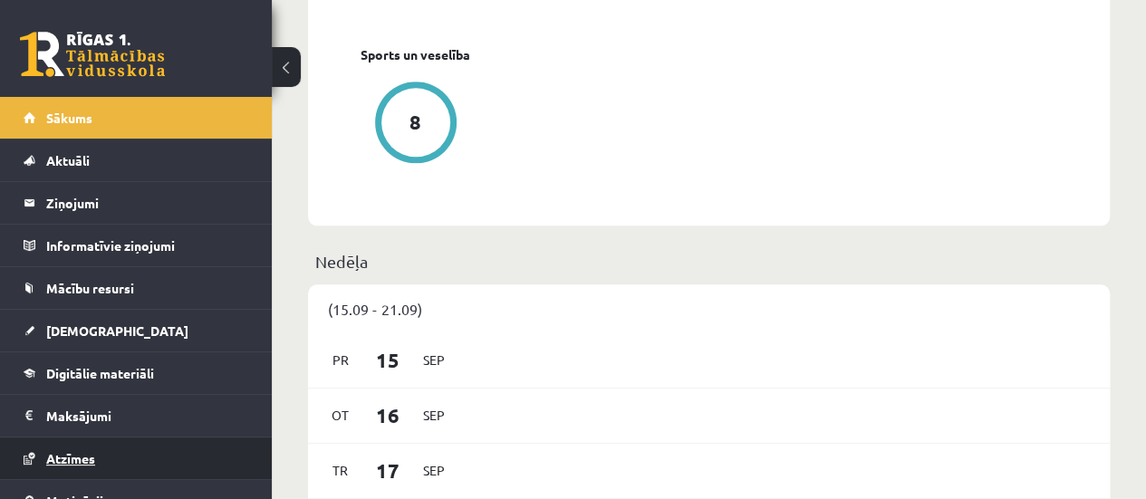
scroll to position [103, 0]
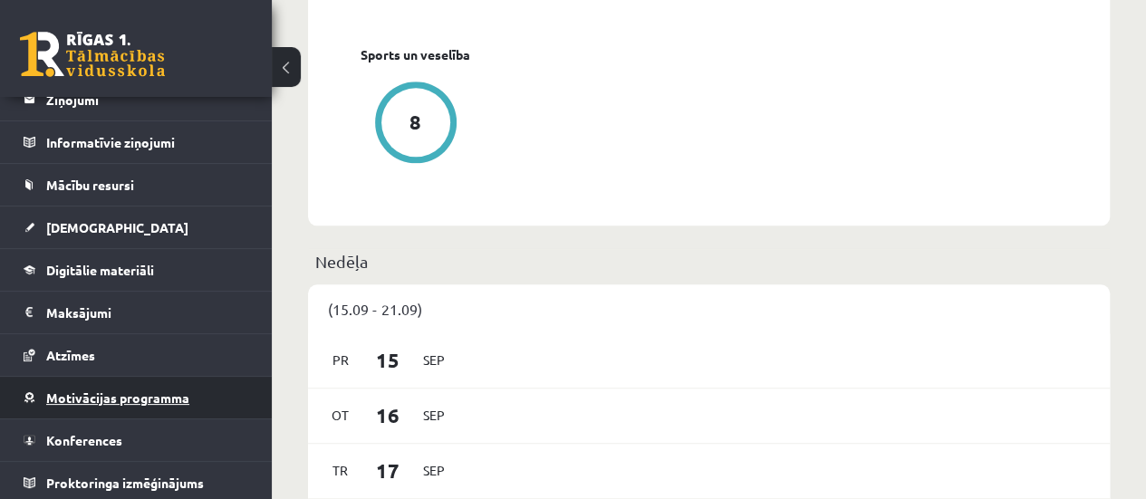
click at [158, 399] on span "Motivācijas programma" at bounding box center [117, 397] width 143 height 16
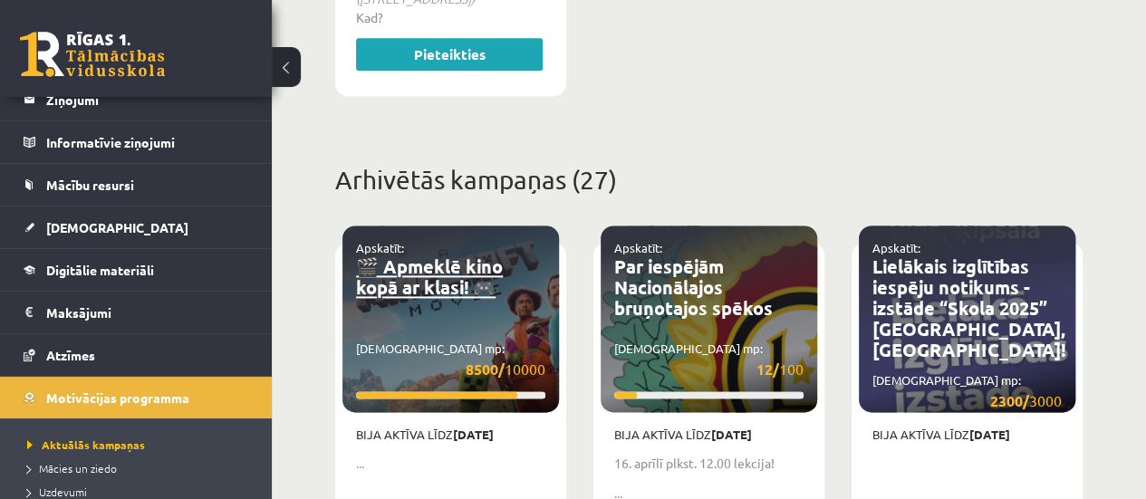
scroll to position [1268, 0]
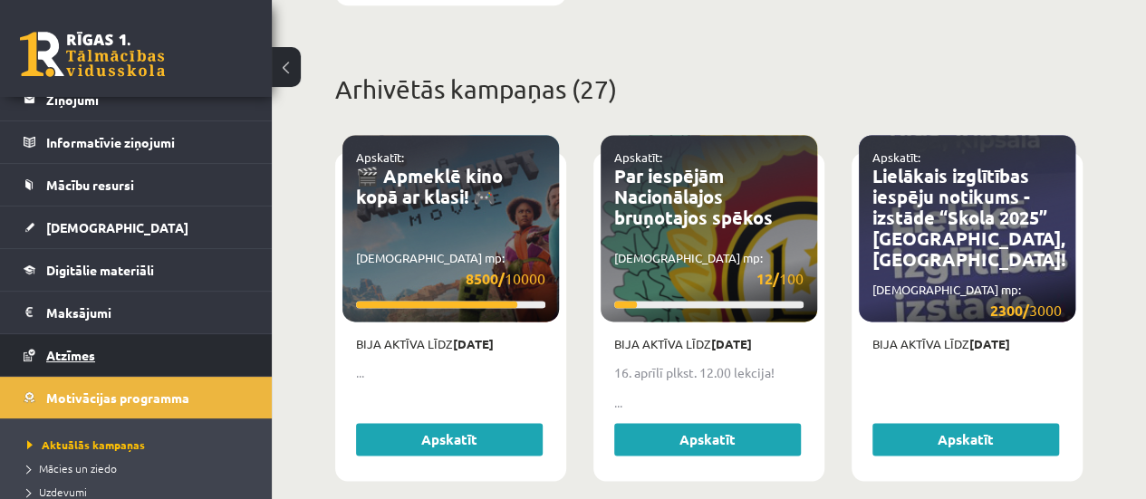
click at [129, 341] on link "Atzīmes" at bounding box center [137, 355] width 226 height 42
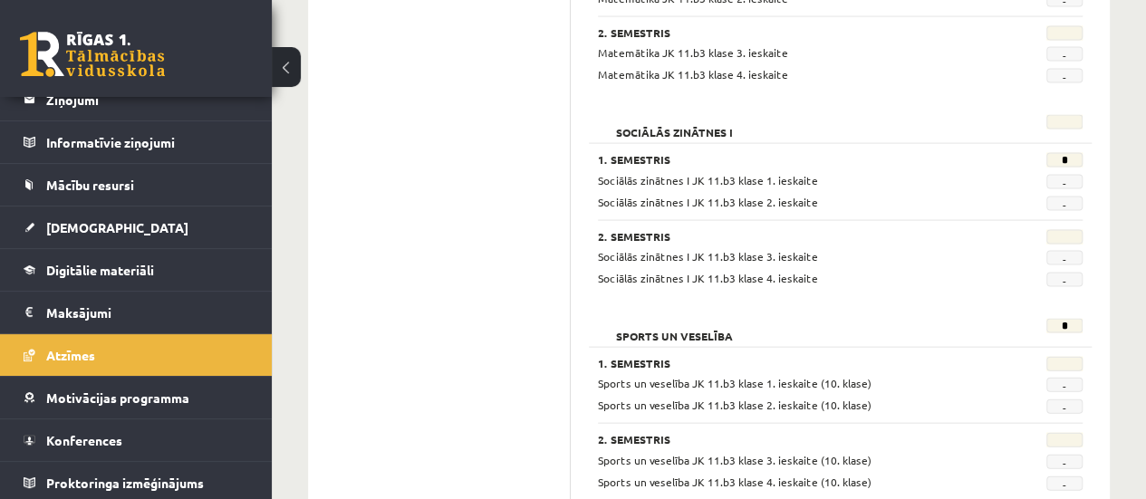
scroll to position [1873, 0]
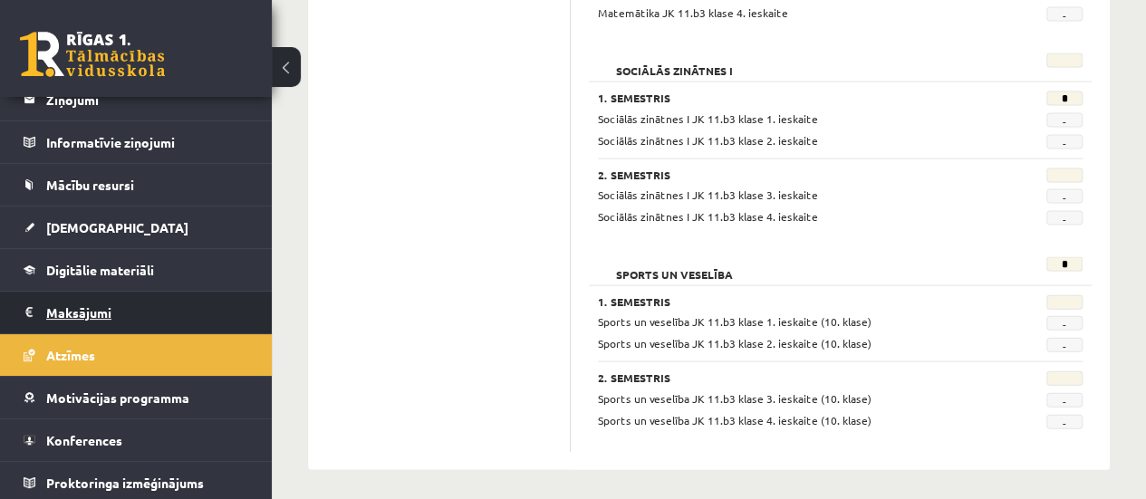
click at [208, 297] on legend "Maksājumi 0" at bounding box center [147, 313] width 203 height 42
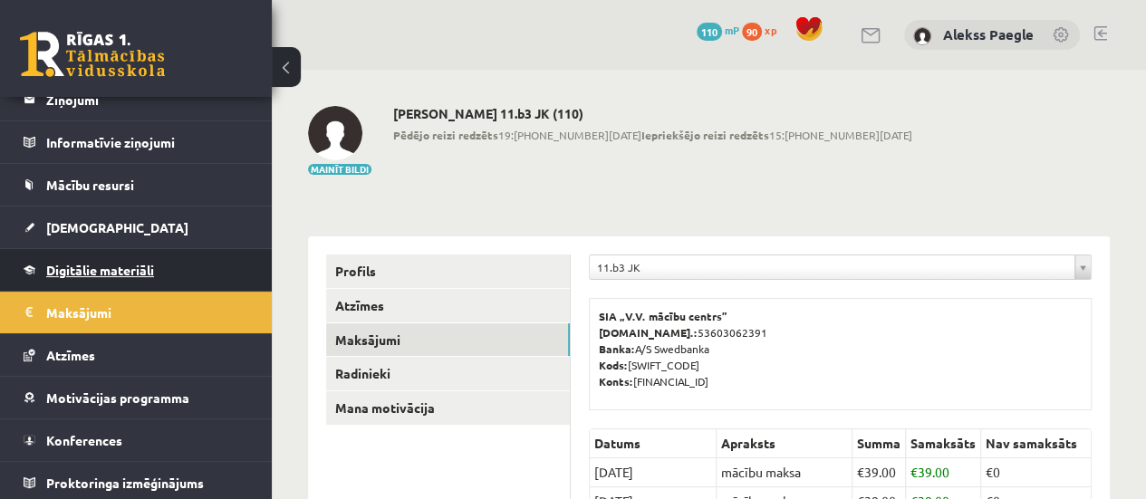
click at [28, 264] on link "Digitālie materiāli" at bounding box center [137, 270] width 226 height 42
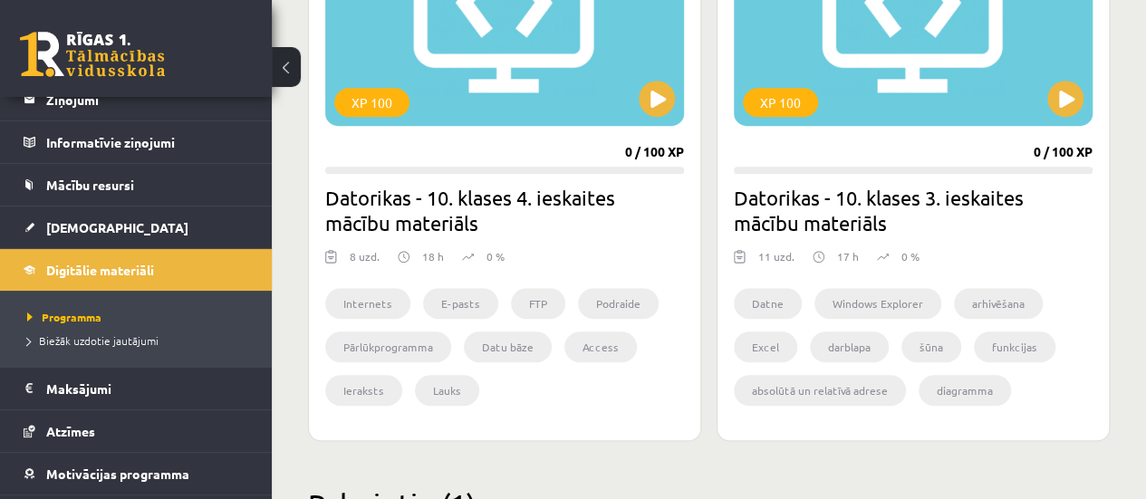
scroll to position [362, 0]
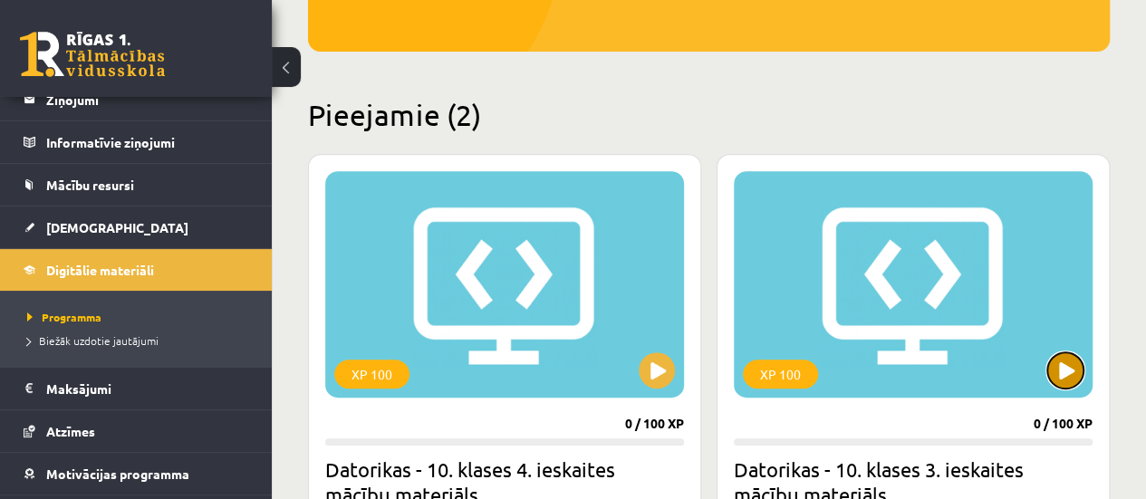
click at [1061, 366] on button at bounding box center [1065, 370] width 36 height 36
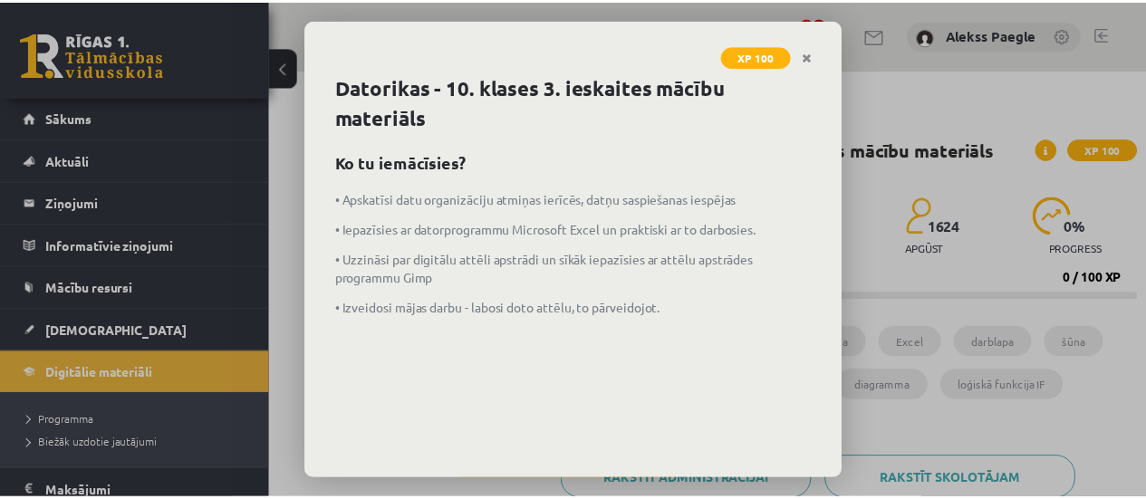
scroll to position [87, 0]
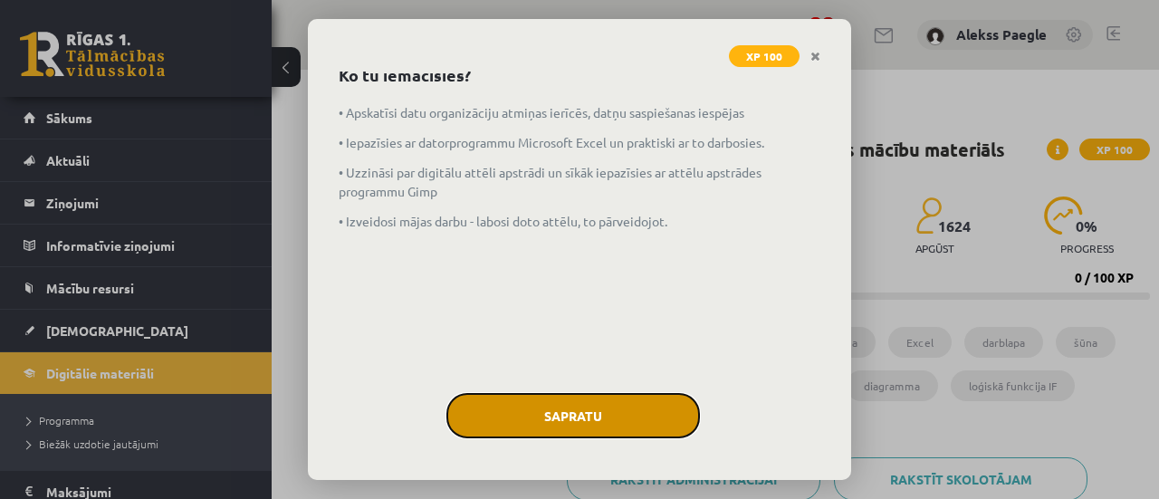
click at [641, 409] on button "Sapratu" at bounding box center [573, 415] width 254 height 45
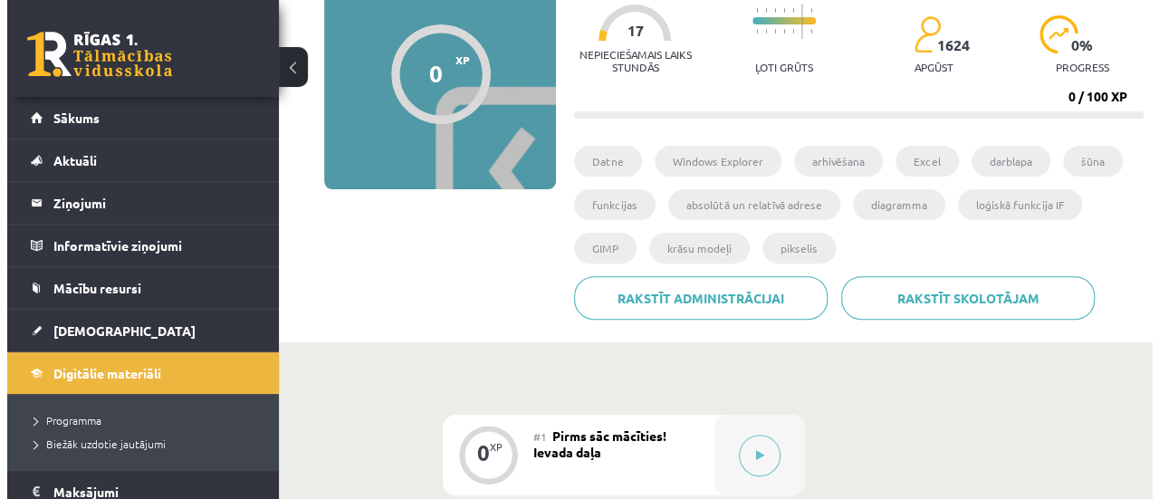
scroll to position [453, 0]
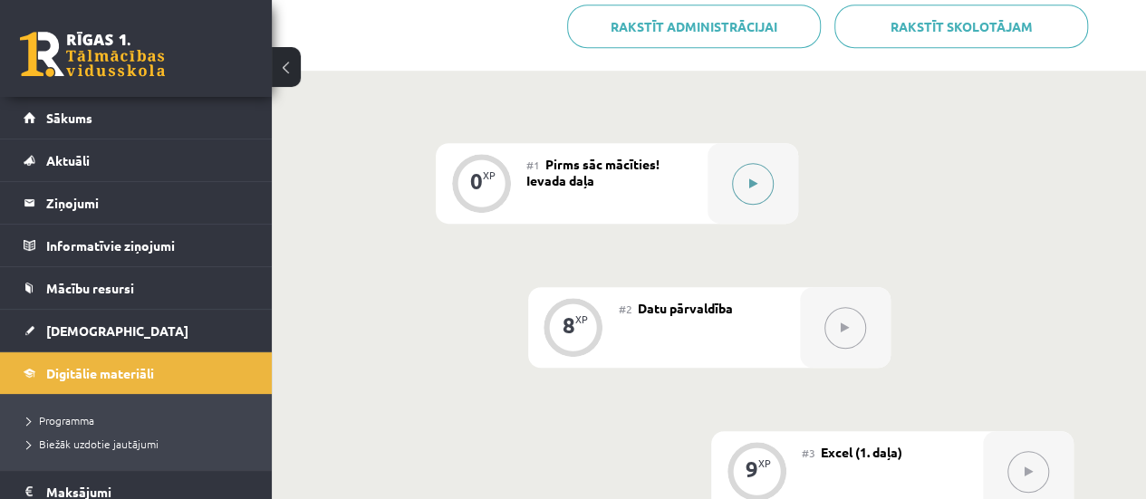
click at [754, 184] on icon at bounding box center [753, 183] width 8 height 11
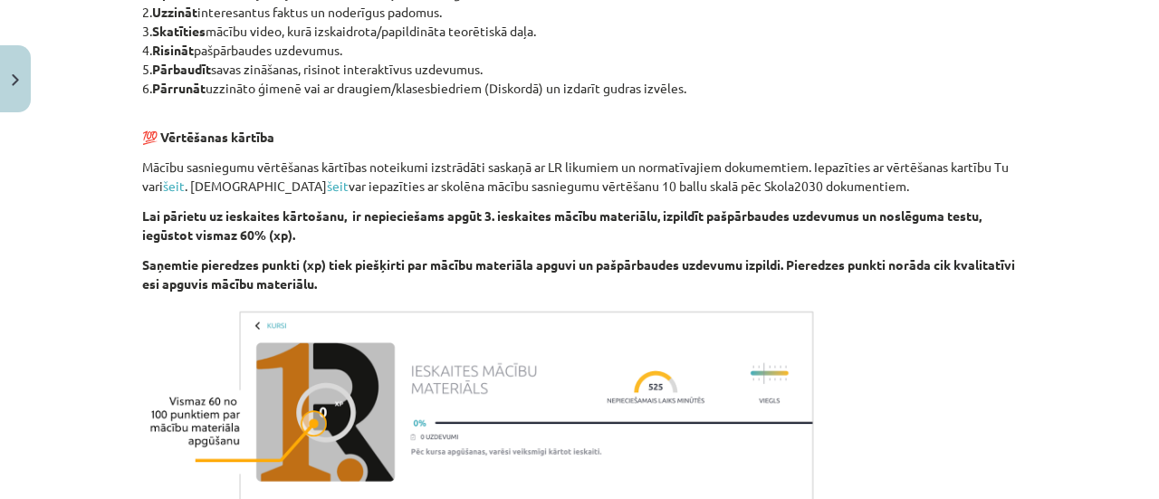
scroll to position [1223, 0]
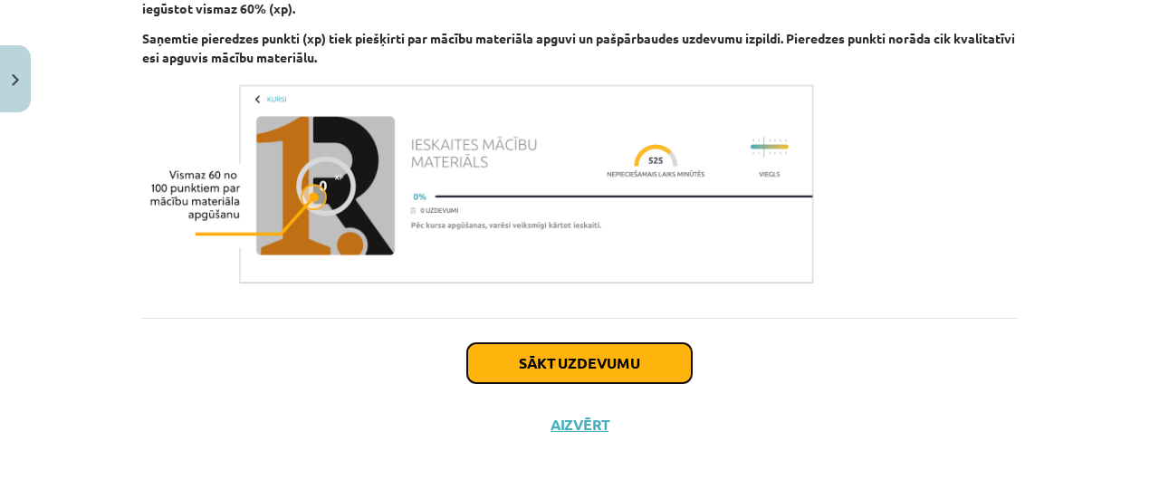
click at [551, 361] on button "Sākt uzdevumu" at bounding box center [579, 363] width 225 height 40
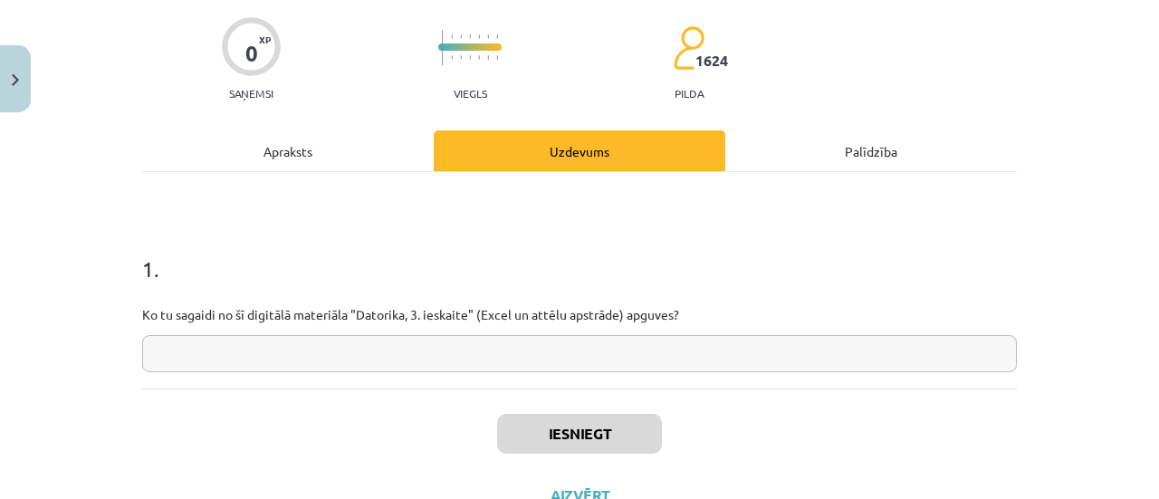
scroll to position [206, 0]
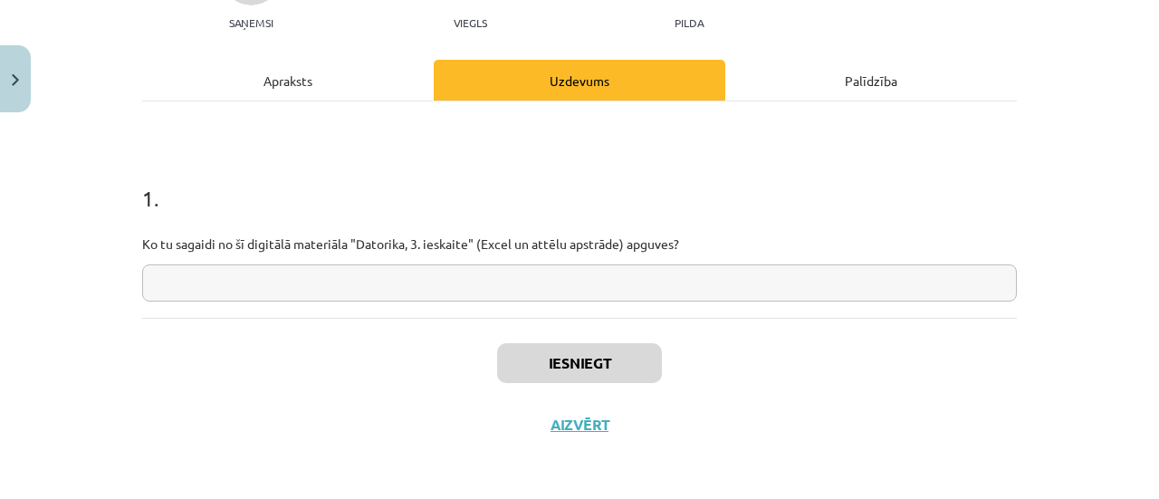
click at [263, 75] on div "Apraksts" at bounding box center [288, 80] width 292 height 41
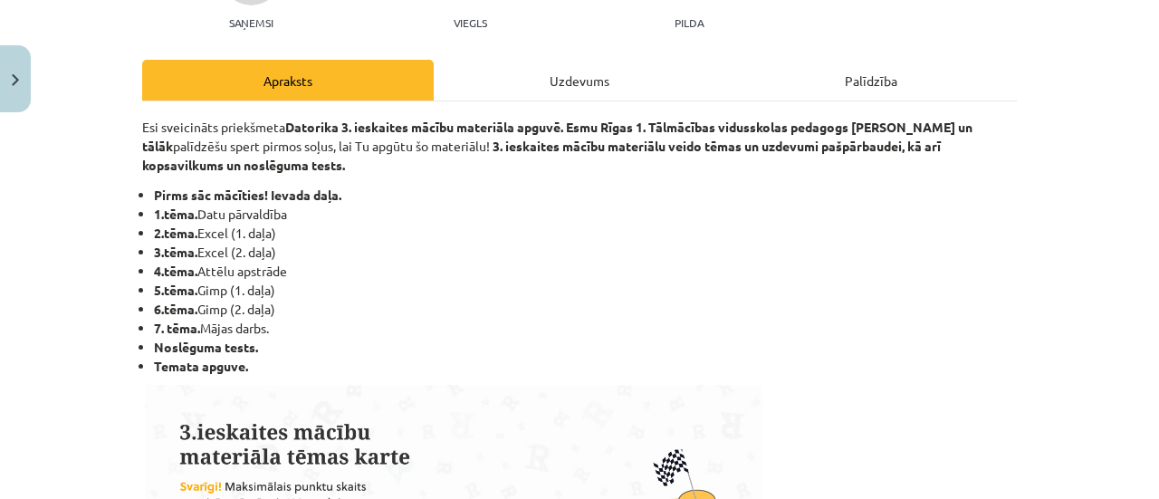
scroll to position [45, 0]
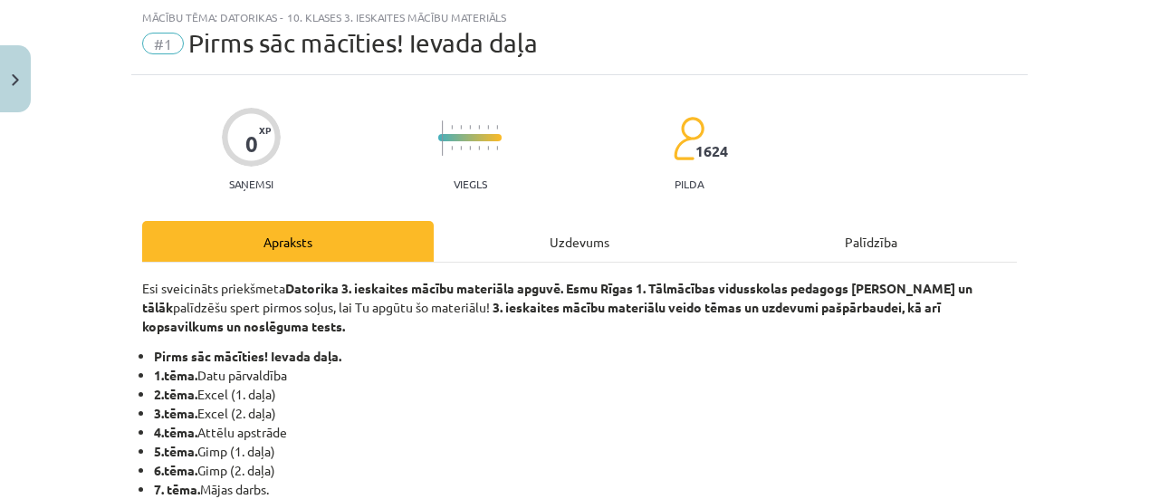
click at [527, 244] on div "Uzdevums" at bounding box center [580, 241] width 292 height 41
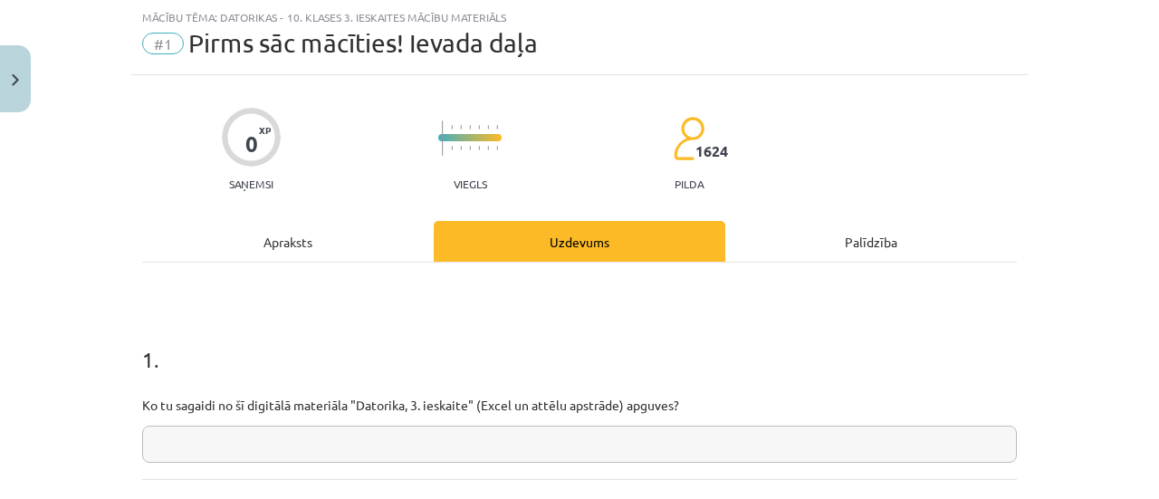
click at [504, 454] on input "text" at bounding box center [579, 444] width 875 height 37
type input "*"
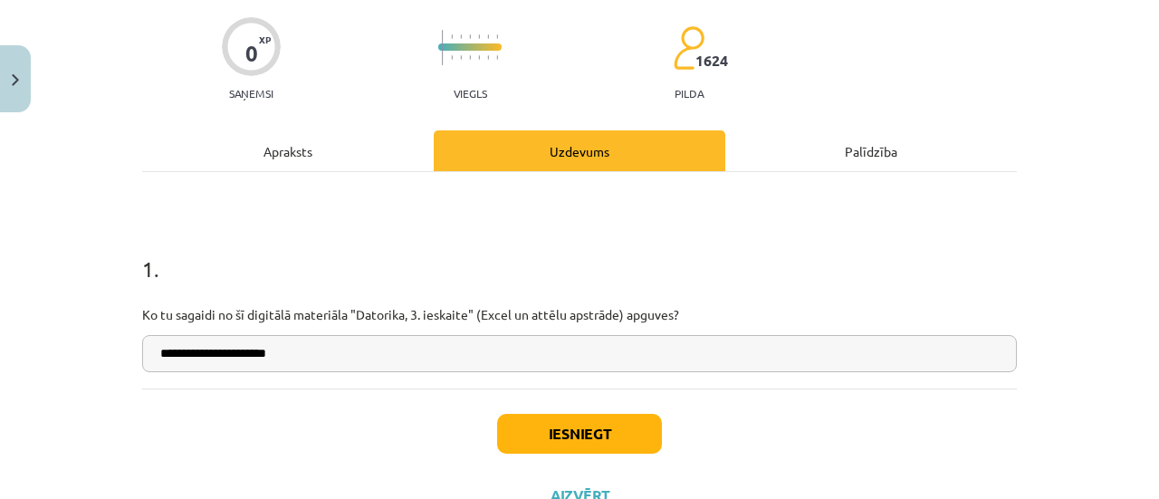
type input "**********"
click at [624, 428] on button "Iesniegt" at bounding box center [579, 434] width 165 height 40
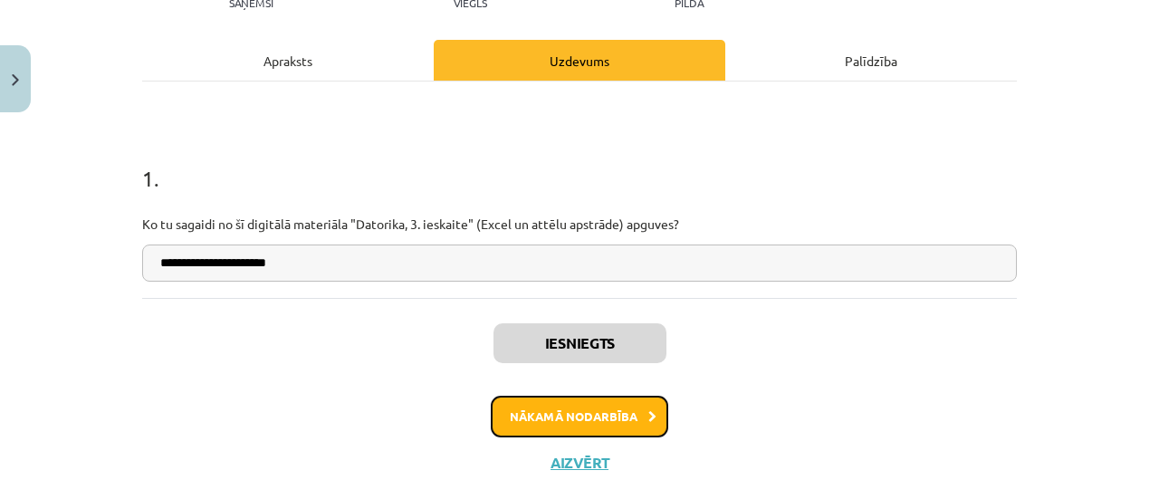
click at [605, 411] on button "Nākamā nodarbība" at bounding box center [580, 417] width 178 height 42
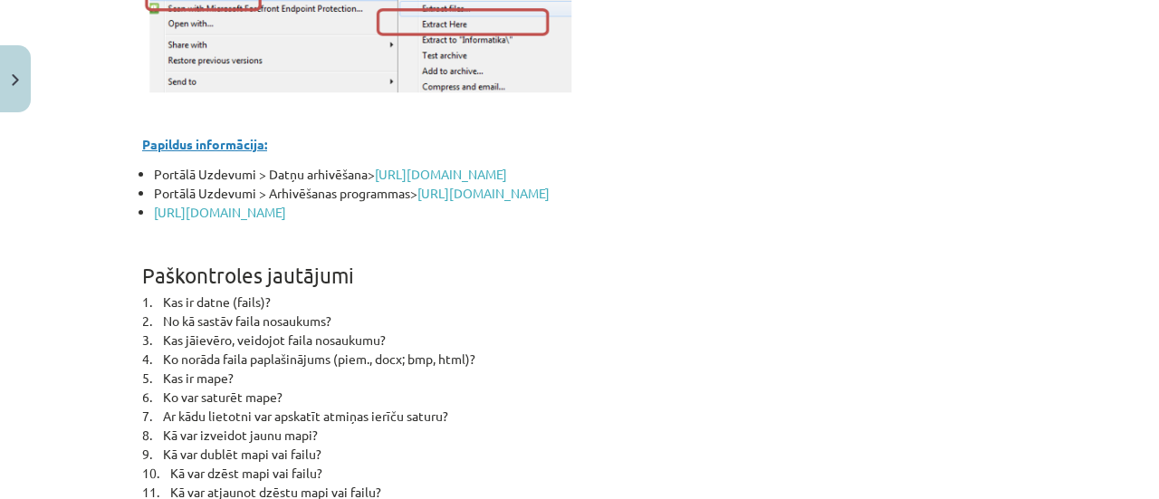
scroll to position [8158, 0]
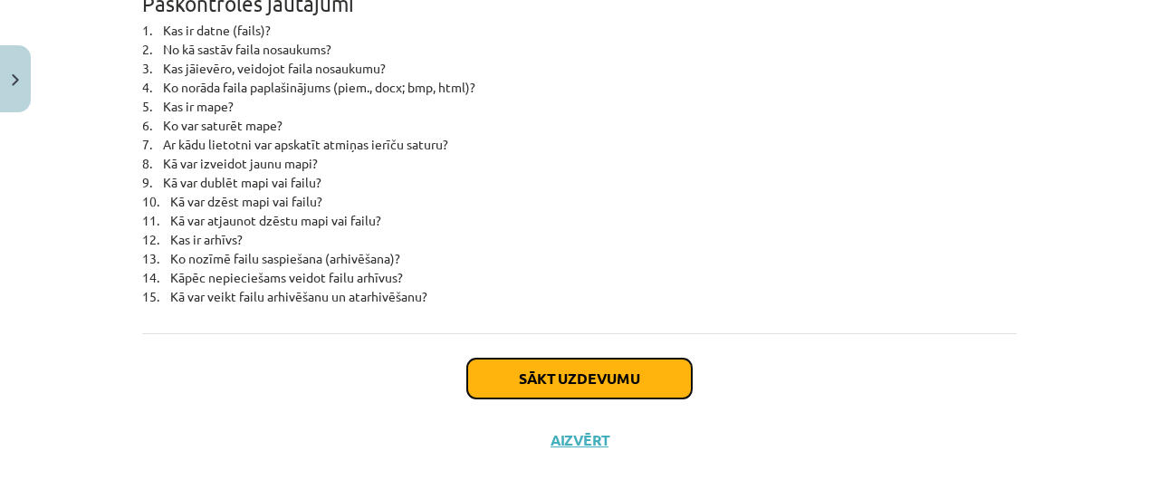
click at [613, 363] on button "Sākt uzdevumu" at bounding box center [579, 379] width 225 height 40
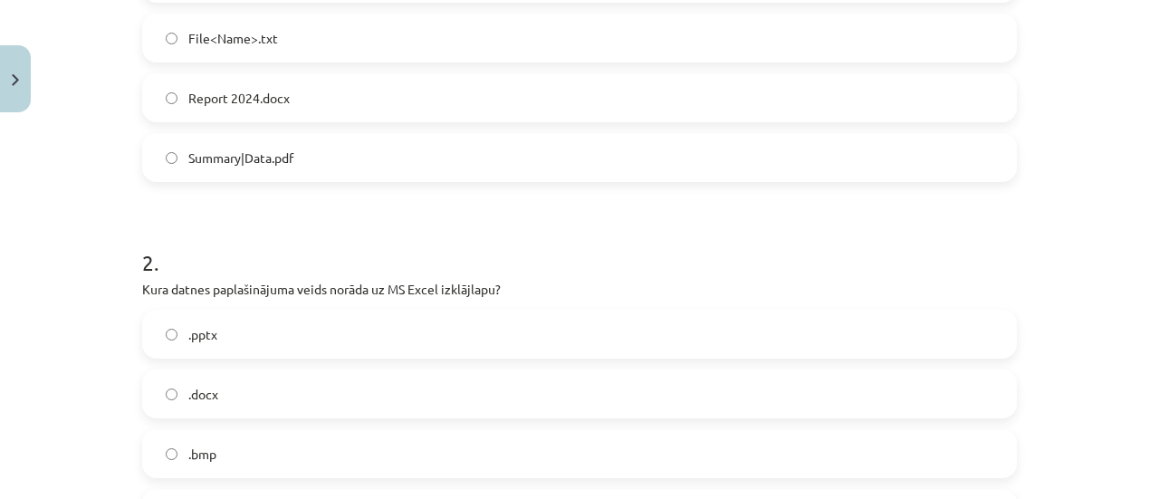
scroll to position [589, 0]
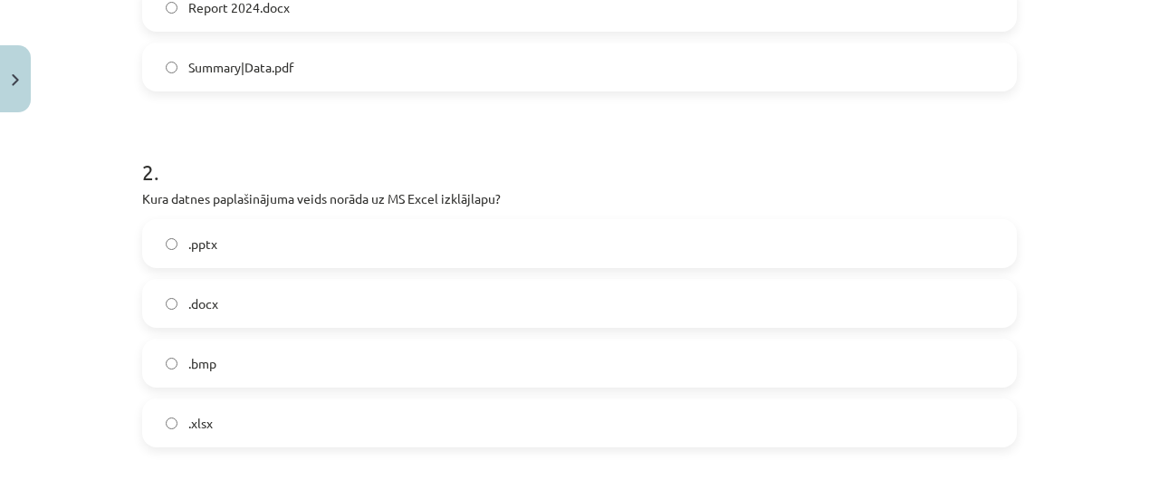
click at [172, 420] on label ".xlsx" at bounding box center [579, 422] width 871 height 45
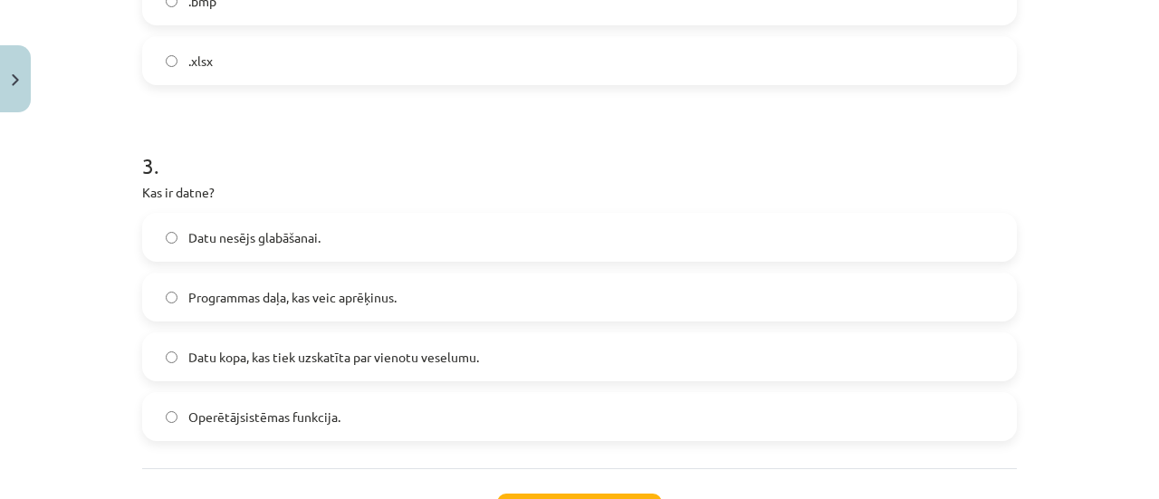
scroll to position [1042, 0]
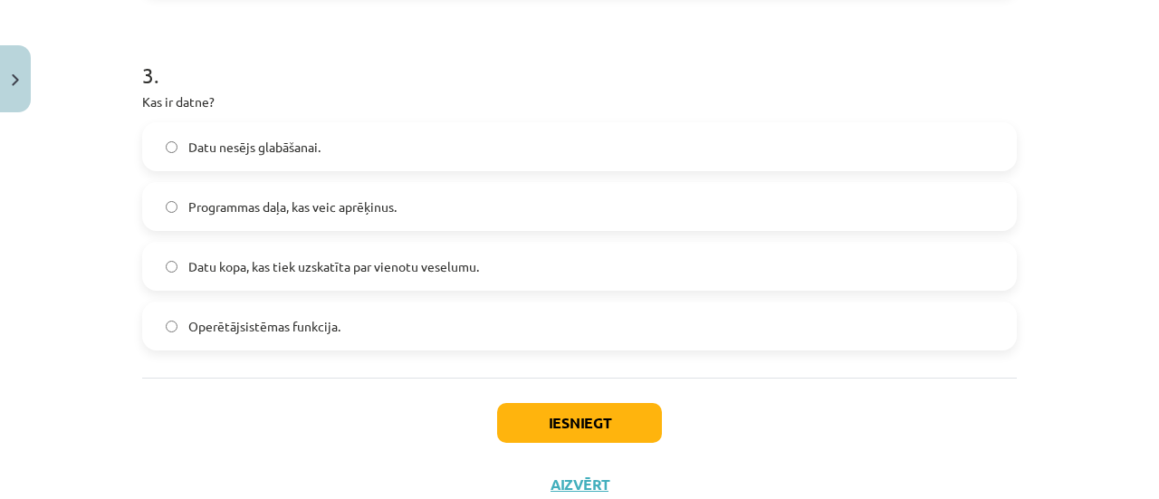
click at [261, 258] on span "Datu kopa, kas tiek uzskatīta par vienotu veselumu." at bounding box center [333, 266] width 291 height 19
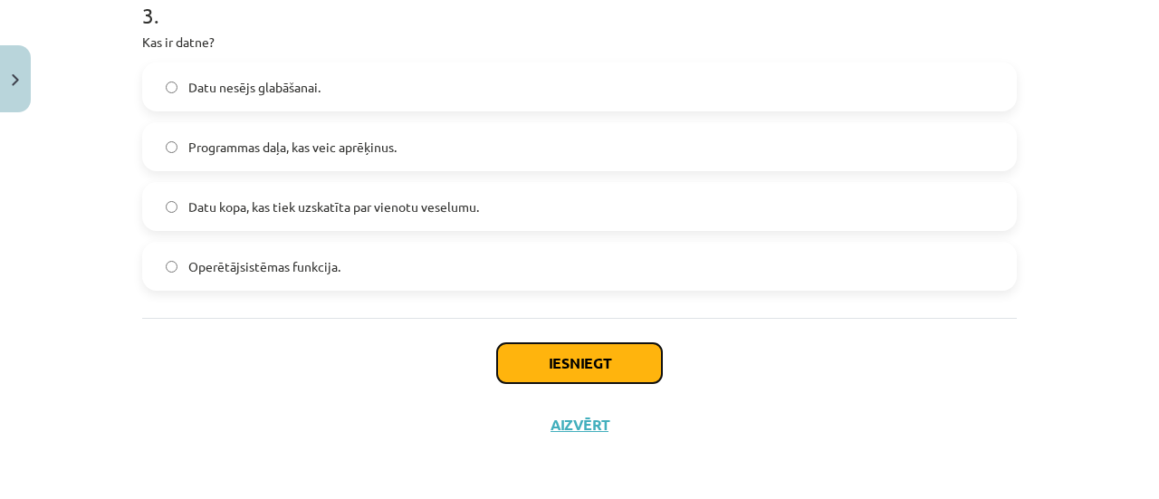
click at [610, 350] on button "Iesniegt" at bounding box center [579, 363] width 165 height 40
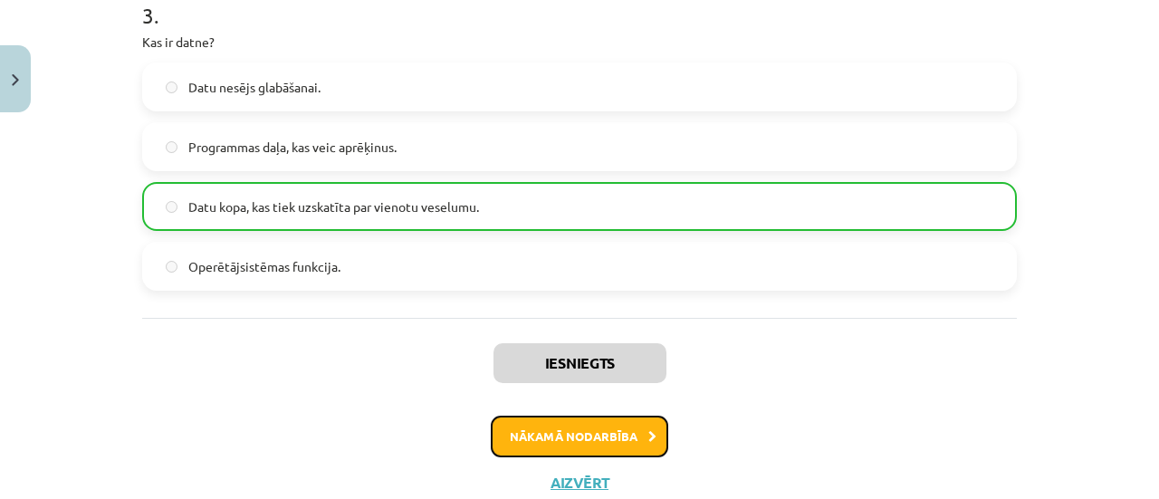
click at [622, 444] on button "Nākamā nodarbība" at bounding box center [580, 437] width 178 height 42
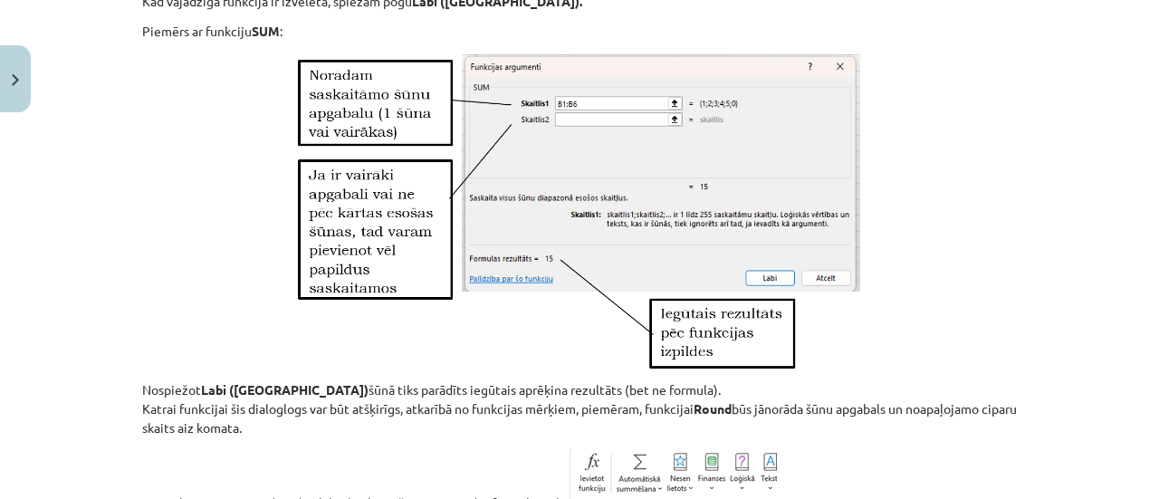
scroll to position [8106, 0]
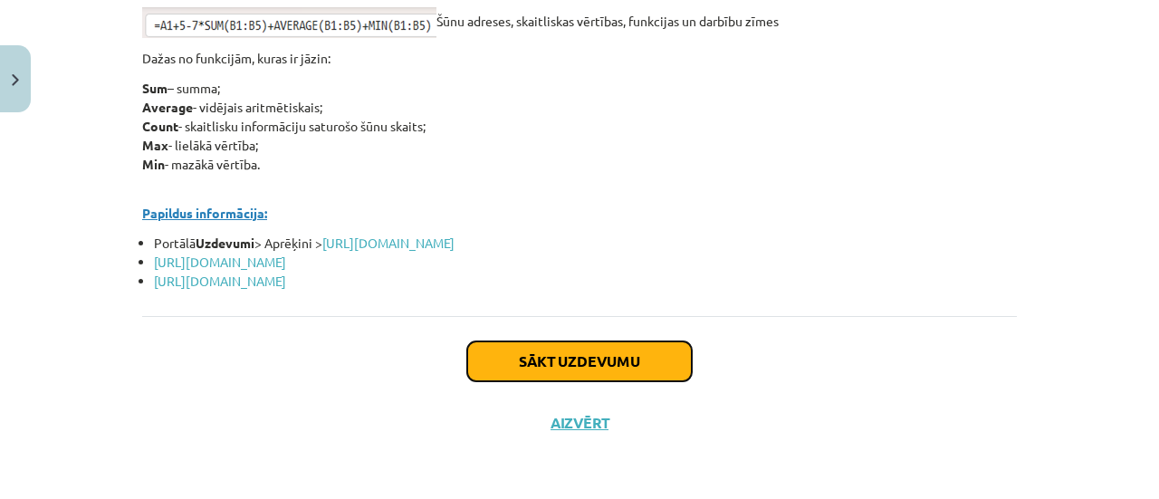
click at [620, 349] on button "Sākt uzdevumu" at bounding box center [579, 361] width 225 height 40
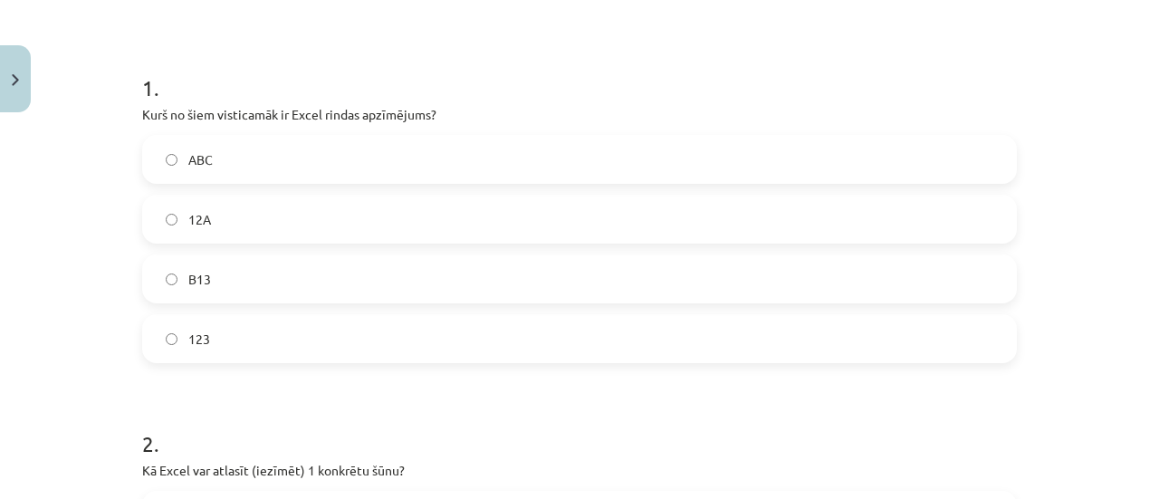
scroll to position [408, 0]
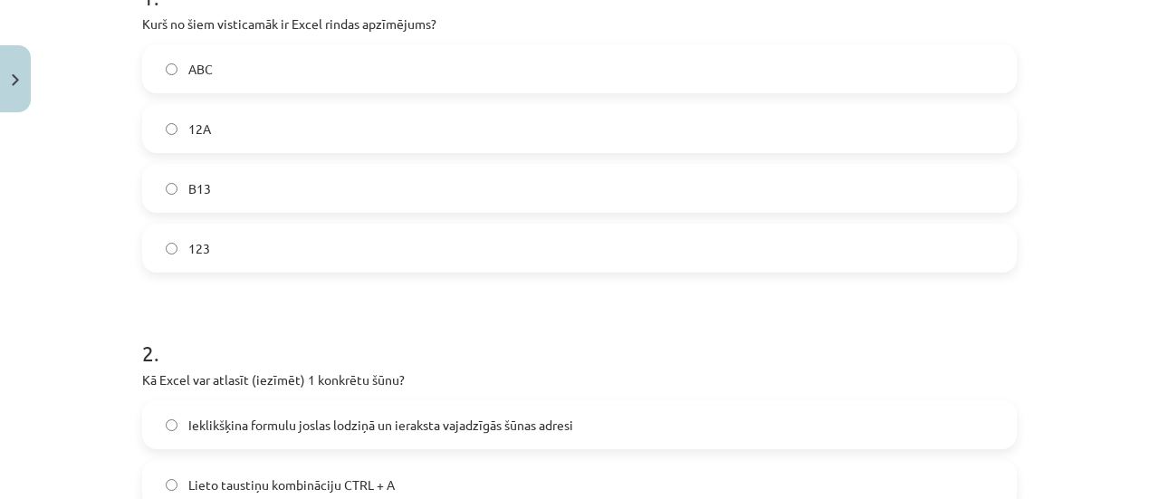
click at [229, 185] on label "B13" at bounding box center [579, 188] width 871 height 45
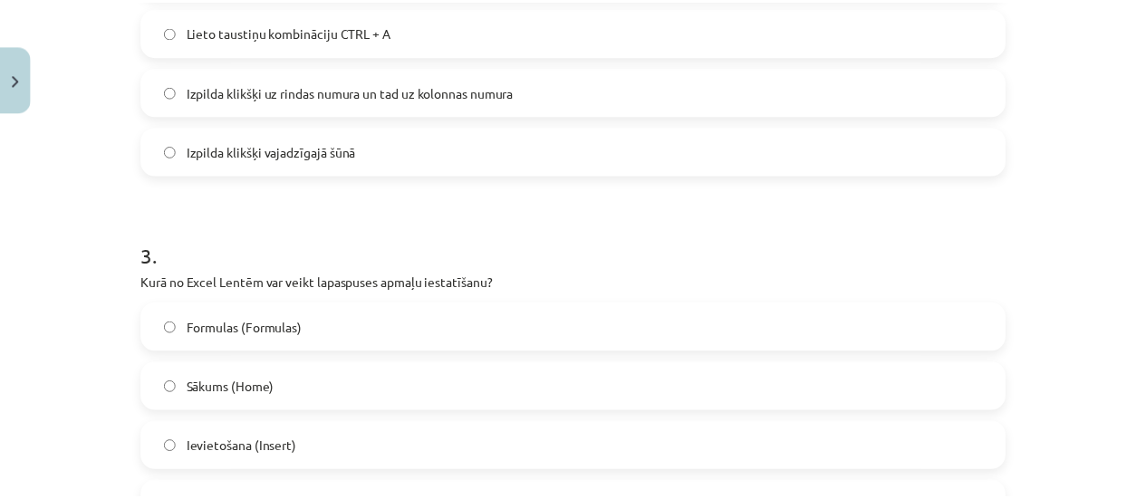
scroll to position [1101, 0]
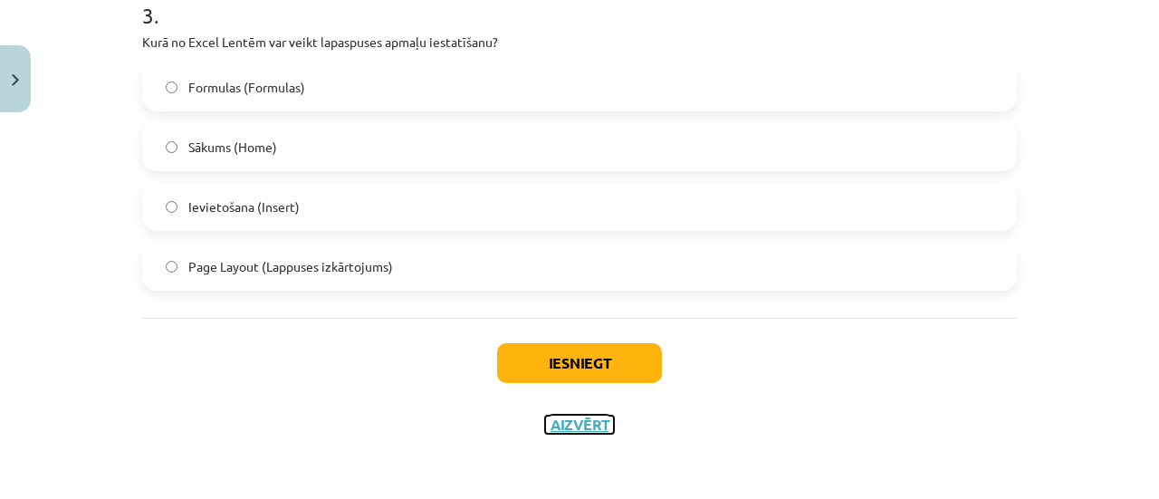
click at [571, 422] on button "Aizvērt" at bounding box center [579, 425] width 69 height 18
